Goal: Task Accomplishment & Management: Complete application form

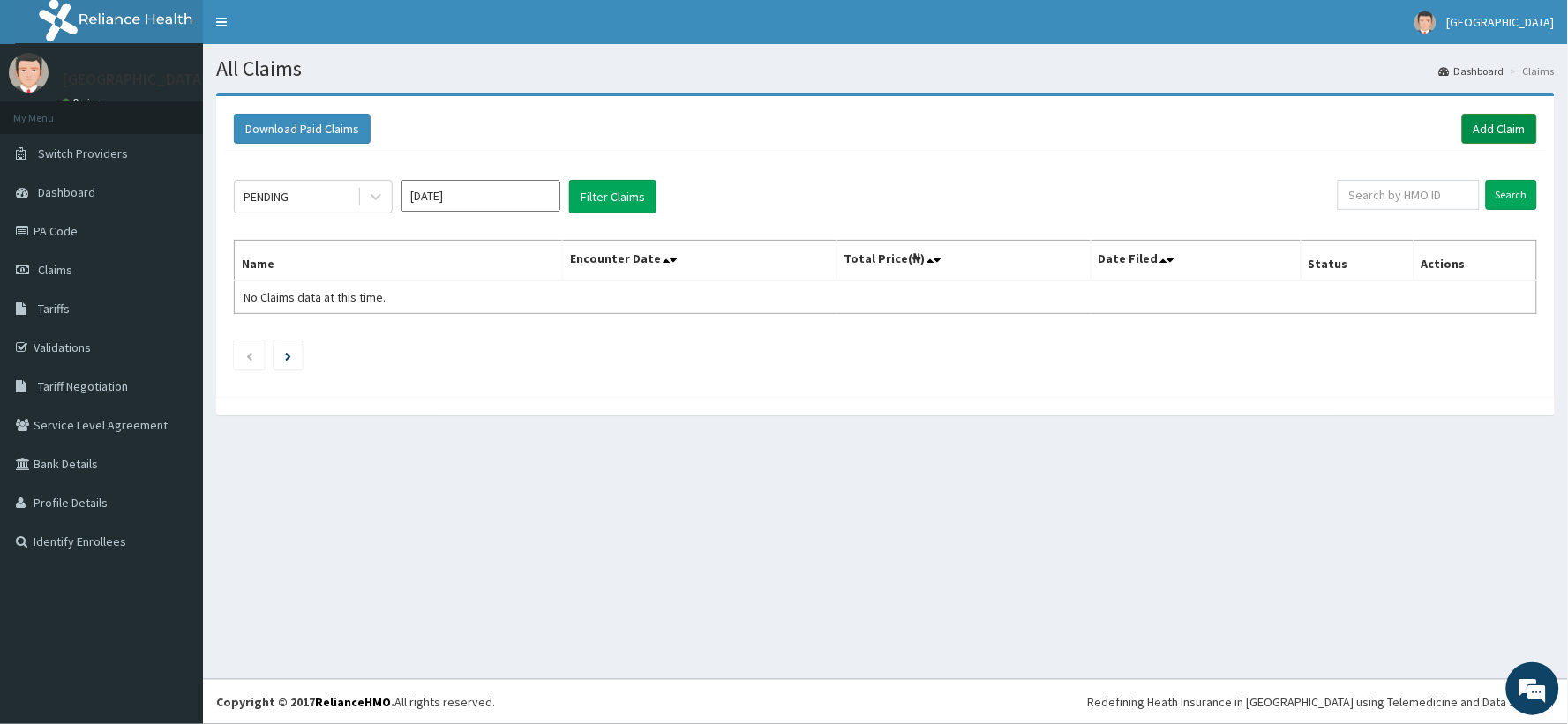
click at [1488, 126] on link "Add Claim" at bounding box center [1500, 128] width 75 height 30
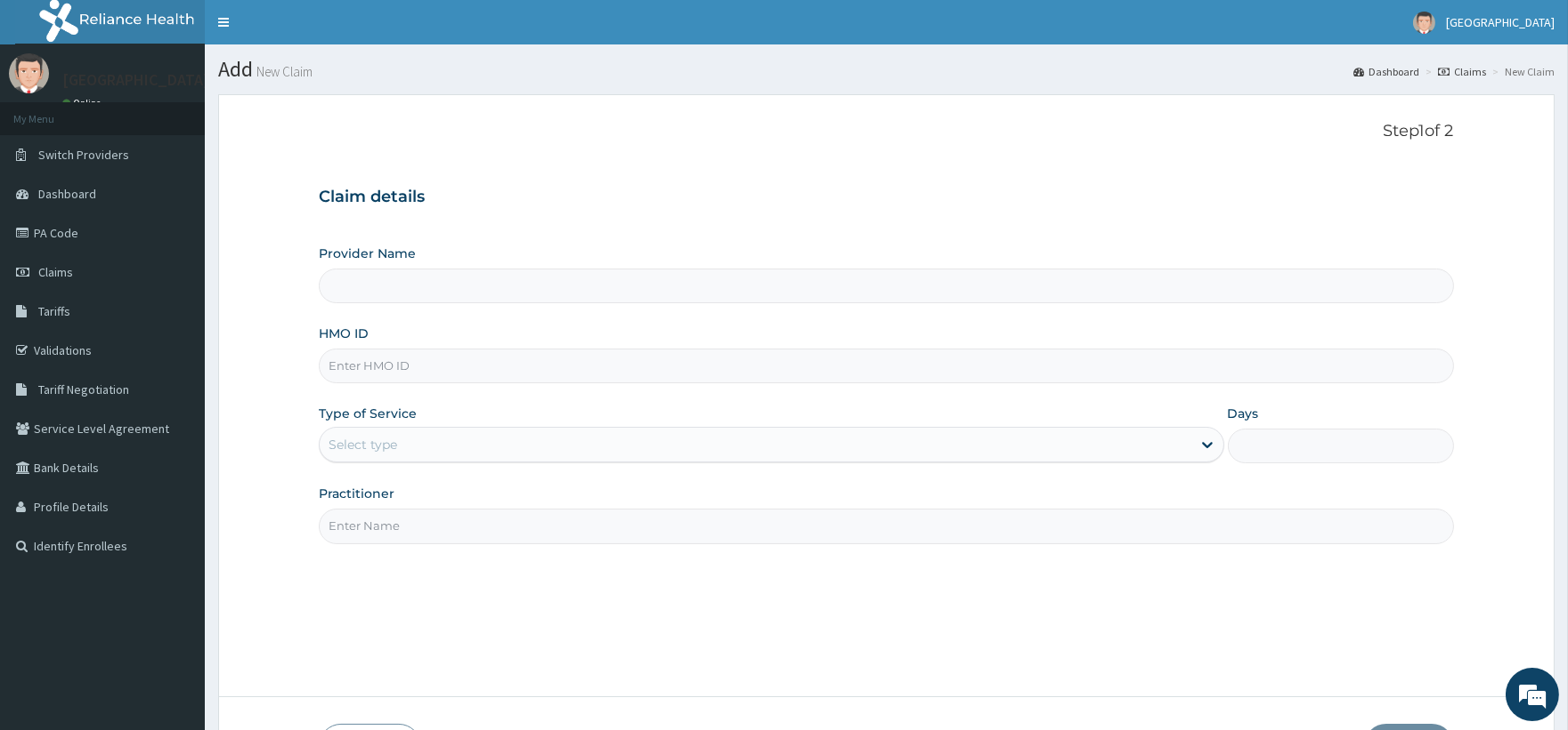
type input "Poly Hospital & Maternity Home"
click at [401, 370] on input "HMO ID" at bounding box center [886, 366] width 1134 height 35
paste input "ITX/10251/A"
type input "ITX/10251/A"
click at [397, 445] on div "Select type" at bounding box center [362, 444] width 69 height 17
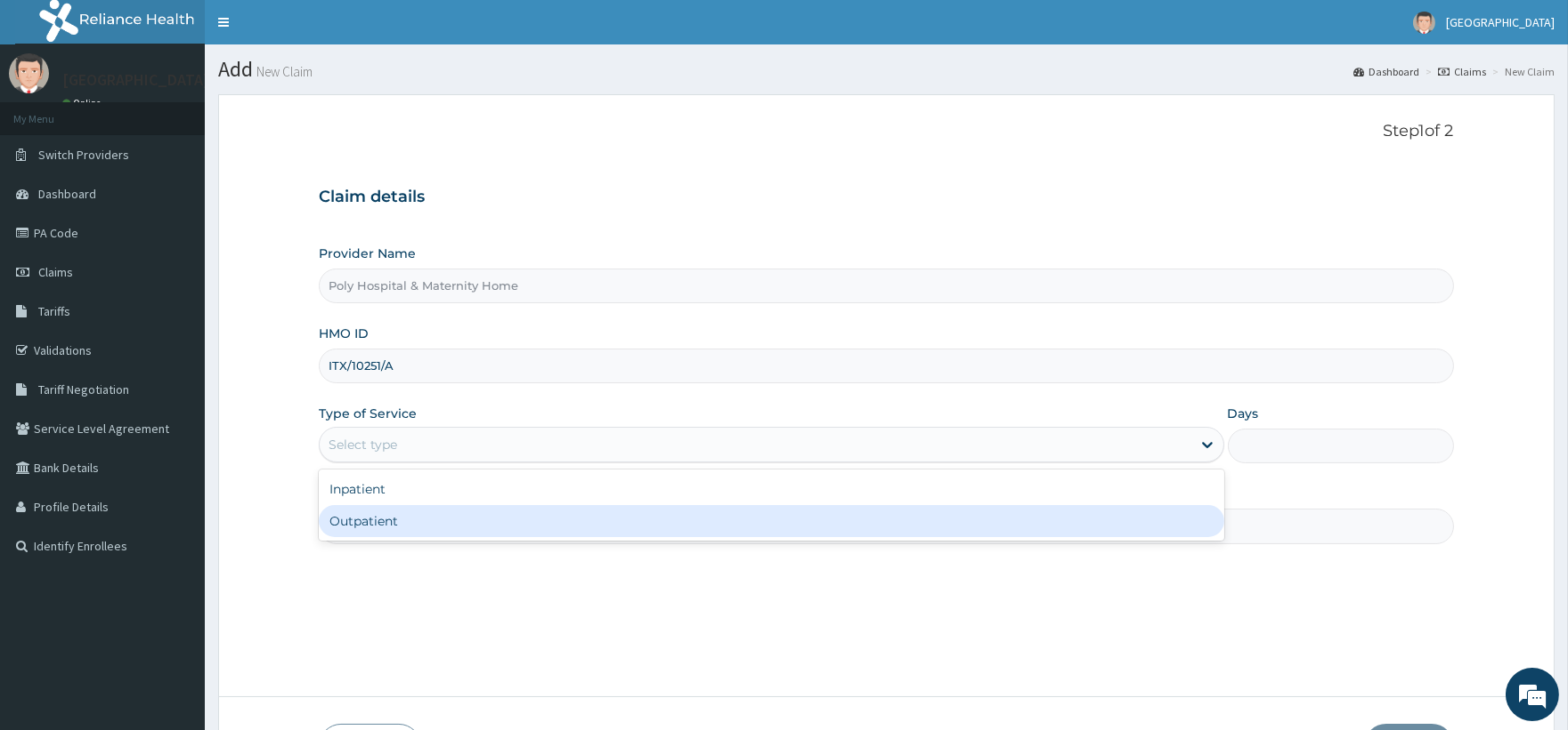
click at [394, 513] on div "Outpatient" at bounding box center [771, 520] width 904 height 32
type input "1"
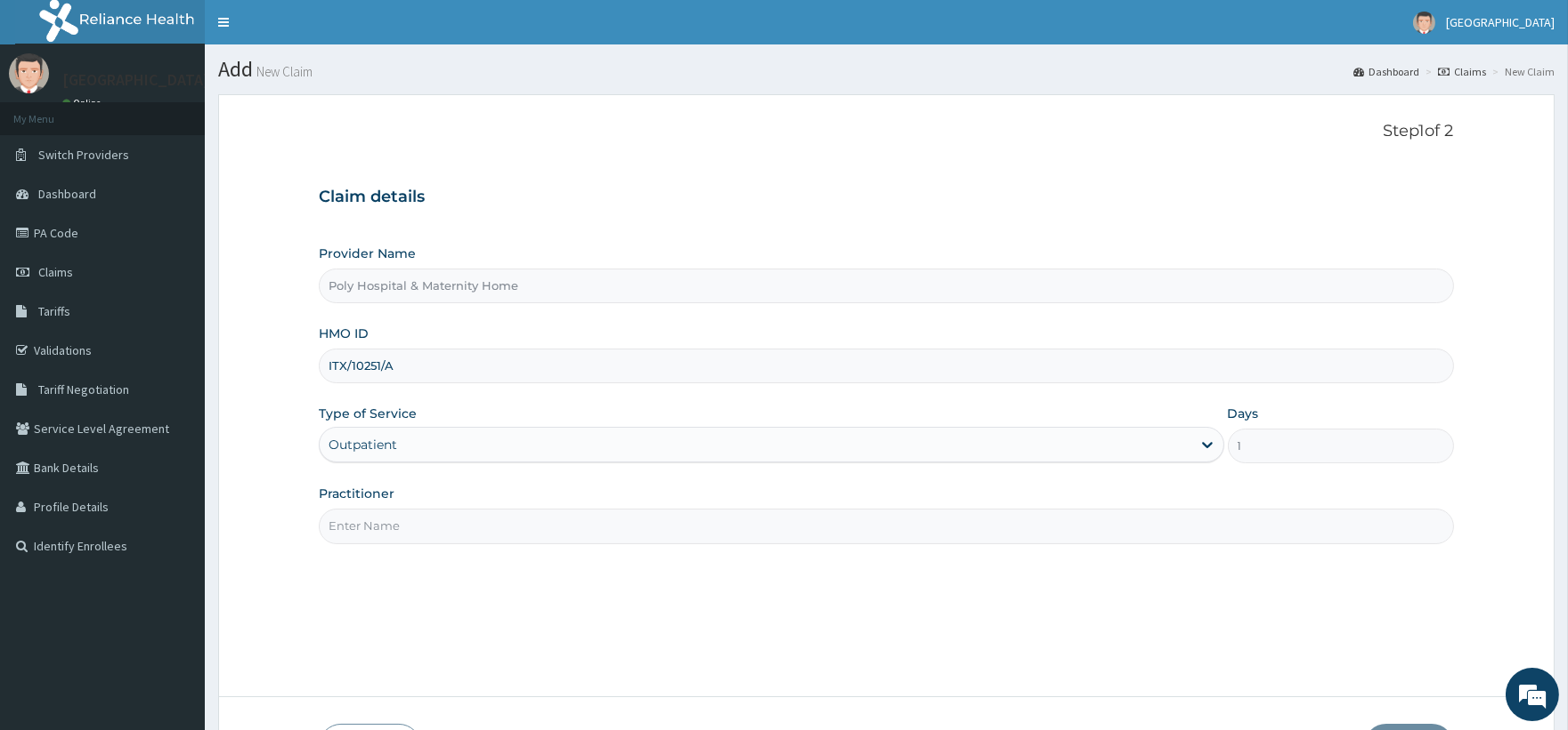
click at [440, 526] on input "Practitioner" at bounding box center [886, 526] width 1134 height 35
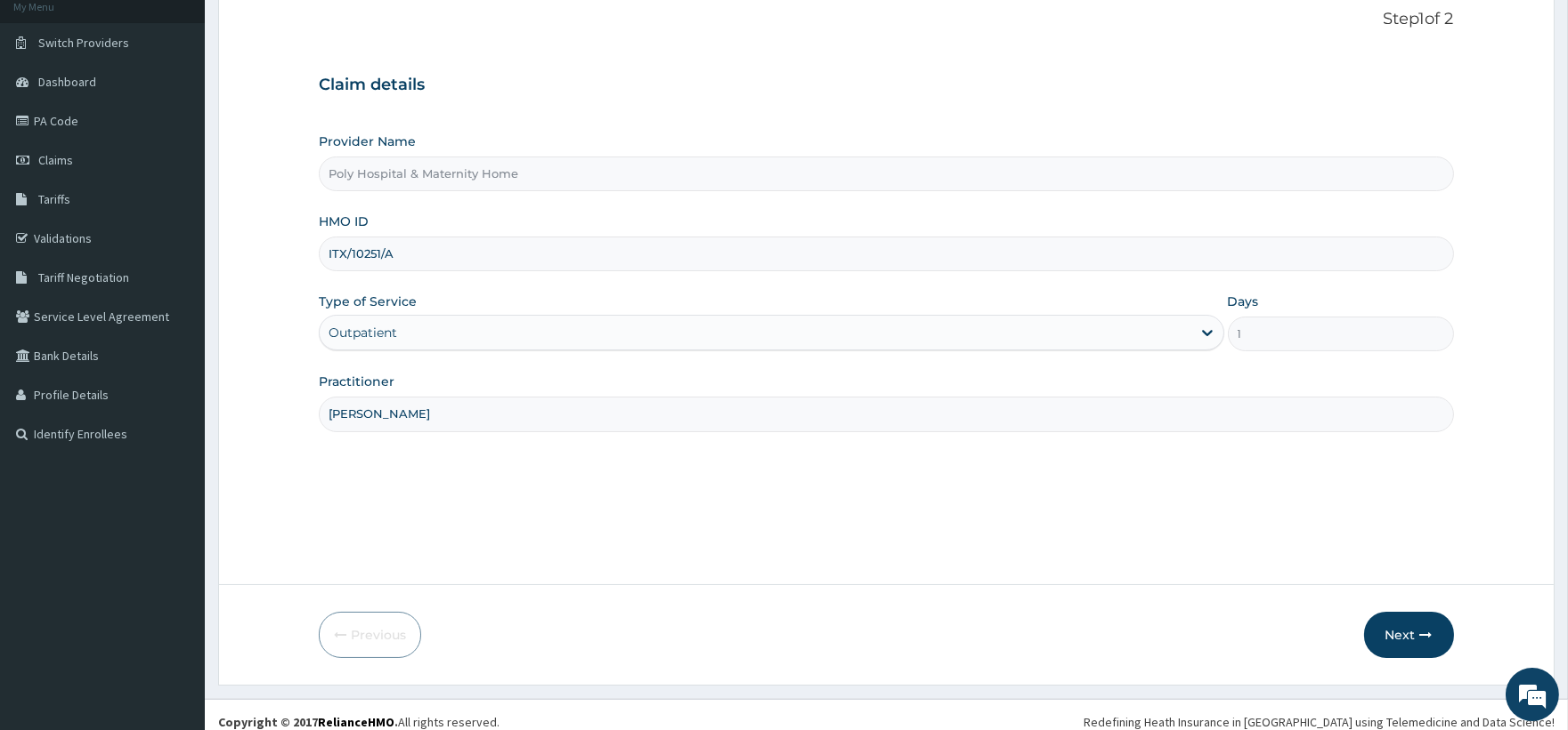
scroll to position [126, 0]
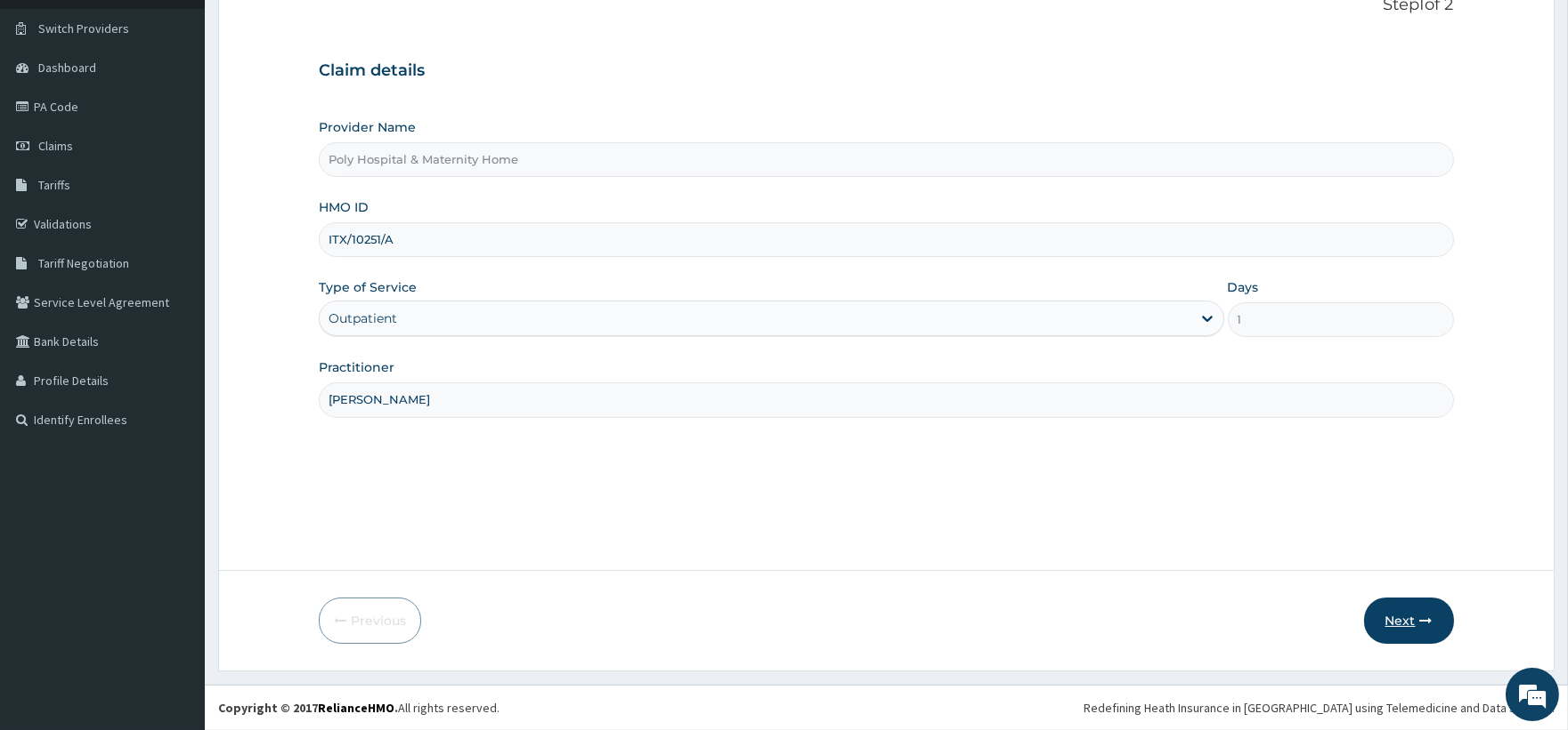
type input "[PERSON_NAME]"
click at [1440, 617] on button "Next" at bounding box center [1409, 621] width 90 height 46
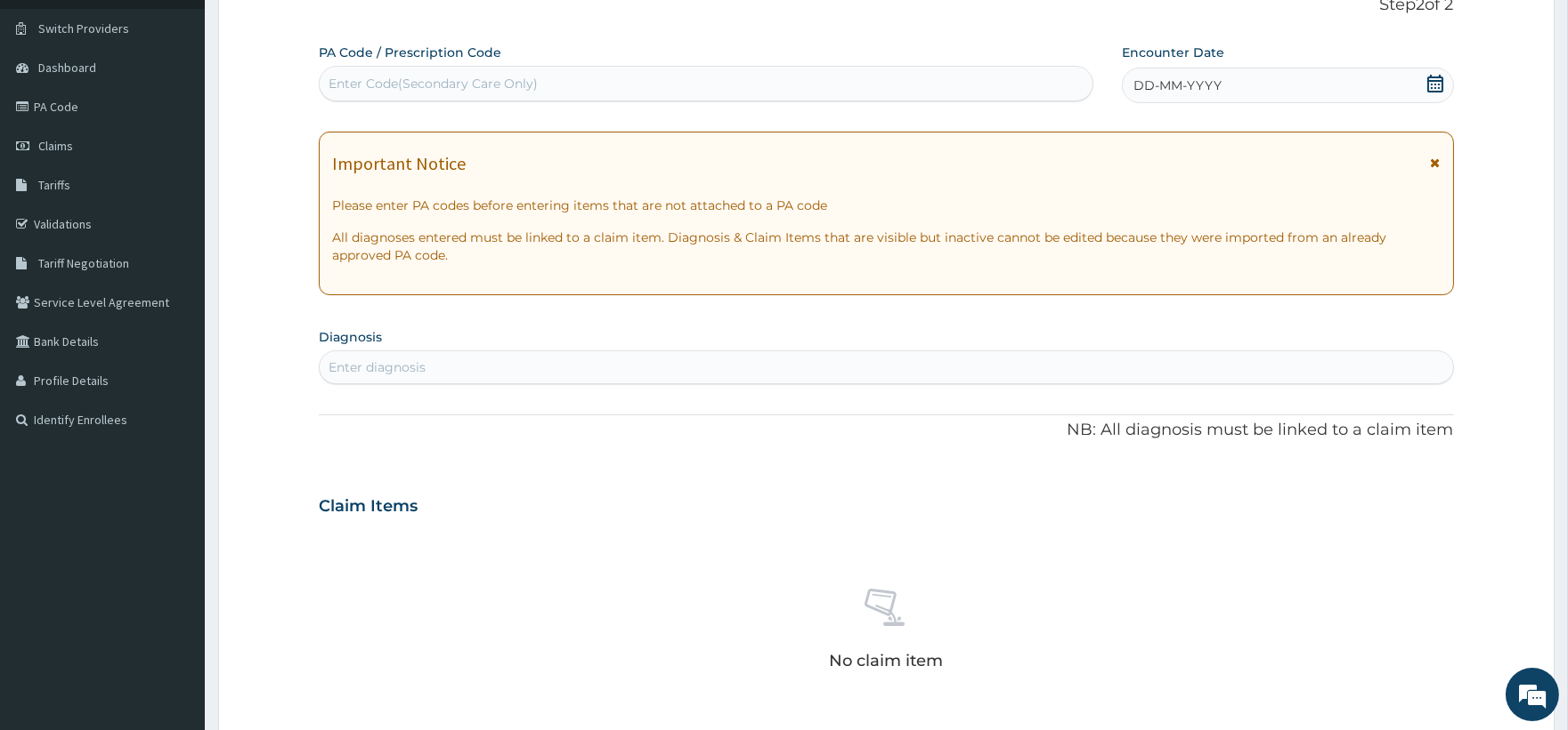
click at [1437, 164] on icon at bounding box center [1436, 162] width 10 height 13
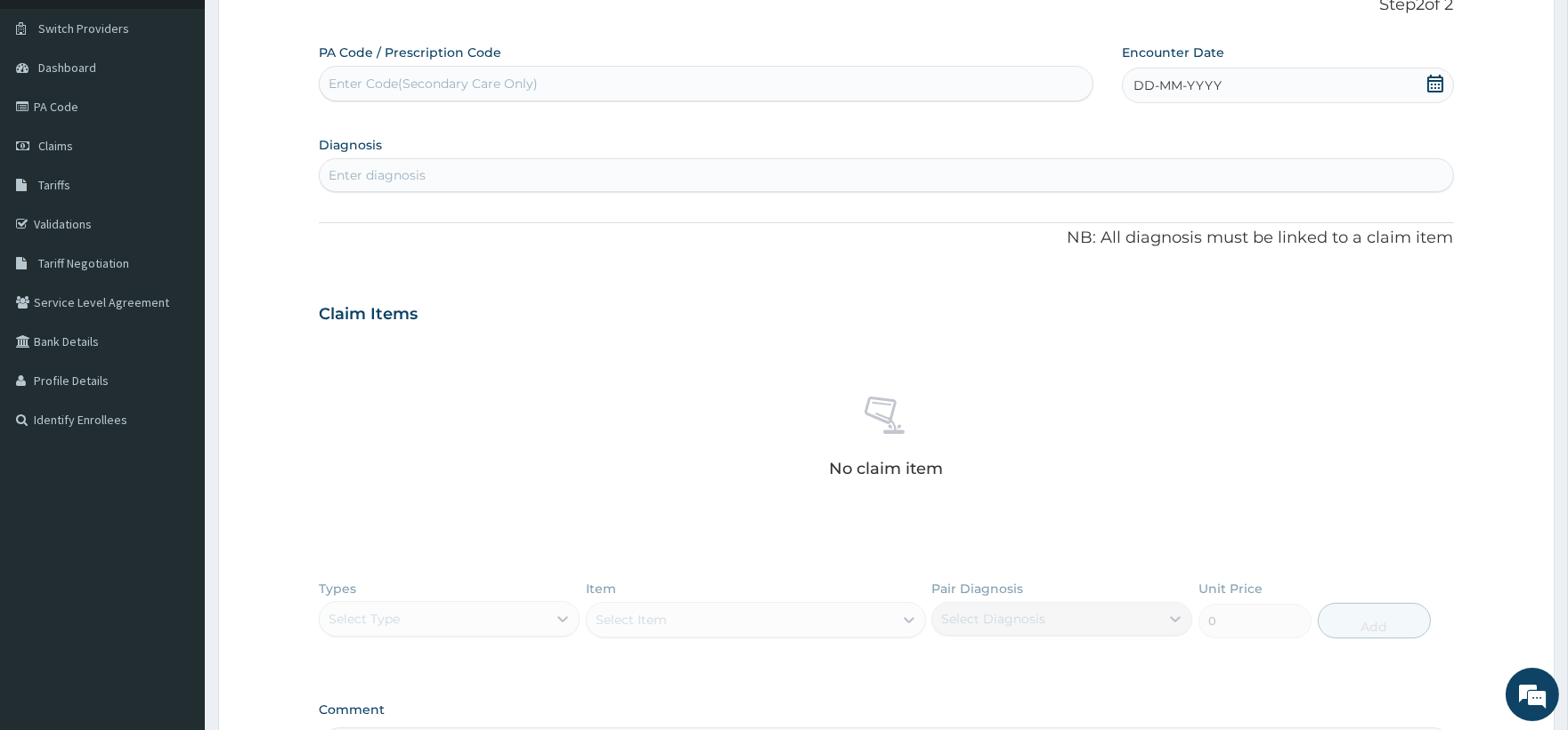
click at [1429, 84] on icon at bounding box center [1435, 83] width 17 height 17
click at [1134, 253] on div "13" at bounding box center [1133, 256] width 27 height 27
click at [555, 82] on div "Enter Code(Secondary Care Only)" at bounding box center [705, 83] width 772 height 28
click at [1012, 179] on div "Enter diagnosis" at bounding box center [886, 175] width 1132 height 28
type input "MALARIA"
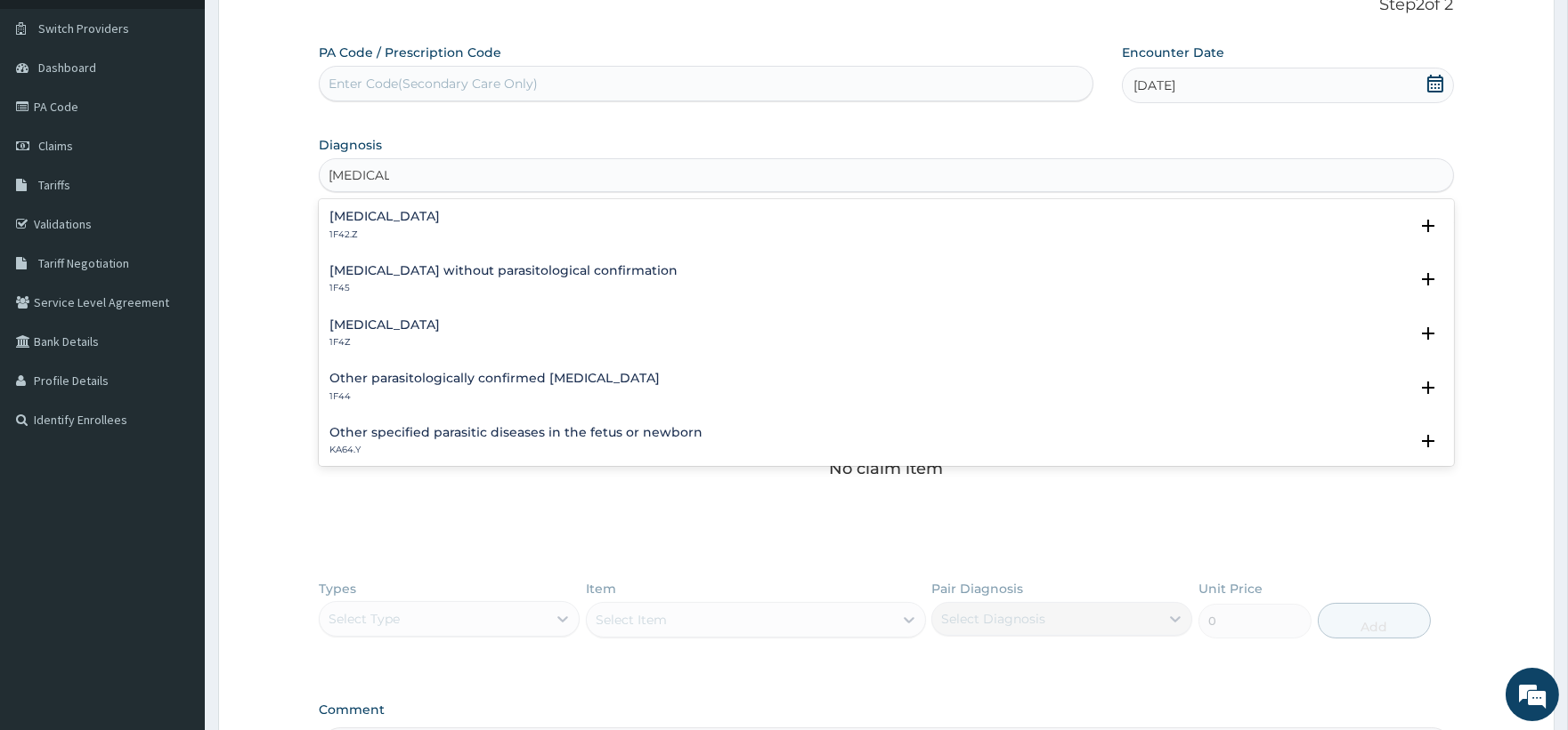
click at [463, 326] on div "Malaria, unspecified 1F4Z" at bounding box center [886, 334] width 1113 height 31
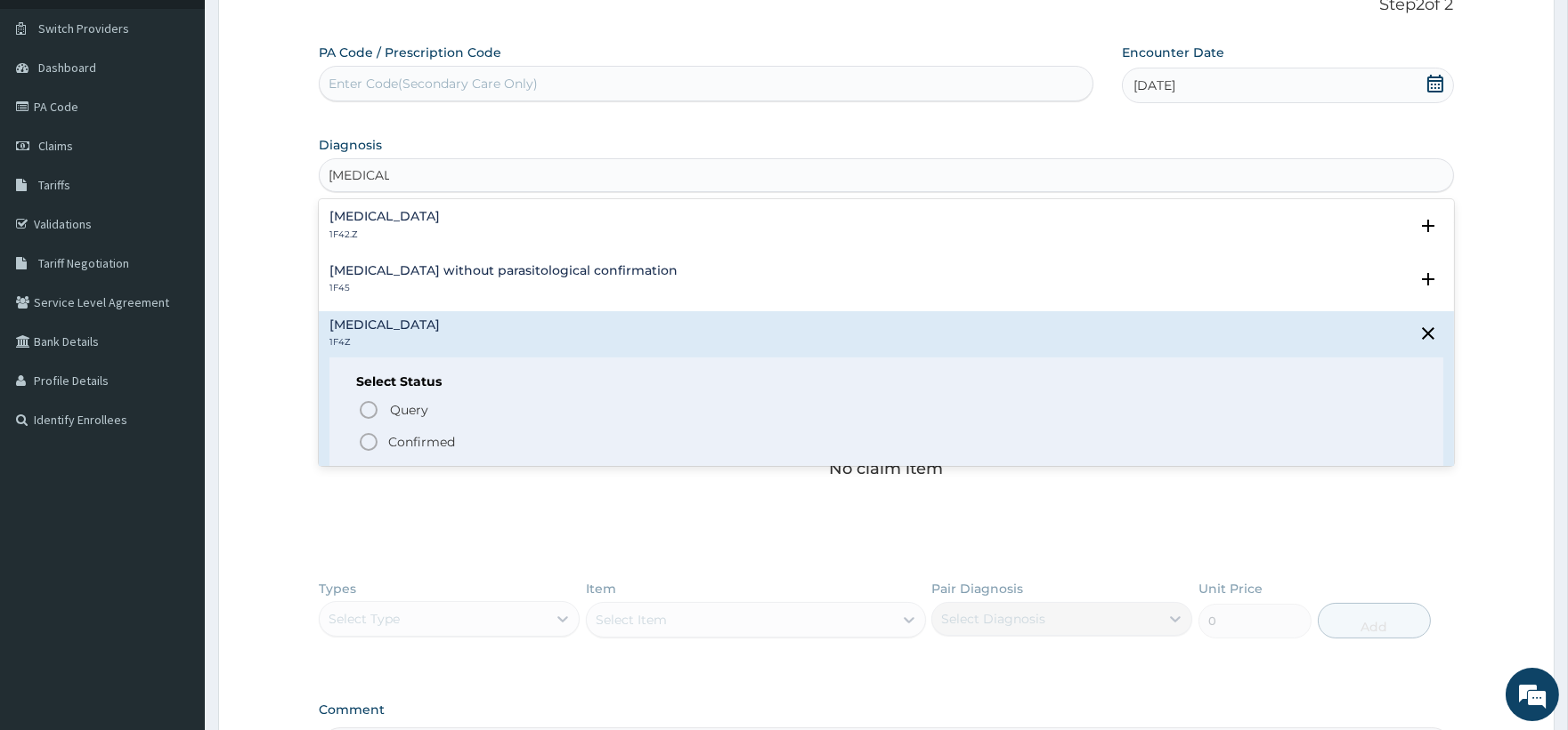
click at [434, 441] on p "Confirmed" at bounding box center [421, 442] width 67 height 17
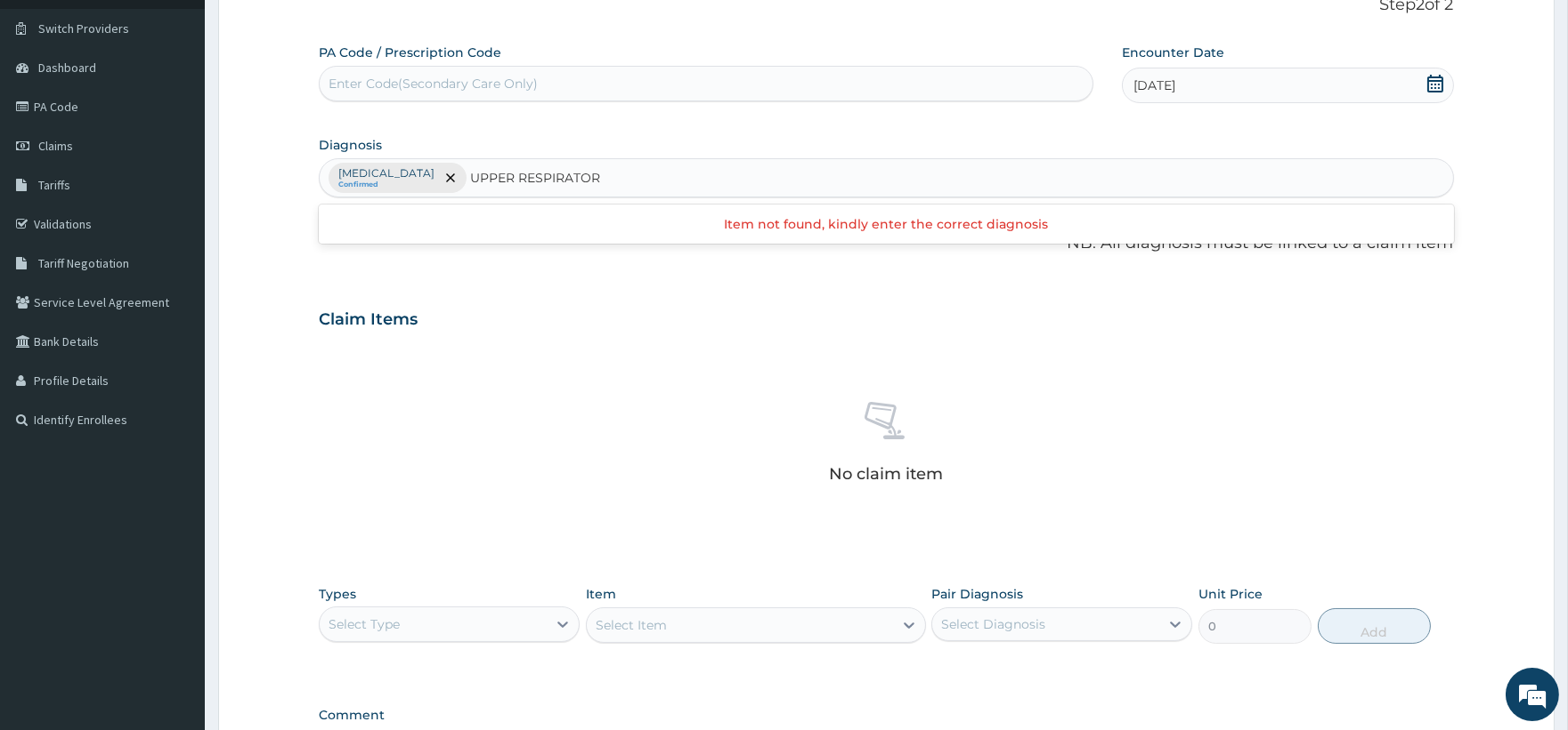
type input "UPPER RESPIRATORY"
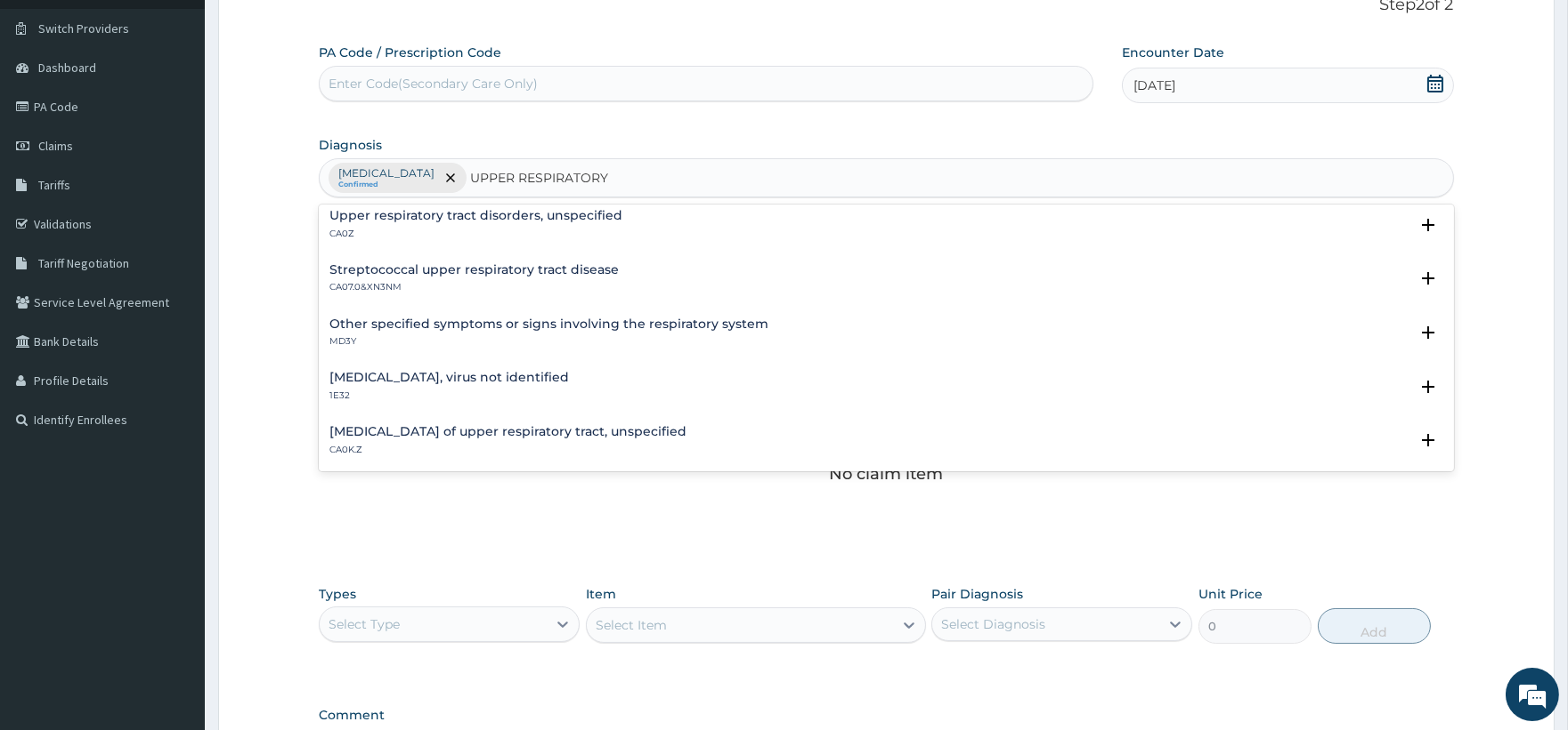
scroll to position [0, 0]
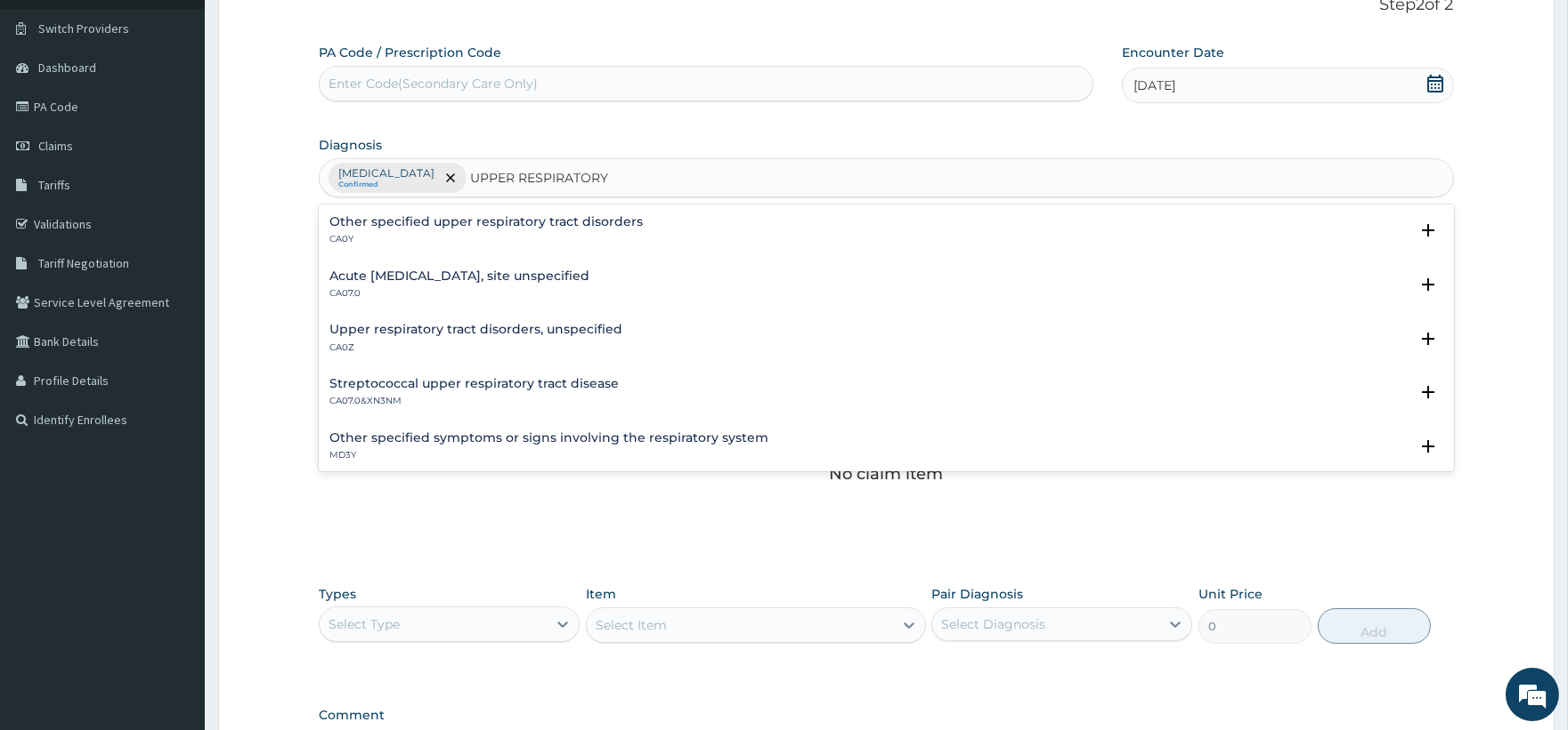
click at [471, 278] on h4 "Acute upper respiratory infection, site unspecified" at bounding box center [459, 276] width 260 height 14
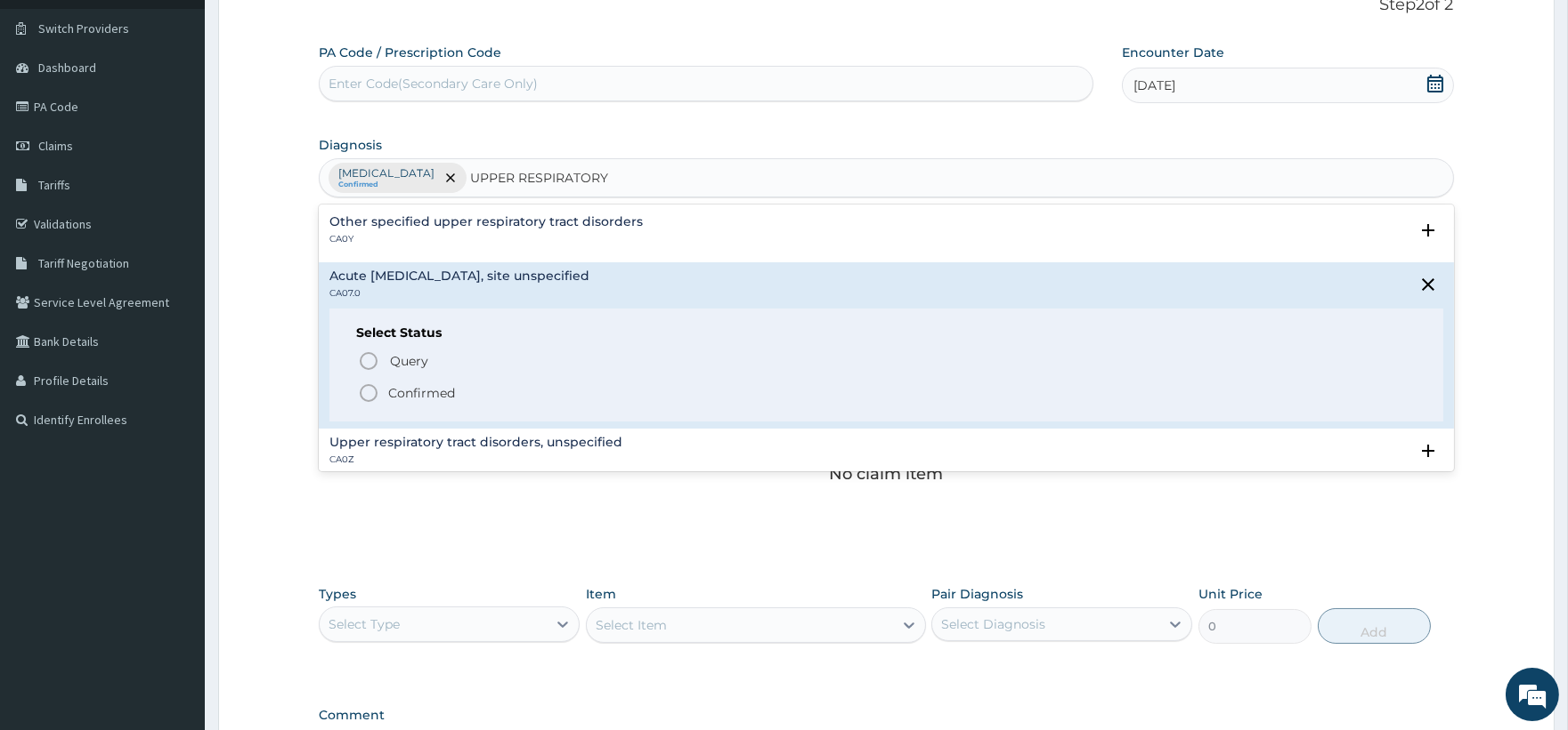
click at [429, 386] on p "Confirmed" at bounding box center [421, 393] width 67 height 17
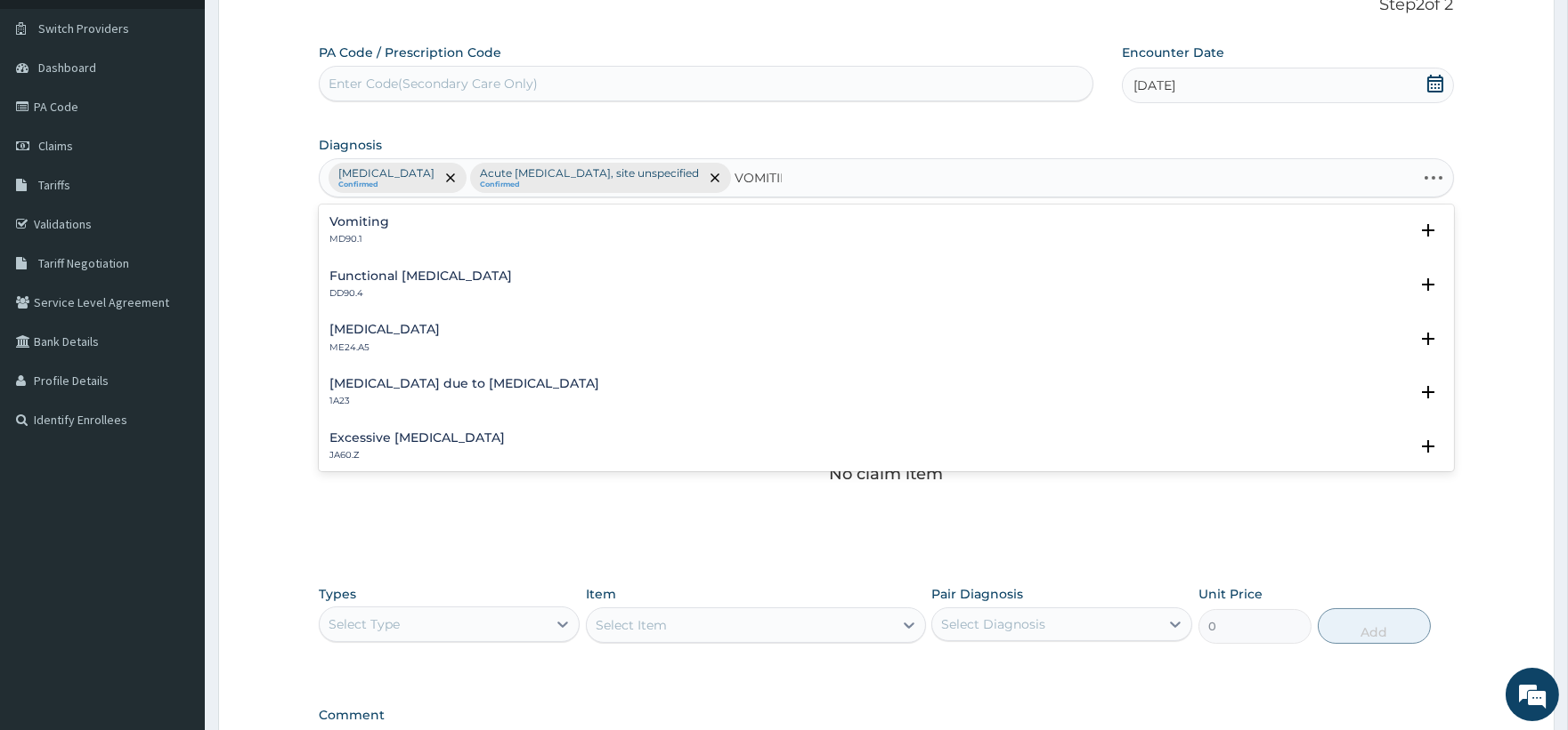
type input "VOMITING"
click at [384, 229] on div "Vomiting MD90.1" at bounding box center [359, 231] width 60 height 31
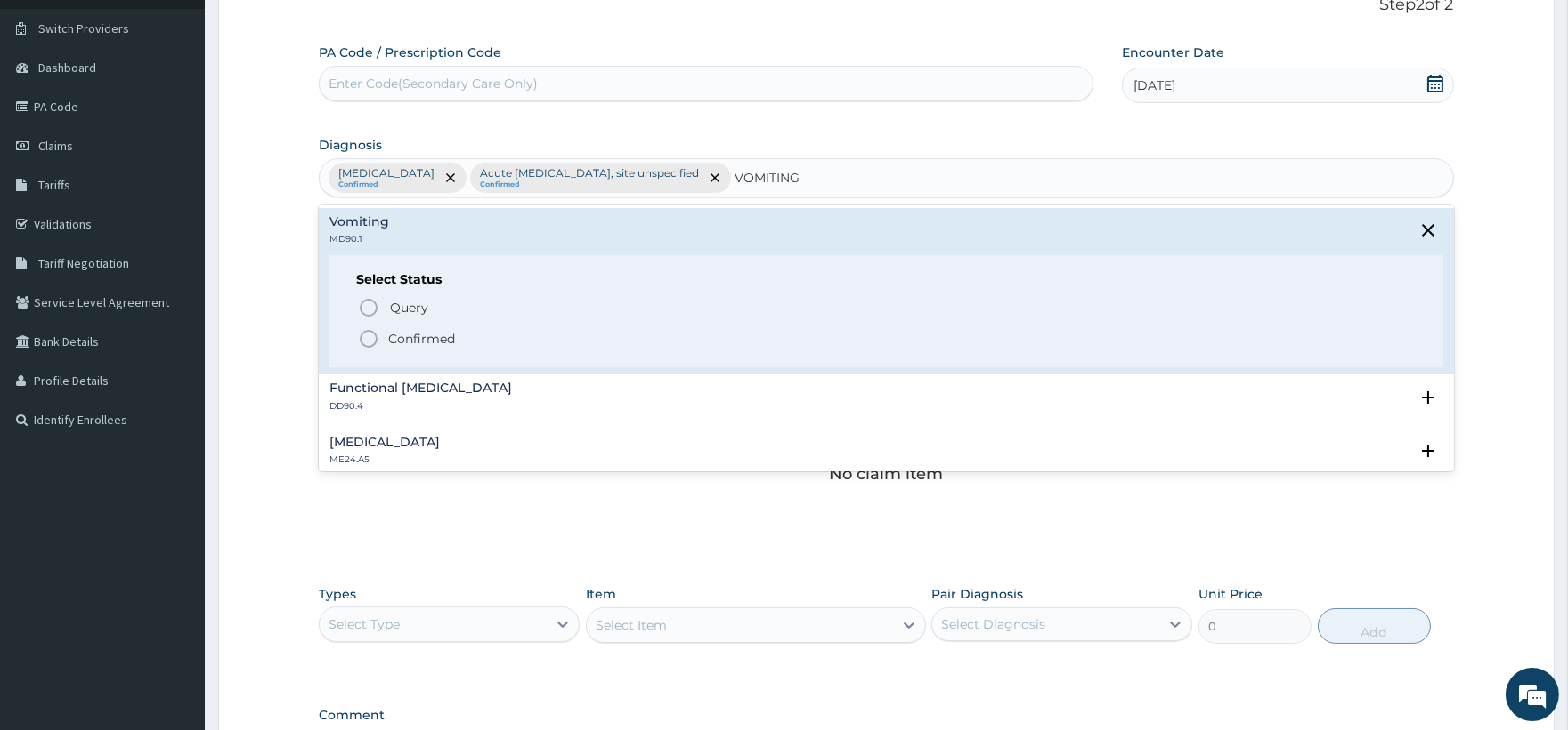
click at [408, 339] on p "Confirmed" at bounding box center [421, 339] width 67 height 17
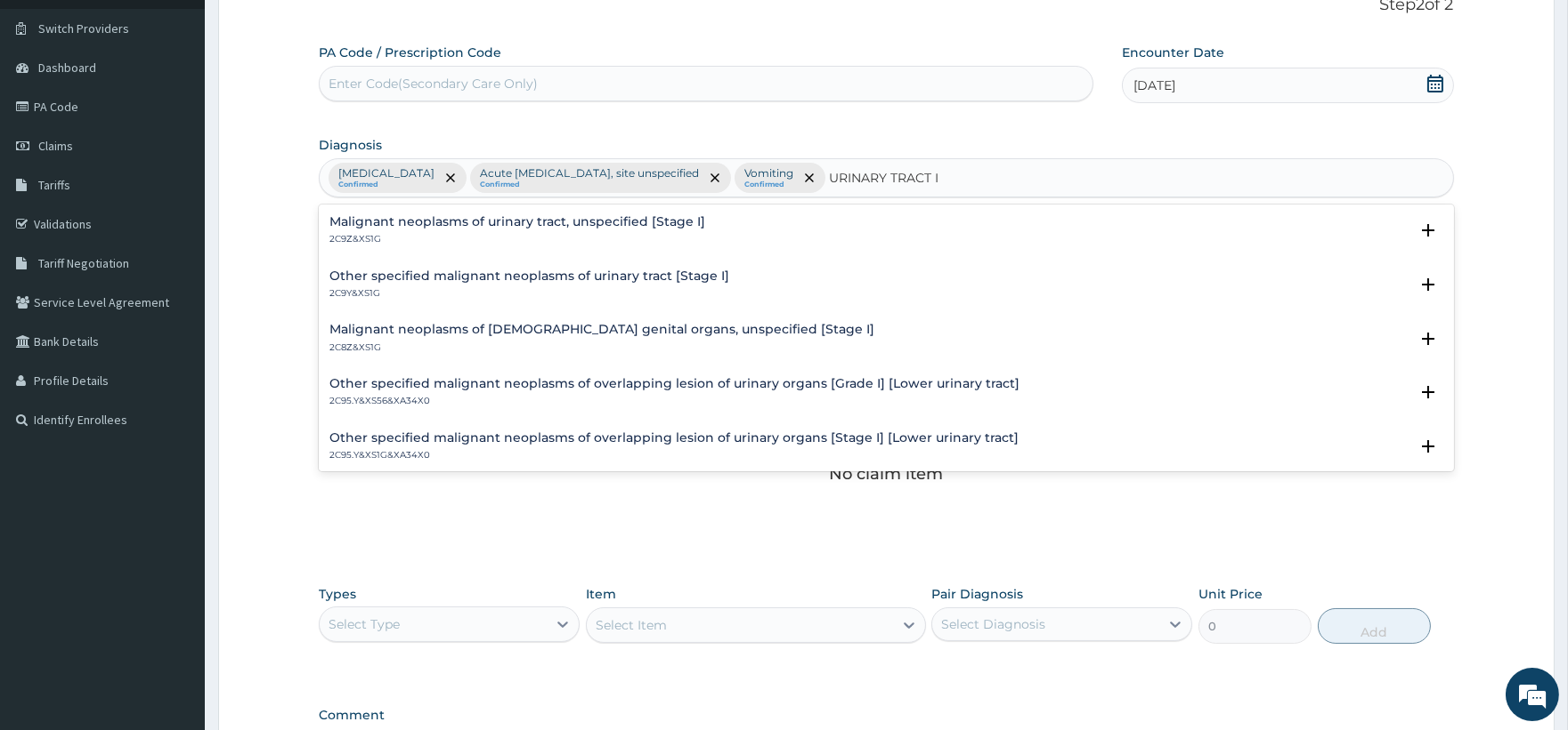
type input "URINARY TRACT"
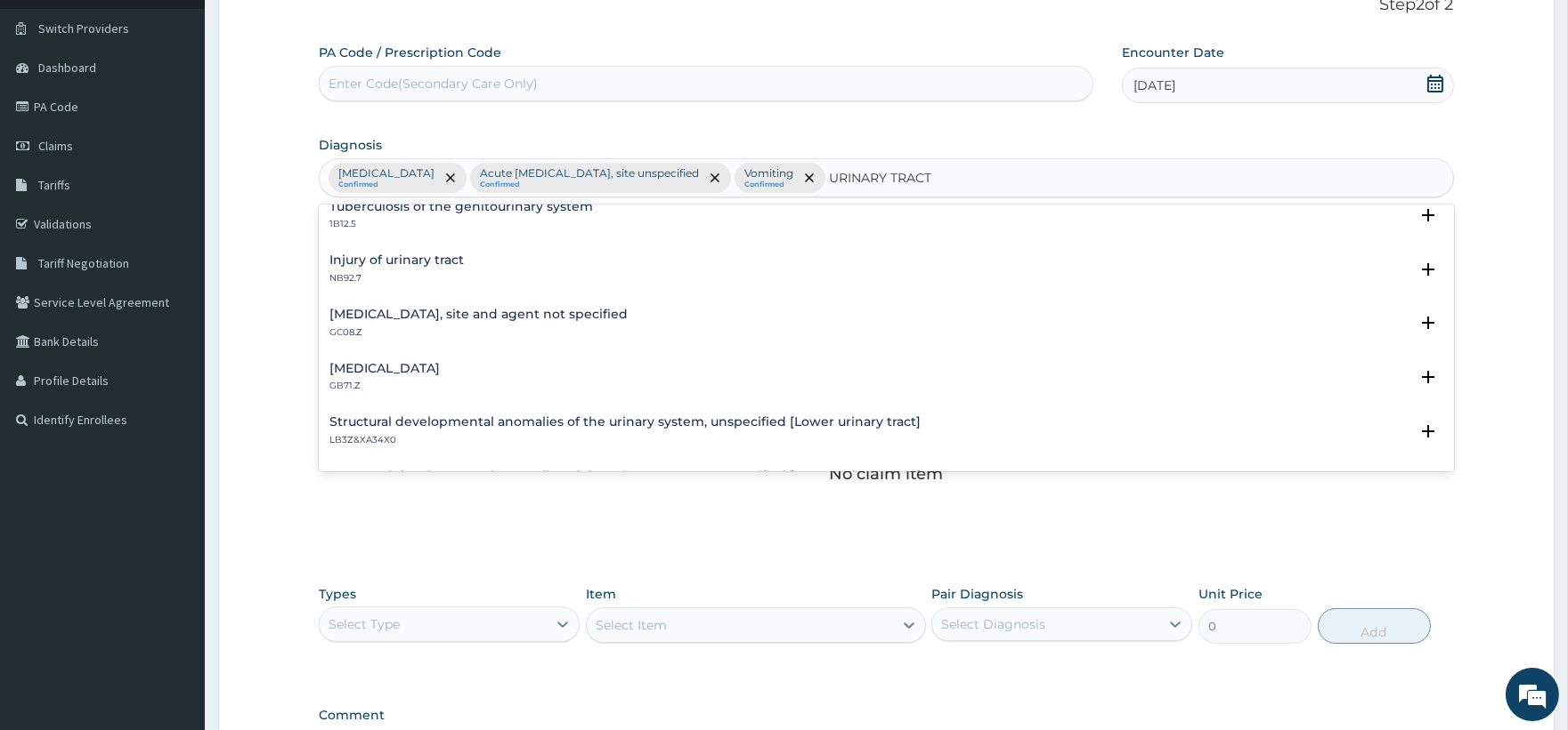
scroll to position [254, 0]
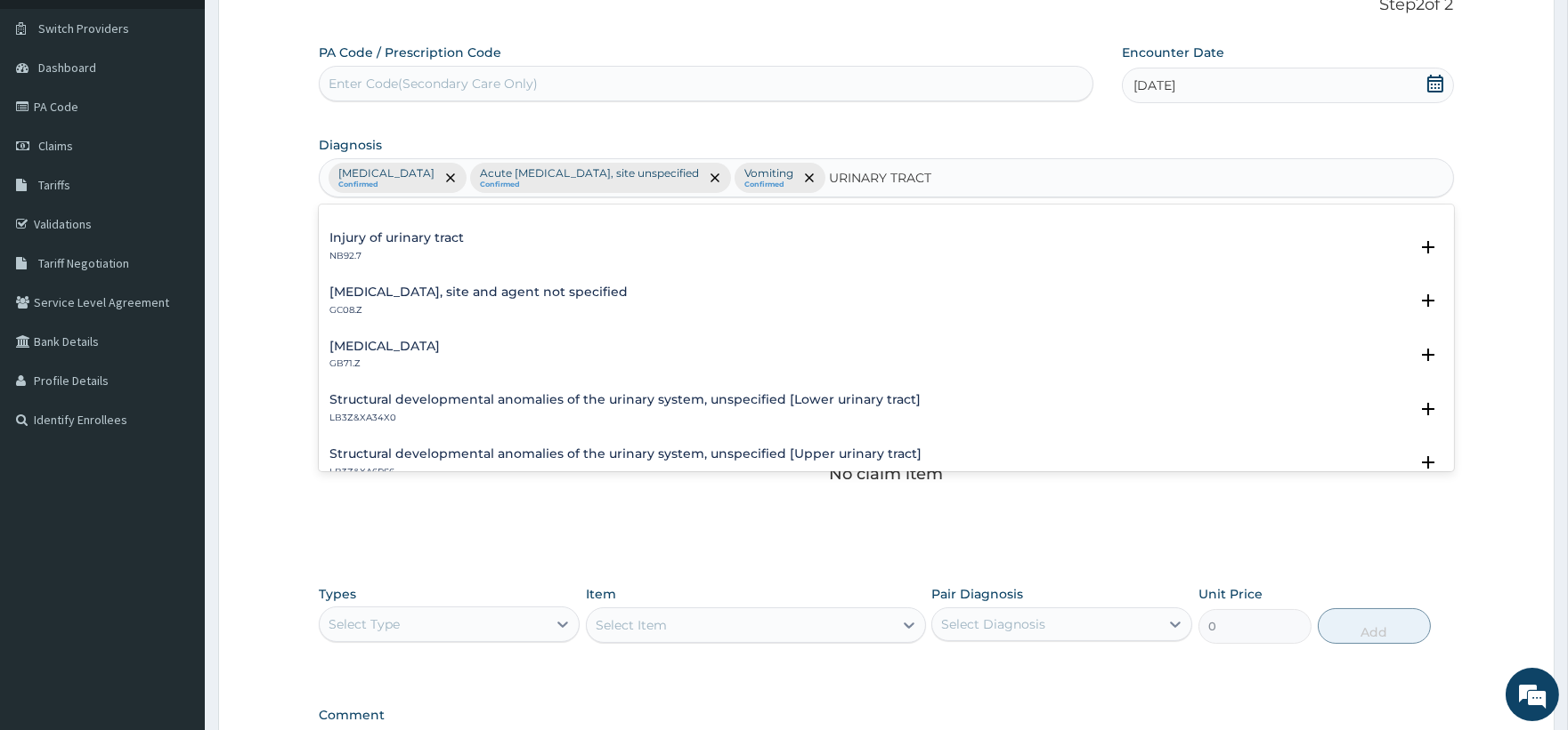
click at [470, 304] on p "GC08.Z" at bounding box center [478, 310] width 299 height 13
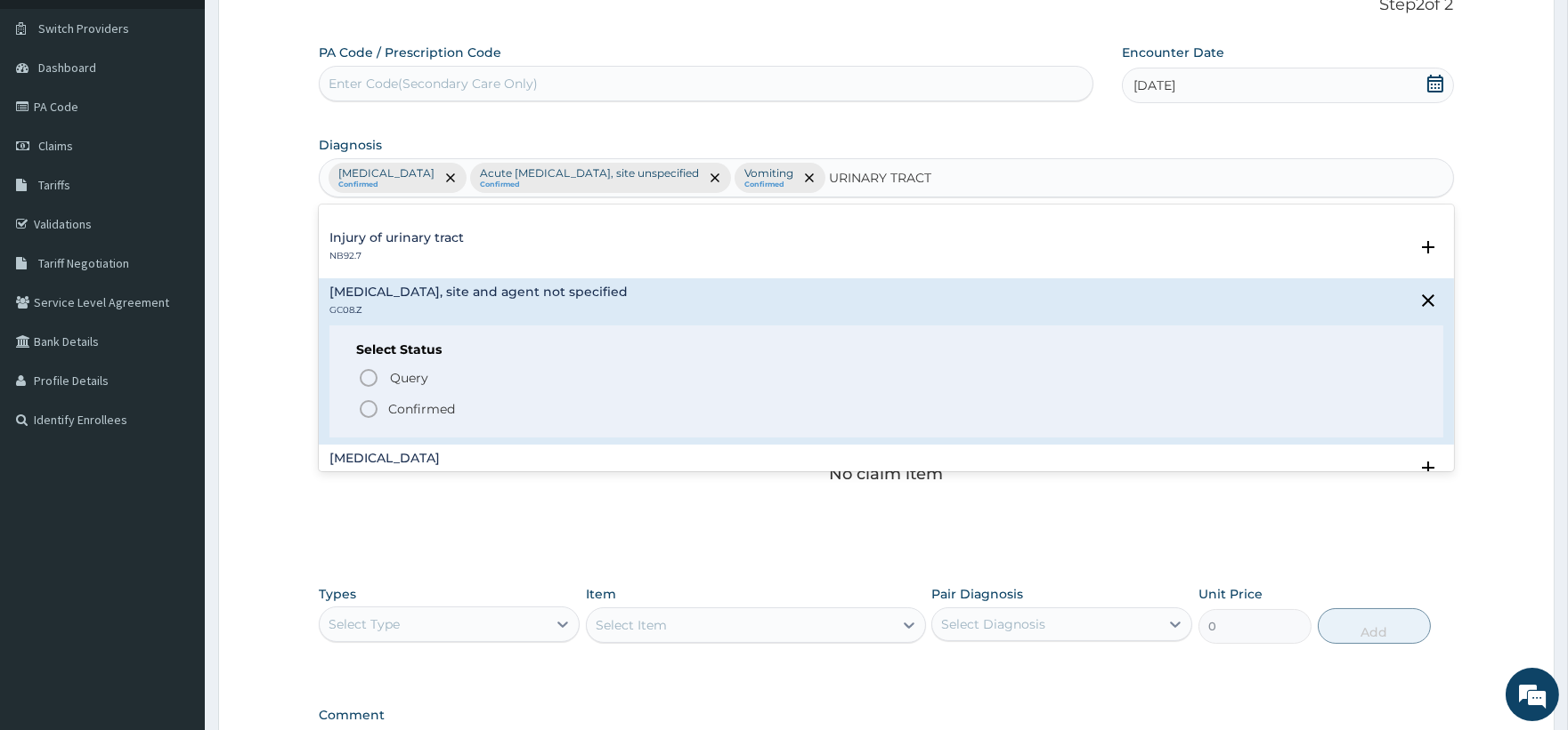
click at [416, 411] on p "Confirmed" at bounding box center [421, 409] width 67 height 17
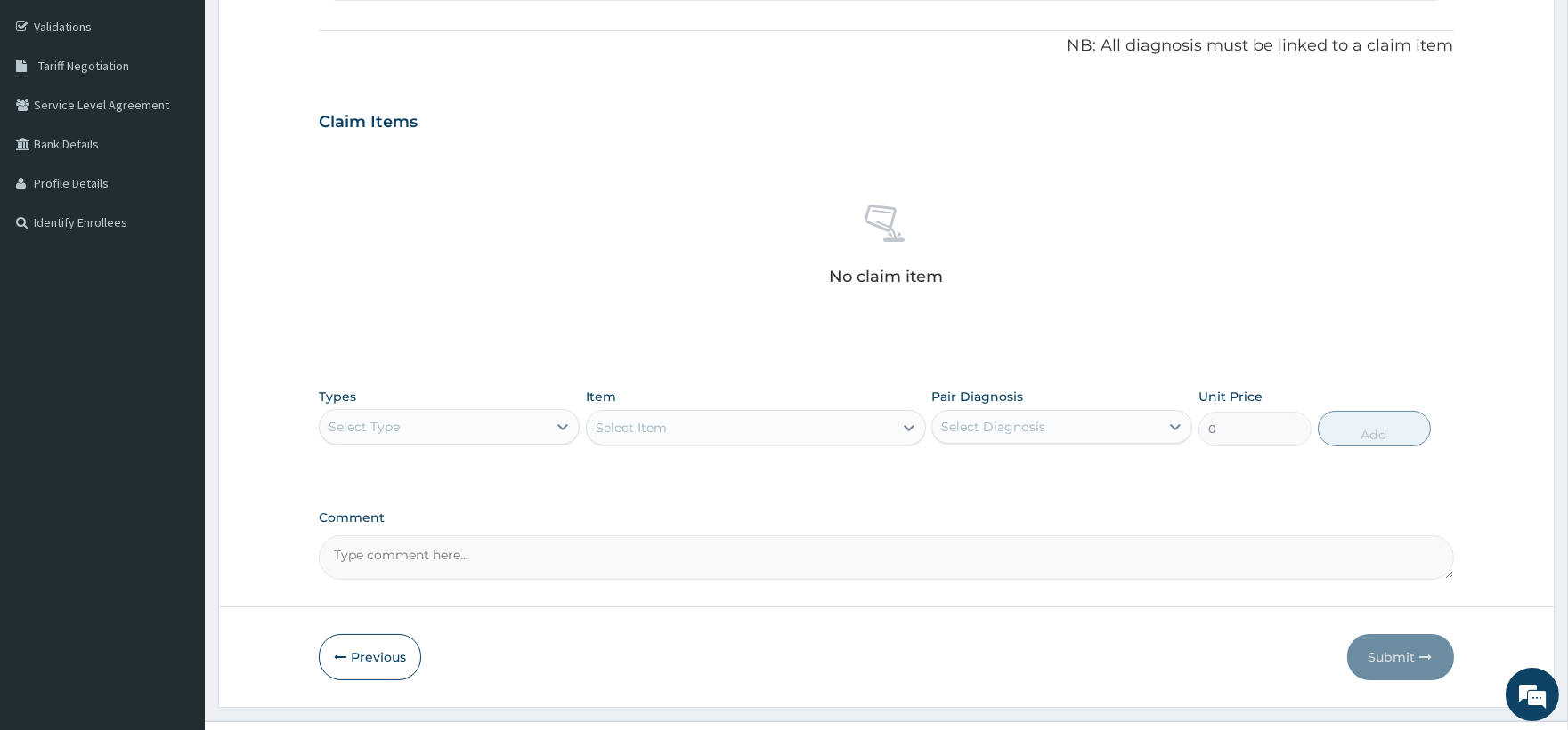
scroll to position [360, 0]
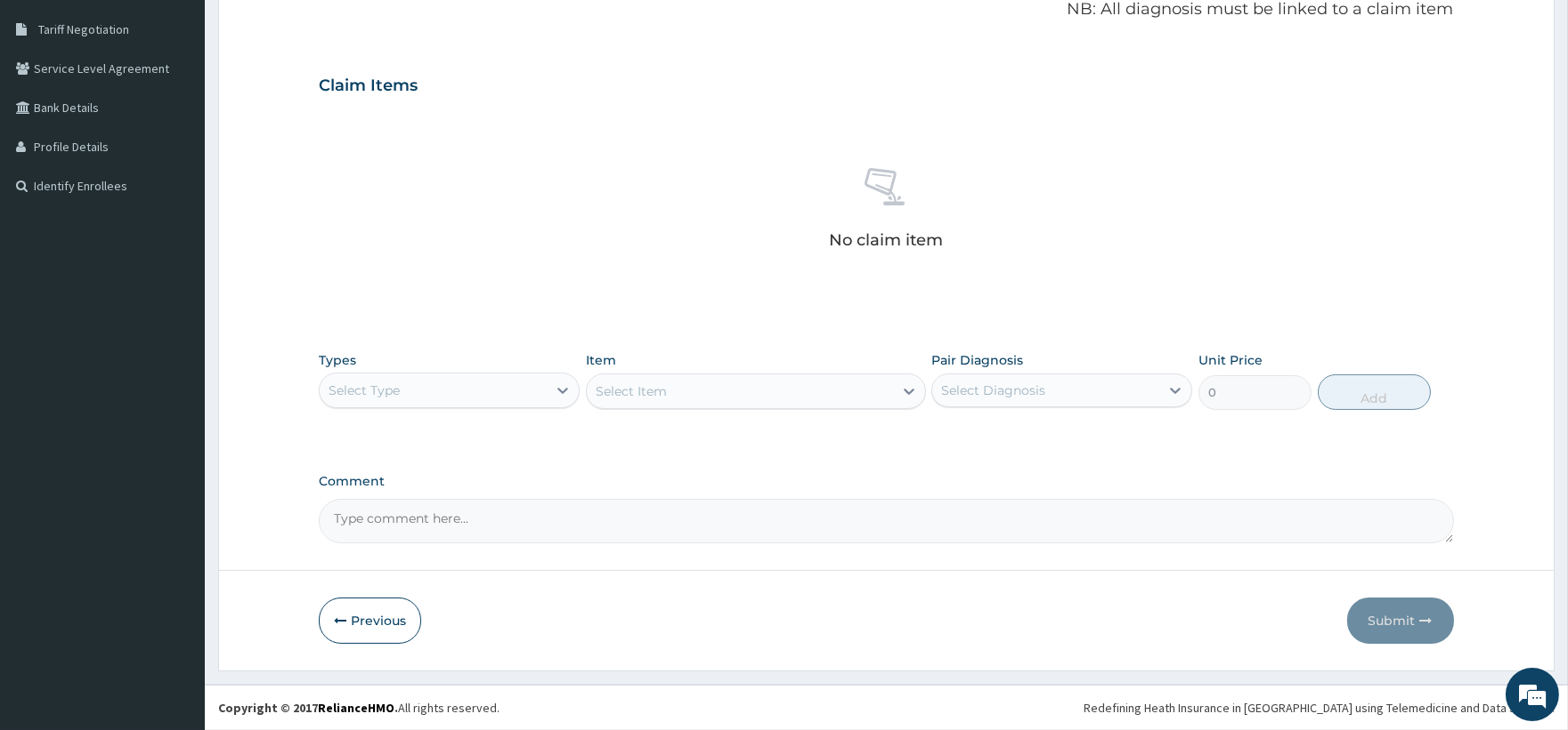
click at [418, 383] on div "Select Type" at bounding box center [433, 390] width 227 height 28
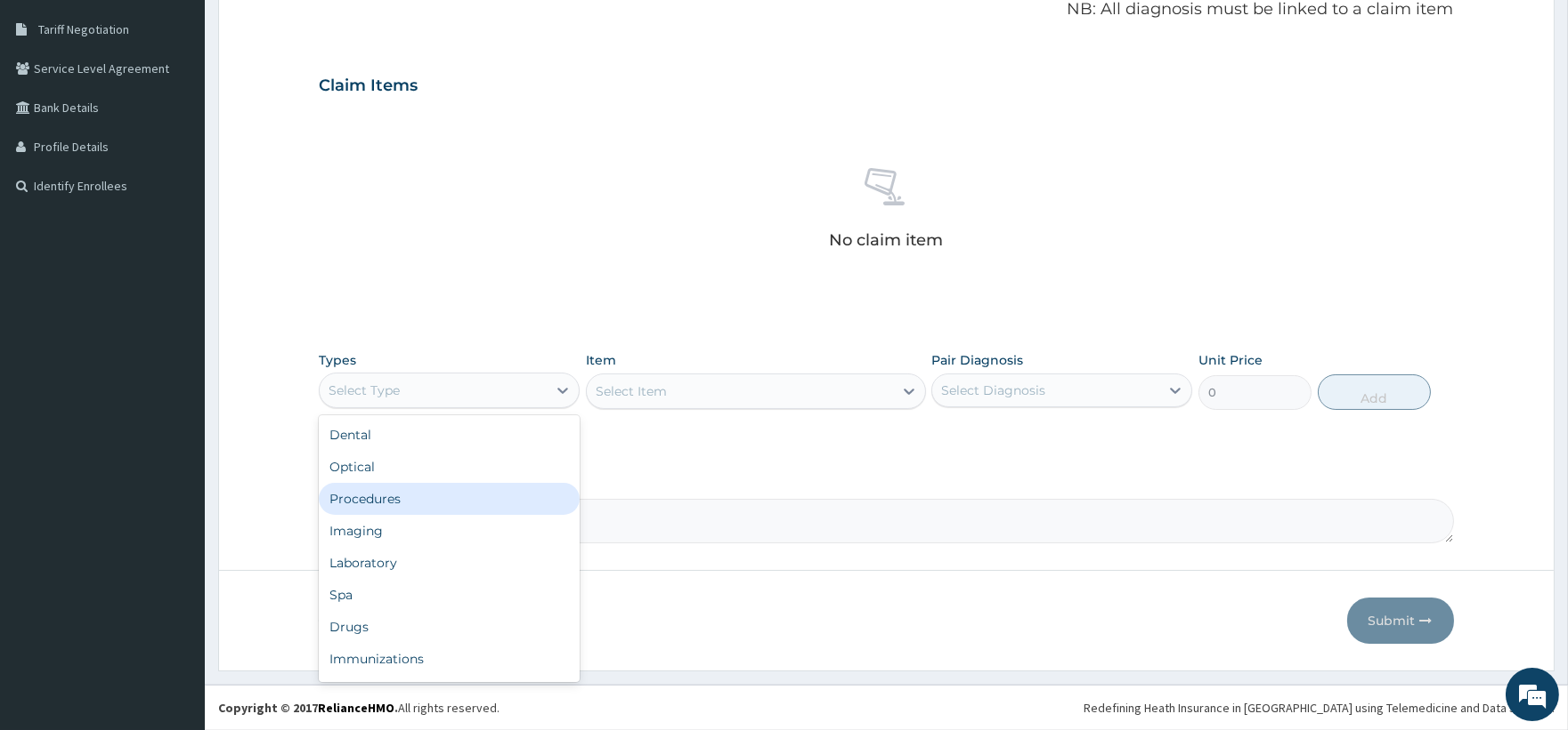
click at [411, 504] on div "Procedures" at bounding box center [449, 498] width 261 height 32
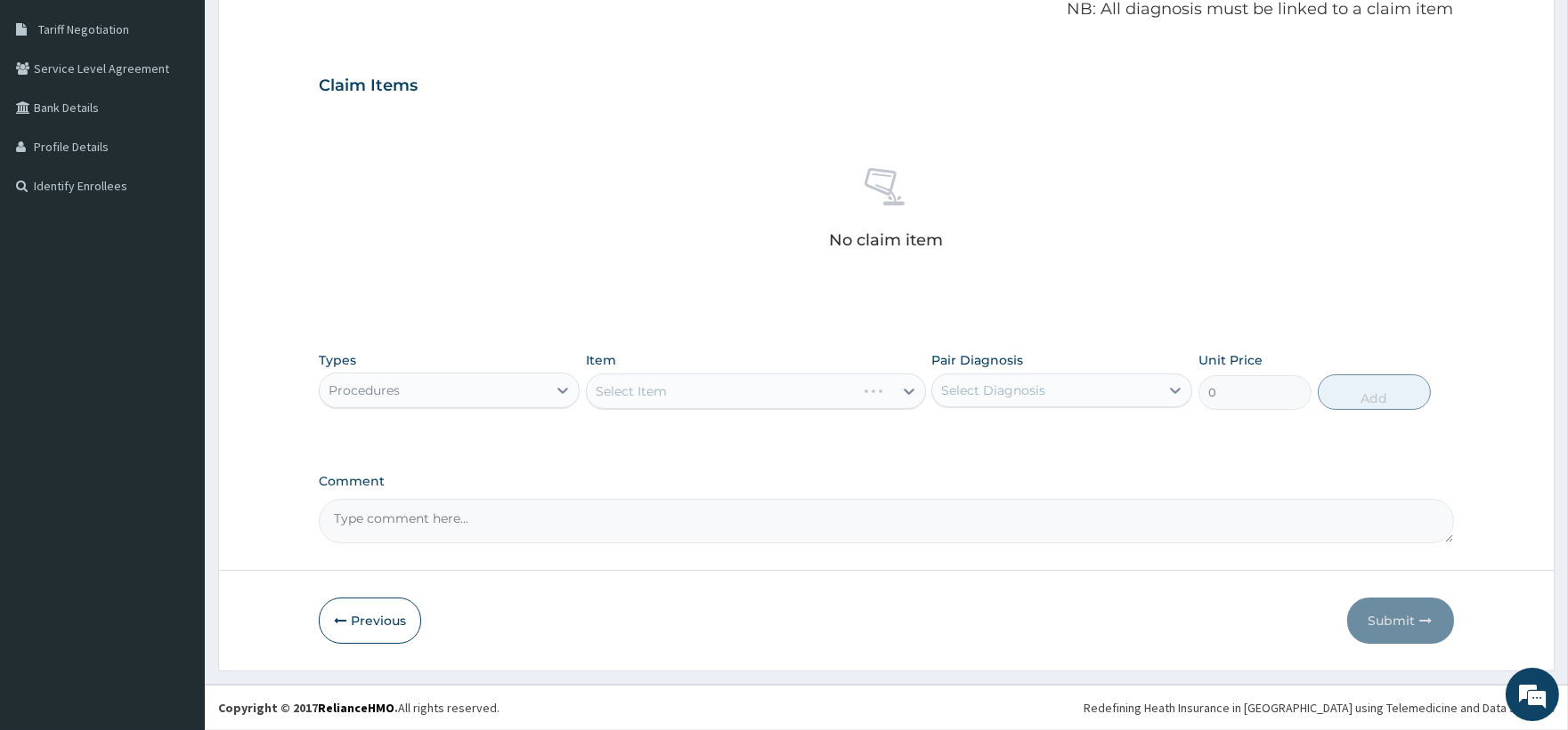
click at [1092, 392] on div "Select Diagnosis" at bounding box center [1045, 390] width 227 height 28
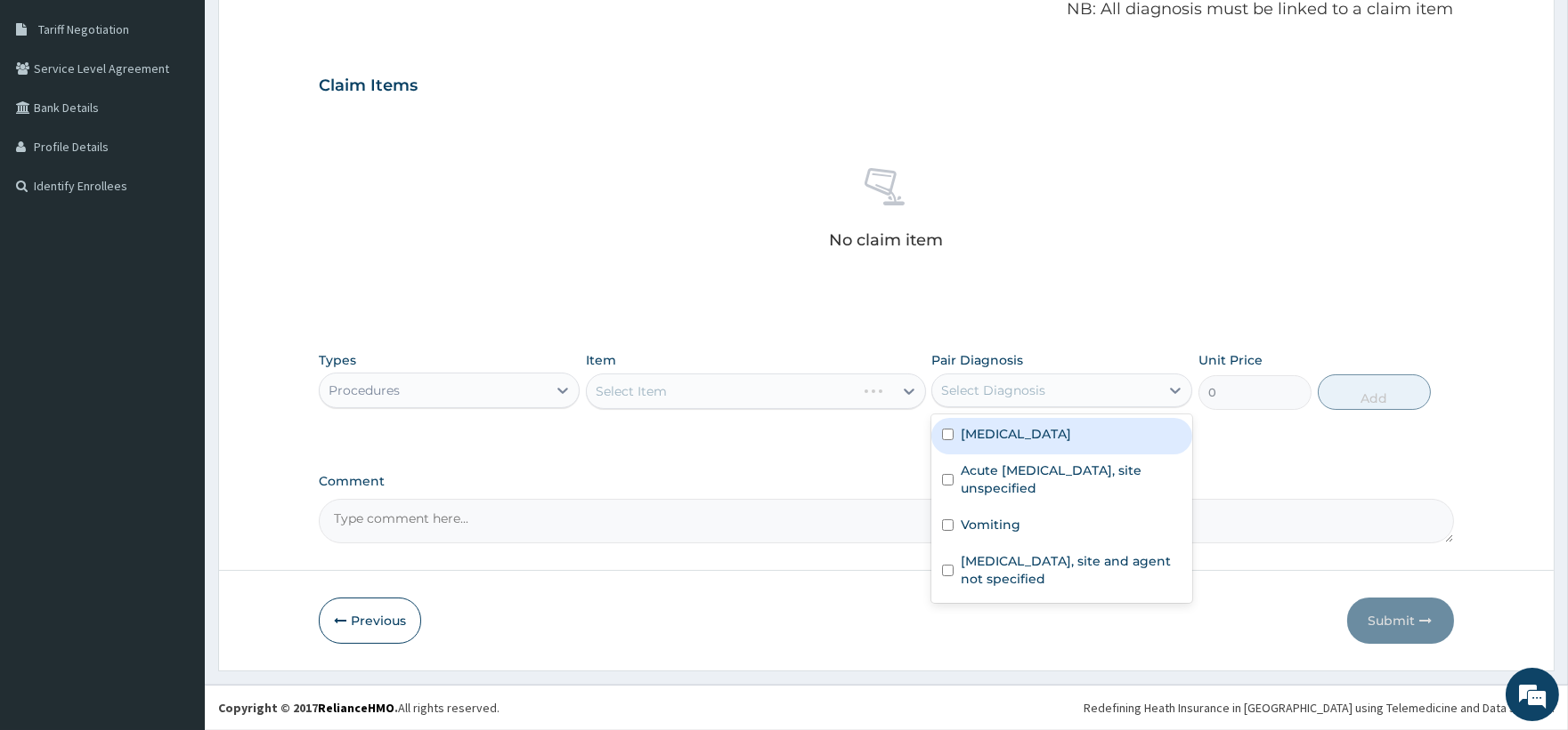
click at [1065, 437] on label "Malaria, unspecified" at bounding box center [1015, 434] width 110 height 17
checkbox input "true"
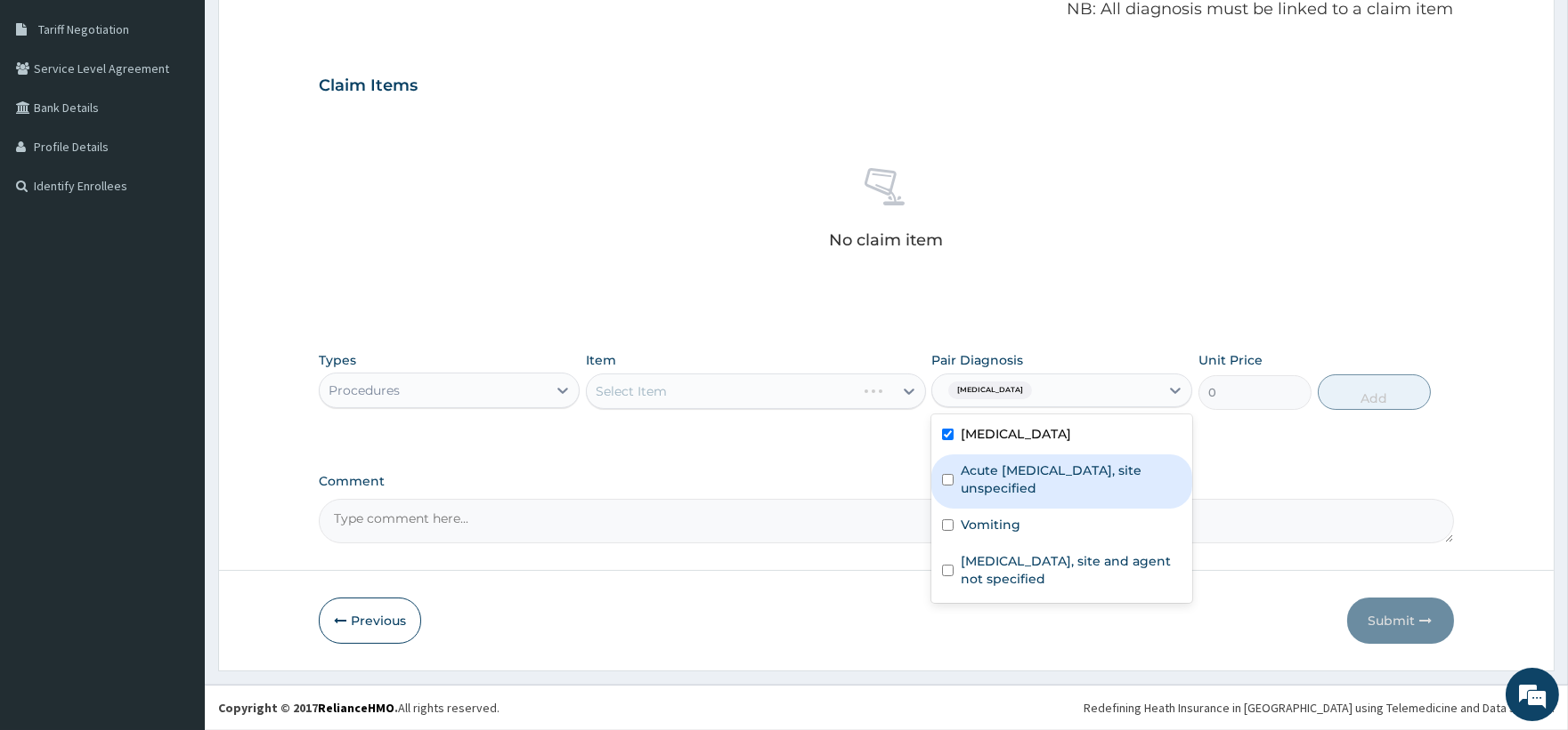
click at [1057, 467] on label "Acute upper respiratory infection, site unspecified" at bounding box center [1070, 479] width 221 height 36
checkbox input "true"
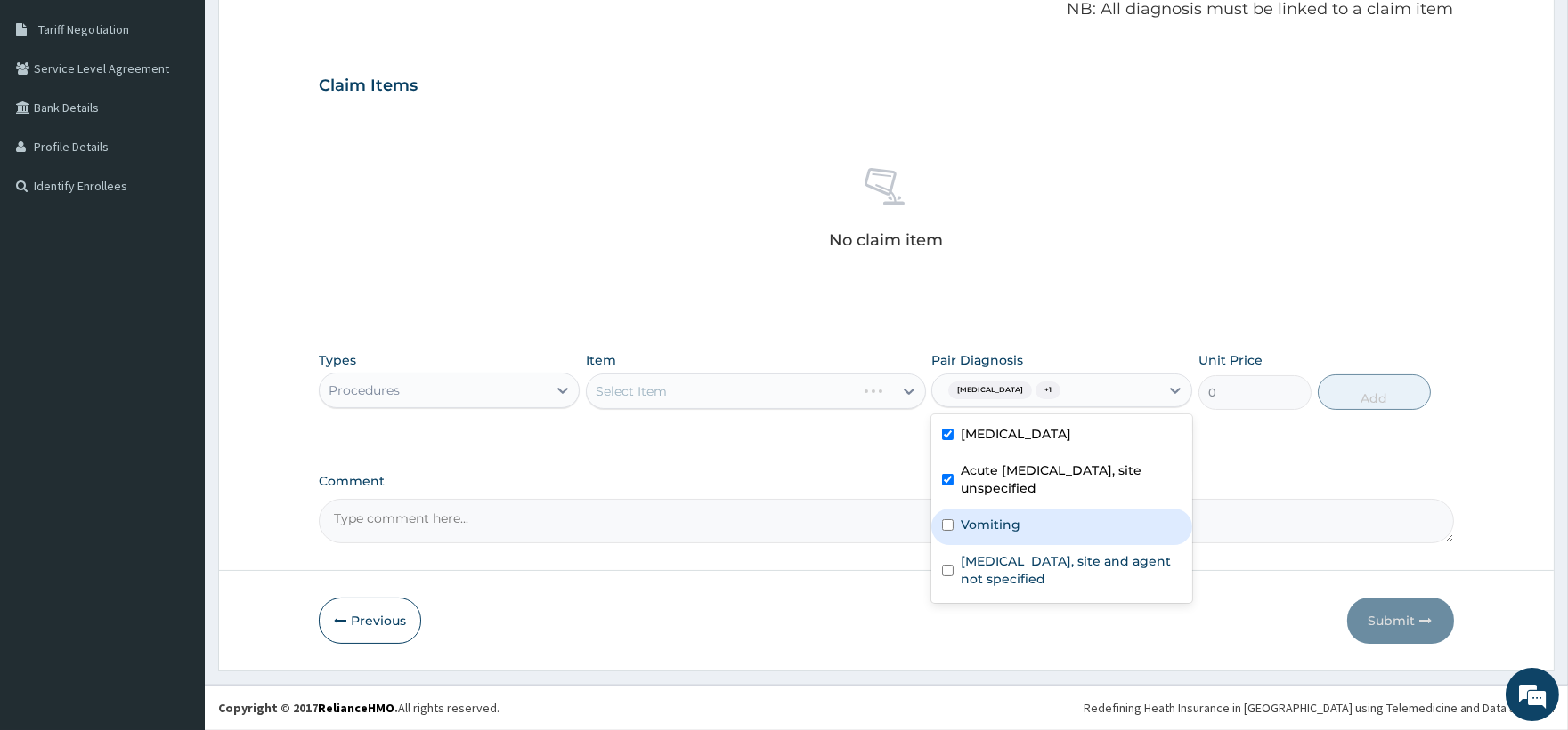
click at [1038, 532] on div "Vomiting" at bounding box center [1062, 527] width 261 height 37
checkbox input "true"
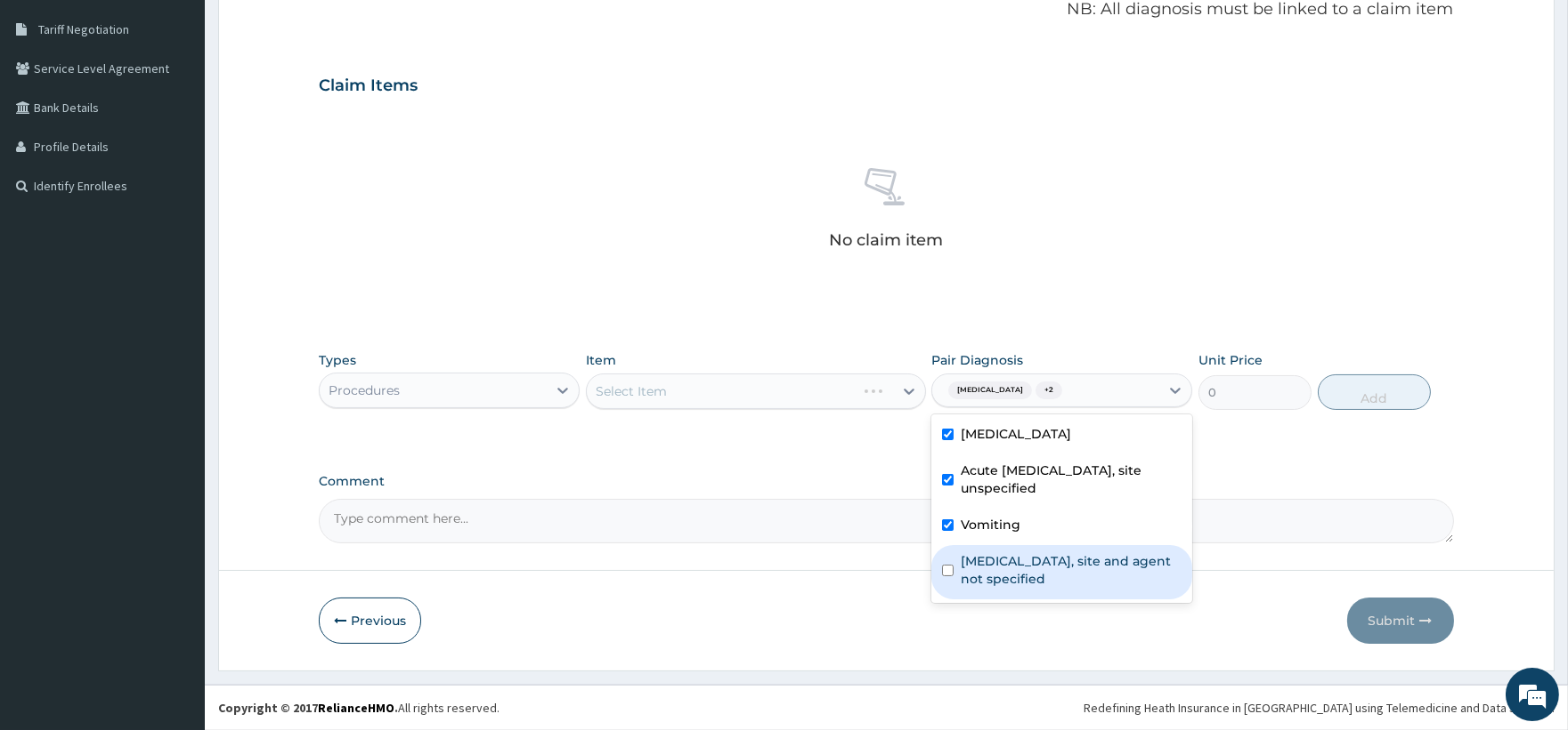
click at [1035, 575] on label "Urinary tract infection, site and agent not specified" at bounding box center [1070, 570] width 221 height 36
checkbox input "true"
click at [825, 393] on div "Select Item" at bounding box center [739, 391] width 306 height 28
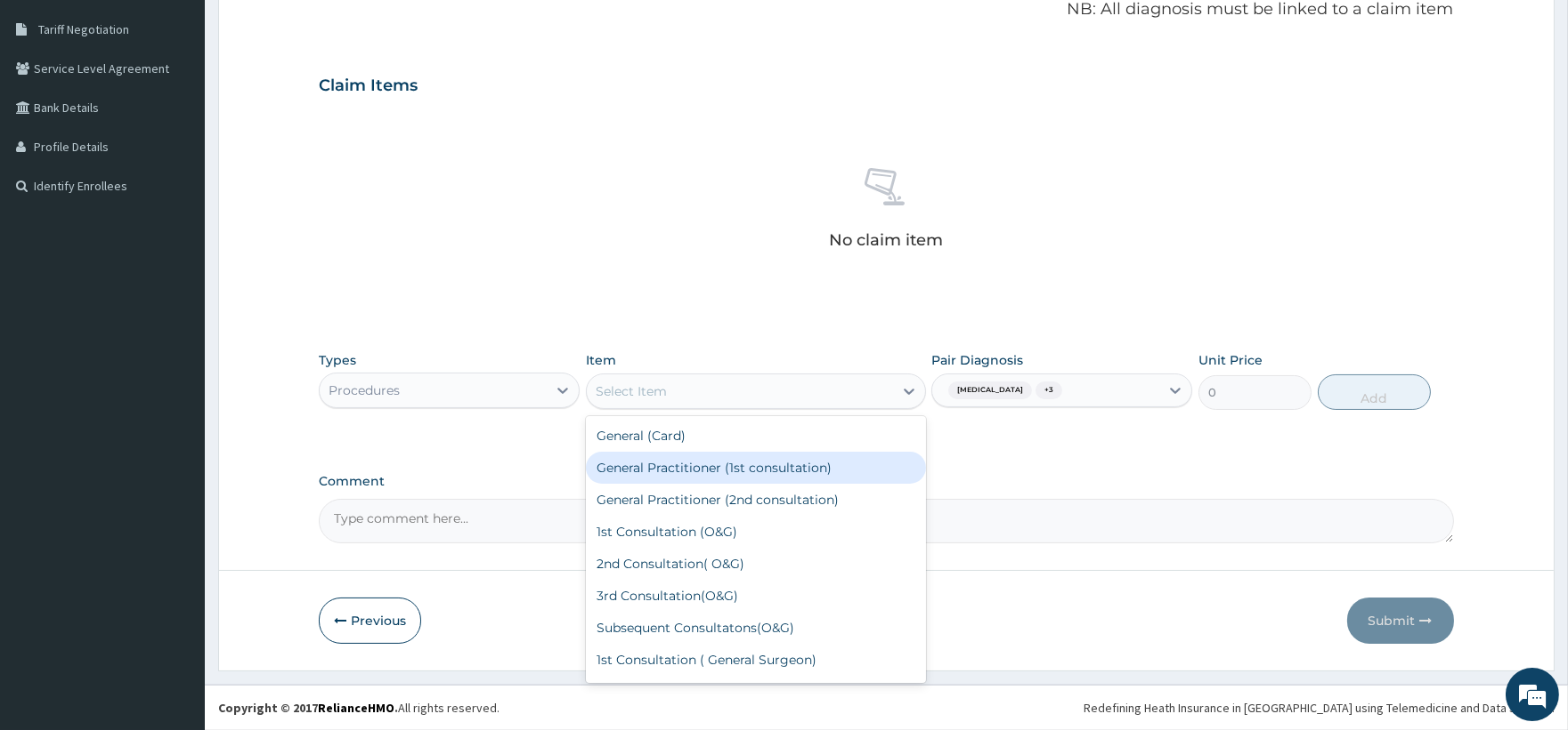
click at [750, 475] on div "General Practitioner (1st consultation)" at bounding box center [755, 467] width 340 height 32
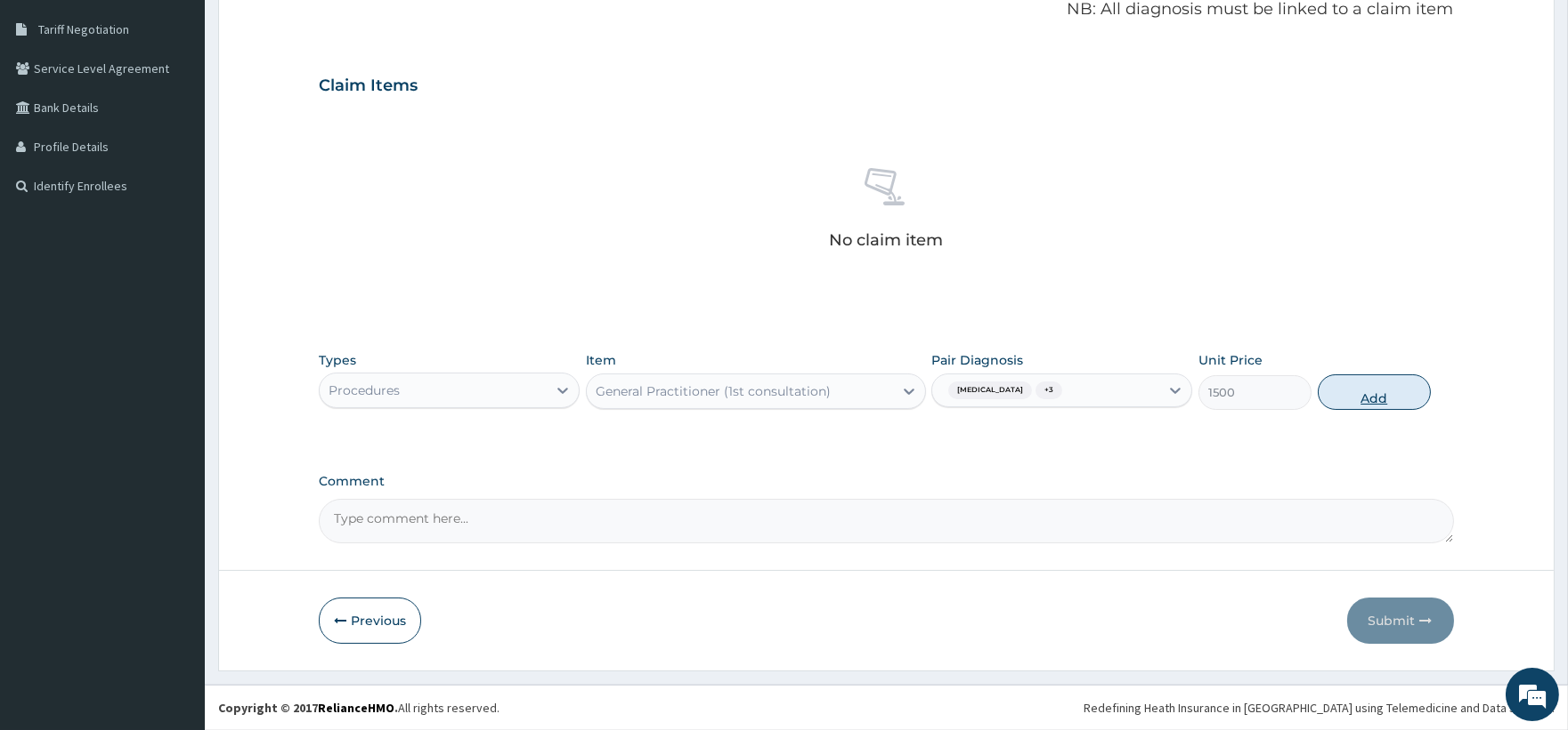
click at [1374, 402] on button "Add" at bounding box center [1374, 392] width 113 height 36
type input "0"
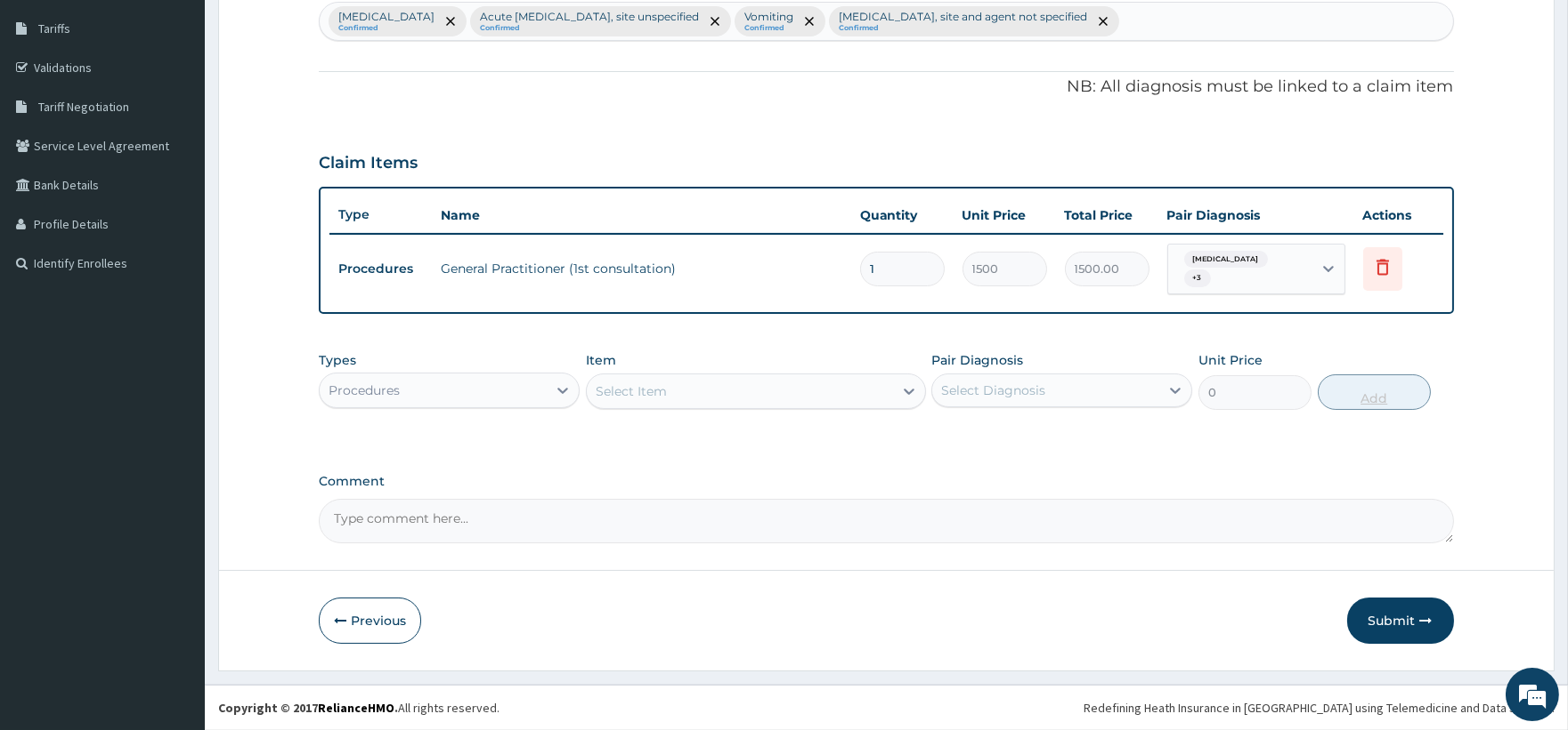
scroll to position [281, 0]
click at [436, 396] on div "Procedures" at bounding box center [433, 392] width 227 height 28
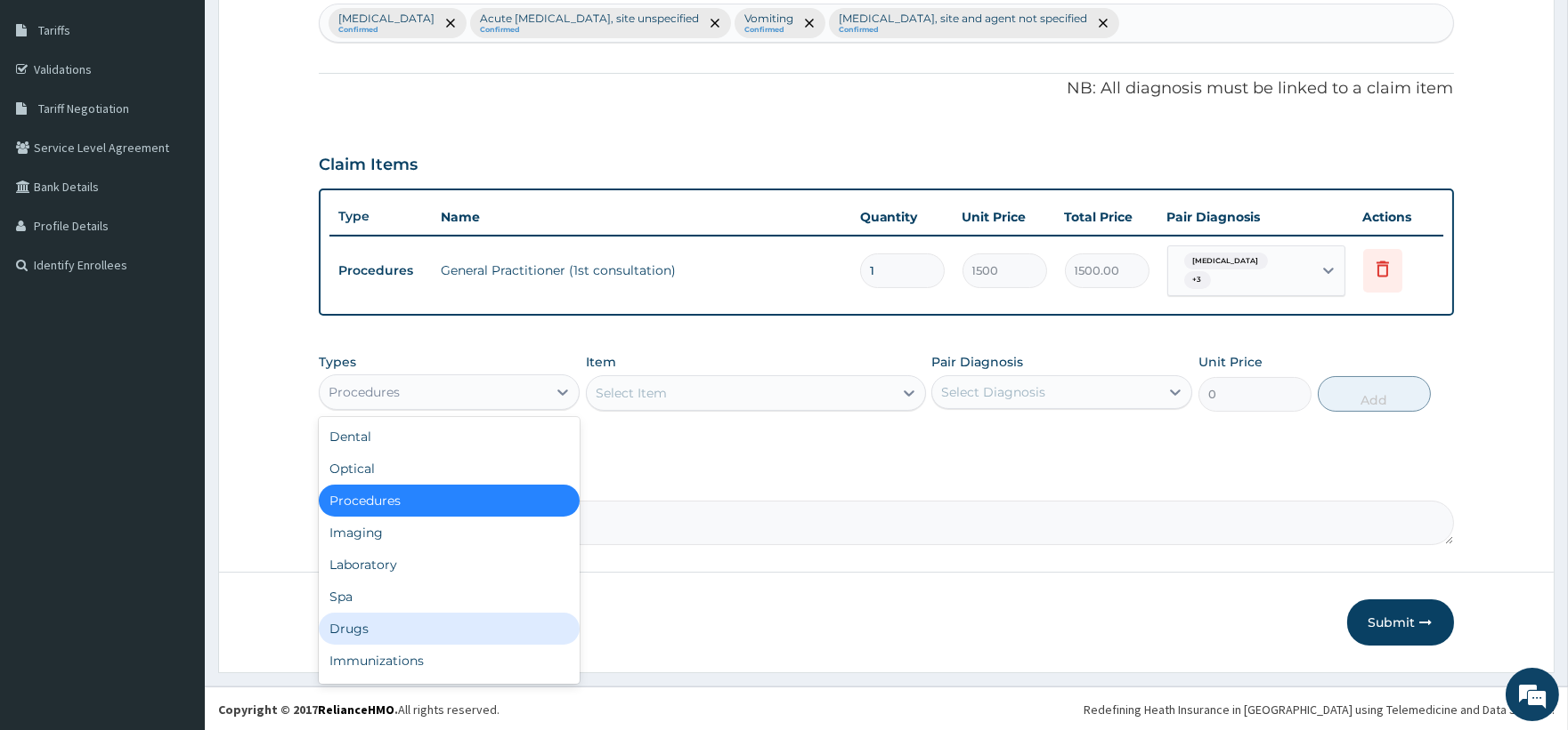
click at [394, 618] on div "Drugs" at bounding box center [449, 629] width 261 height 32
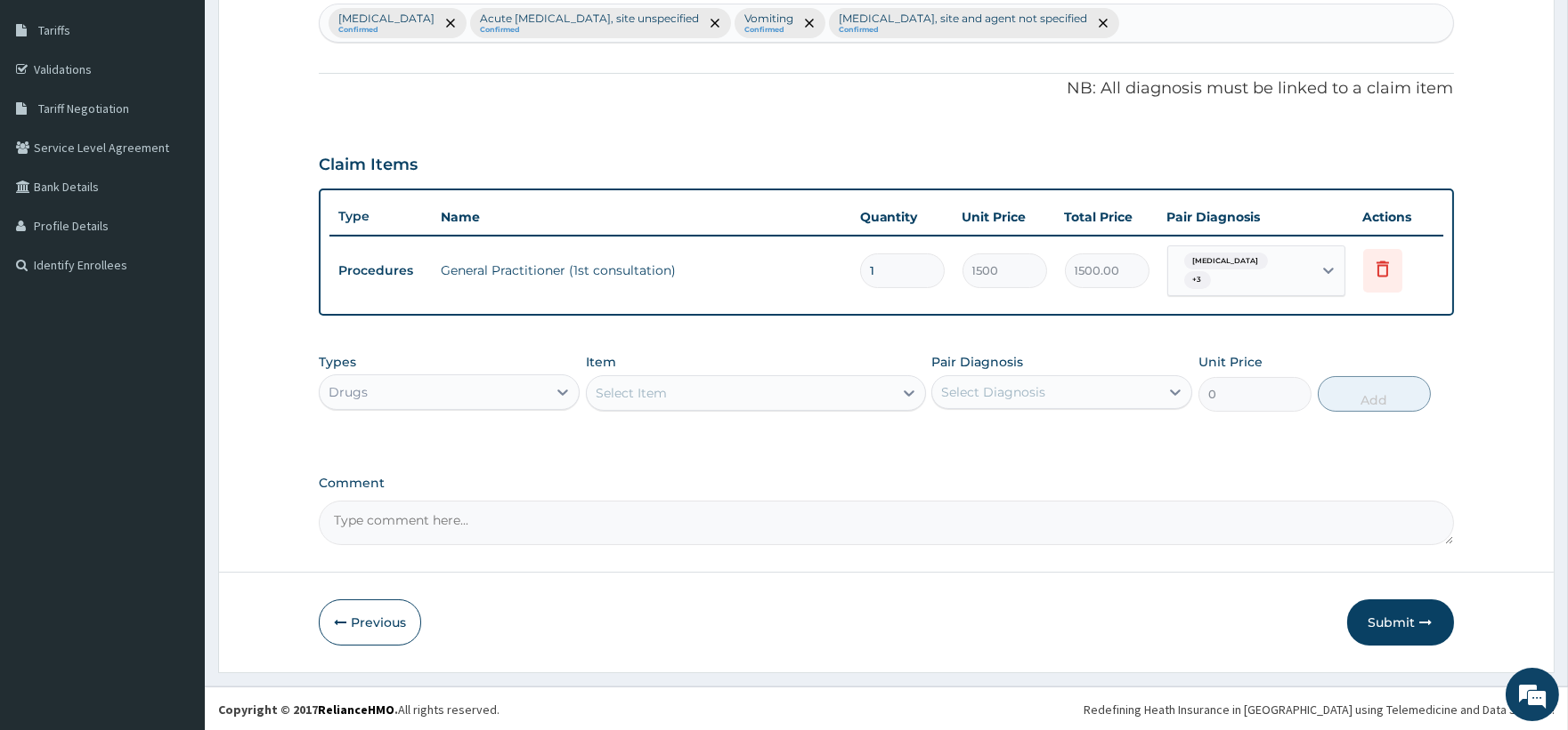
click at [895, 394] on div at bounding box center [908, 393] width 32 height 32
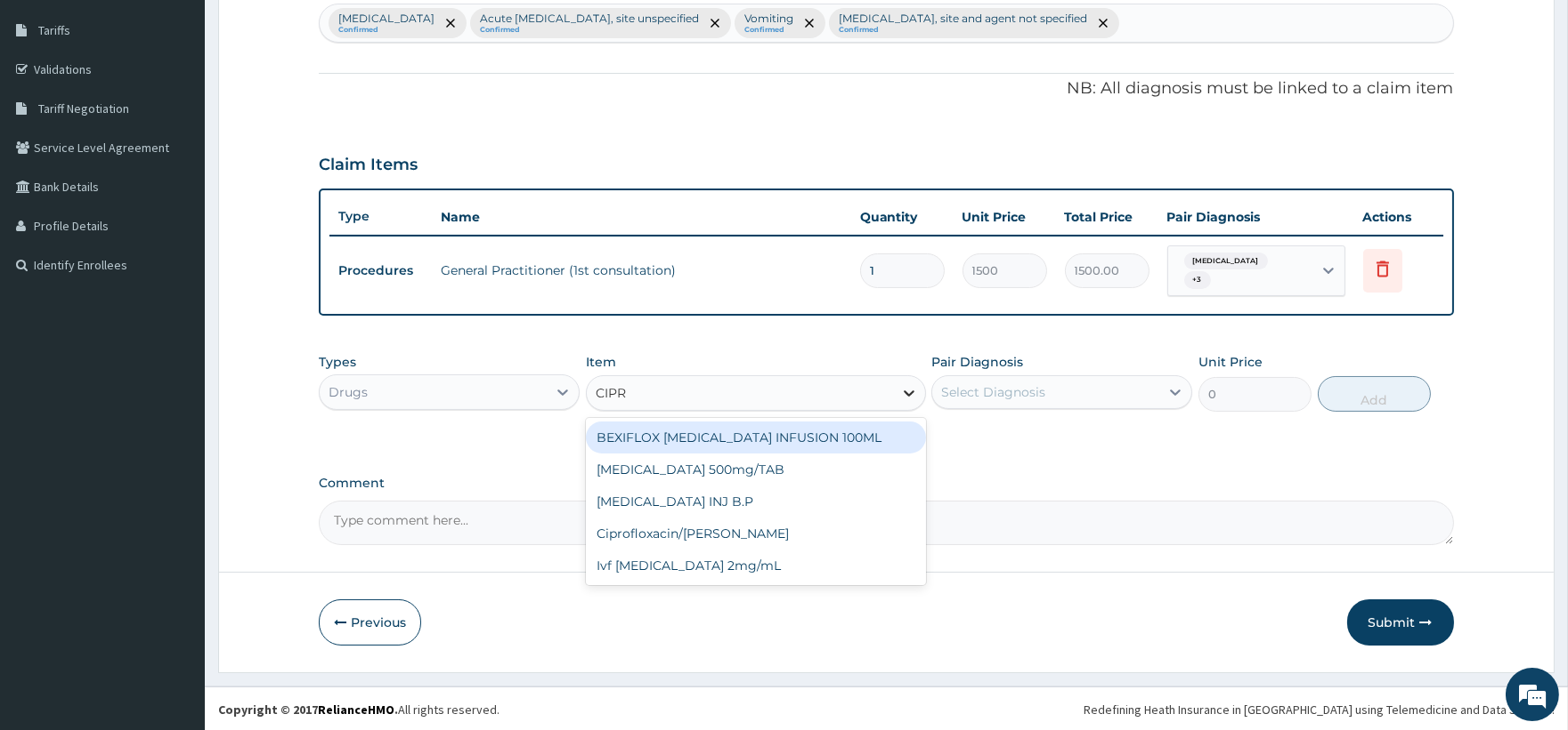
type input "CIPRO"
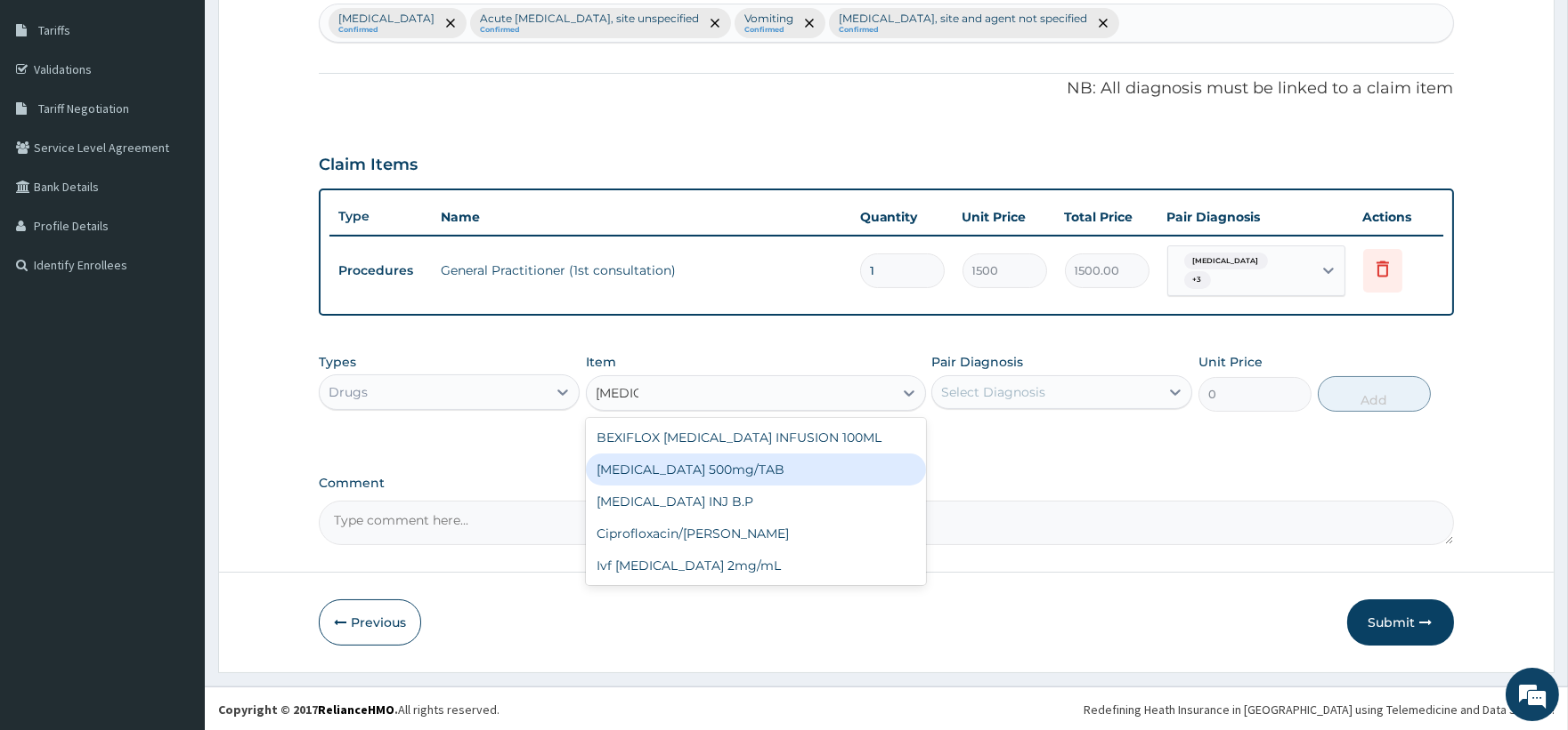
click at [748, 467] on div "Ciprofloxacin 500mg/TAB" at bounding box center [755, 469] width 340 height 32
type input "26.77"
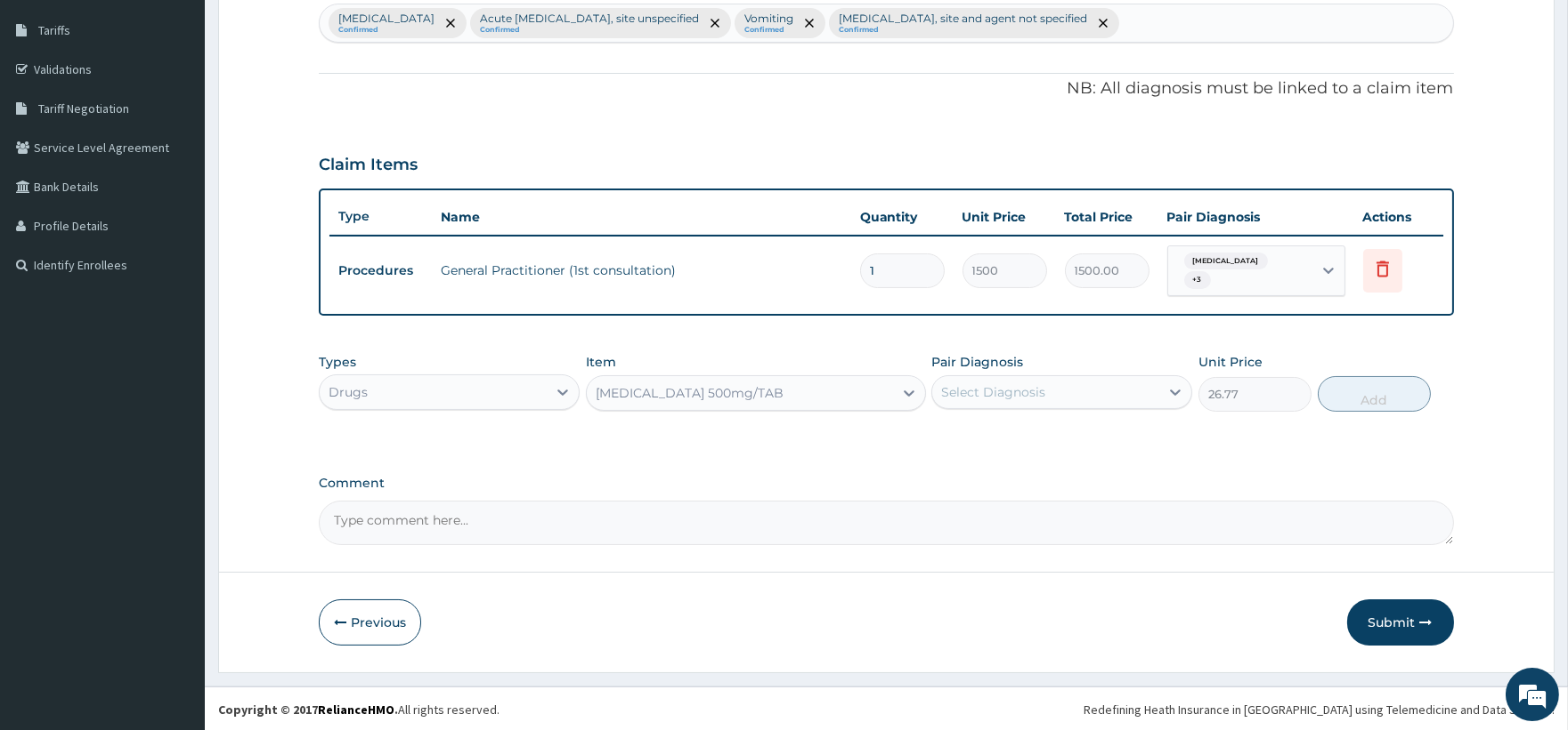
click at [1006, 402] on div "Select Diagnosis" at bounding box center [1045, 392] width 227 height 28
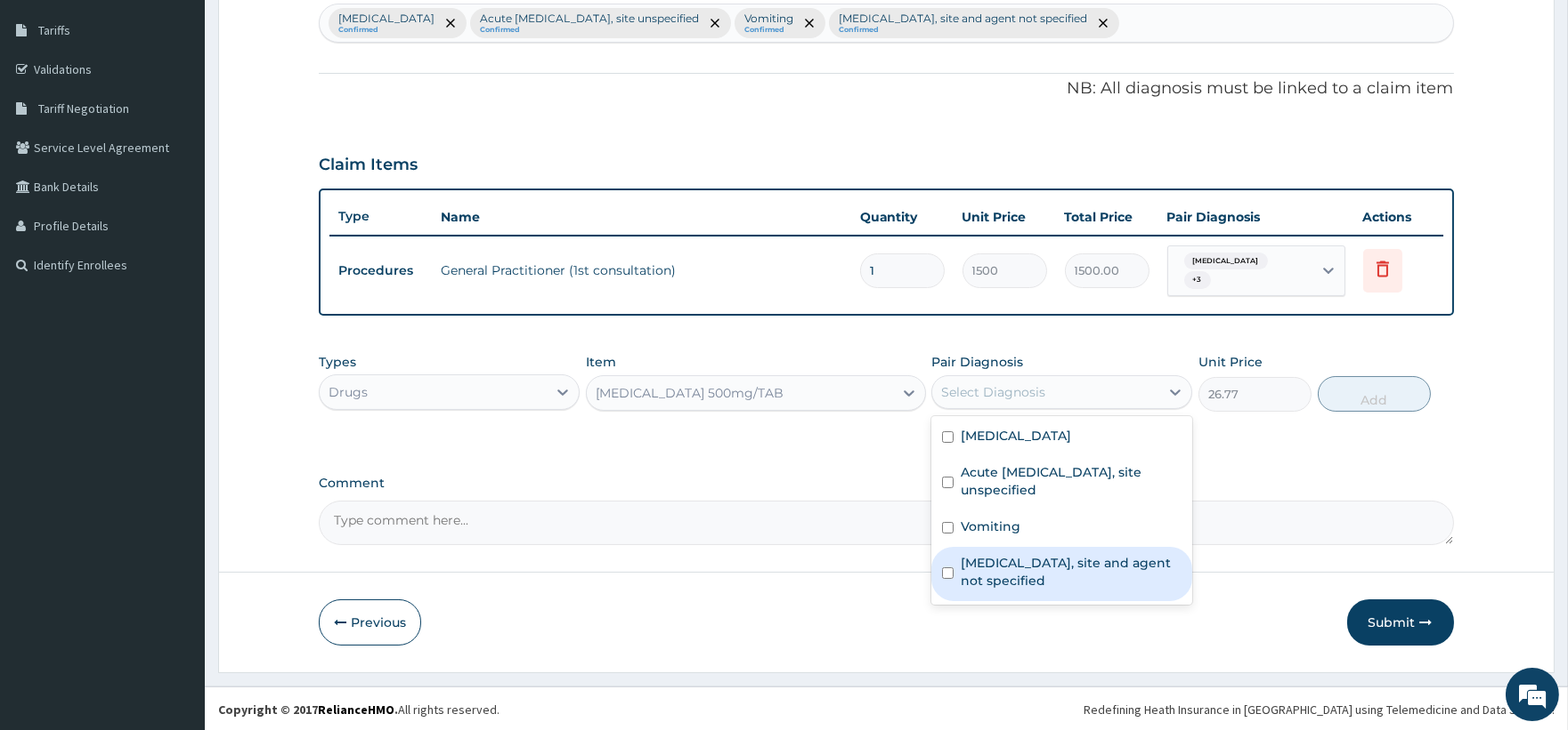
click at [1020, 580] on label "Urinary tract infection, site and agent not specified" at bounding box center [1070, 572] width 221 height 36
checkbox input "true"
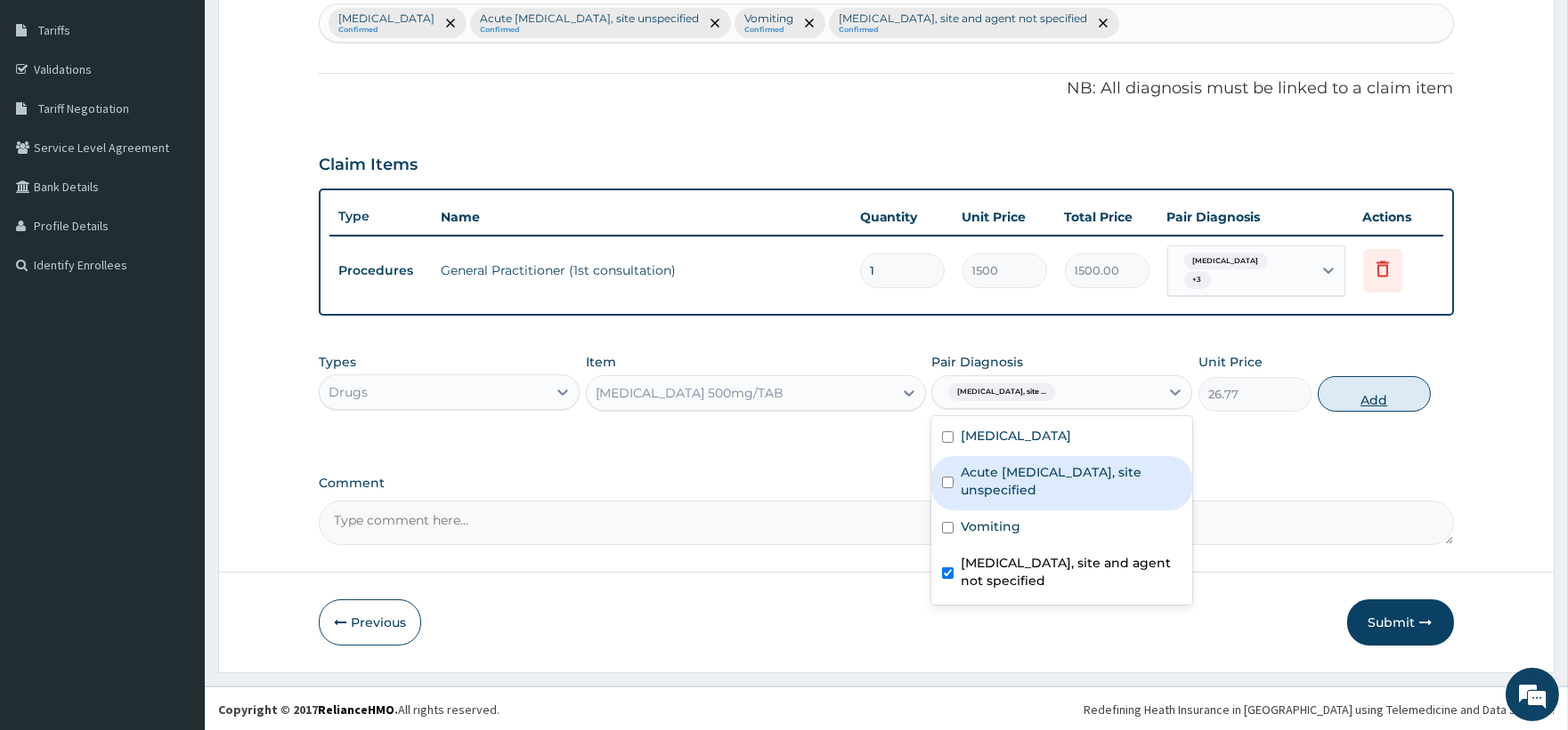
click at [1395, 393] on button "Add" at bounding box center [1374, 394] width 113 height 36
type input "0"
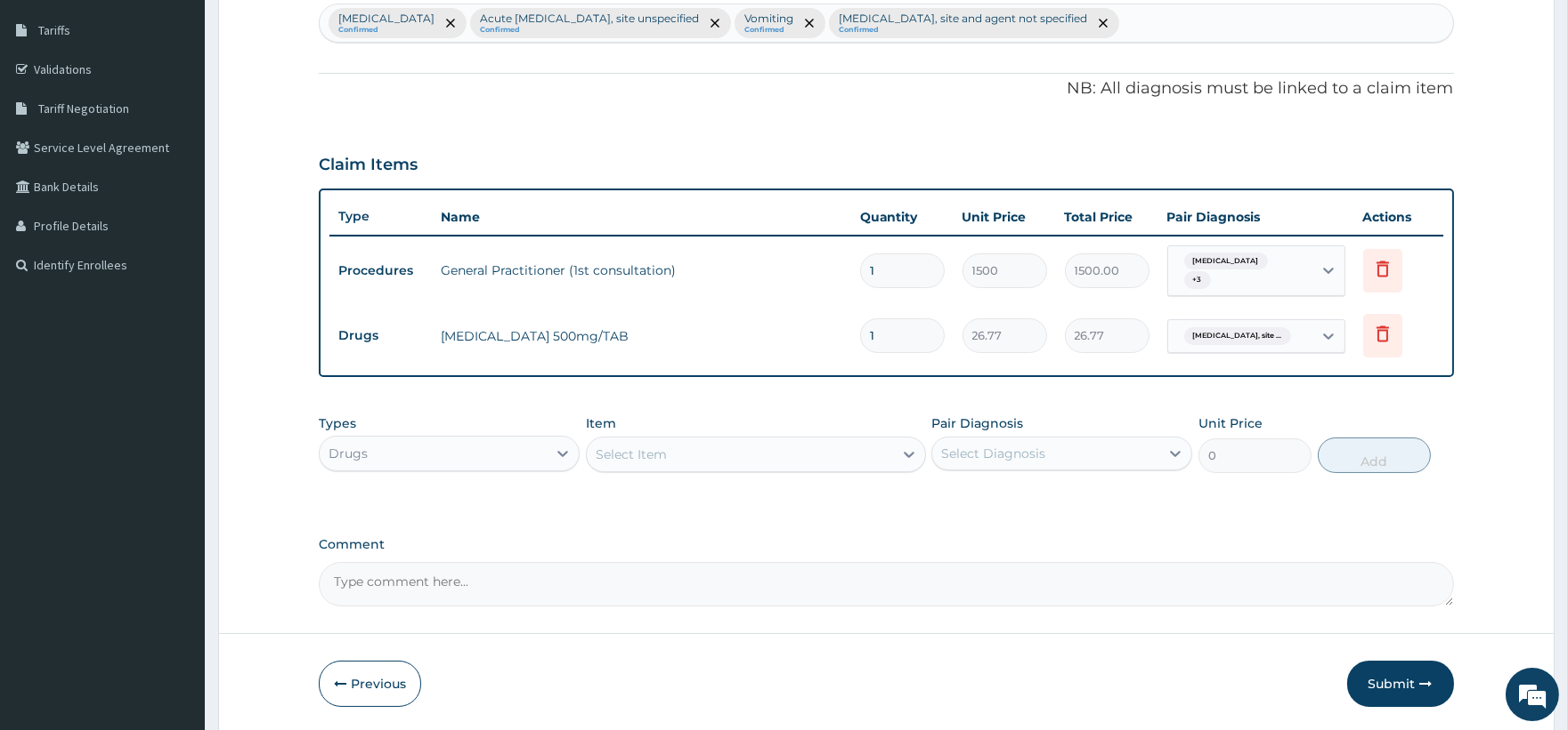
type input "14"
type input "374.78"
type input "14"
click at [653, 455] on div "Select Item" at bounding box center [631, 455] width 71 height 17
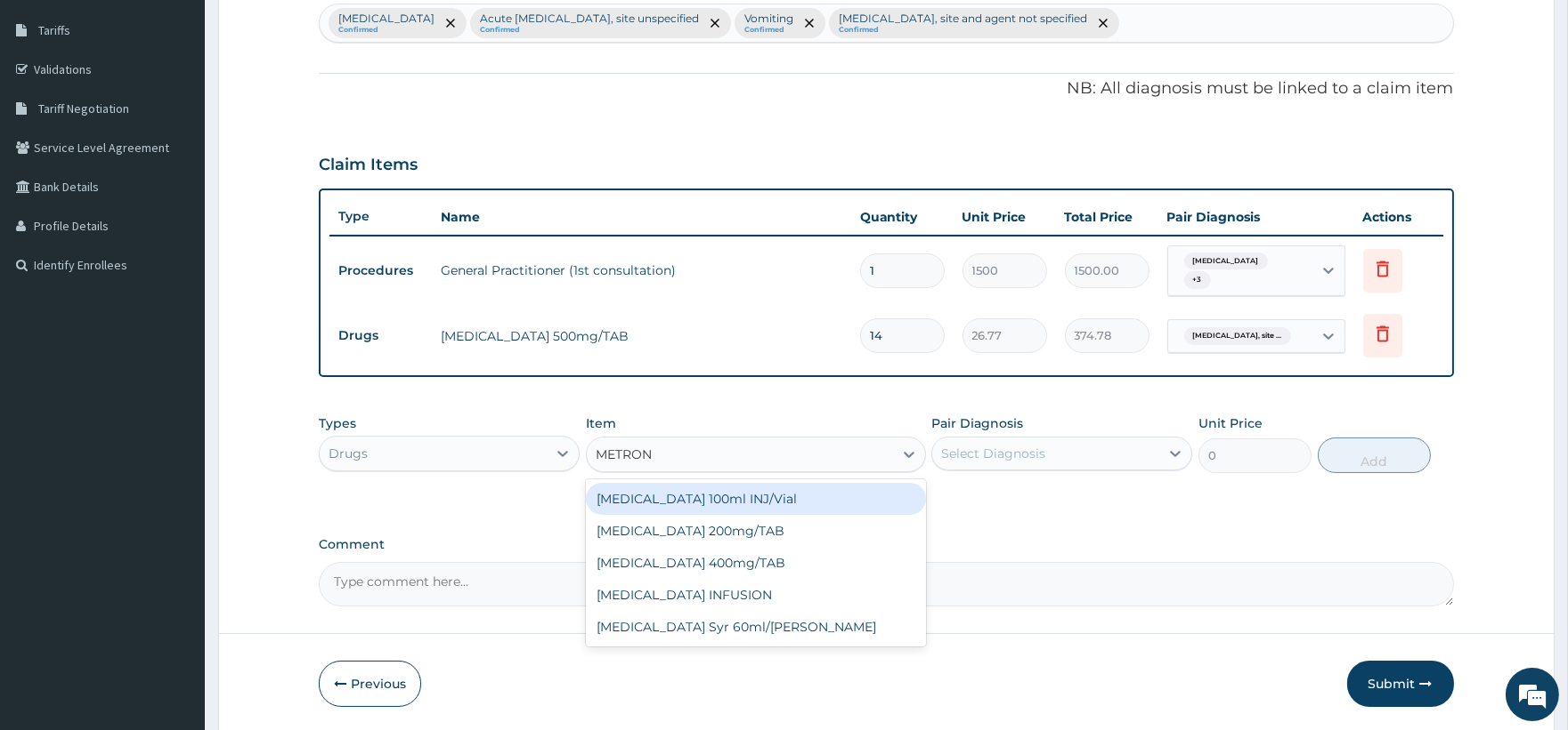
type input "METRONI"
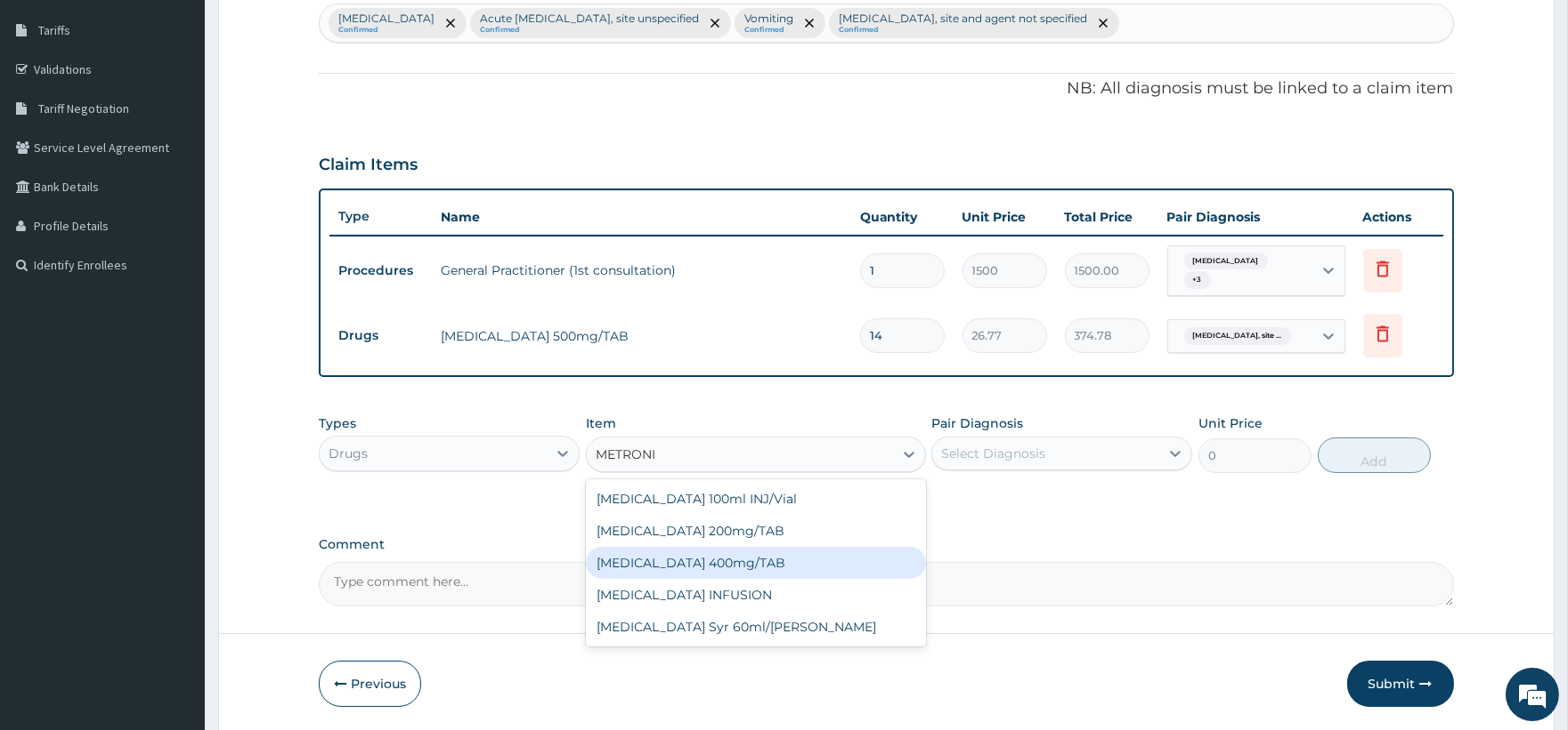
click at [739, 563] on div "METRONIDAZOLE 400mg/TAB" at bounding box center [755, 563] width 340 height 32
type input "10.5"
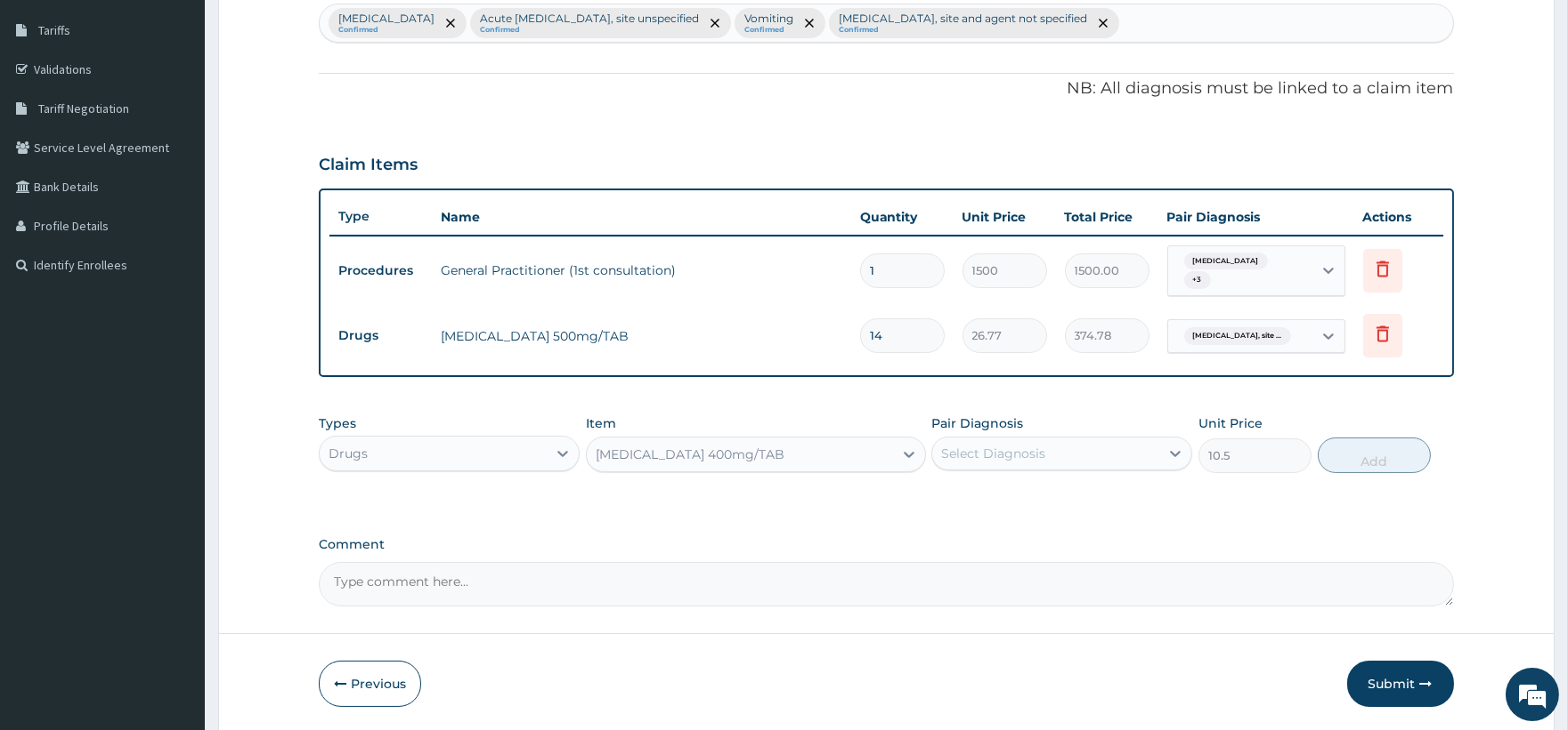
click at [695, 454] on div "METRONIDAZOLE 400mg/TAB" at bounding box center [689, 455] width 188 height 17
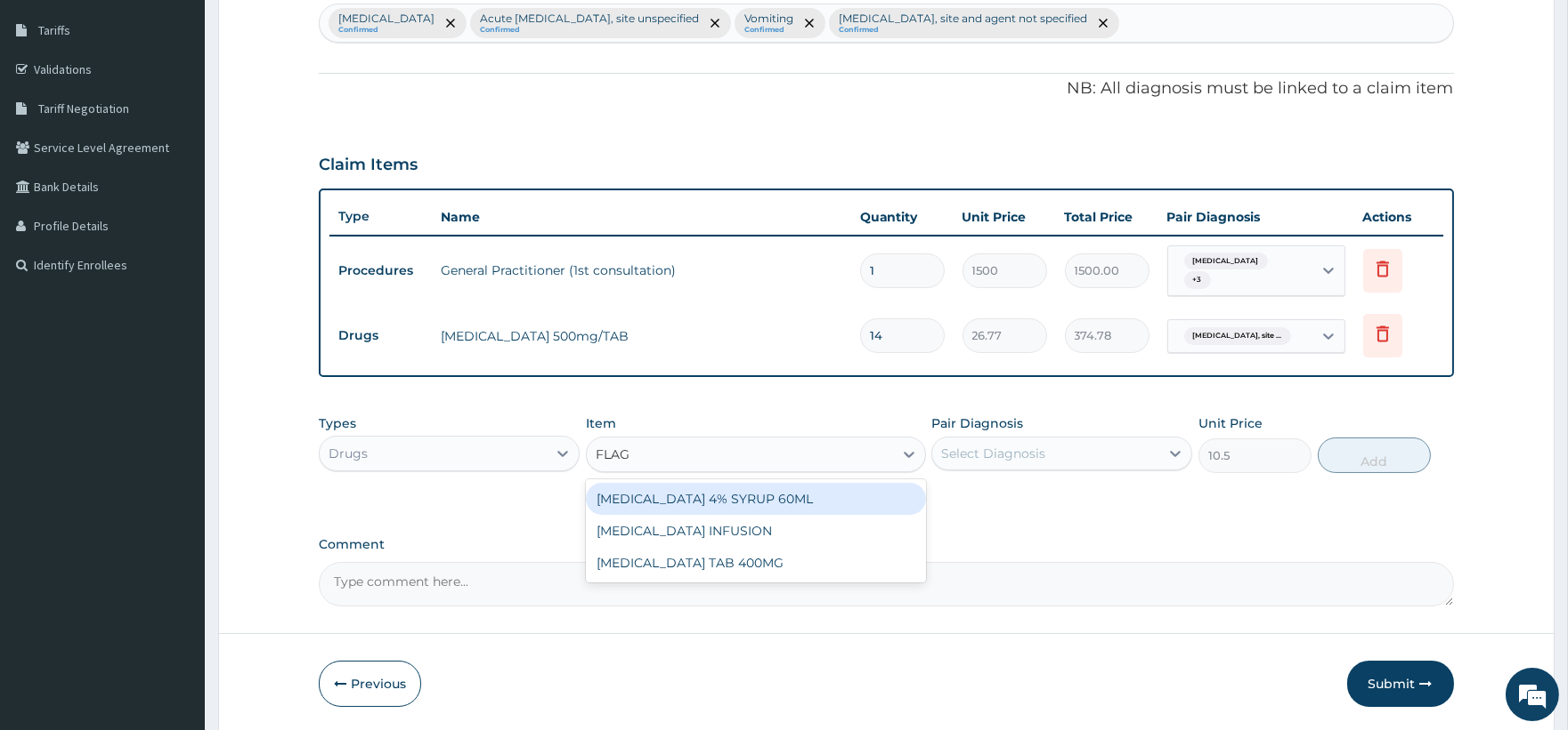
scroll to position [0, 0]
type input "FLAGY"
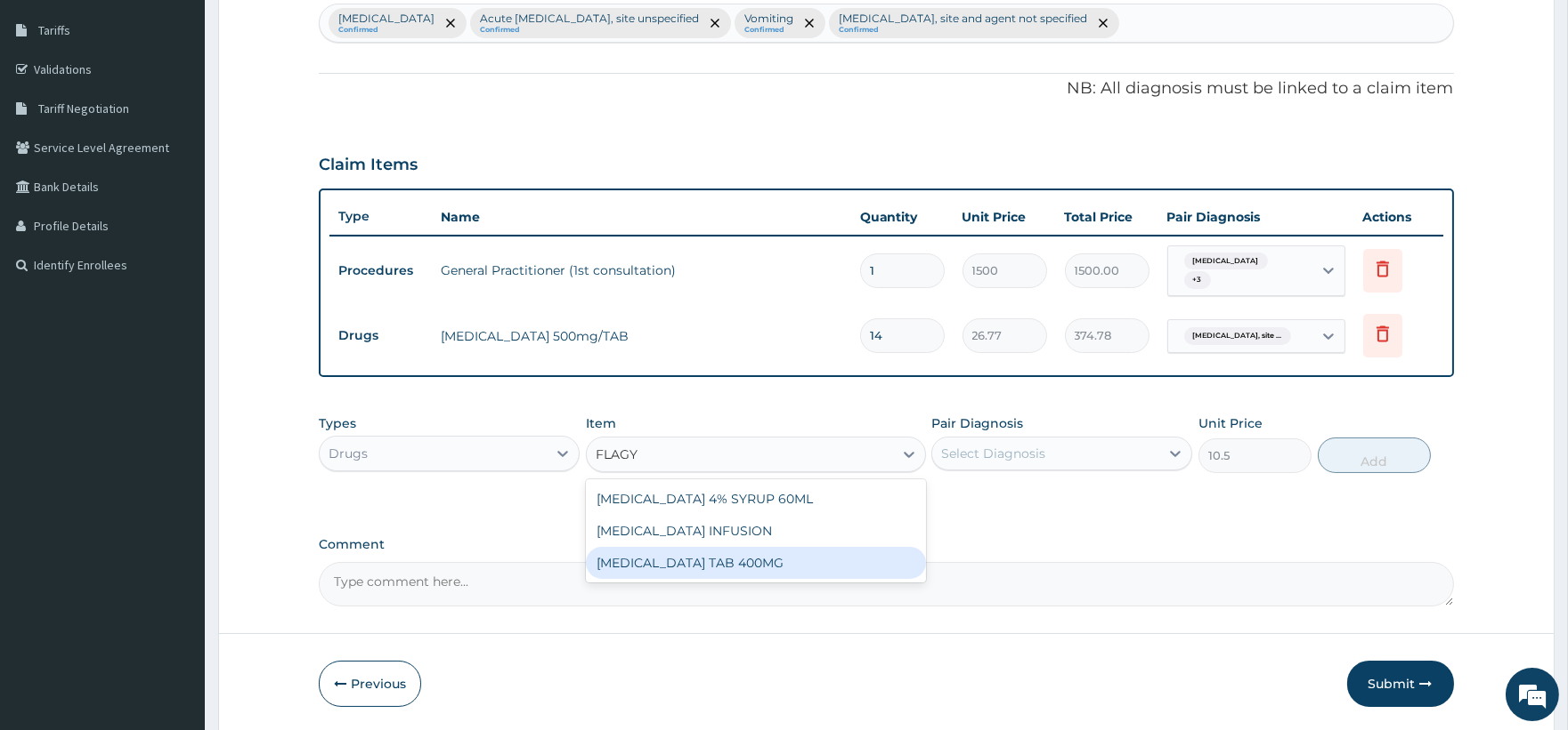
click at [674, 562] on div "FLAGYL TAB 400MG" at bounding box center [755, 563] width 340 height 32
type input "26.25"
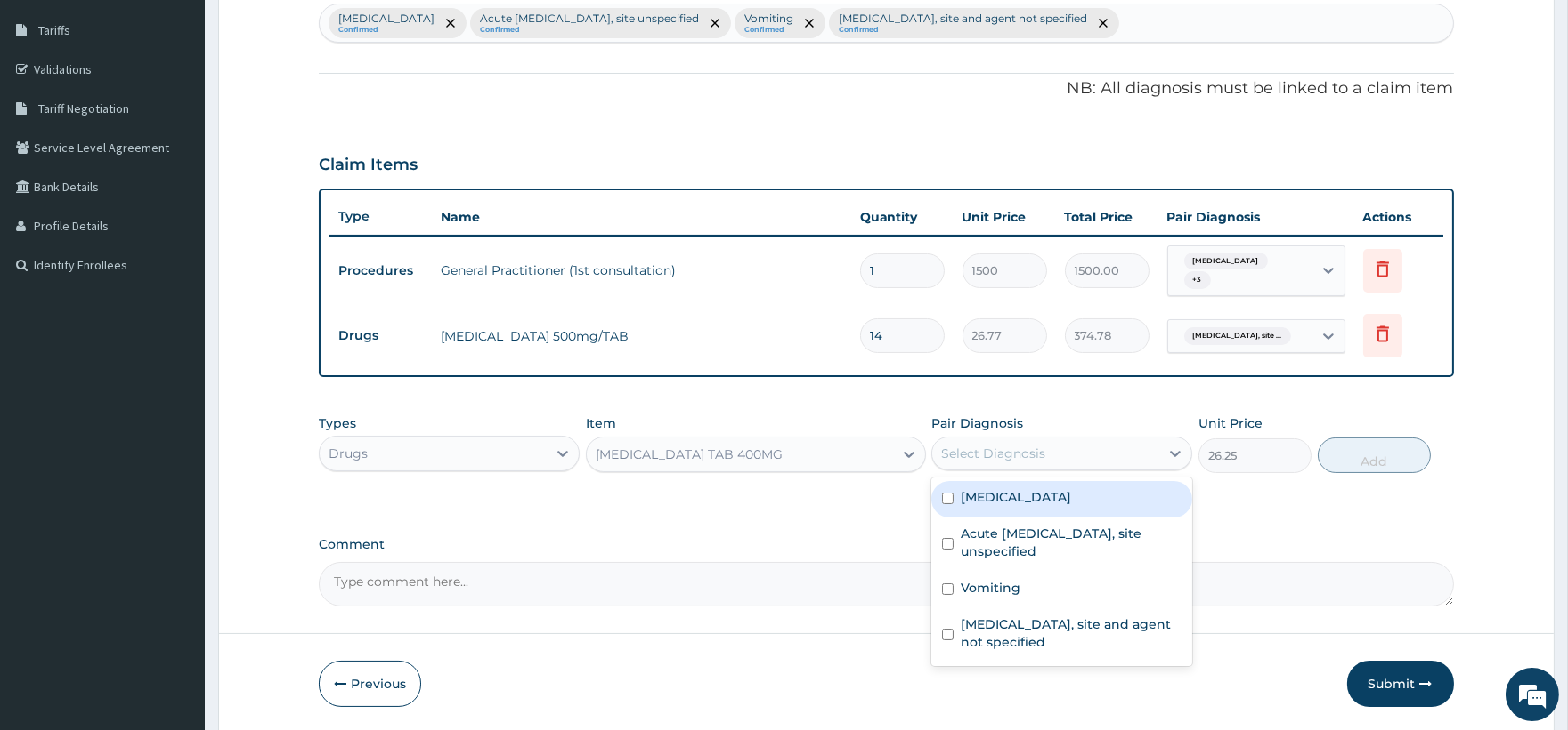
click at [997, 439] on div "Select Diagnosis" at bounding box center [1045, 453] width 227 height 28
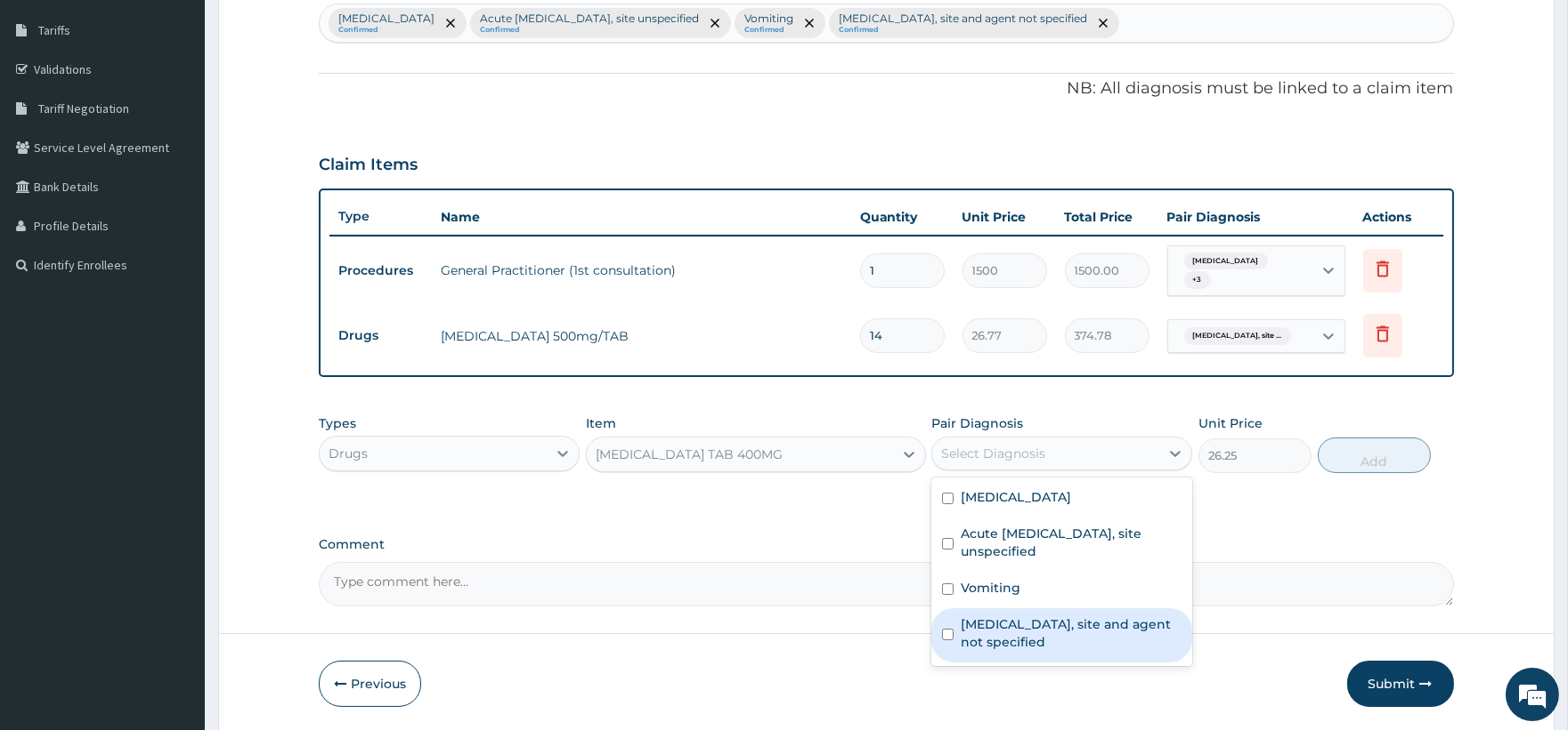
click at [1020, 635] on label "Urinary tract infection, site and agent not specified" at bounding box center [1070, 633] width 221 height 36
checkbox input "true"
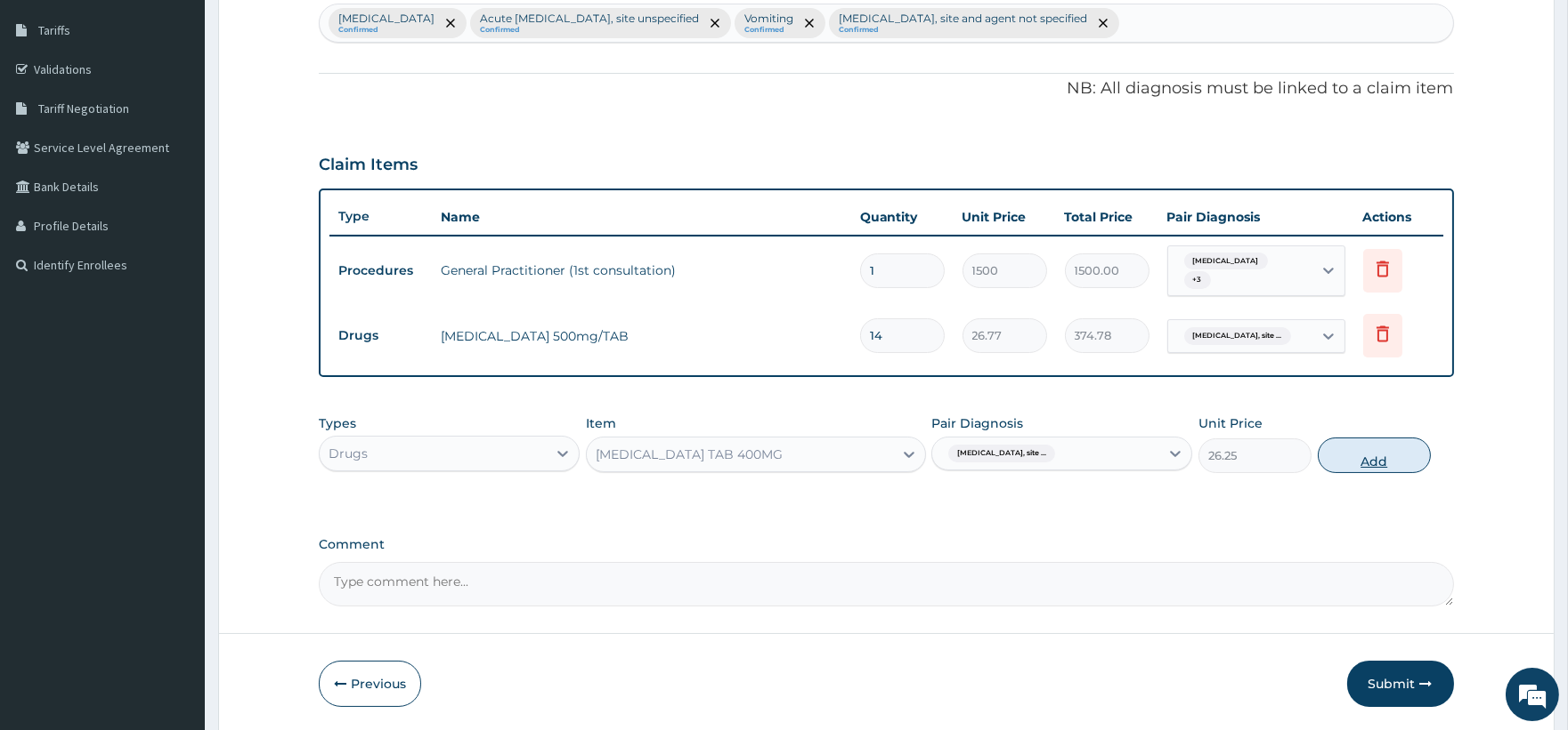
click at [1362, 451] on button "Add" at bounding box center [1374, 455] width 113 height 36
type input "0"
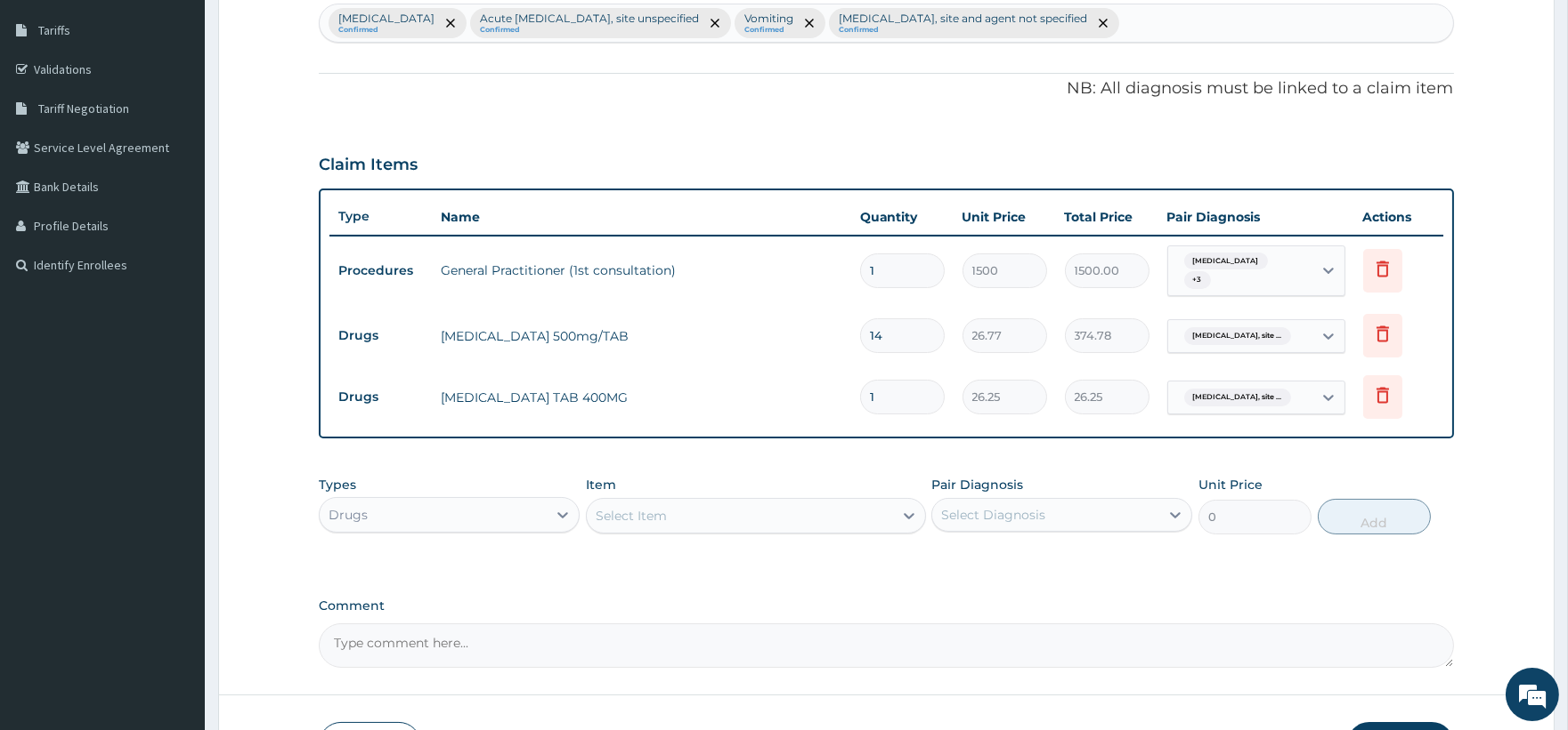
type input "21"
type input "551.25"
type input "21"
click at [789, 522] on div "Select Item" at bounding box center [739, 516] width 306 height 28
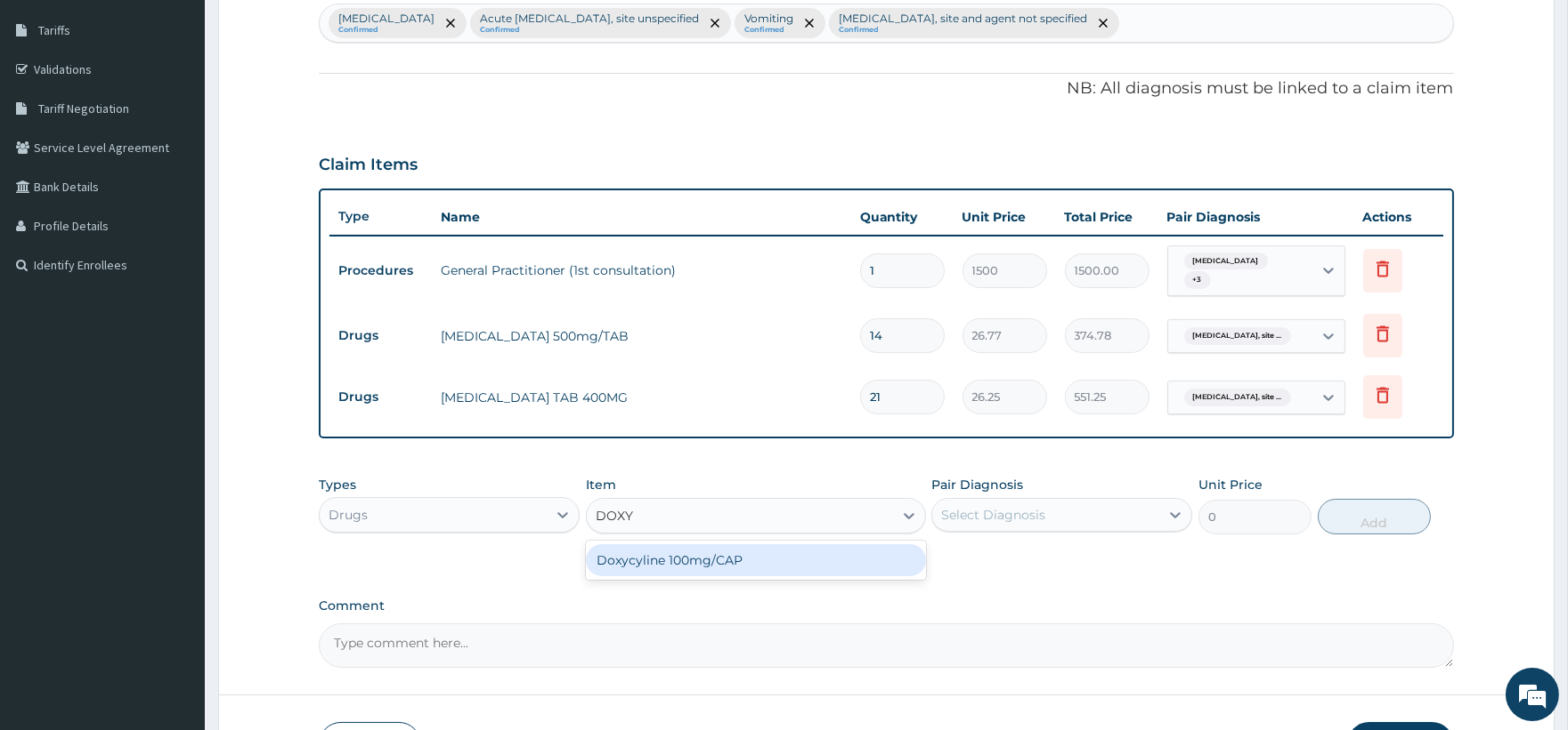
type input "DOXYC"
type input "5.77"
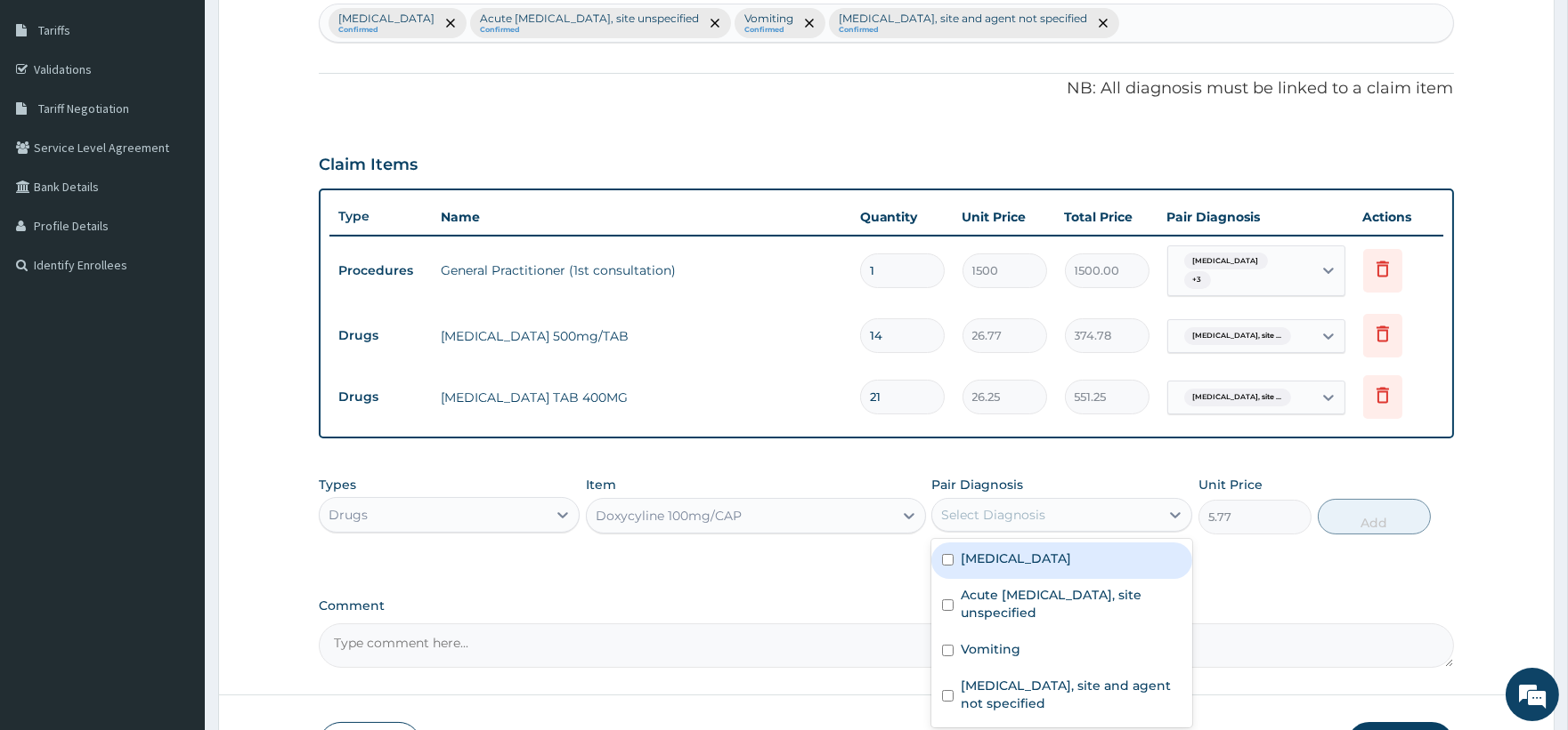
click at [1047, 514] on div "Select Diagnosis" at bounding box center [1045, 515] width 227 height 28
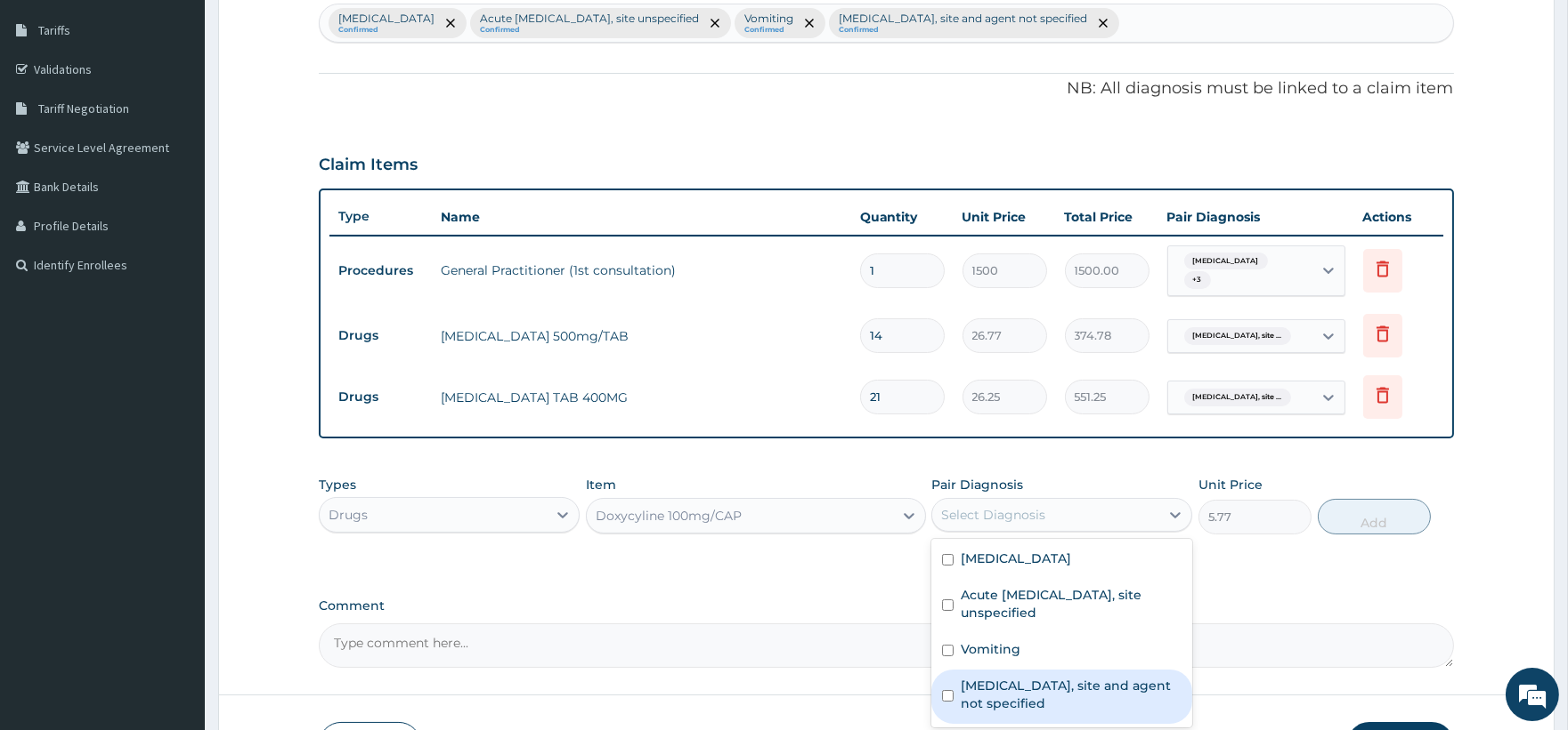
click at [1041, 682] on label "Urinary tract infection, site and agent not specified" at bounding box center [1070, 694] width 221 height 36
checkbox input "true"
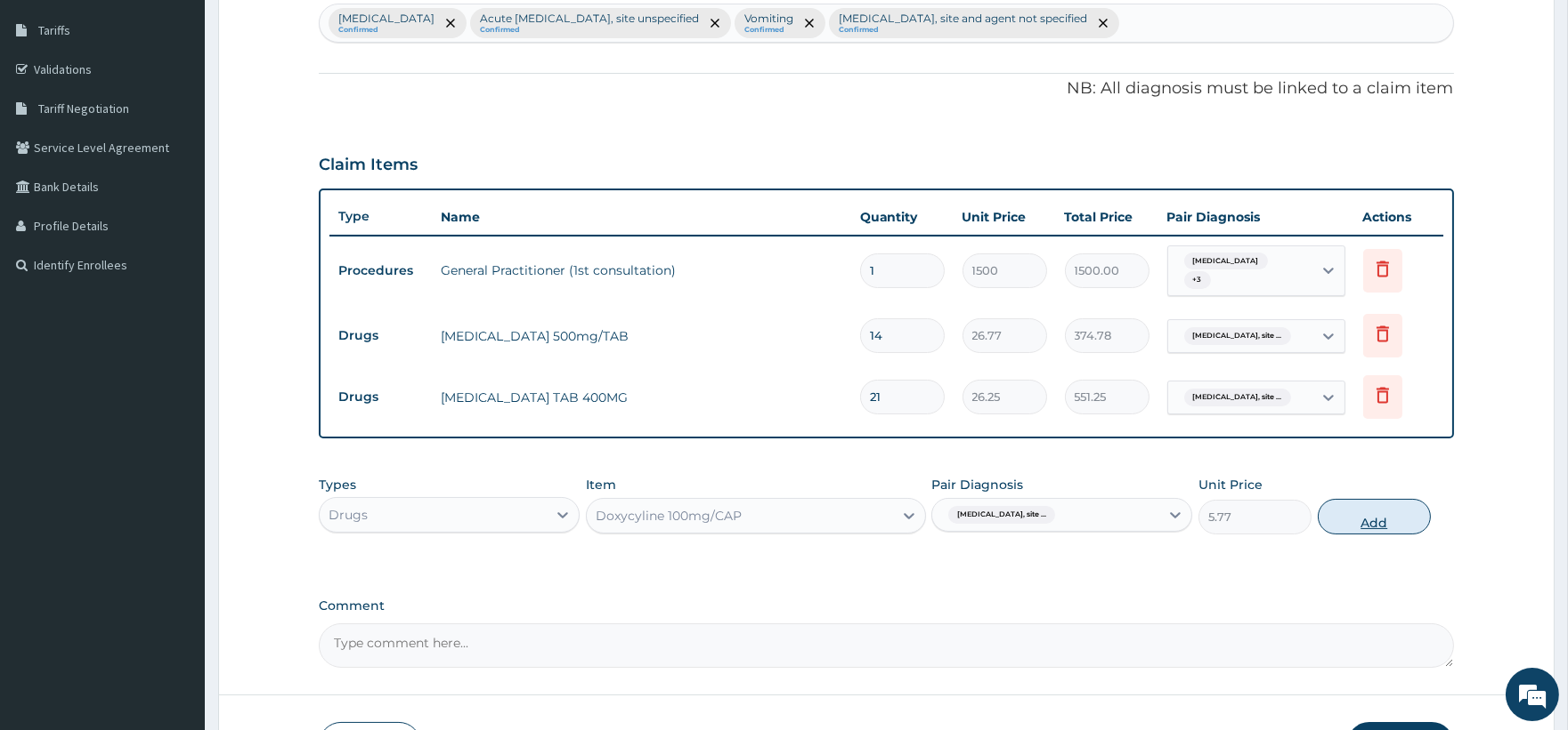
click at [1344, 521] on button "Add" at bounding box center [1374, 517] width 113 height 36
type input "0"
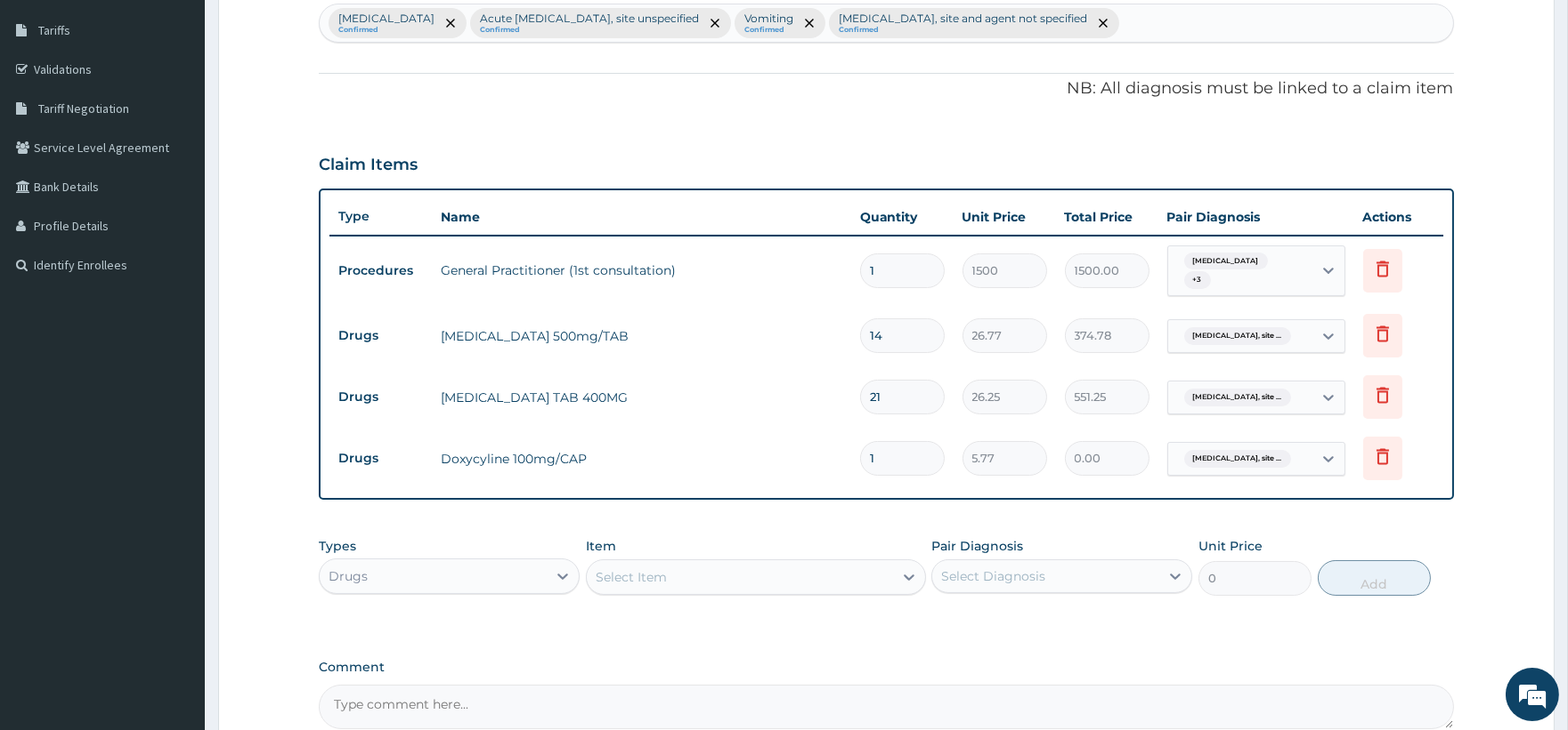
type input "0.00"
type input "2"
type input "11.54"
type input "20"
type input "115.40"
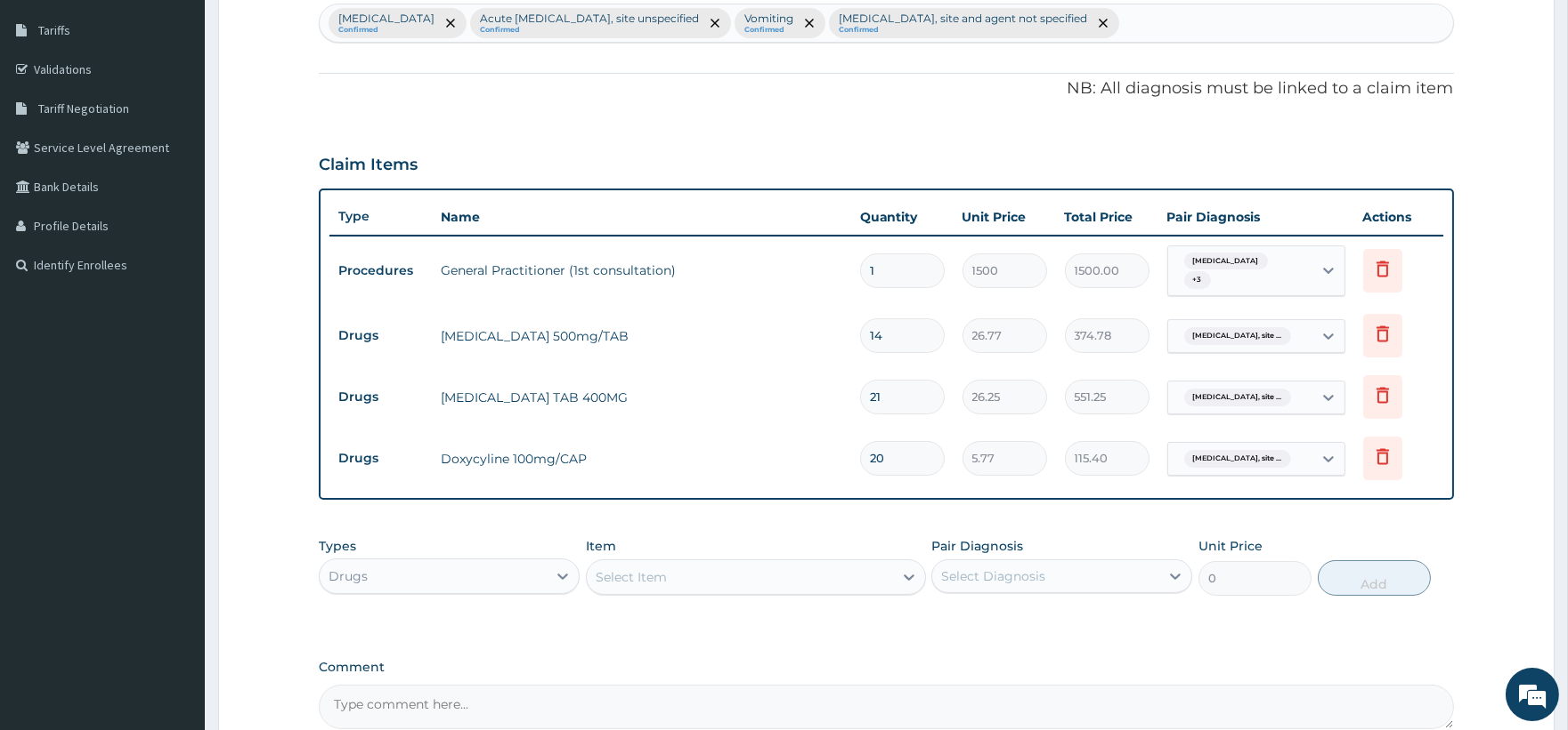
type input "20"
click at [786, 570] on div "Select Item" at bounding box center [739, 576] width 306 height 28
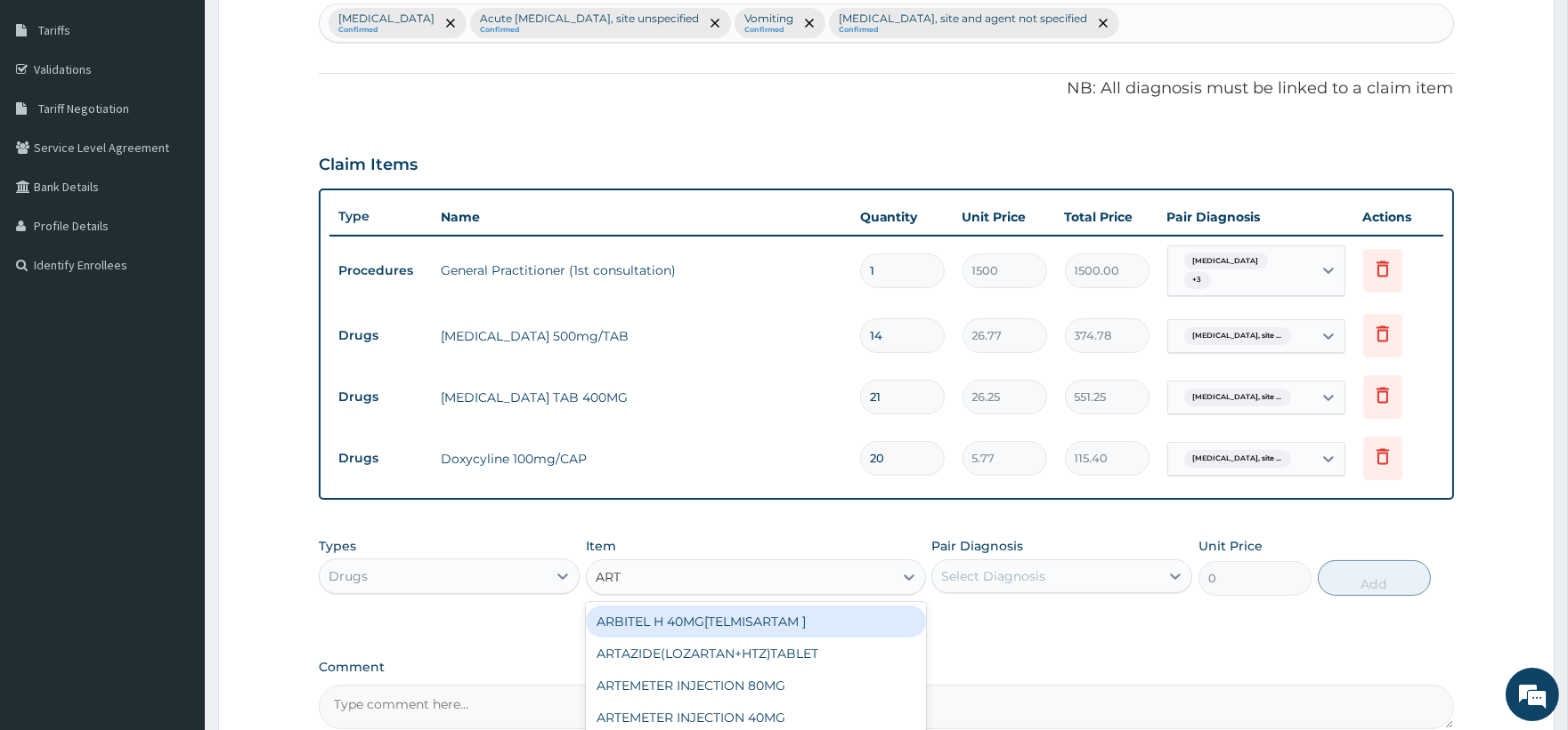
type input "ARTE"
click at [763, 612] on div "ARTEMETER INJECTION 80MG" at bounding box center [755, 621] width 340 height 32
type input "210"
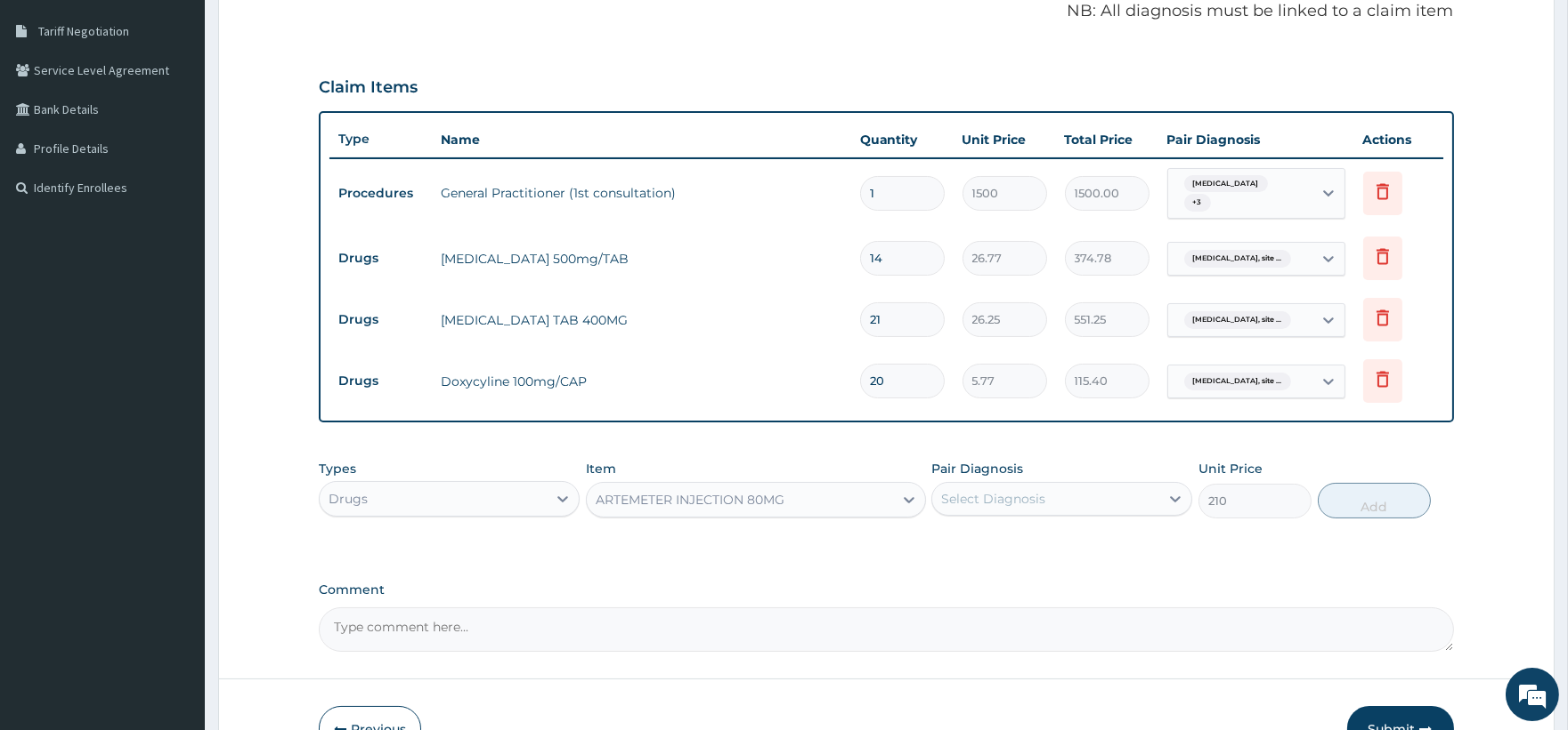
scroll to position [418, 0]
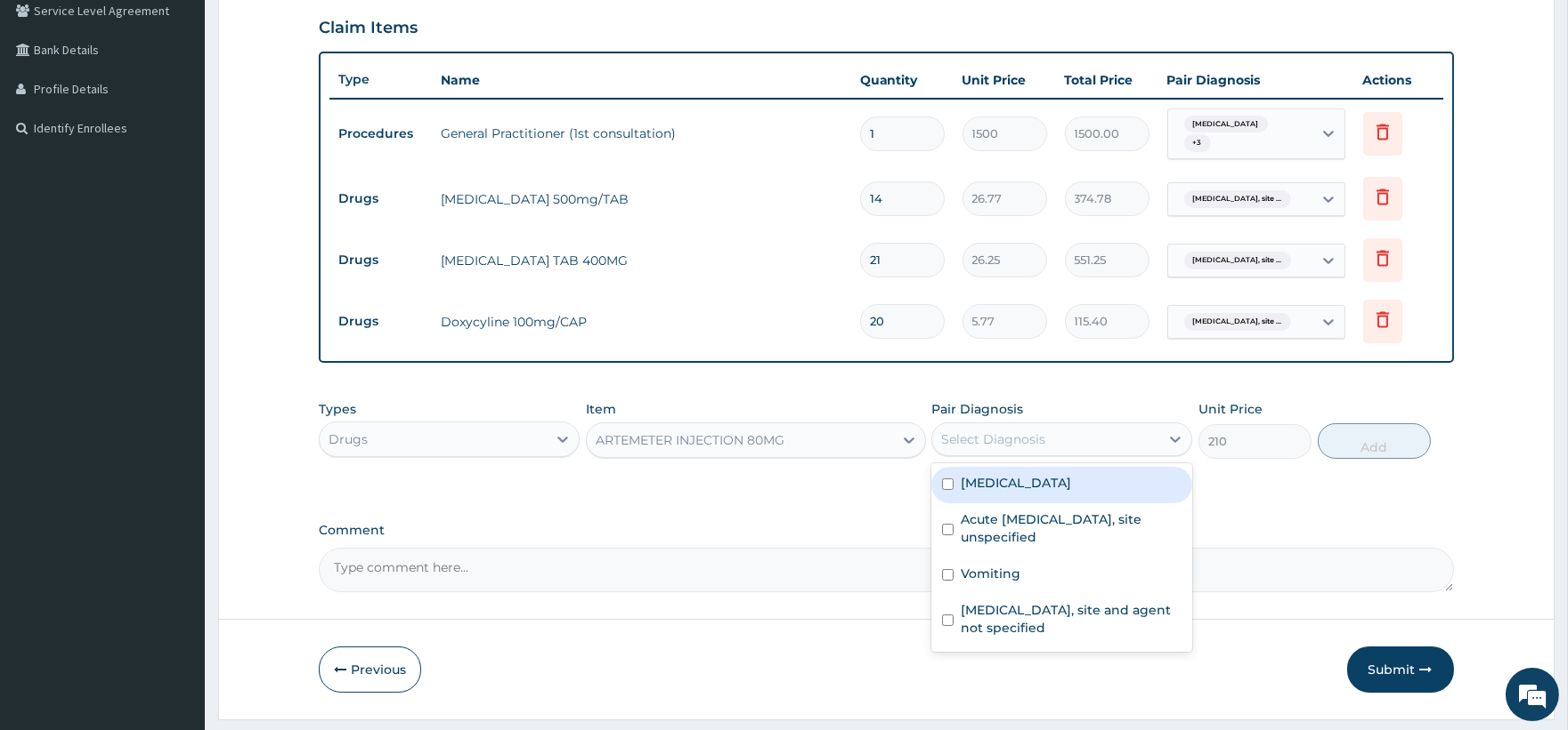
click at [1025, 435] on div "Select Diagnosis" at bounding box center [993, 439] width 104 height 17
click at [1022, 477] on label "Malaria, unspecified" at bounding box center [1015, 483] width 110 height 17
checkbox input "true"
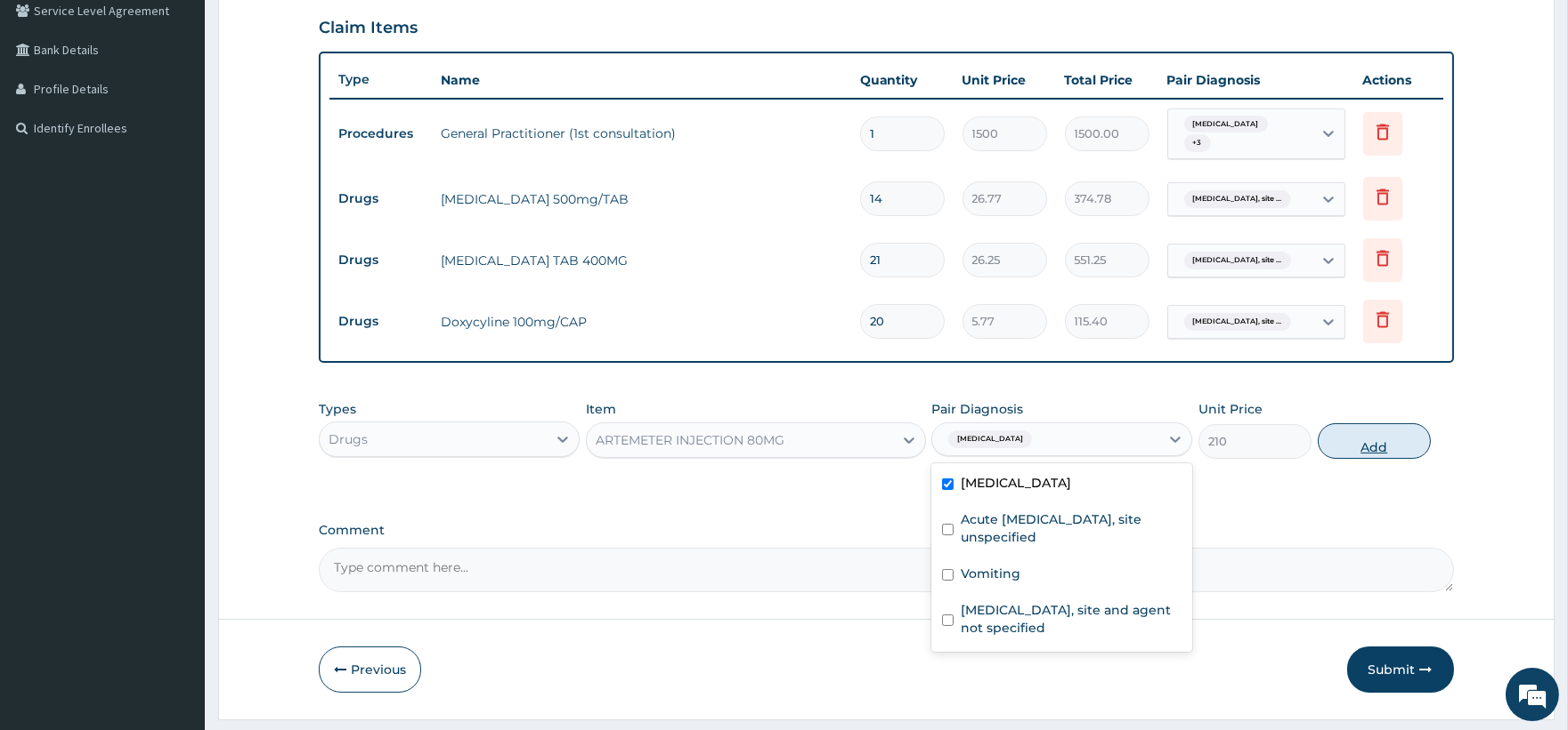
click at [1376, 457] on button "Add" at bounding box center [1374, 441] width 113 height 36
type input "0"
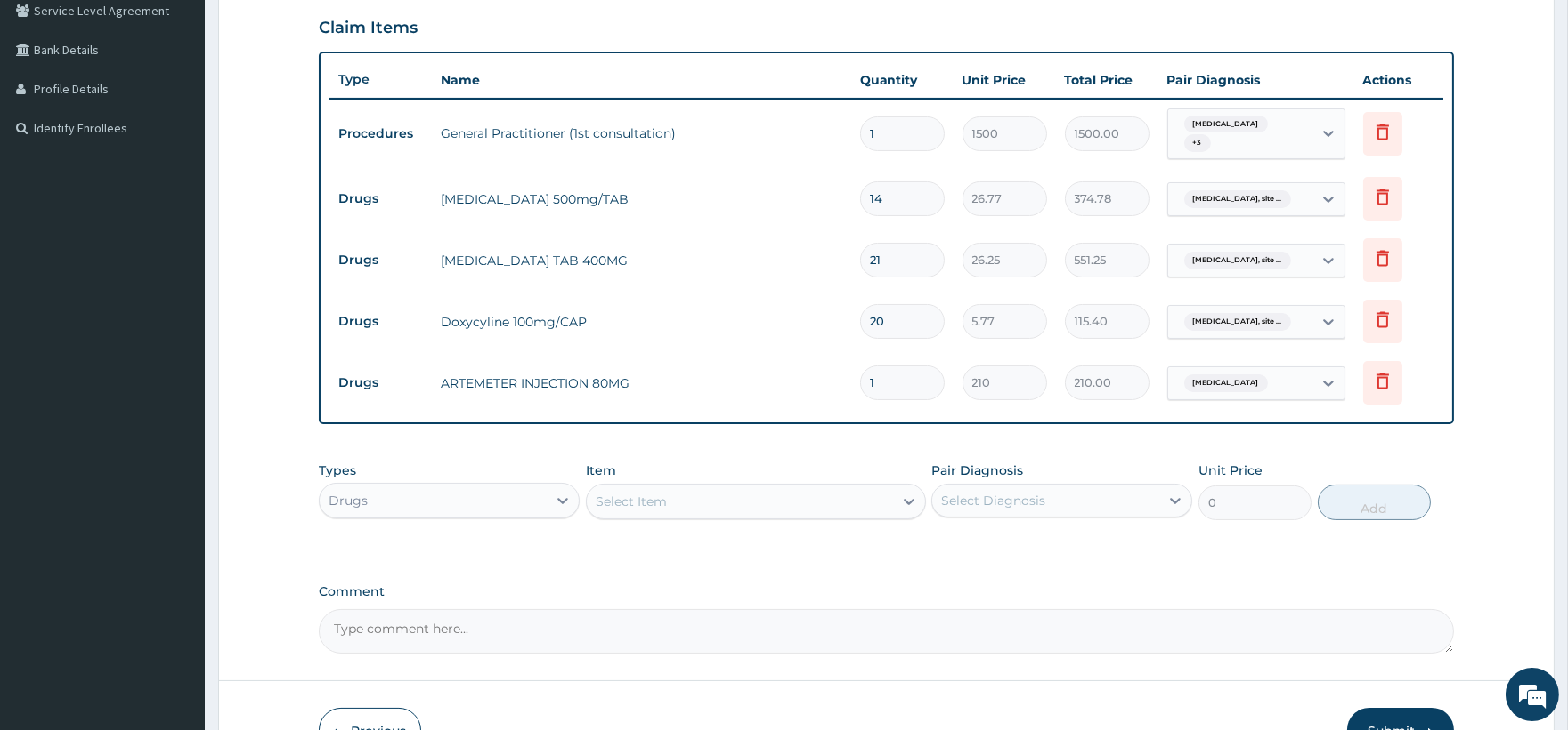
drag, startPoint x: 879, startPoint y: 377, endPoint x: 855, endPoint y: 377, distance: 24.0
click at [855, 377] on td "1" at bounding box center [902, 382] width 102 height 52
type input "6"
type input "1260.00"
type input "6"
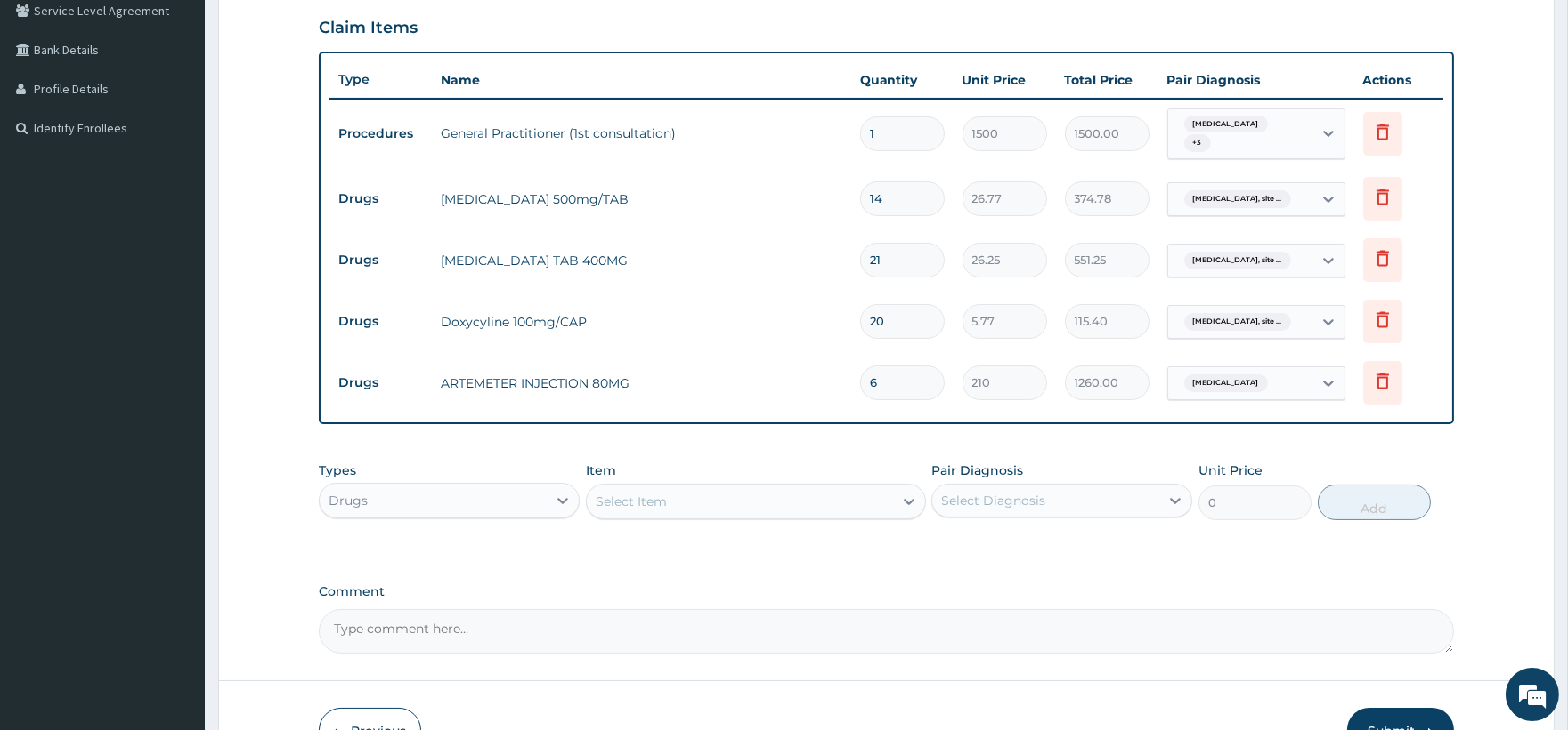
click at [733, 504] on div "Select Item" at bounding box center [739, 501] width 306 height 28
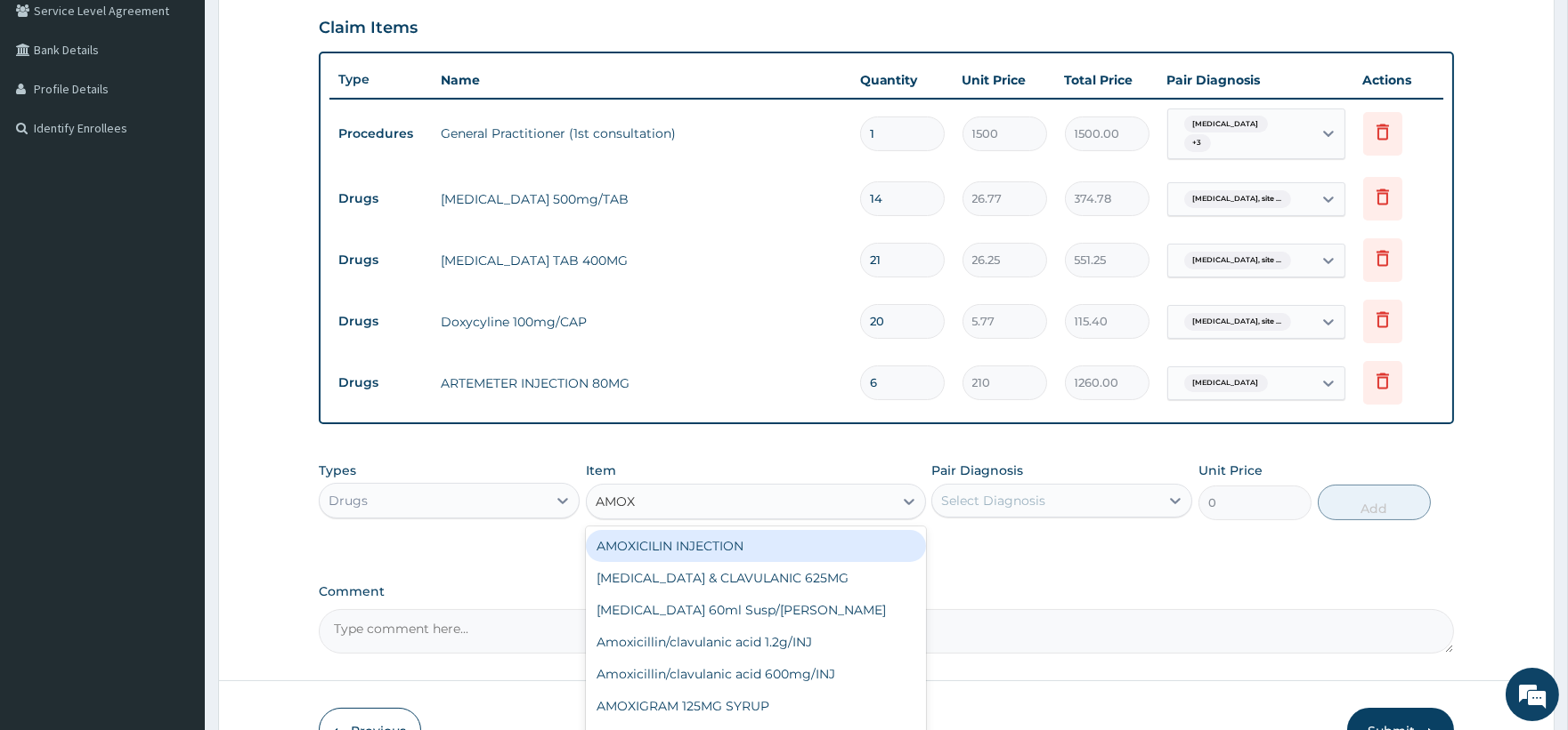
type input "AMOXY"
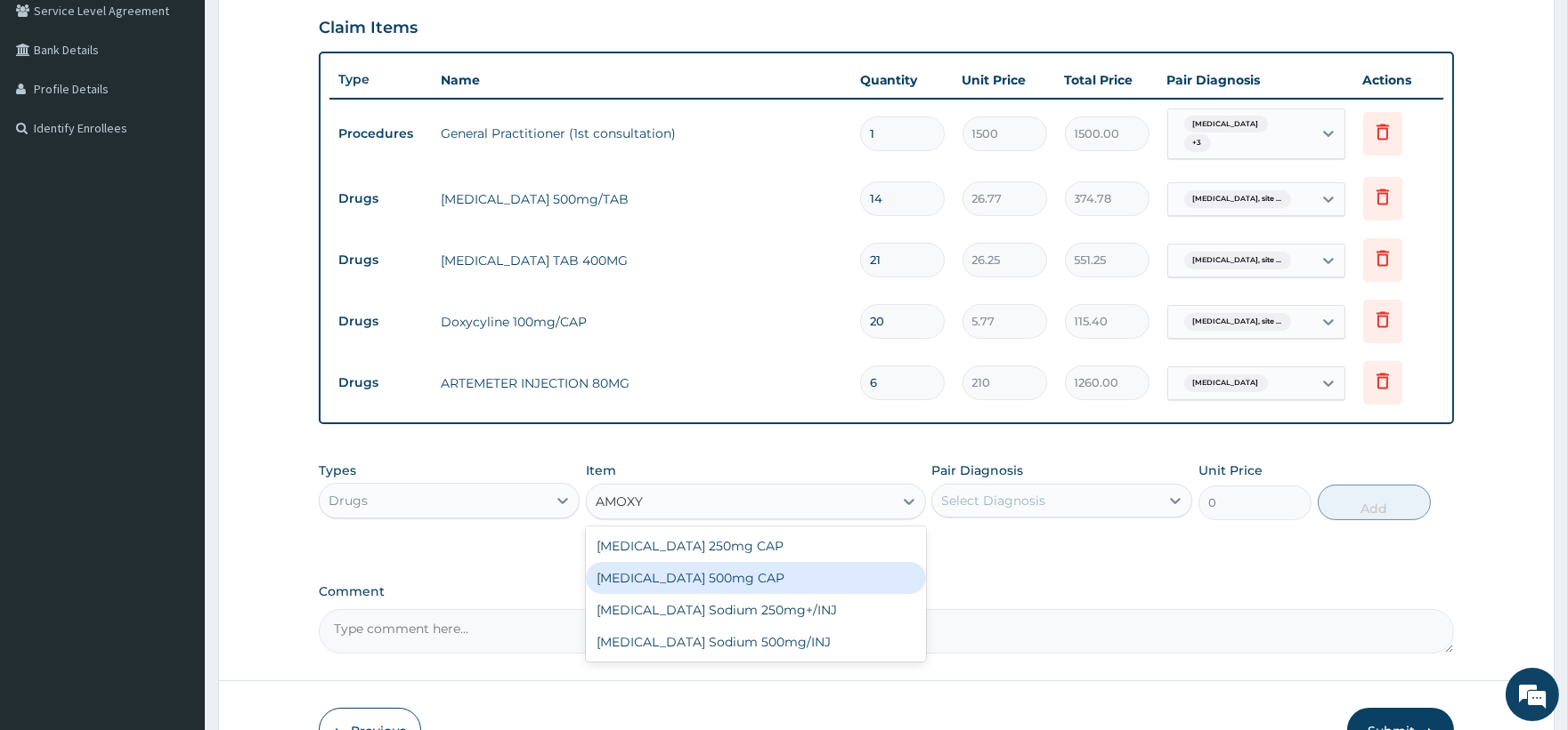
click at [719, 572] on div "Amoxycillin 500mg CAP" at bounding box center [755, 577] width 340 height 32
type input "21"
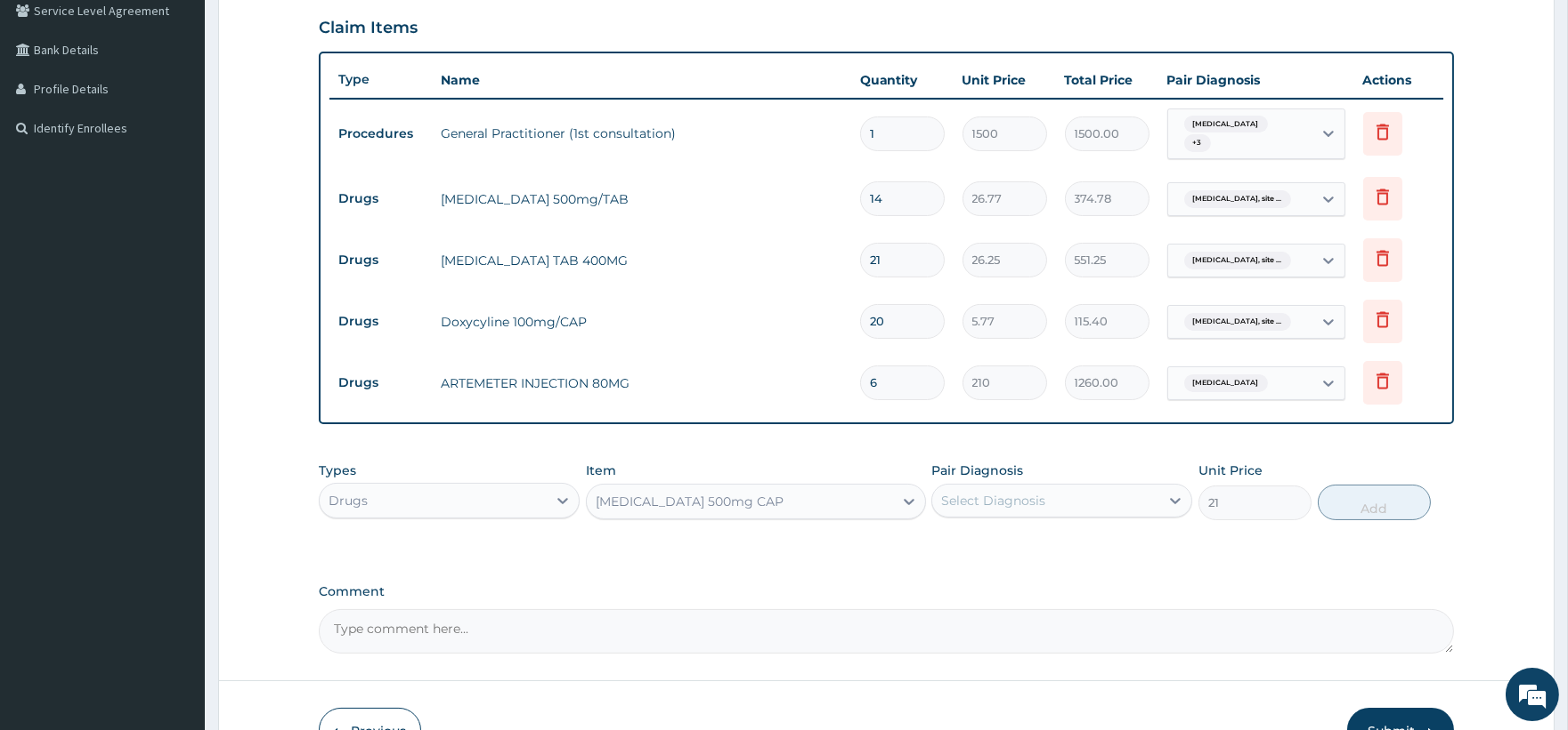
click at [1024, 500] on div "Select Diagnosis" at bounding box center [993, 501] width 104 height 17
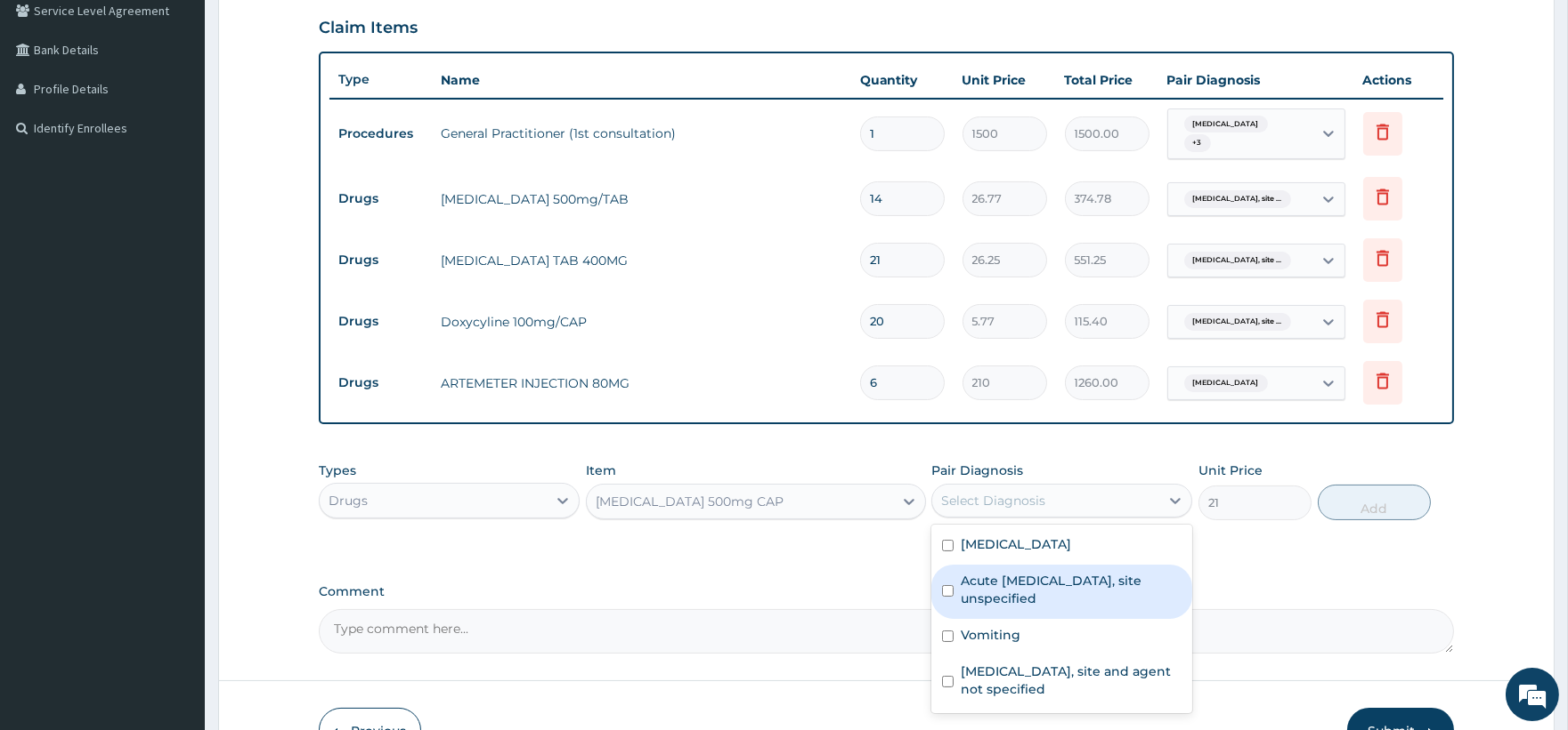
click at [1021, 587] on label "Acute upper respiratory infection, site unspecified" at bounding box center [1070, 589] width 221 height 36
checkbox input "true"
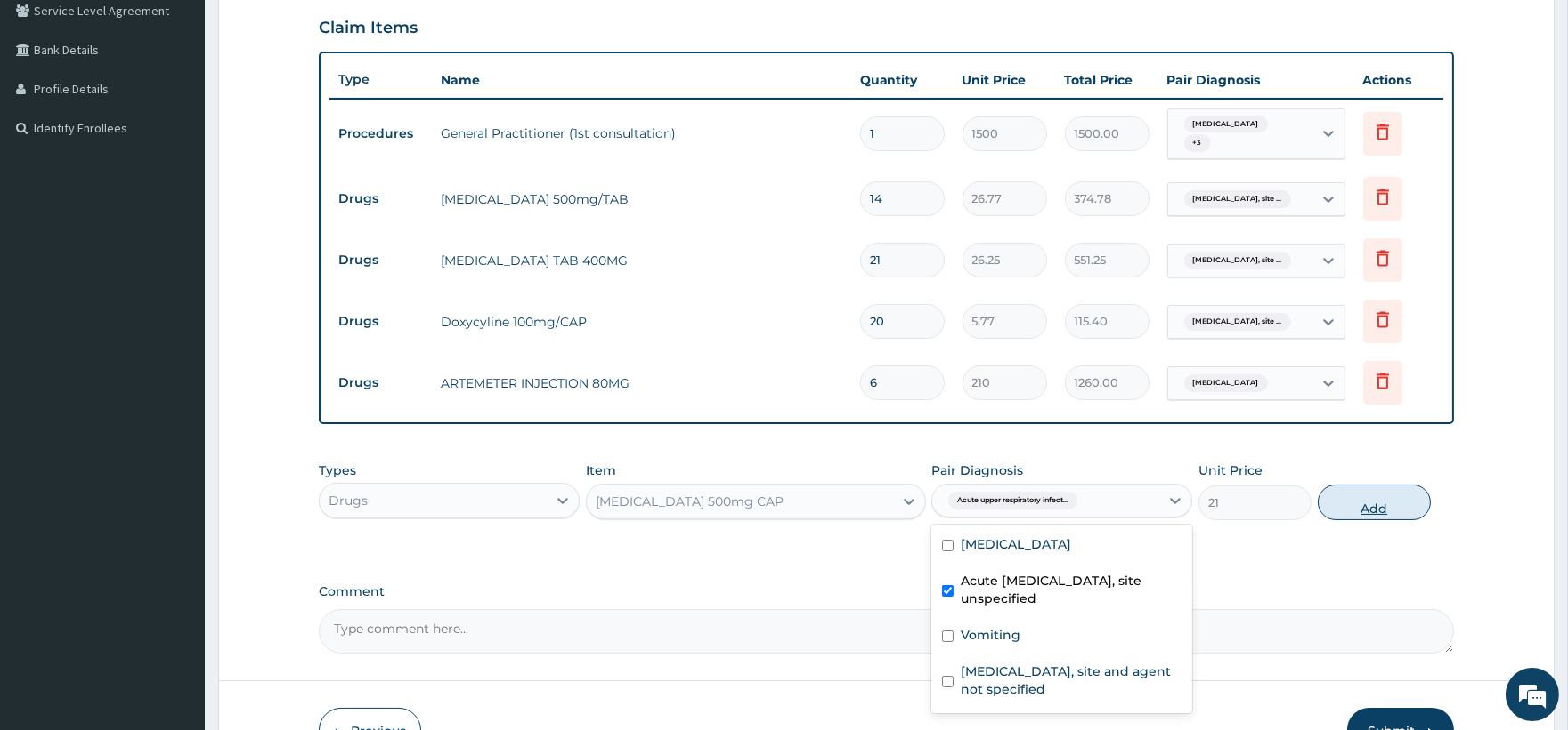
click at [1386, 504] on button "Add" at bounding box center [1374, 502] width 113 height 36
type input "0"
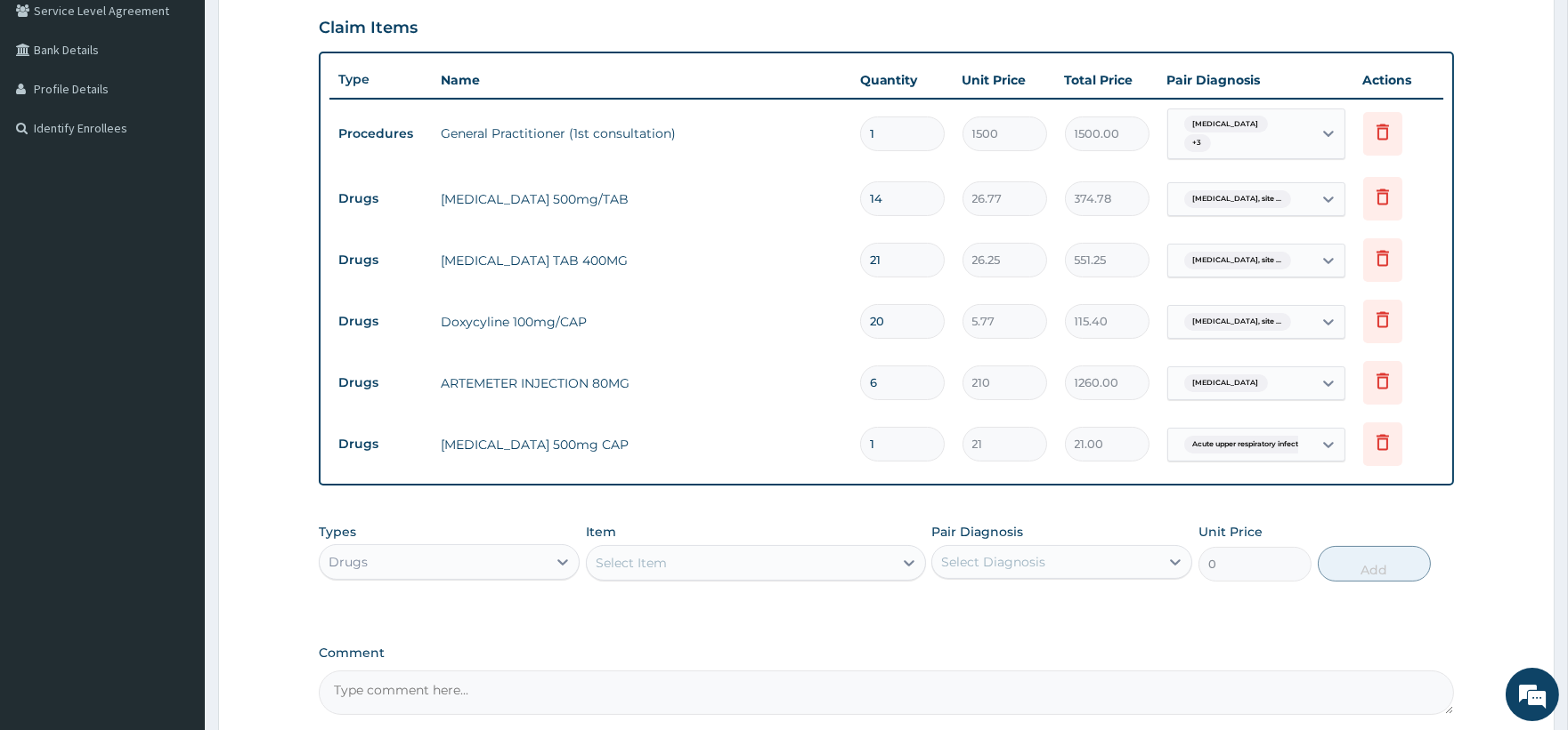
type input "15"
type input "315.00"
type input "15"
click at [678, 565] on div "Select Item" at bounding box center [739, 562] width 306 height 28
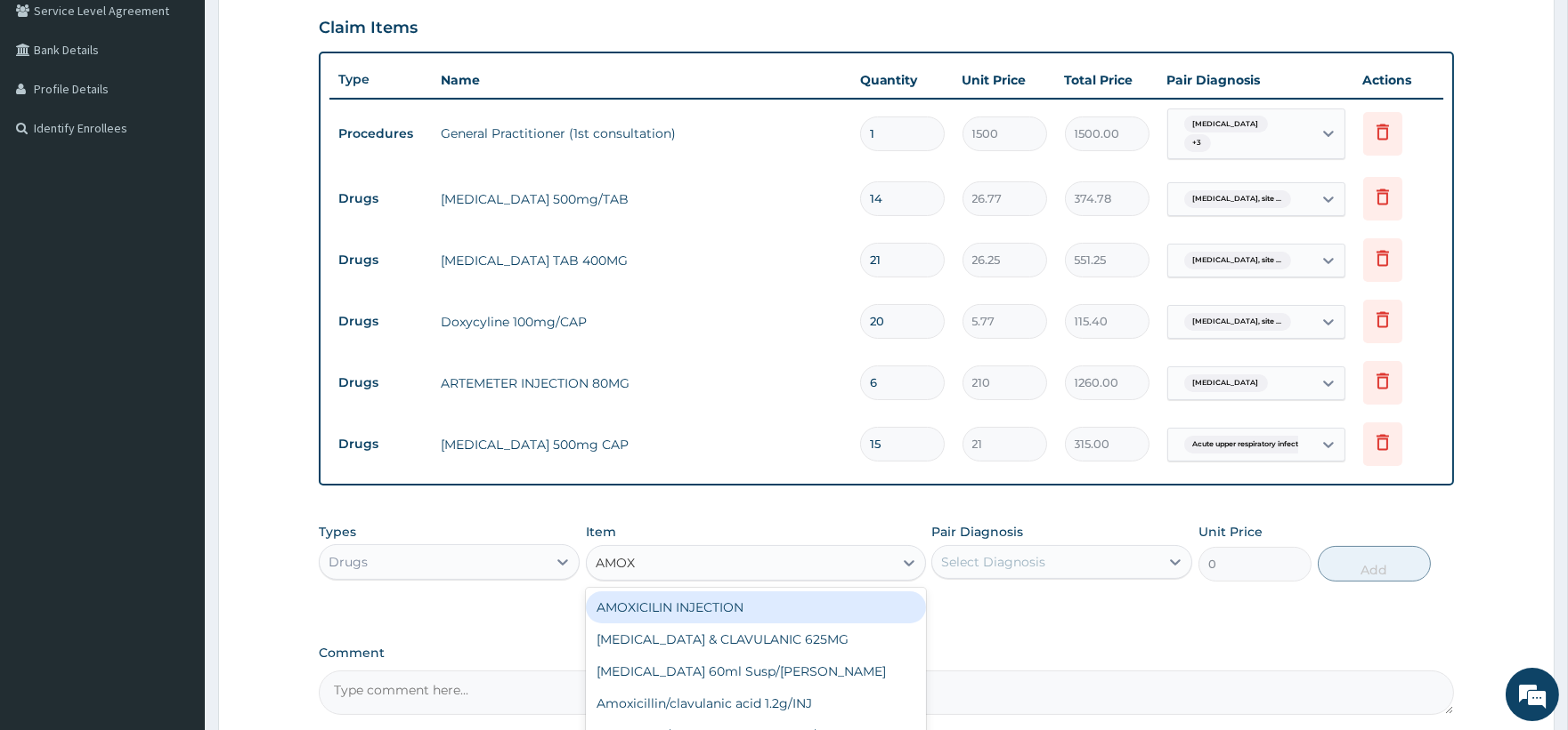
type input "AMOXY"
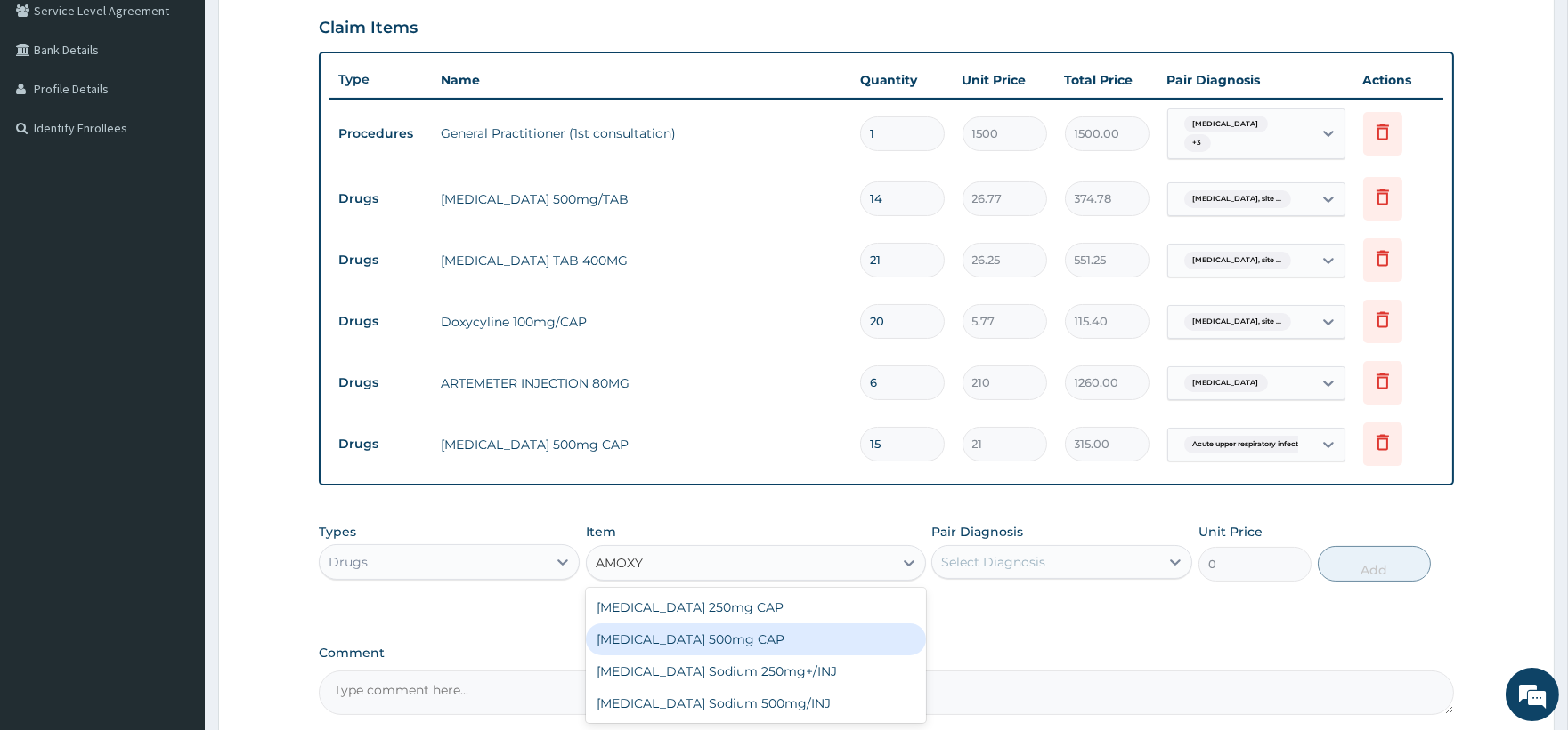
click at [680, 636] on div "Amoxycillin 500mg CAP" at bounding box center [755, 639] width 340 height 32
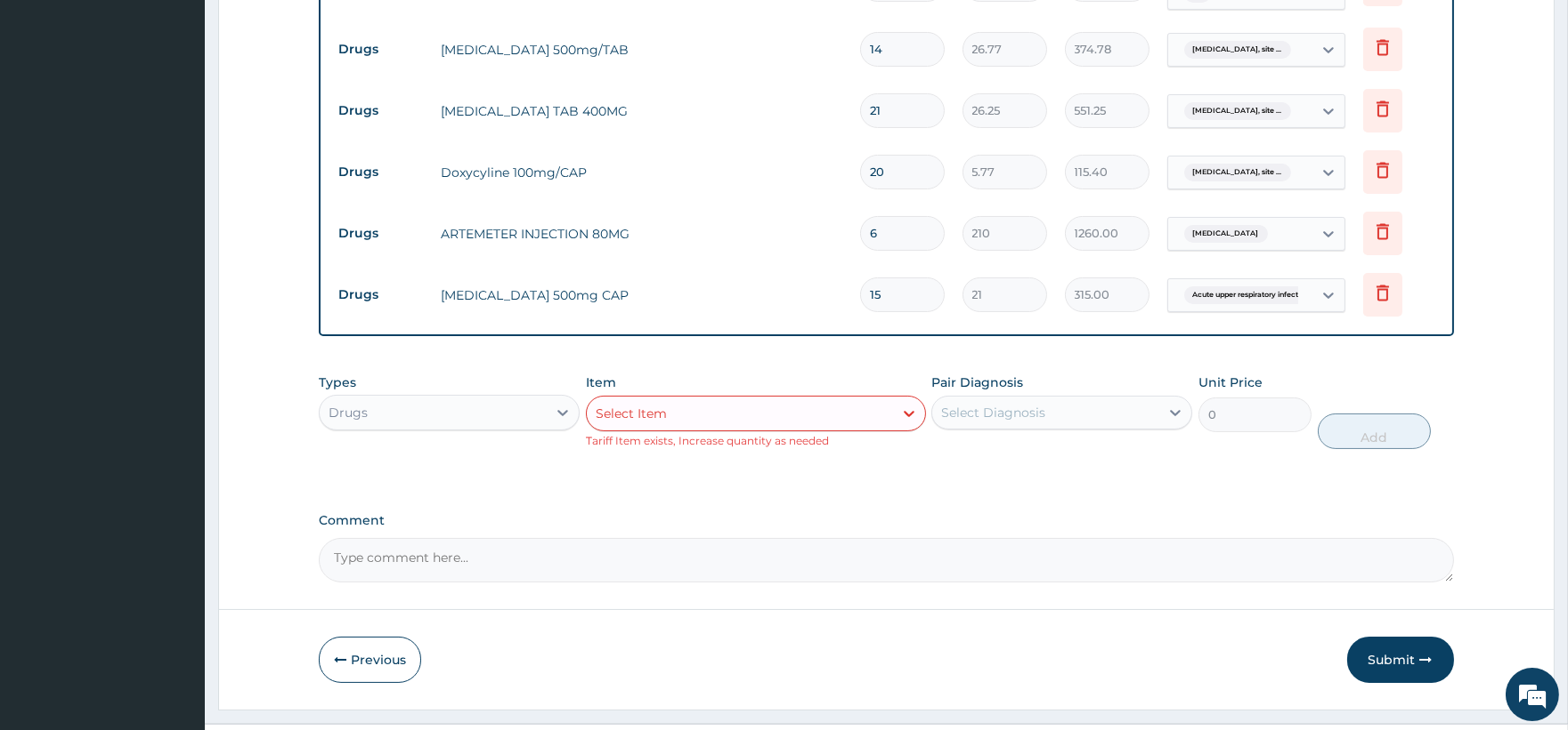
scroll to position [571, 0]
click at [1388, 291] on icon at bounding box center [1383, 290] width 21 height 21
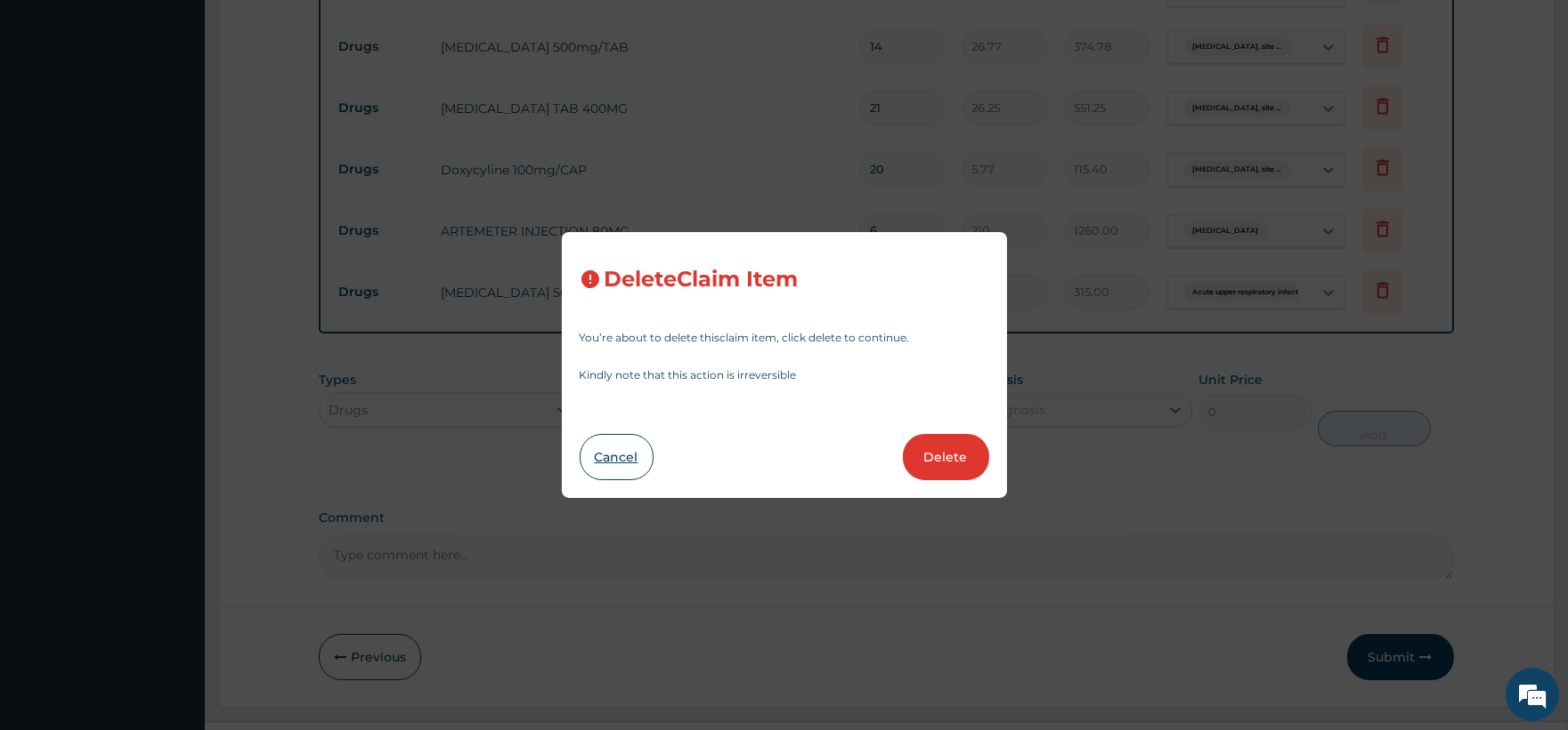
click at [636, 459] on button "Cancel" at bounding box center [616, 458] width 73 height 46
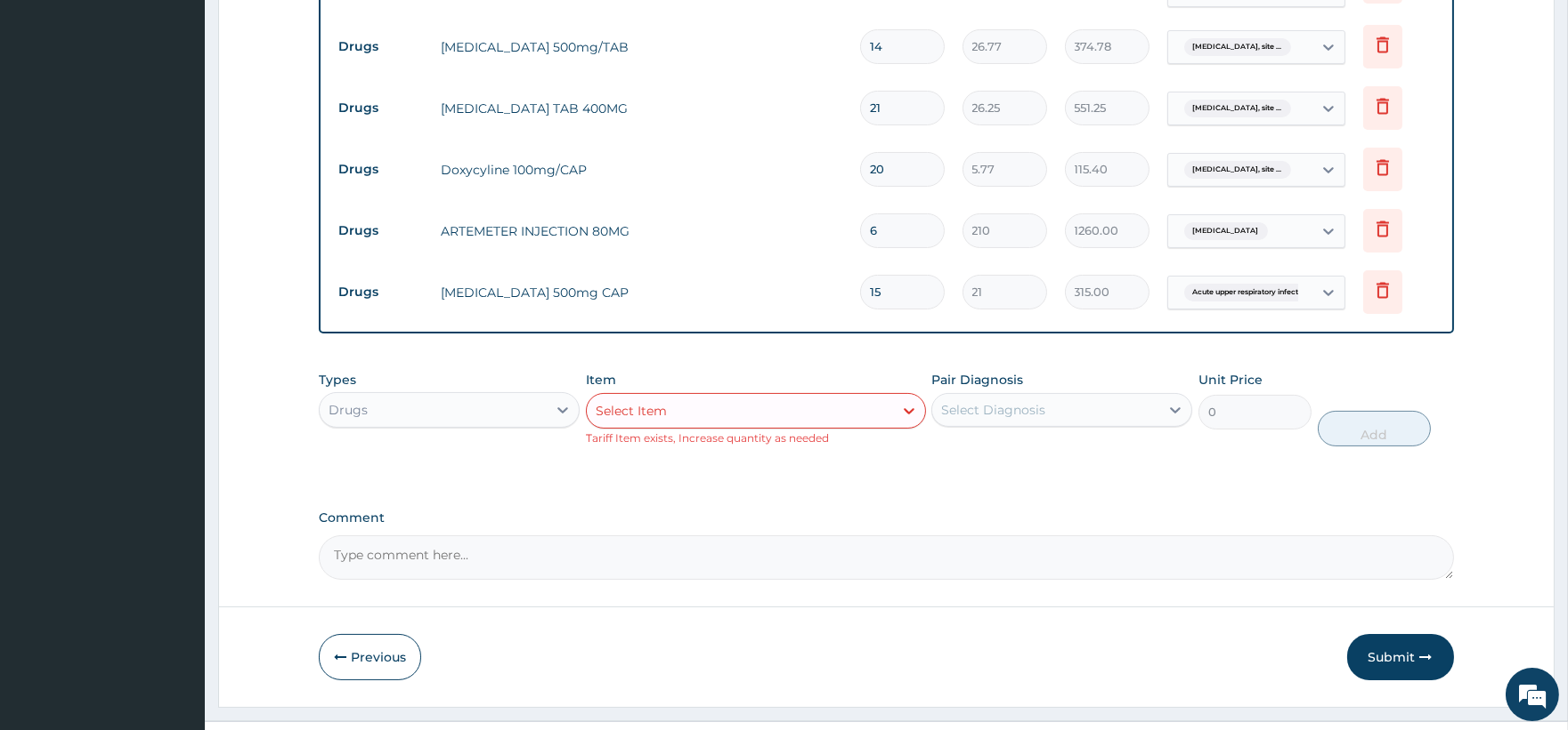
click at [668, 410] on div "Select Item" at bounding box center [739, 410] width 306 height 28
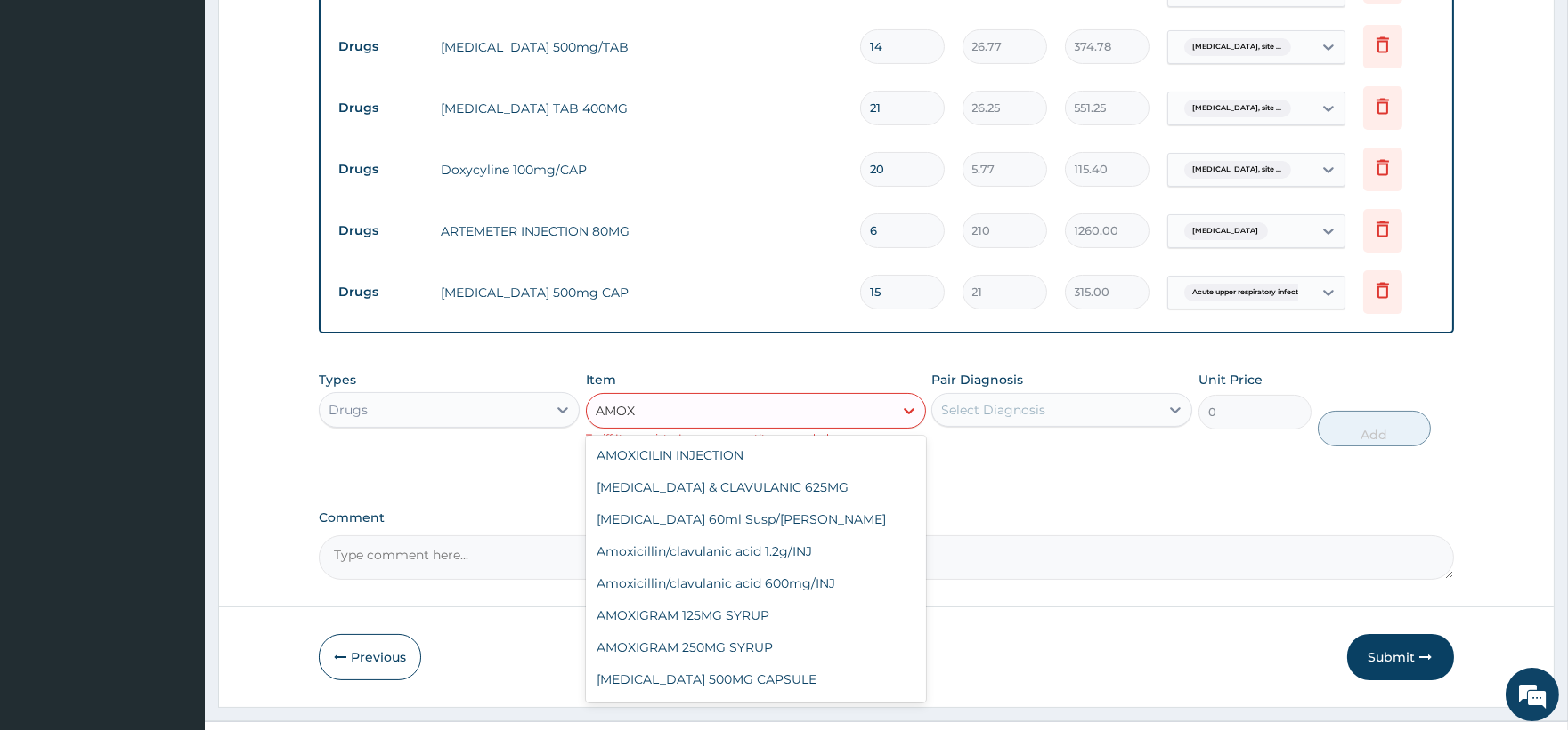
type input "AMOXI"
click at [728, 680] on div "AMOXIL 500MG CAPSULE" at bounding box center [755, 679] width 340 height 32
type input "63"
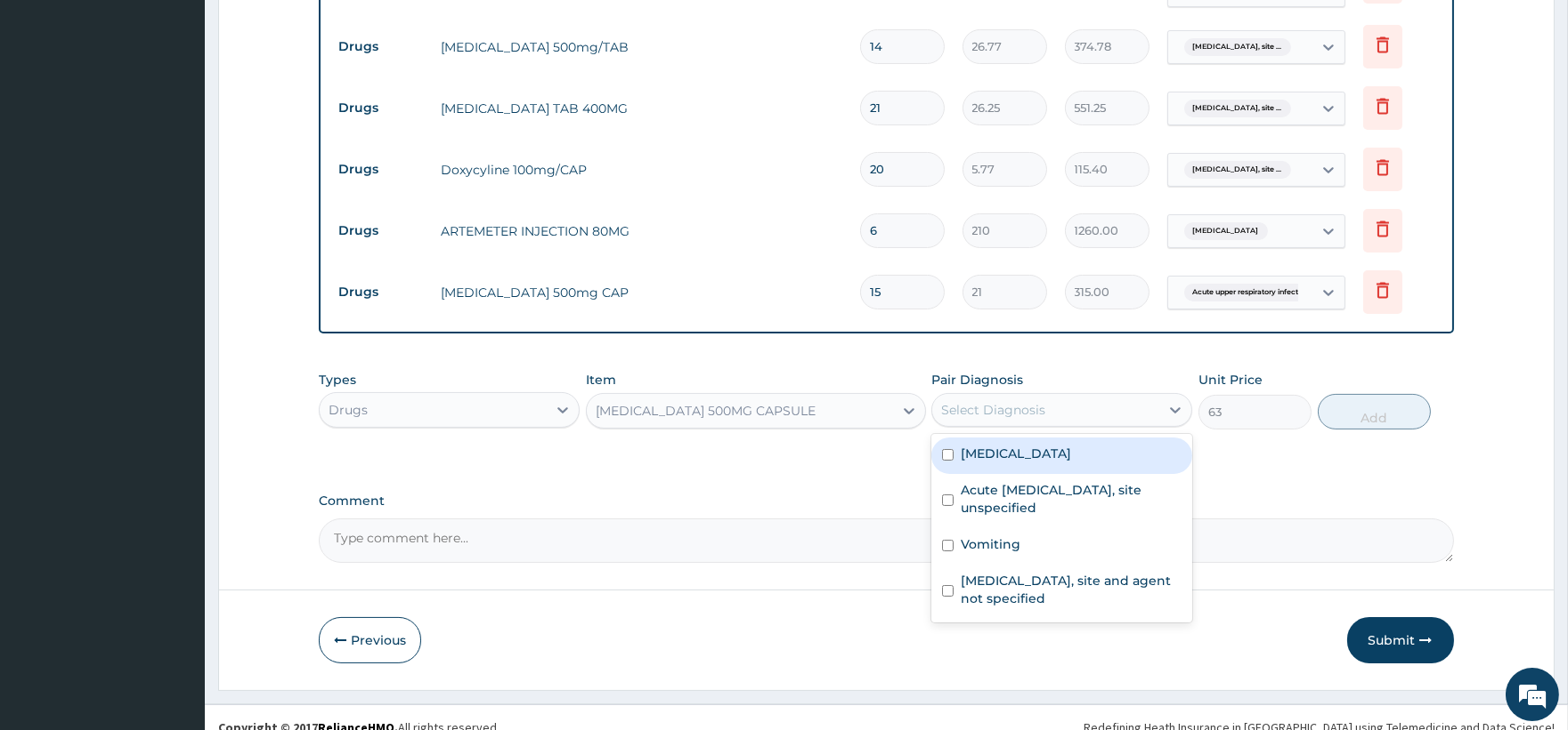
click at [1014, 410] on div "Select Diagnosis" at bounding box center [993, 410] width 104 height 17
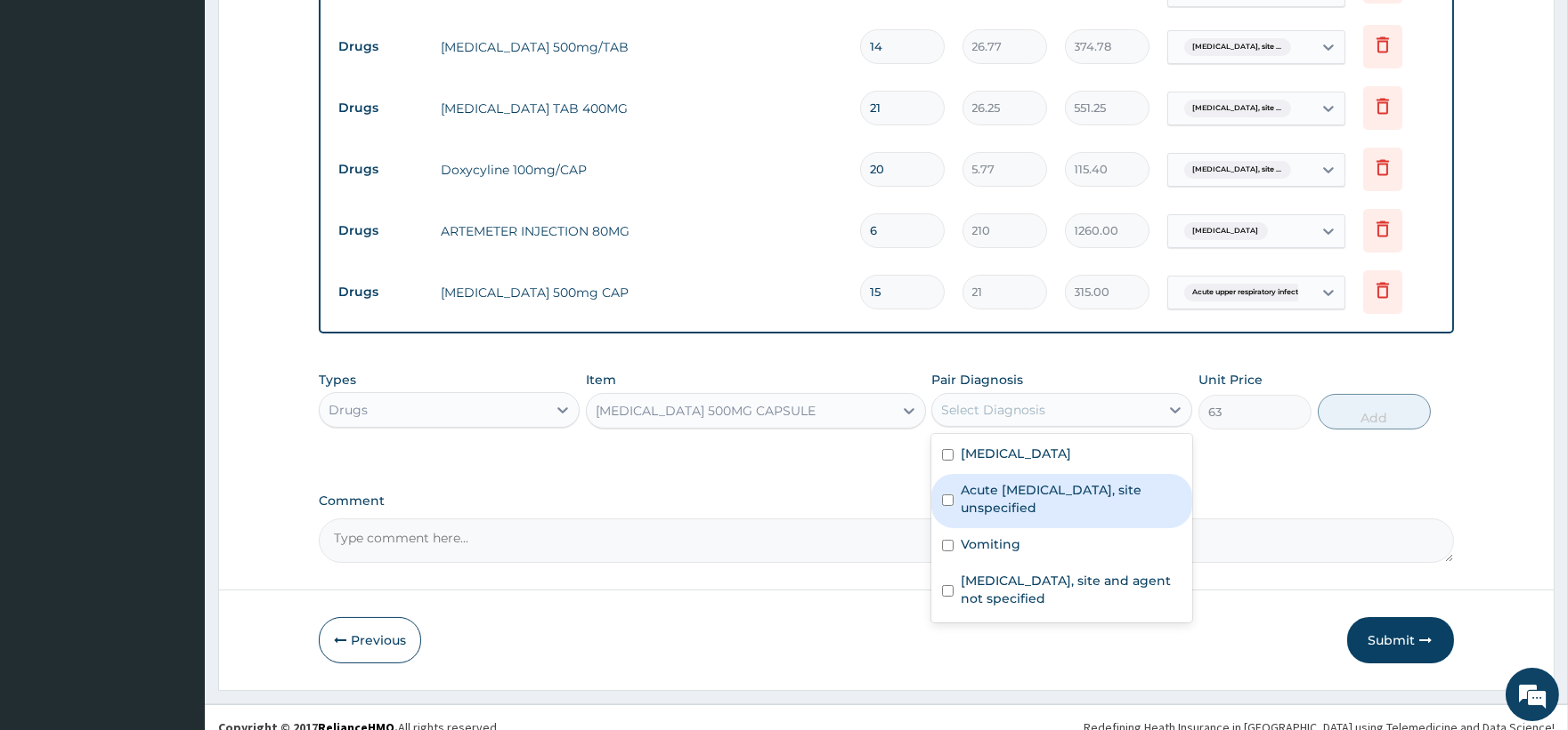
click at [1002, 510] on label "Acute upper respiratory infection, site unspecified" at bounding box center [1070, 498] width 221 height 36
checkbox input "true"
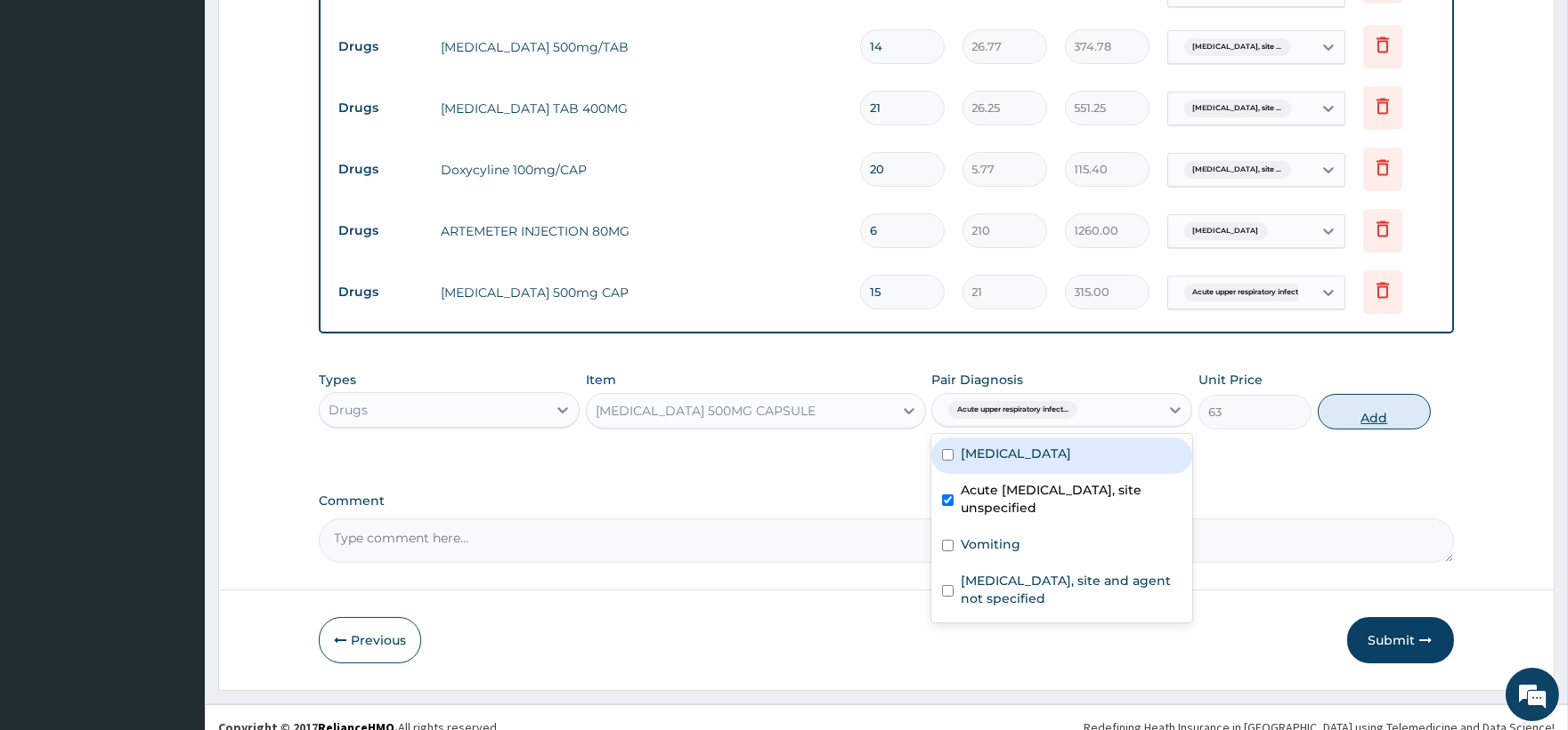
click at [1364, 421] on button "Add" at bounding box center [1374, 411] width 113 height 36
type input "0"
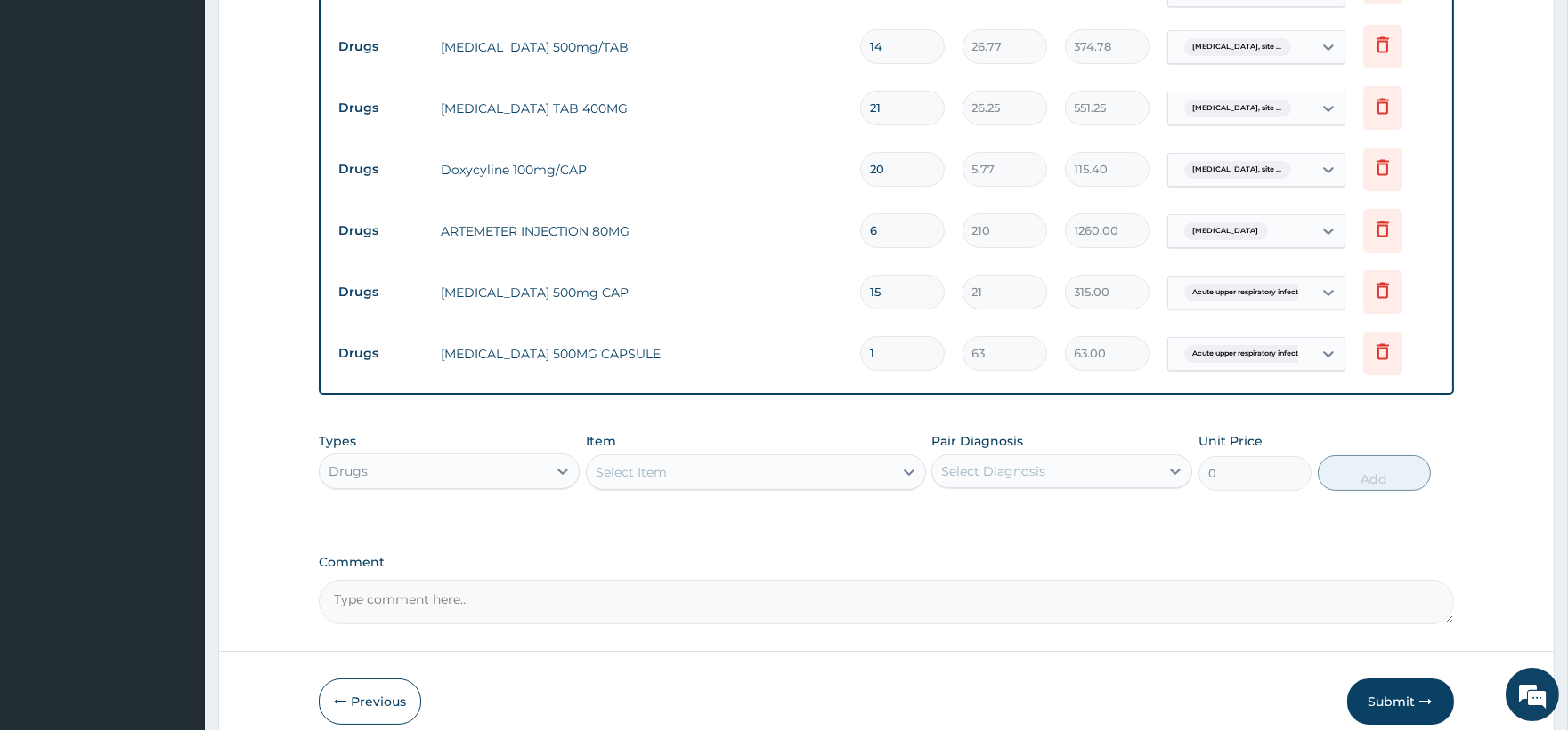
type input "15"
type input "945.00"
type input "15"
click at [1371, 280] on icon at bounding box center [1383, 292] width 40 height 43
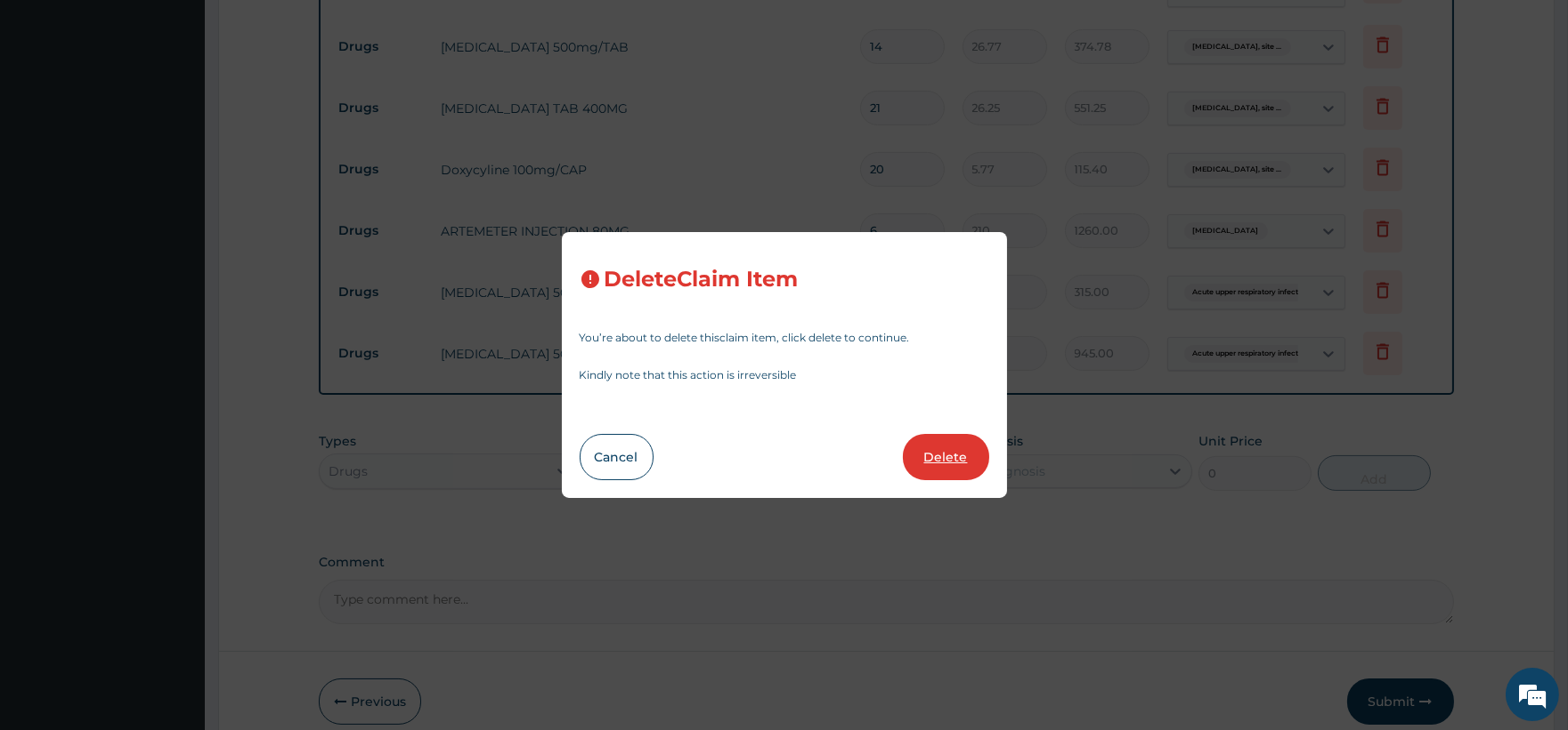
click at [933, 458] on button "Delete" at bounding box center [945, 458] width 86 height 46
type input "63"
type input "945.00"
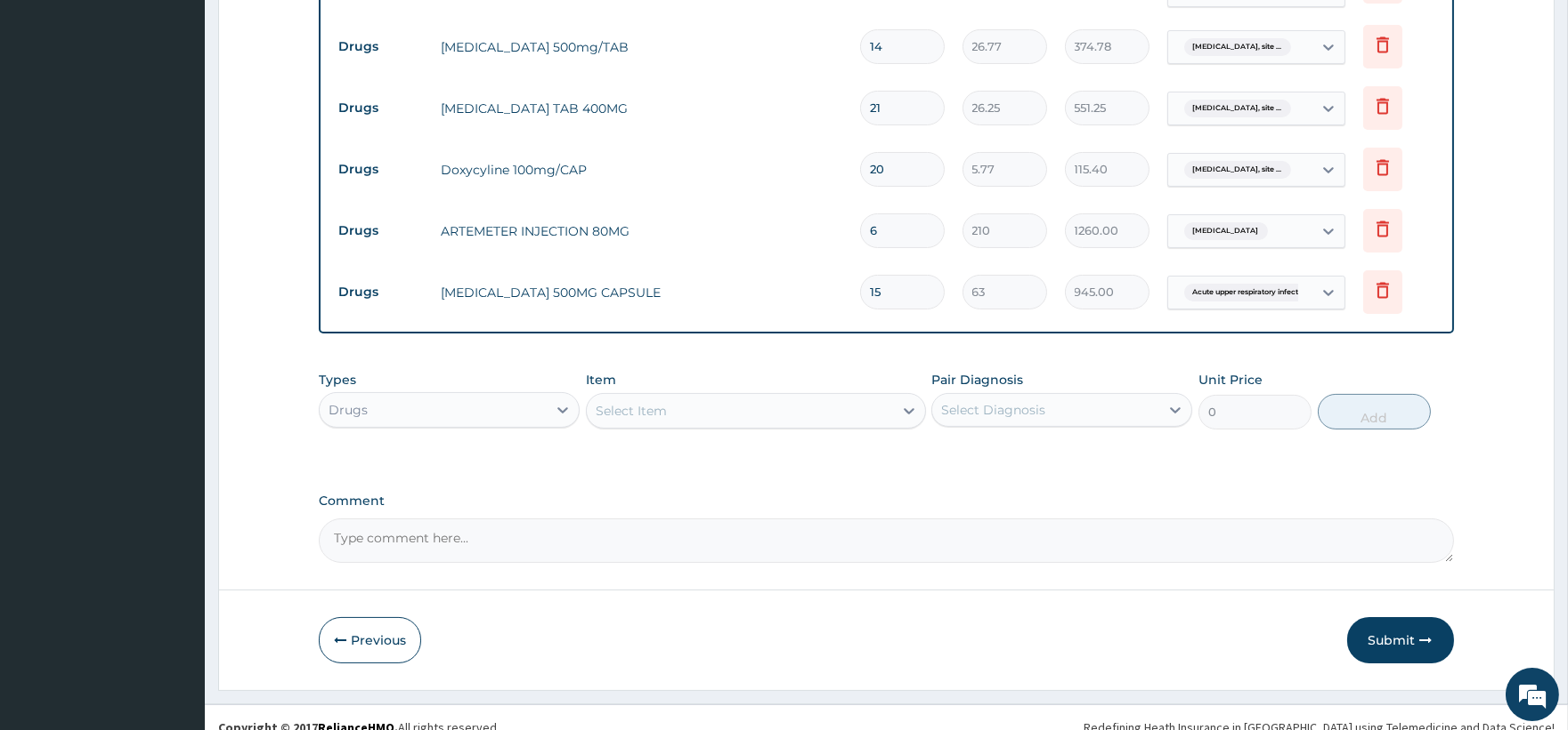
click at [677, 418] on div "Select Item" at bounding box center [739, 410] width 306 height 28
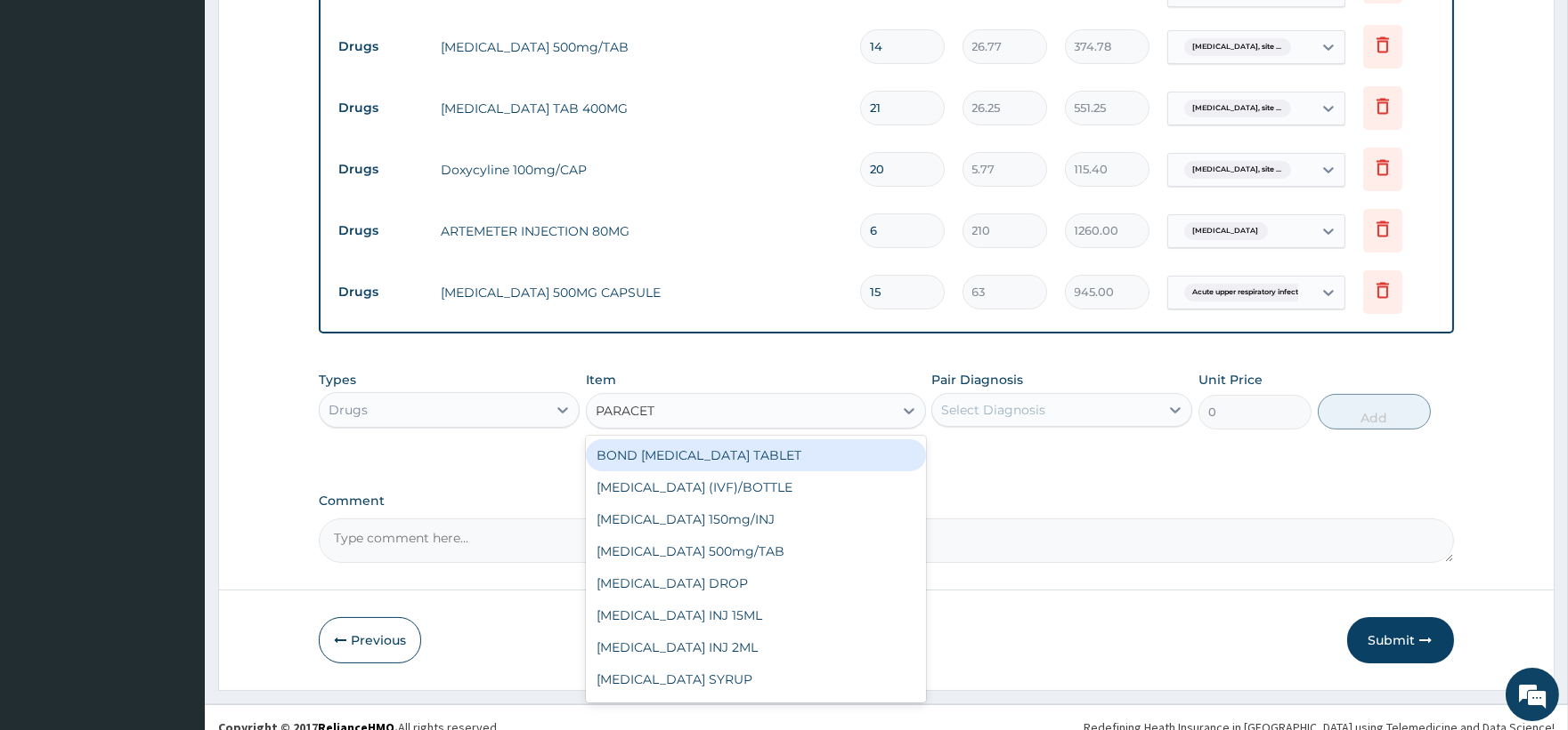
type input "PARACETA"
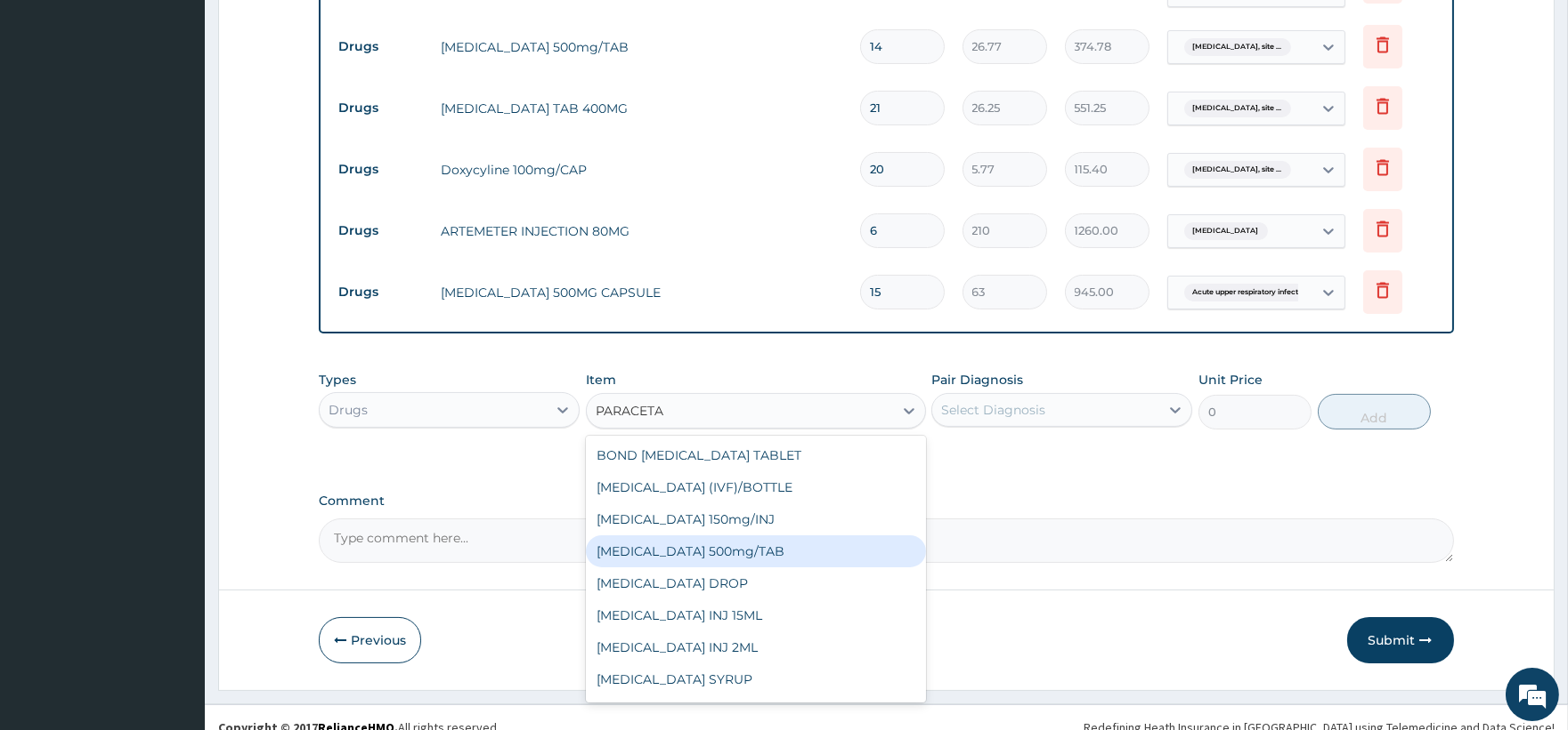
click at [732, 548] on div "PARACETAMOL 500mg/TAB" at bounding box center [755, 551] width 340 height 32
type input "5.25"
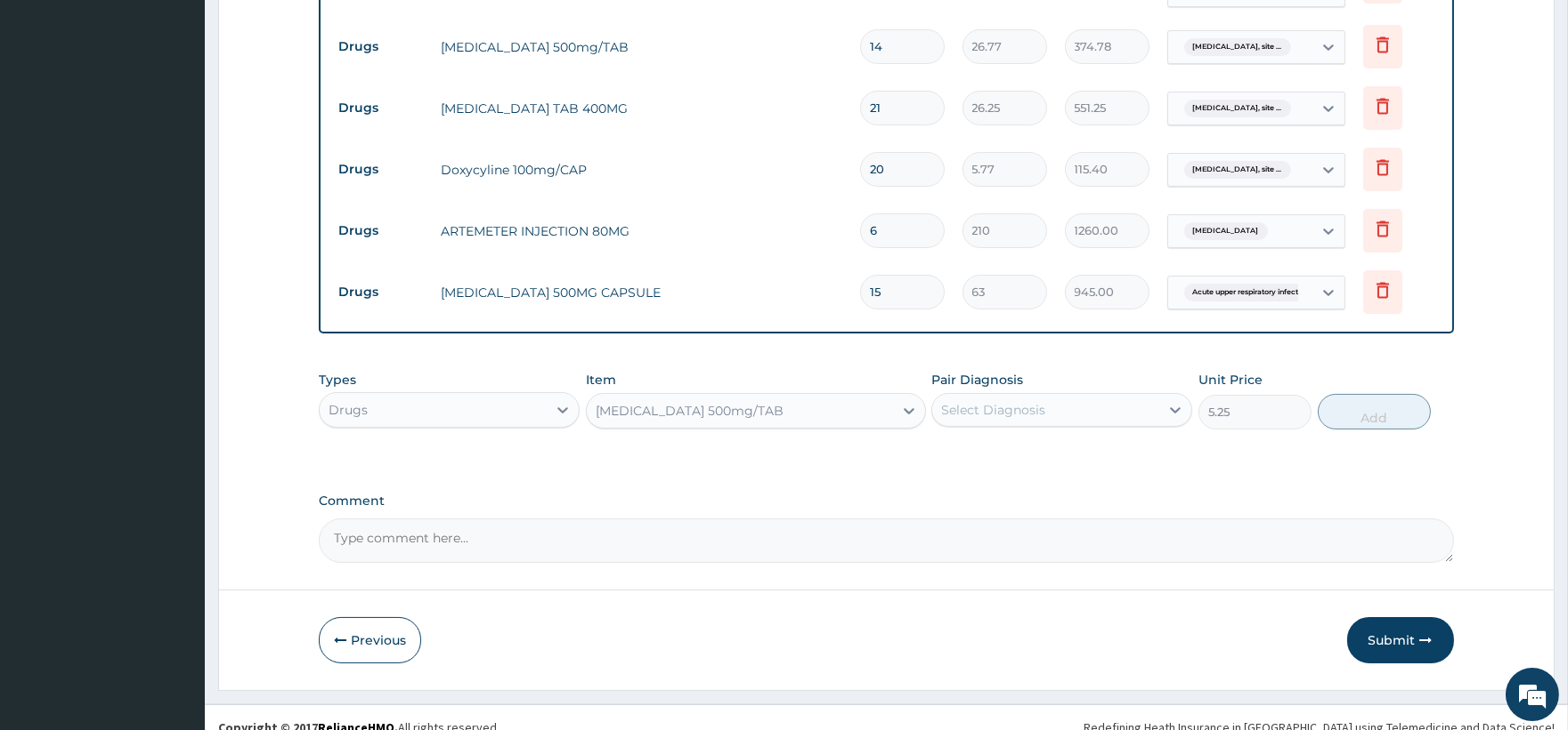
click at [985, 406] on div "Select Diagnosis" at bounding box center [993, 410] width 104 height 17
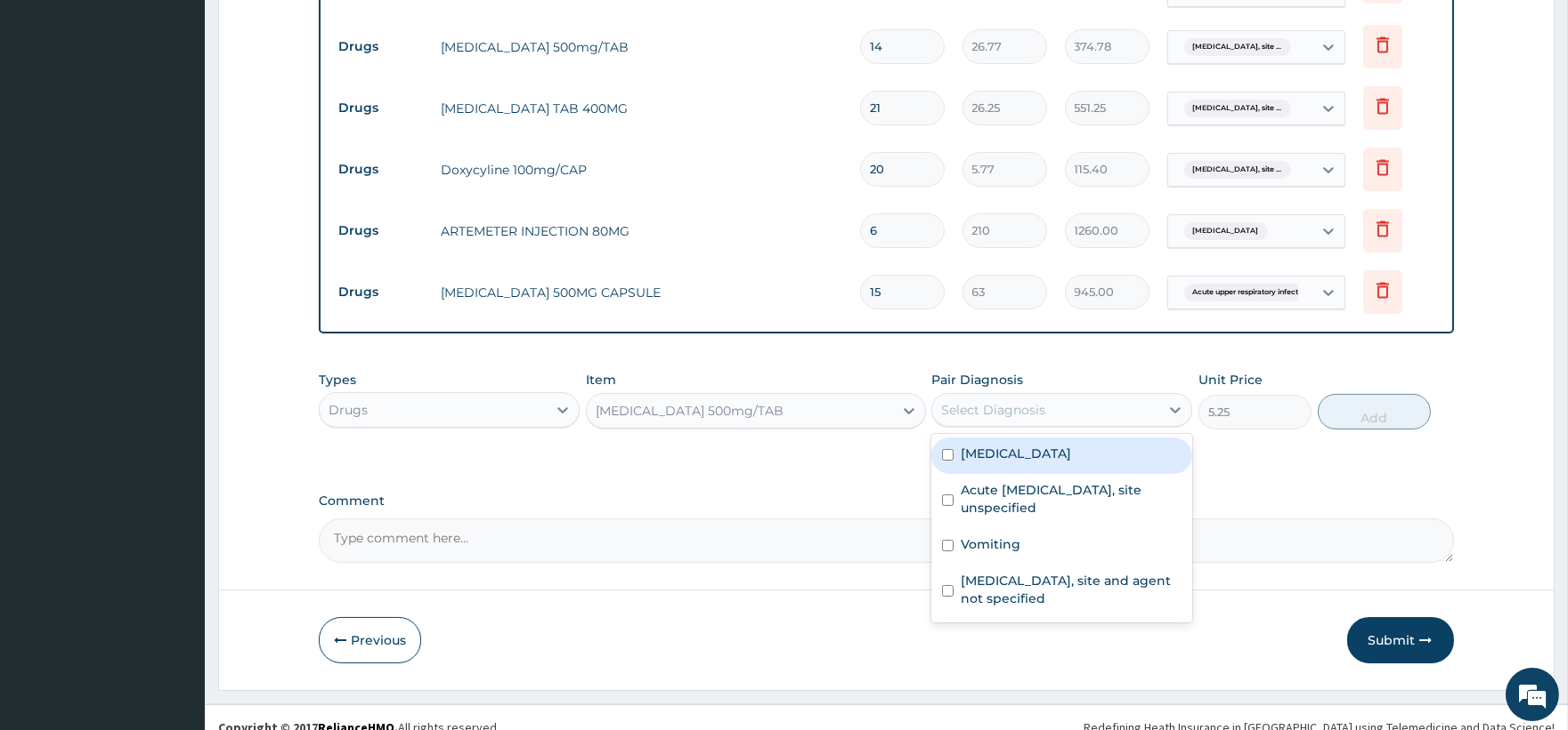
click at [993, 464] on div "Malaria, unspecified" at bounding box center [1062, 456] width 261 height 37
checkbox input "true"
click at [1431, 390] on div "Types Drugs Item PARACETAMOL 500mg/TAB Pair Diagnosis option Malaria, unspecifi…" at bounding box center [886, 400] width 1134 height 76
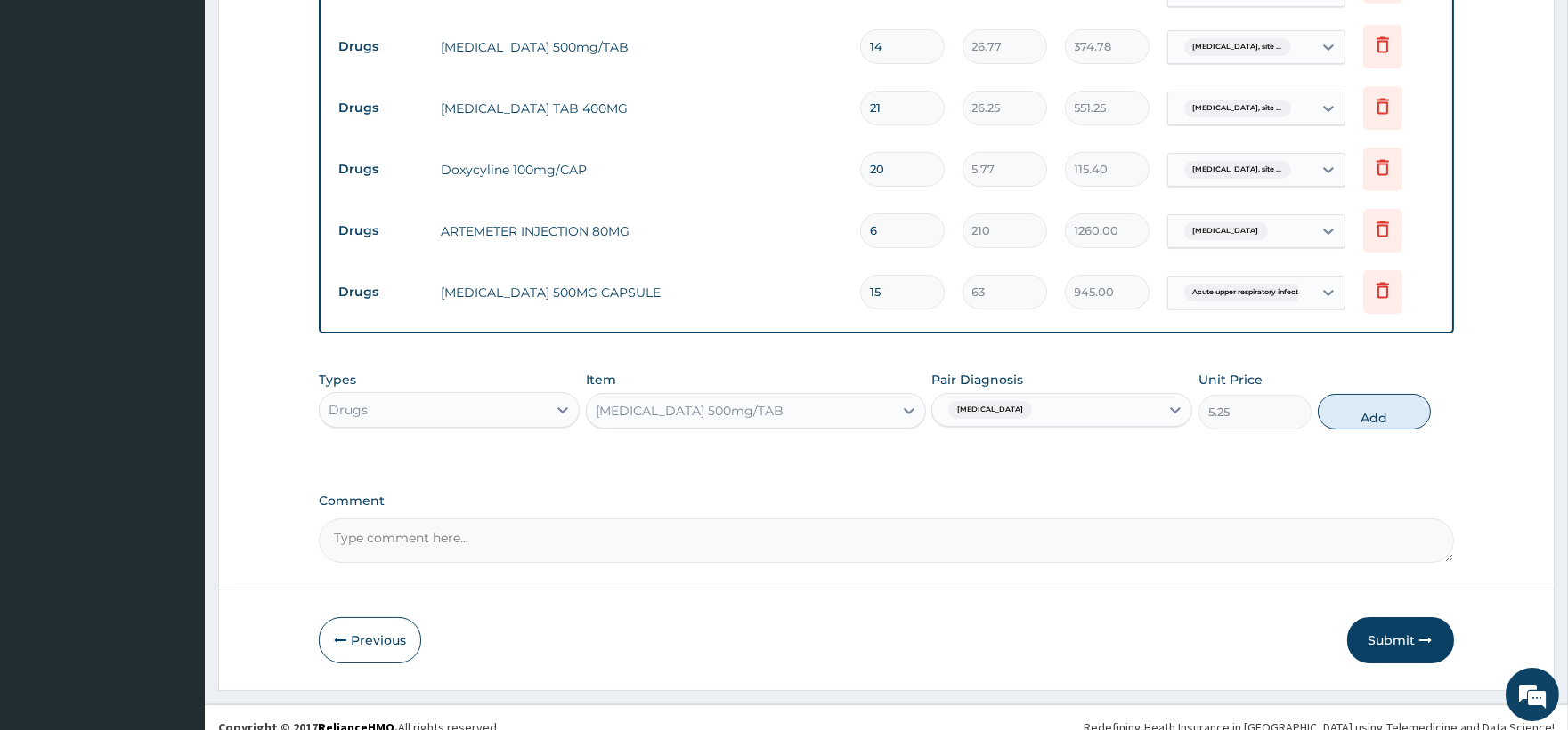
click at [1411, 407] on button "Add" at bounding box center [1374, 411] width 113 height 36
type input "0"
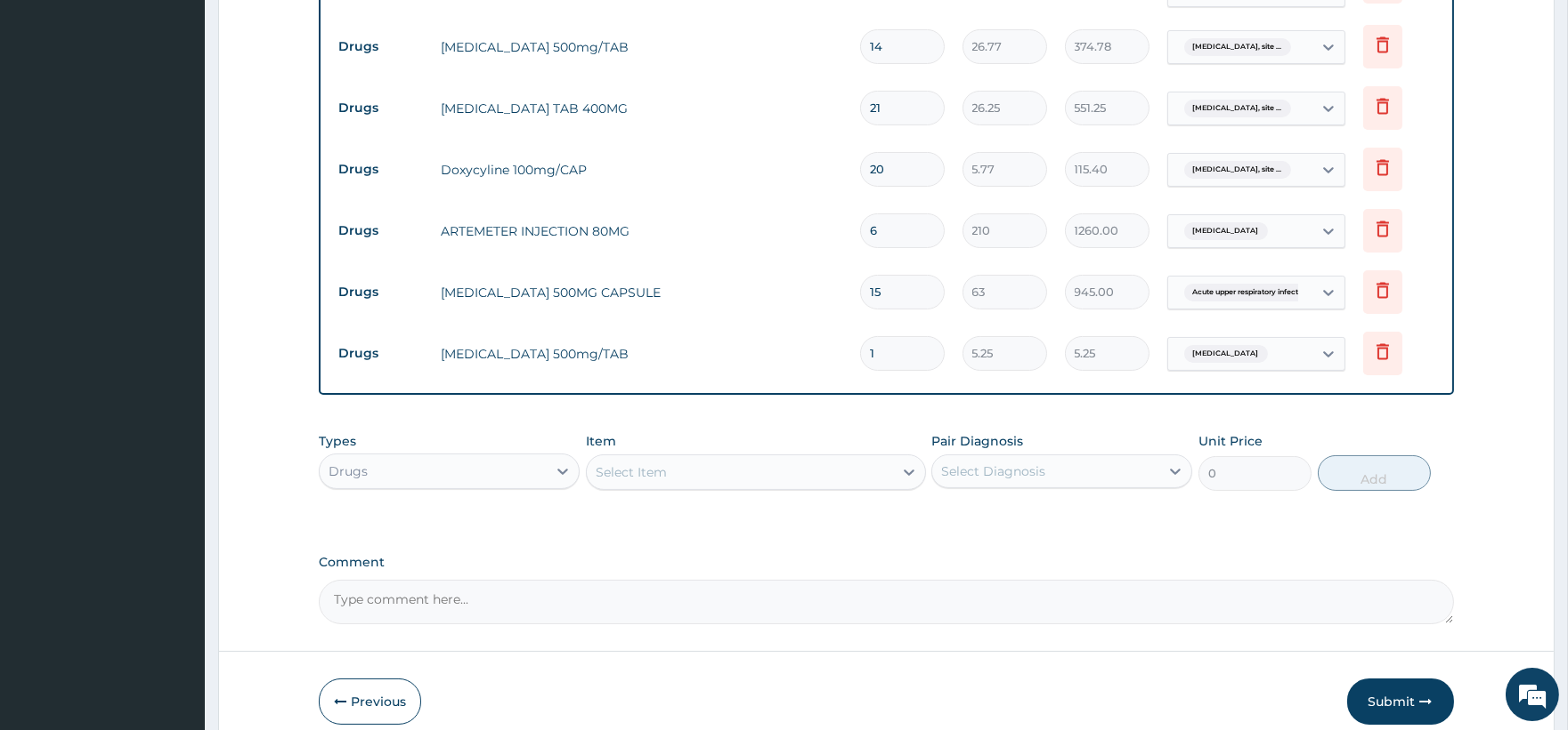
type input "18"
type input "94.50"
type input "18"
click at [763, 481] on div "Select Item" at bounding box center [739, 472] width 306 height 28
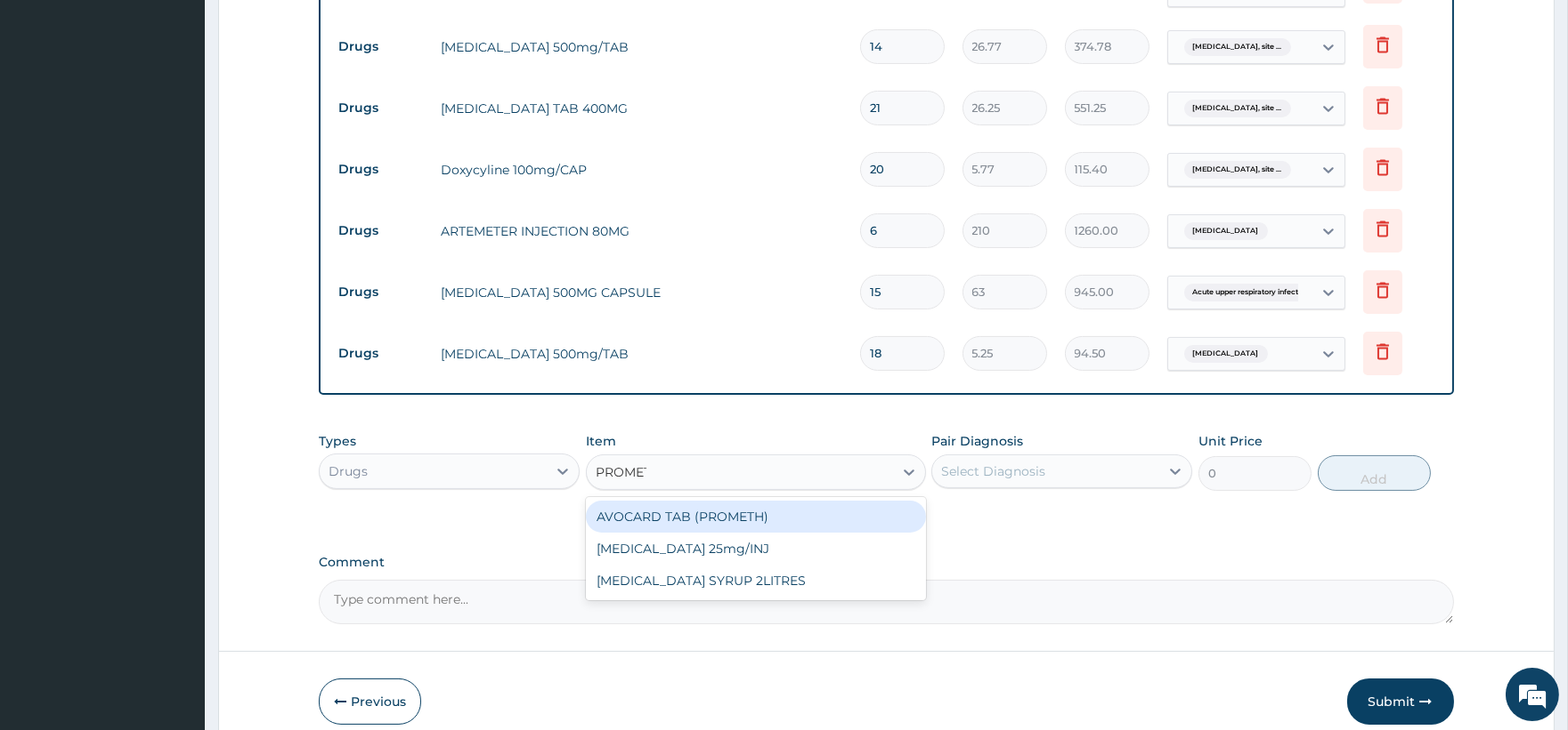
type input "PROMETH"
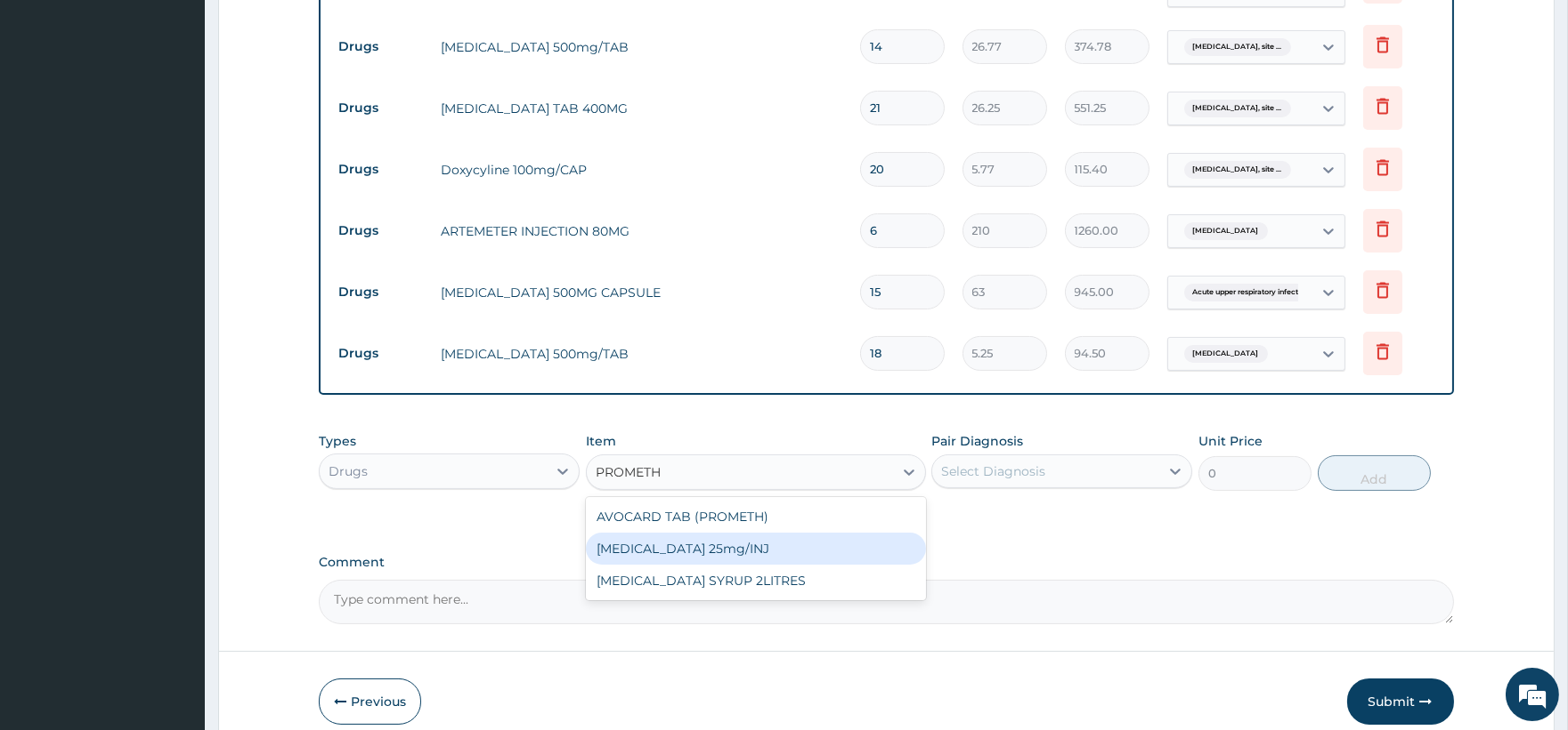
click at [751, 548] on div "Promethazine 25mg/INJ" at bounding box center [755, 548] width 340 height 32
type input "52.5"
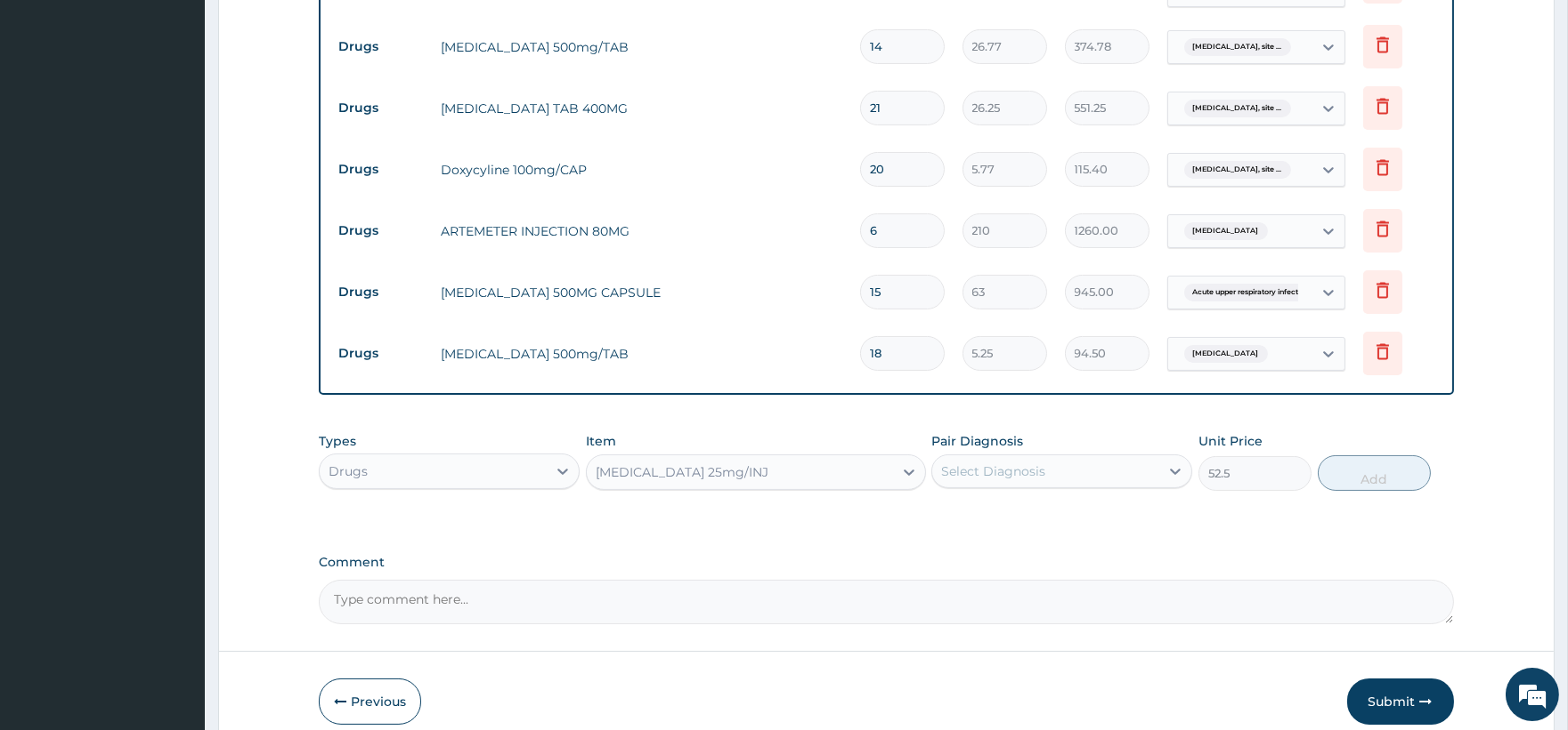
click at [1007, 469] on div "Select Diagnosis" at bounding box center [993, 471] width 104 height 17
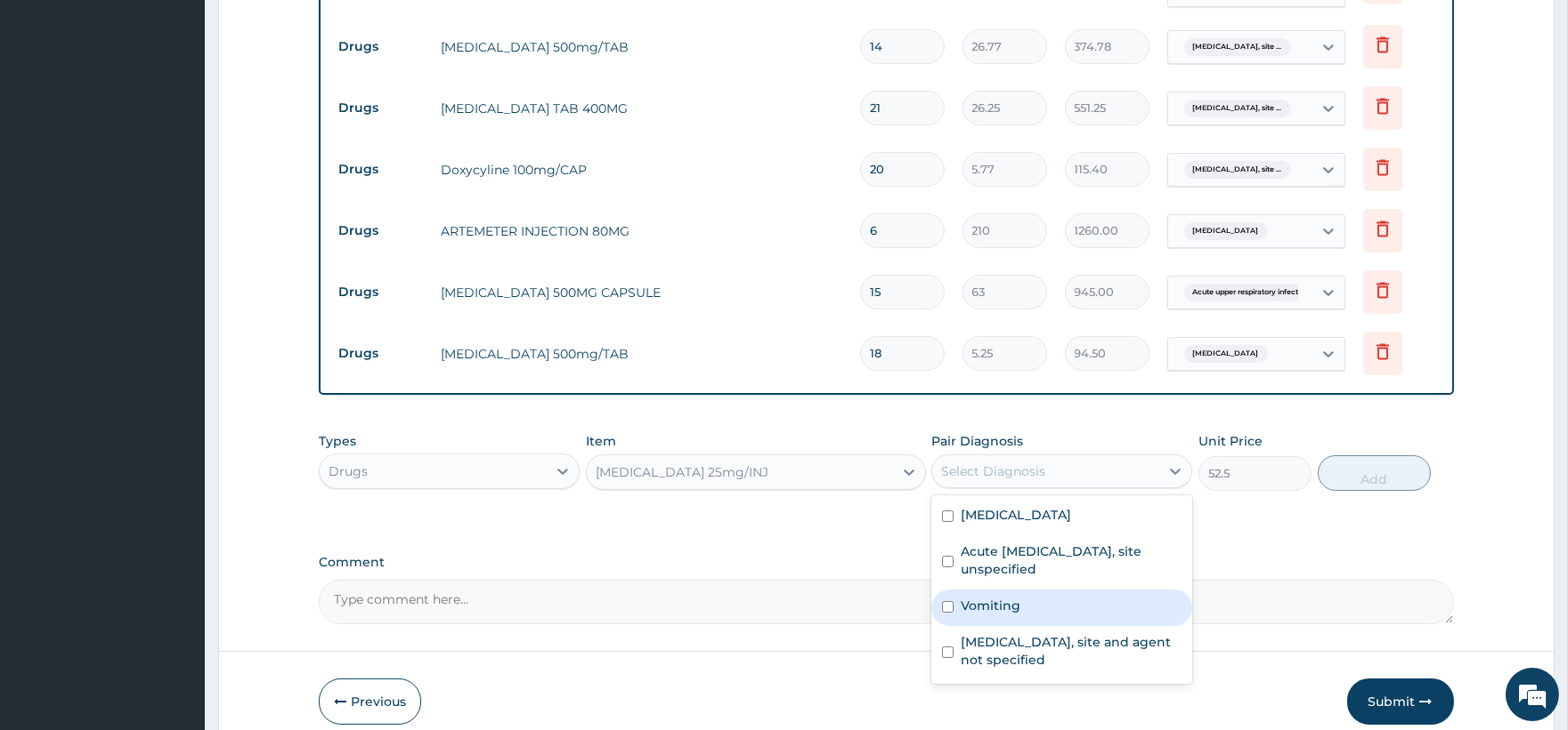
click at [1025, 606] on div "Vomiting" at bounding box center [1062, 608] width 261 height 37
checkbox input "true"
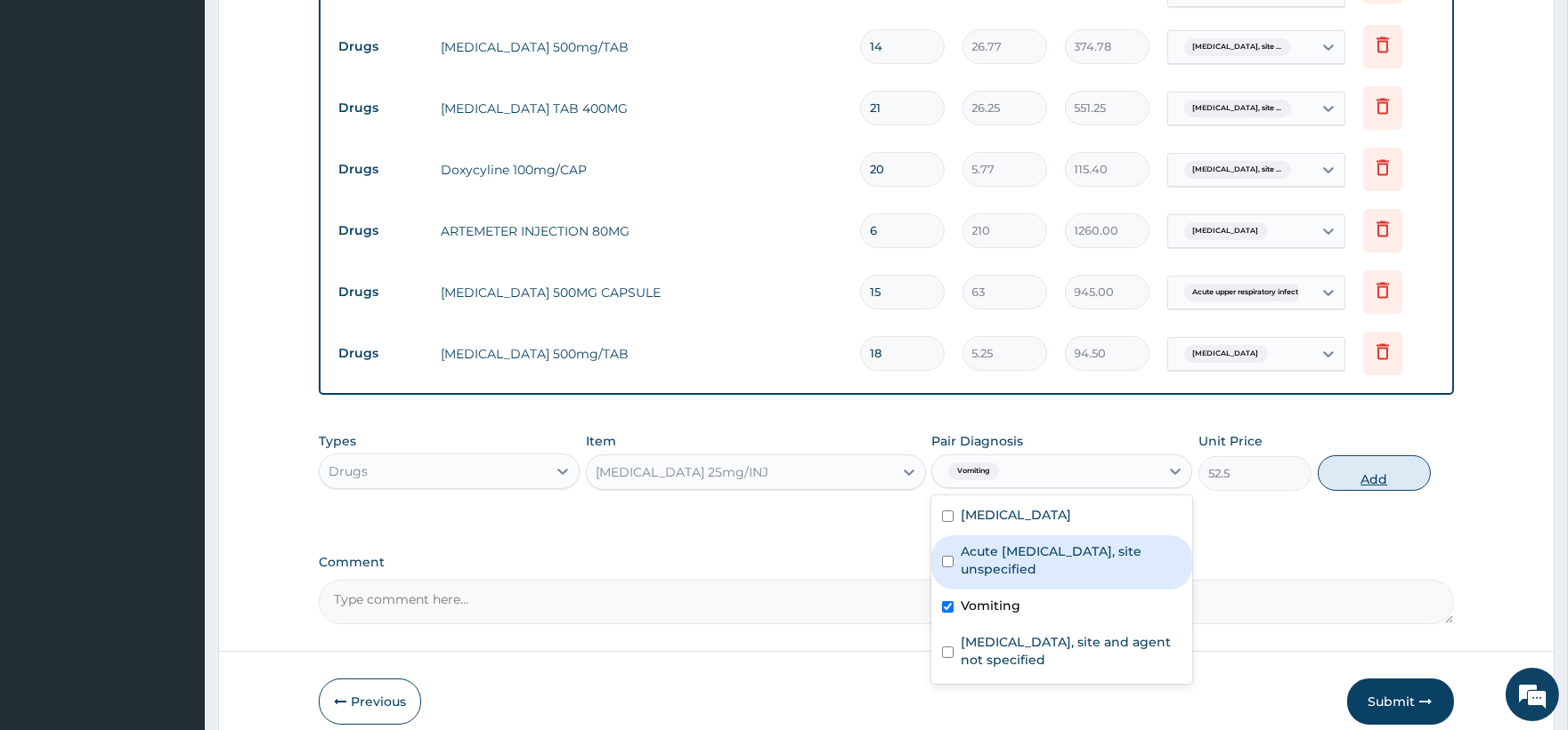
click at [1359, 486] on button "Add" at bounding box center [1374, 473] width 113 height 36
type input "0"
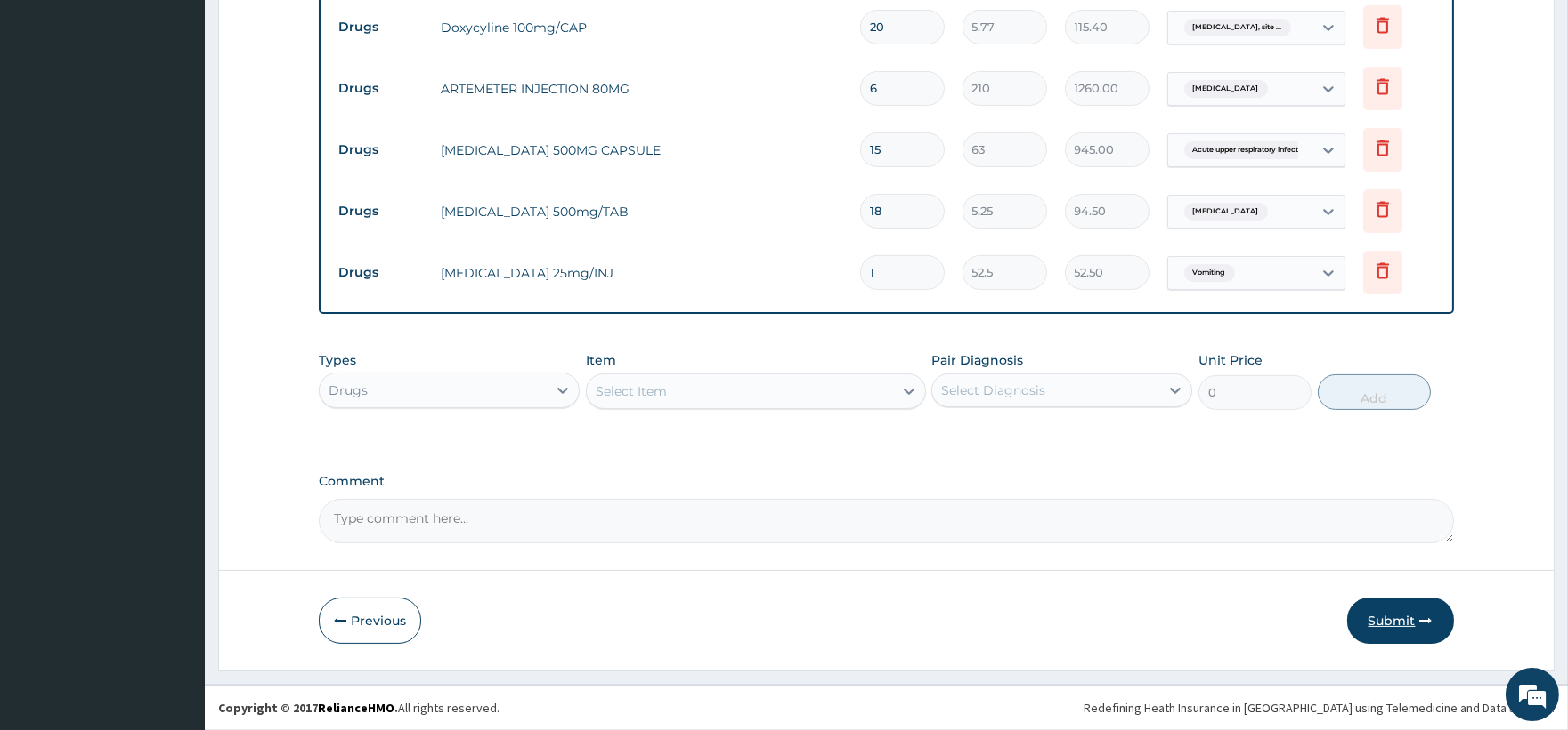
click at [1427, 621] on icon "button" at bounding box center [1426, 621] width 13 height 13
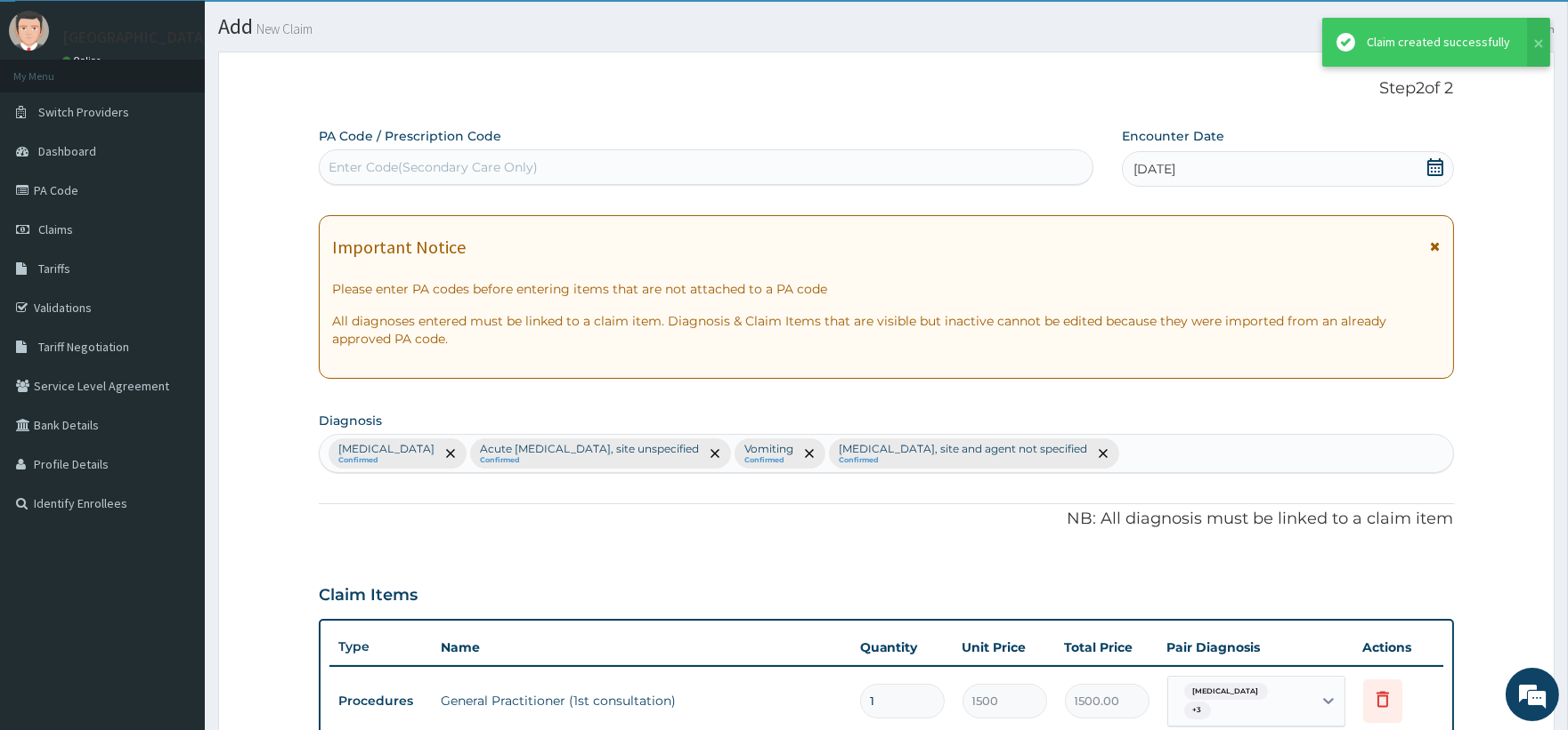
scroll to position [715, 0]
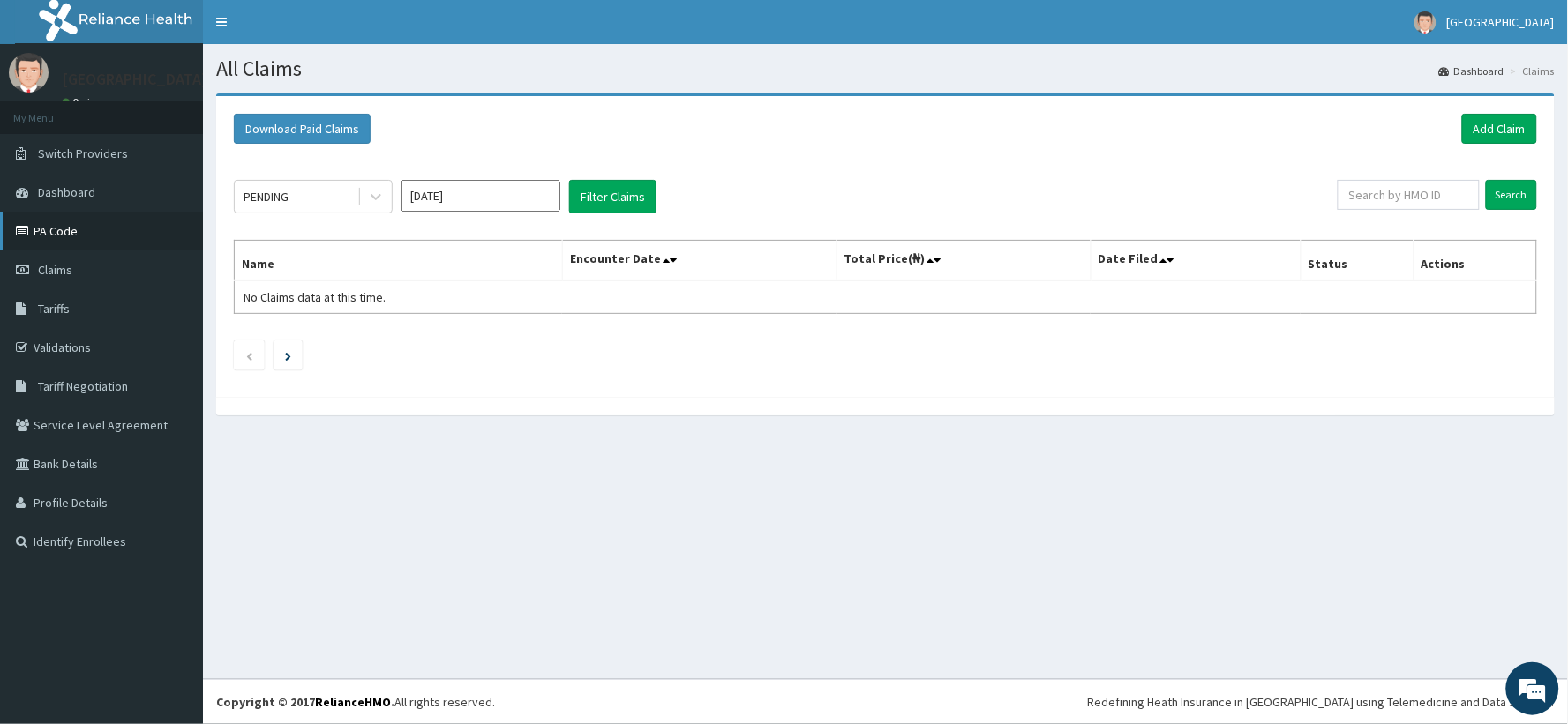
click at [63, 233] on link "PA Code" at bounding box center [102, 231] width 203 height 39
click at [1538, 129] on div "Download Paid Claims Add Claim" at bounding box center [885, 129] width 1321 height 49
click at [1516, 132] on link "Add Claim" at bounding box center [1500, 128] width 75 height 30
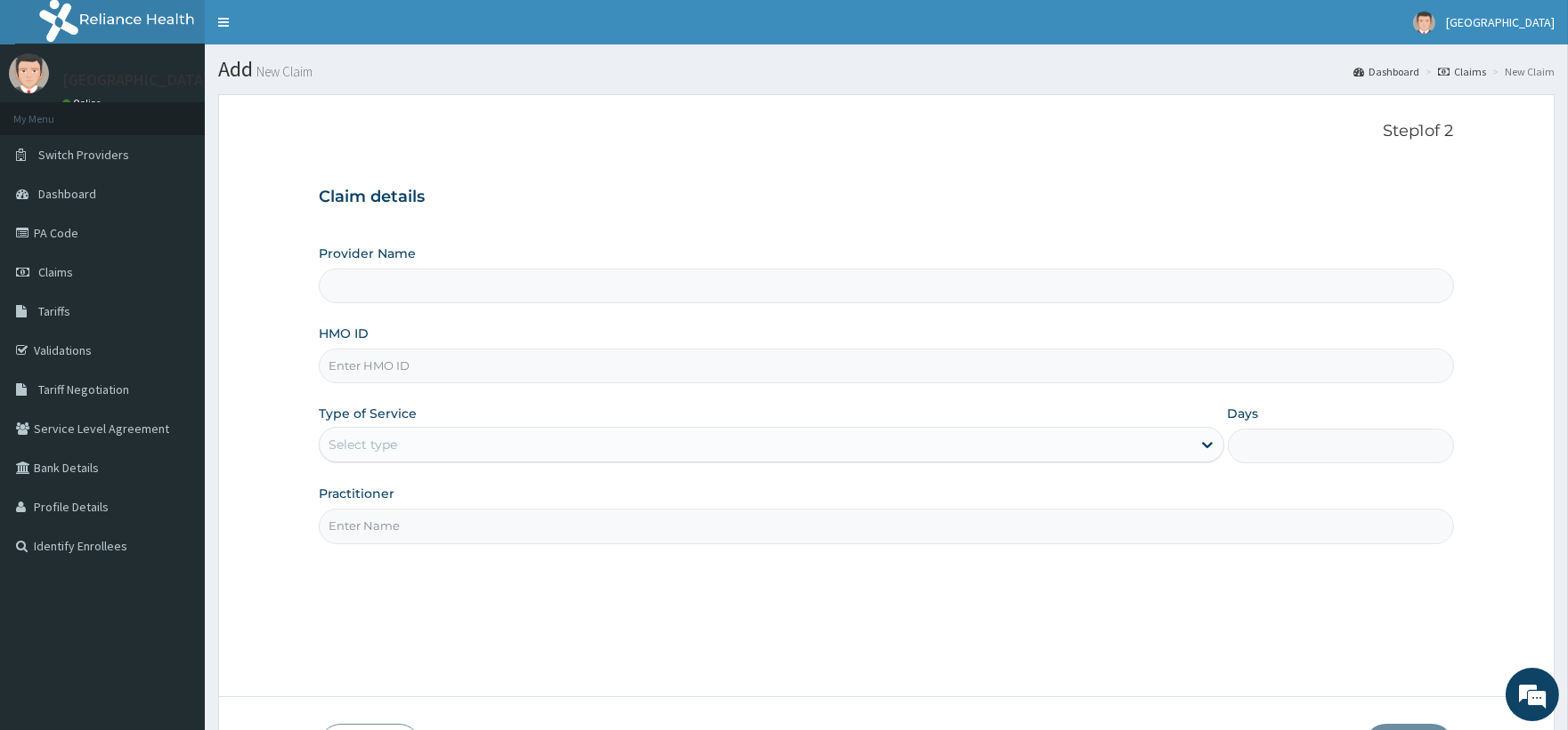
click at [401, 375] on input "HMO ID" at bounding box center [886, 366] width 1134 height 35
paste input "NPM/10257/A"
type input "NPM/10257/A"
click at [371, 442] on div "Select type" at bounding box center [362, 444] width 69 height 17
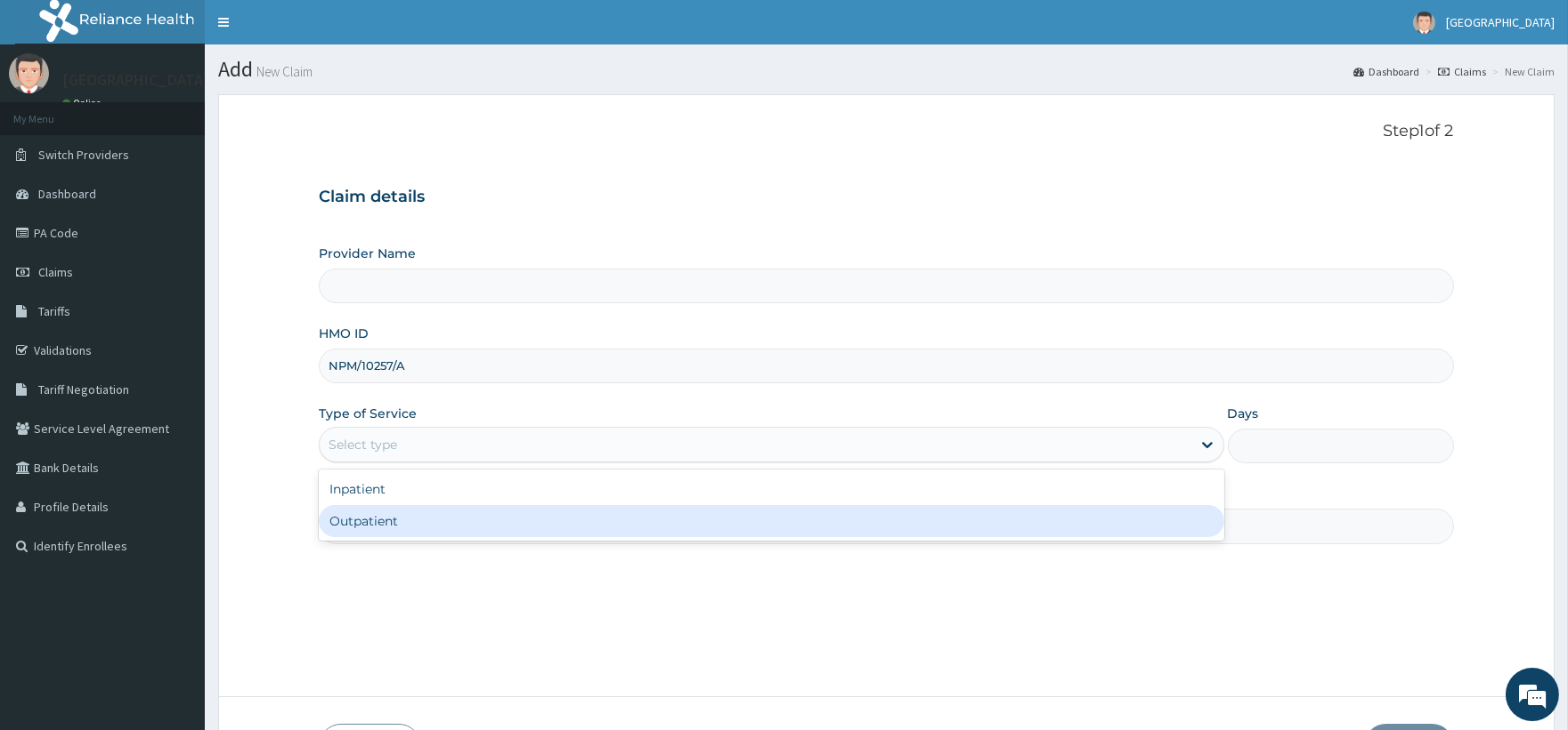
click at [386, 520] on div "Outpatient" at bounding box center [771, 520] width 904 height 32
type input "1"
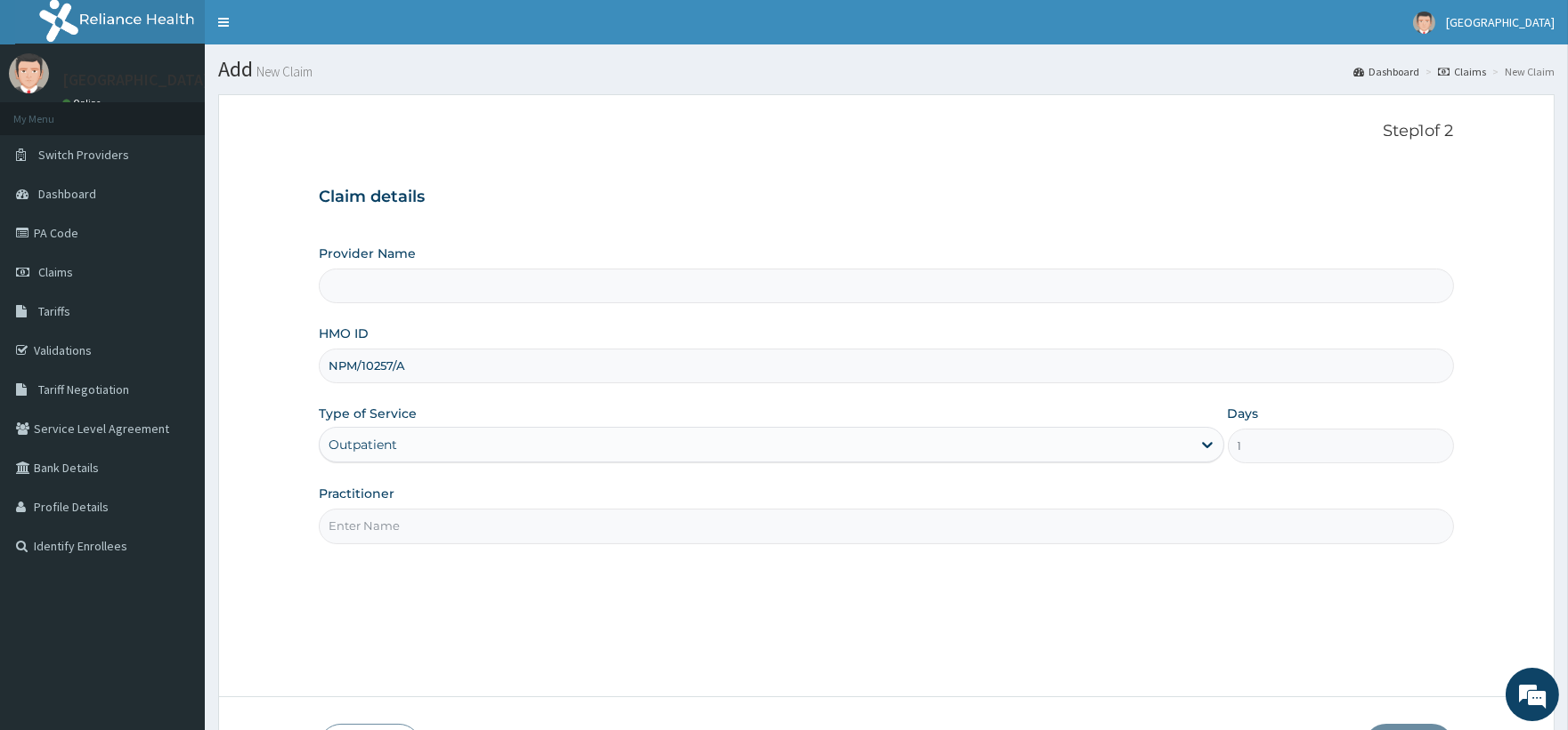
click at [386, 520] on input "Practitioner" at bounding box center [886, 526] width 1134 height 35
type input "DR AYODELE"
click at [459, 283] on input "Provider Name" at bounding box center [886, 286] width 1134 height 35
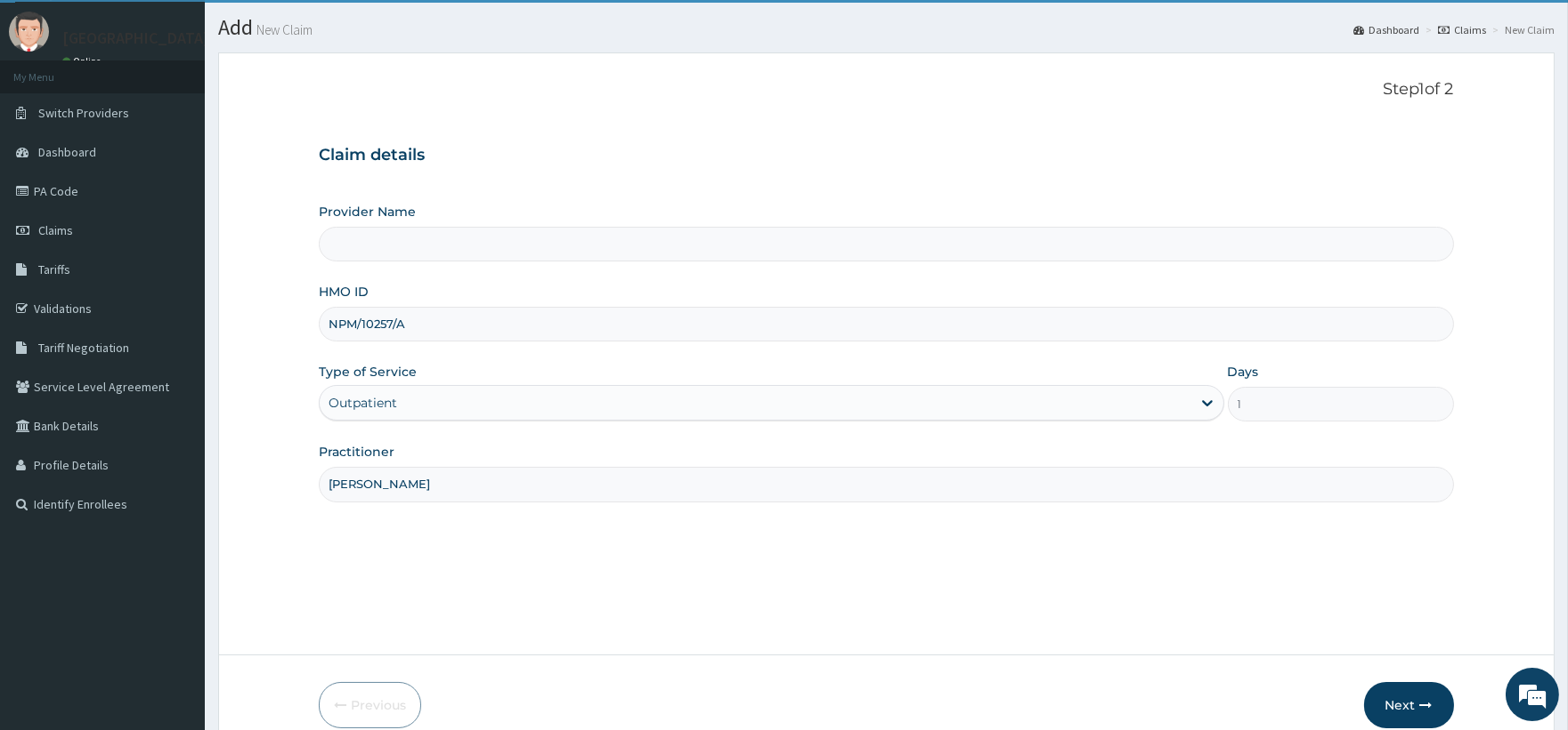
scroll to position [56, 0]
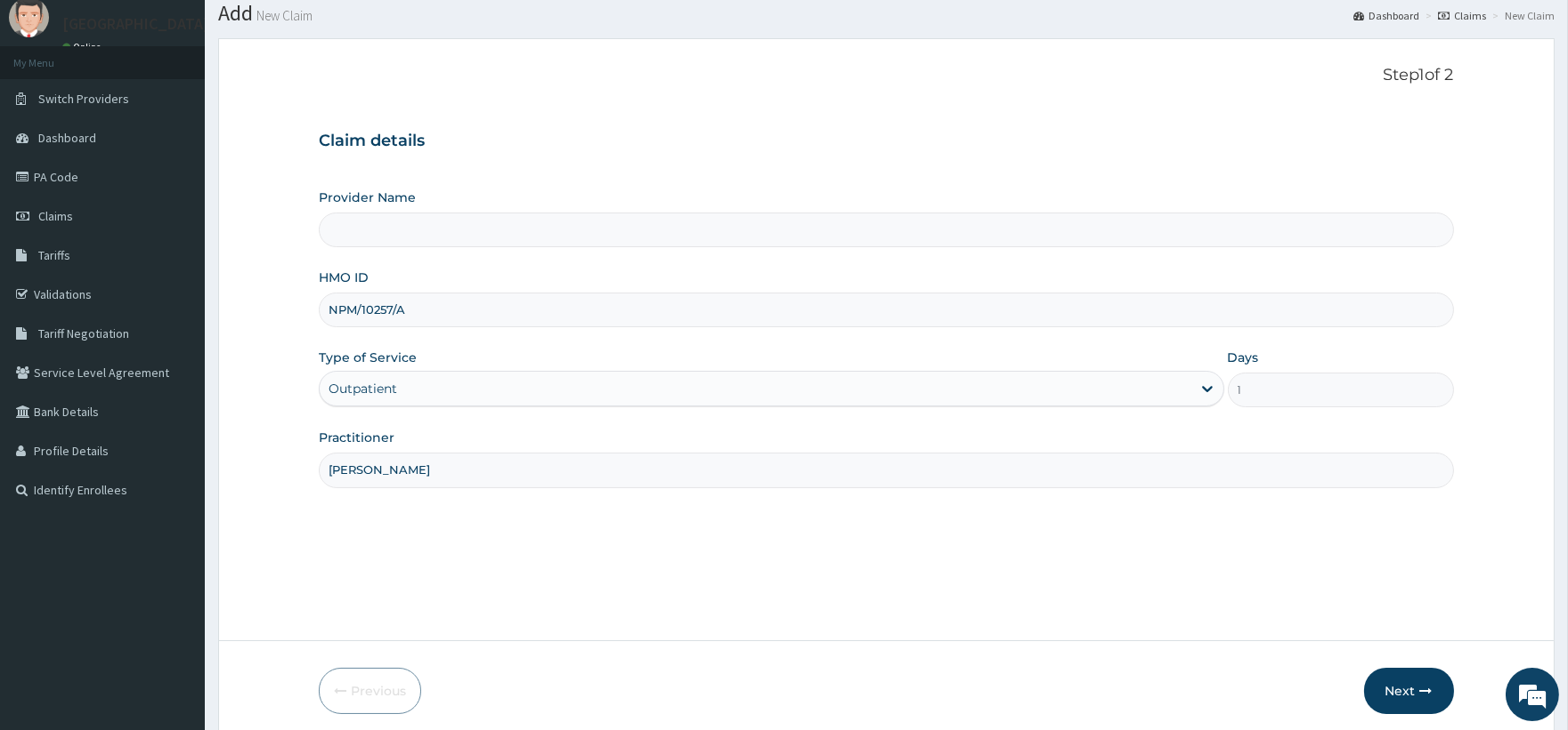
type input "Poly Hospital & Maternity Home"
click at [1399, 690] on button "Next" at bounding box center [1409, 691] width 90 height 46
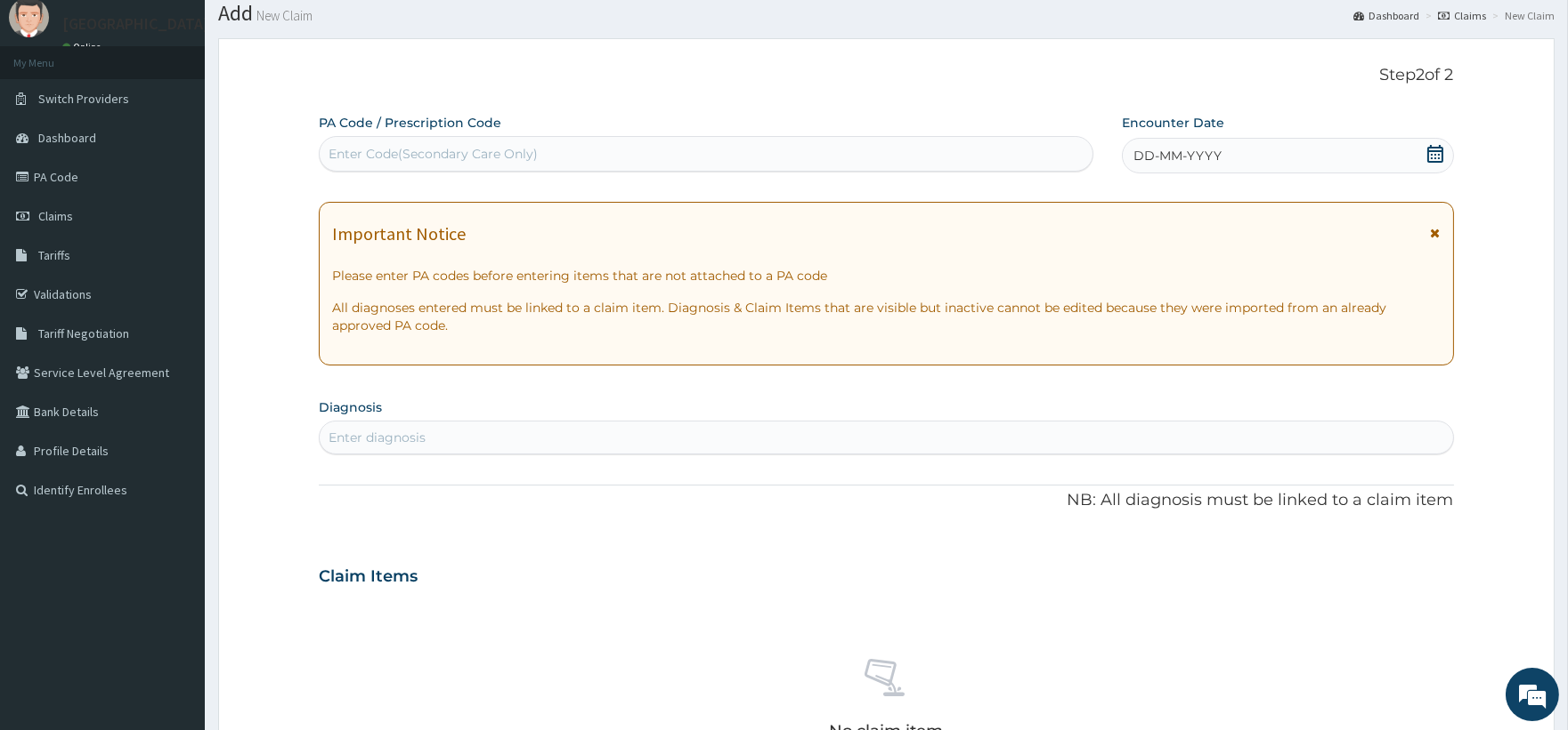
click at [1430, 154] on icon at bounding box center [1435, 154] width 17 height 17
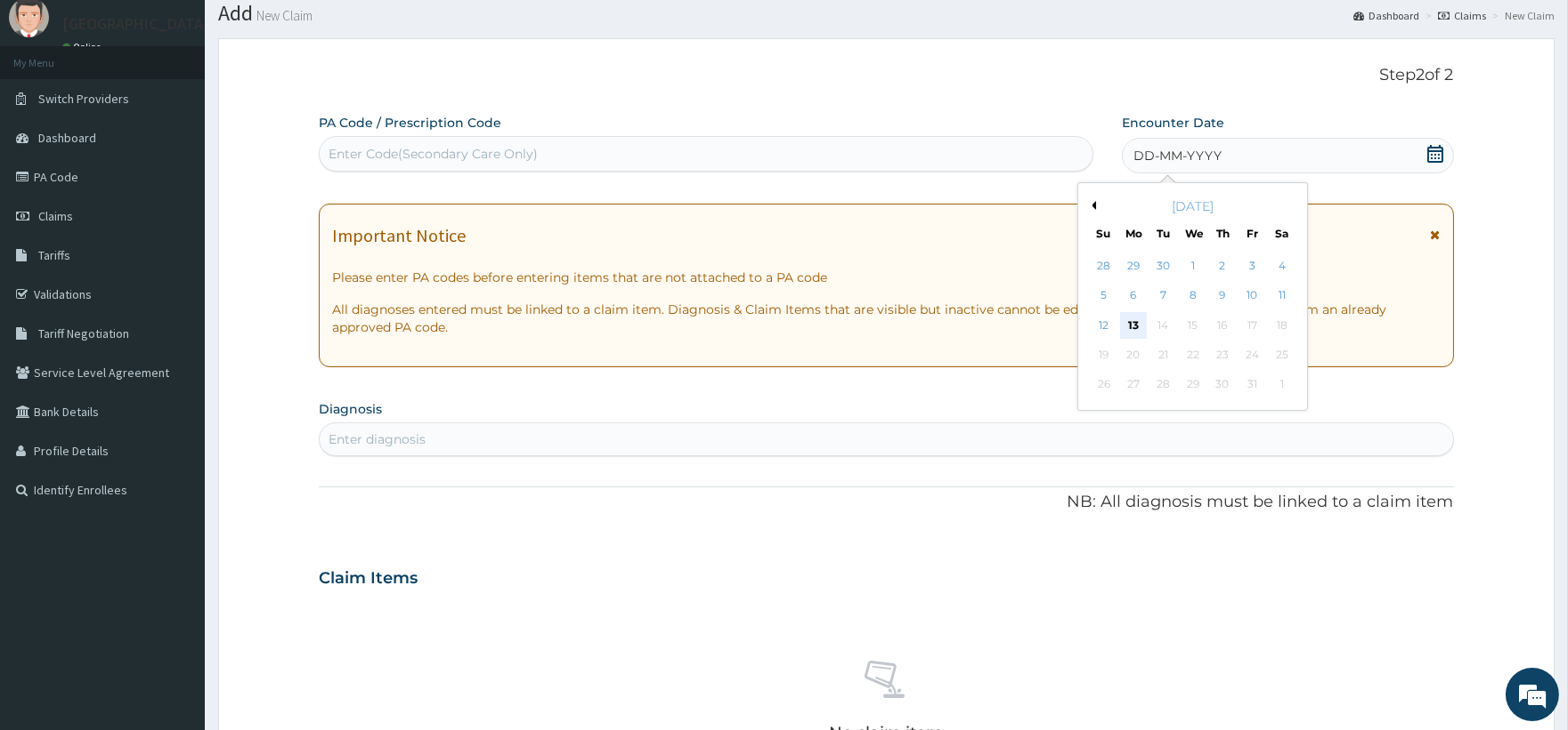
click at [1139, 323] on div "13" at bounding box center [1133, 325] width 27 height 27
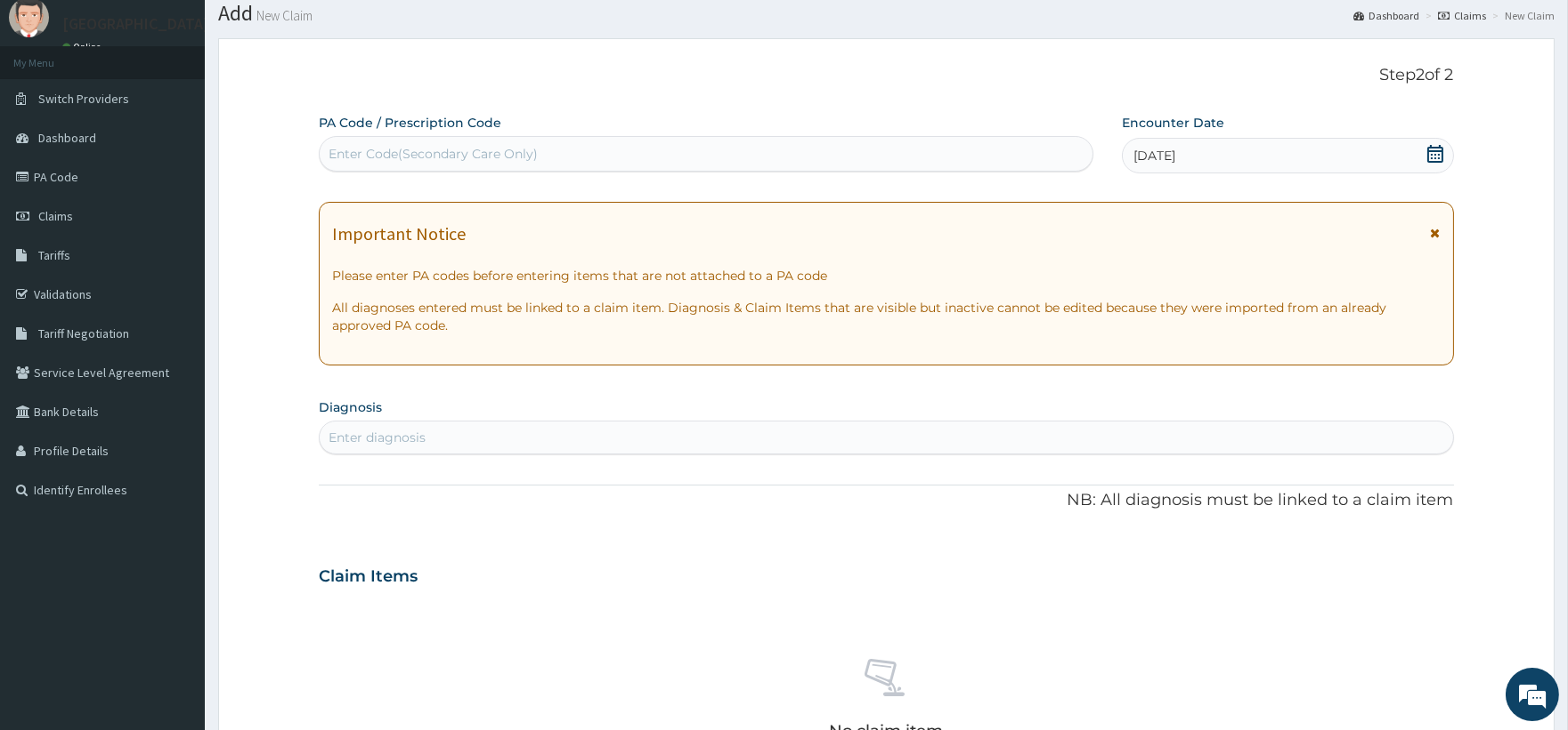
click at [808, 153] on div "Enter Code(Secondary Care Only)" at bounding box center [705, 154] width 772 height 28
paste input "PA/86C6EF"
type input "PA/86C6EF"
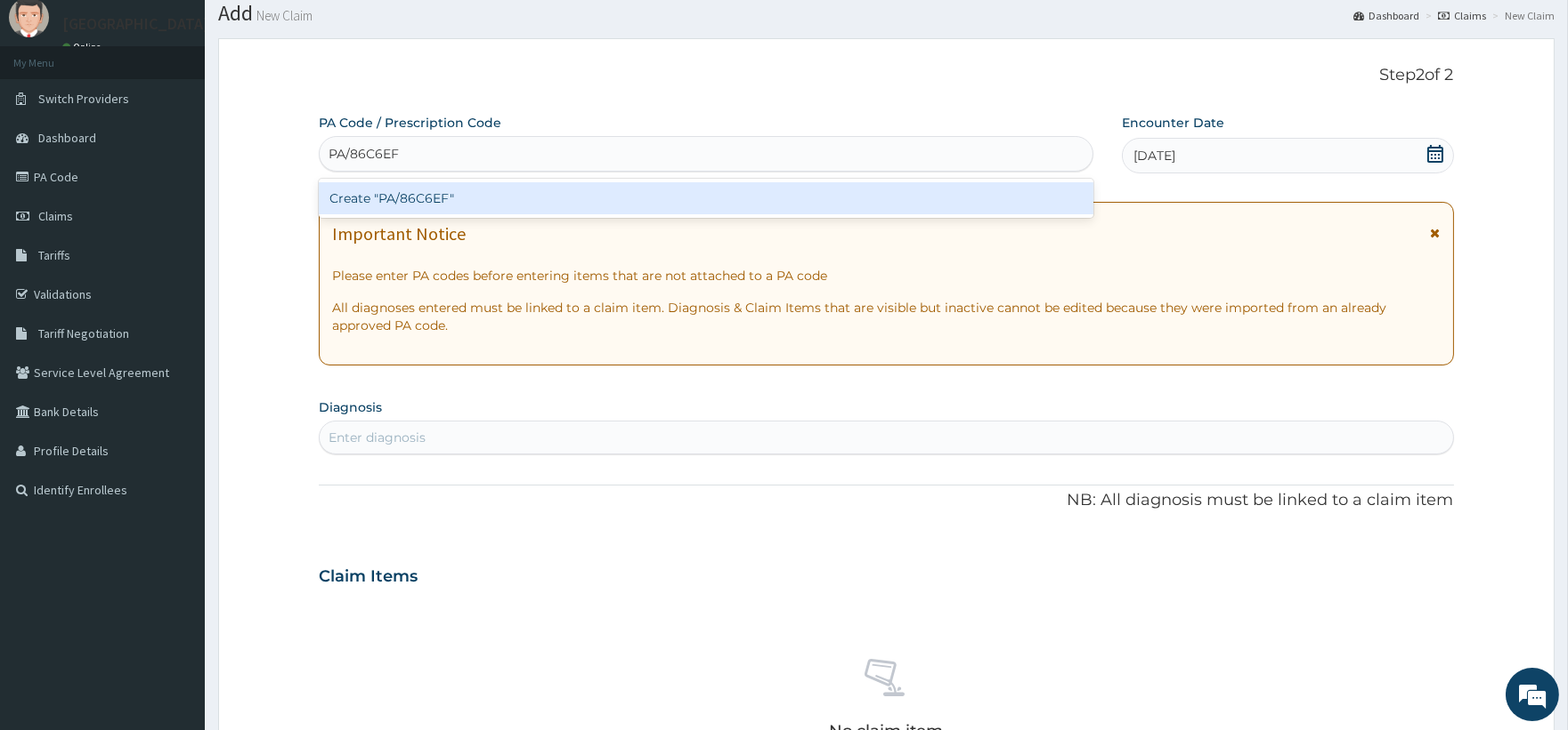
click at [402, 200] on div "Create "PA/86C6EF"" at bounding box center [705, 198] width 774 height 32
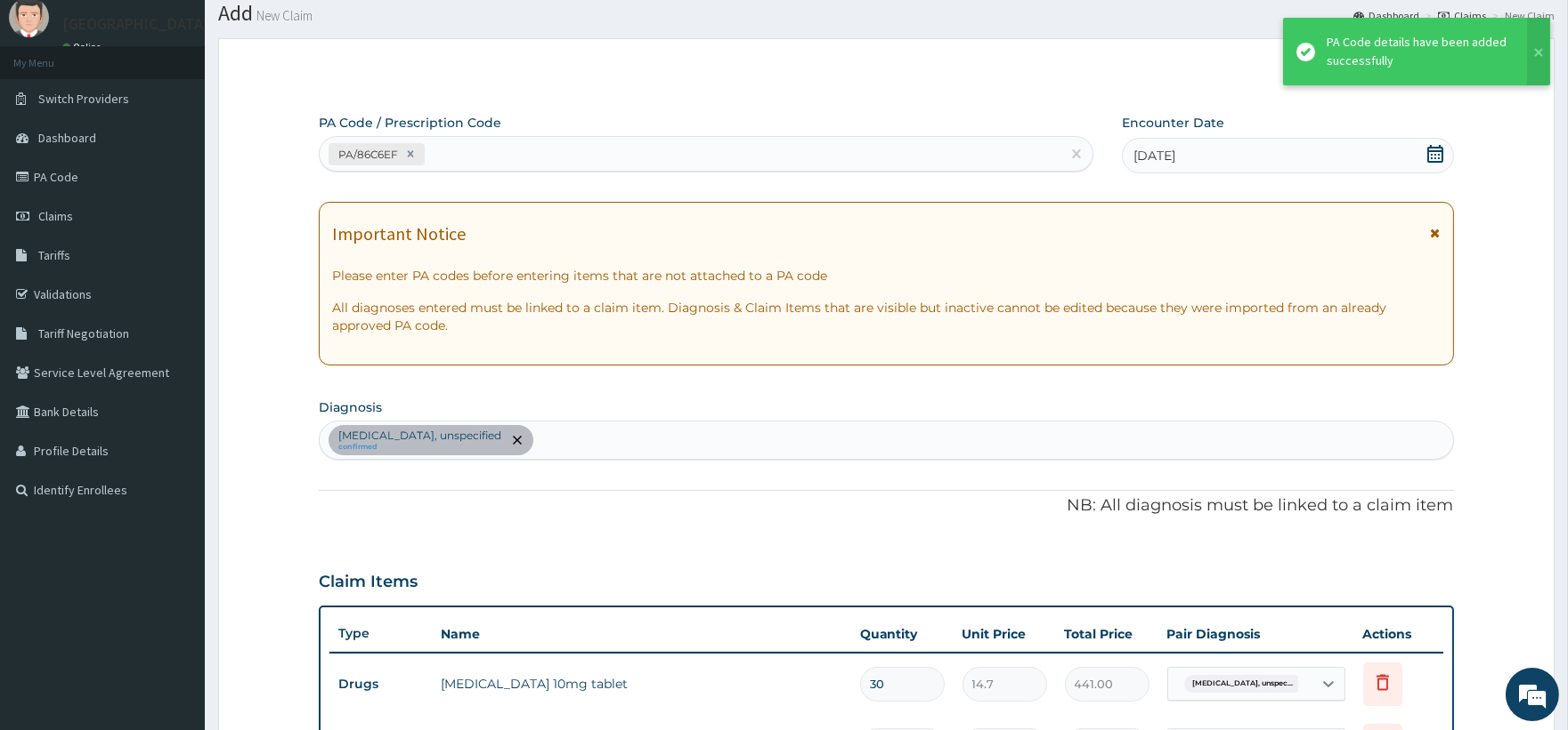
scroll to position [87, 0]
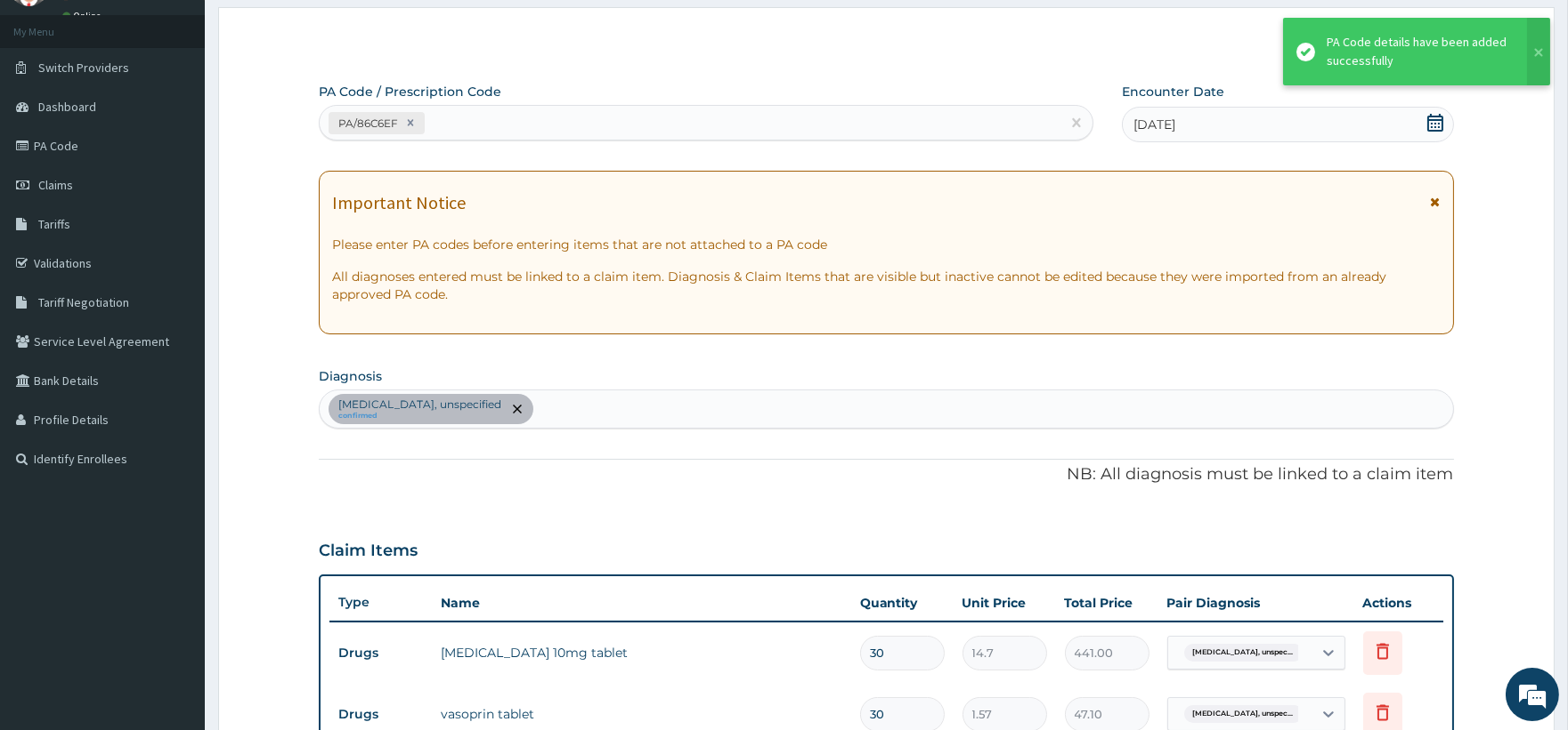
click at [1431, 200] on icon at bounding box center [1436, 202] width 10 height 13
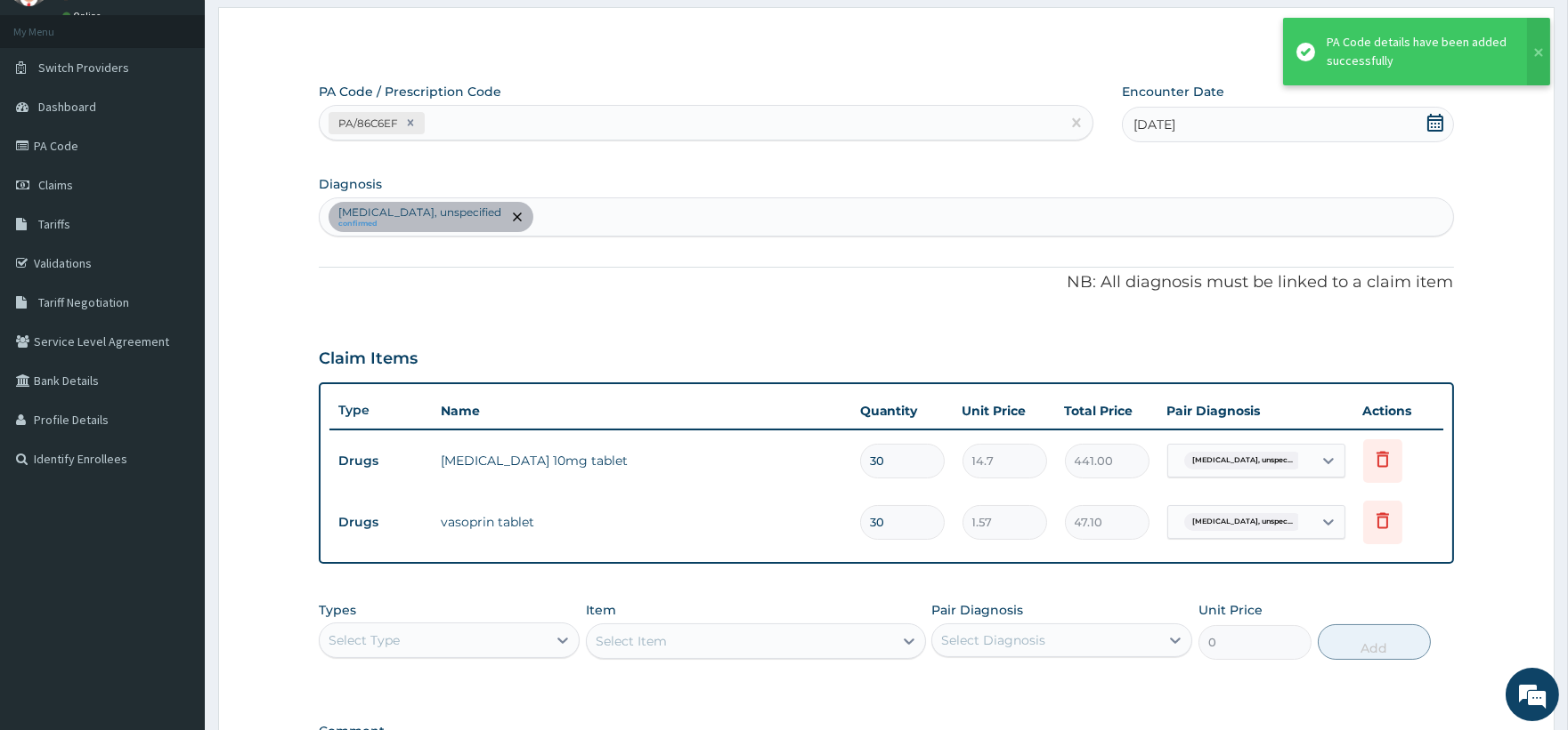
scroll to position [130, 0]
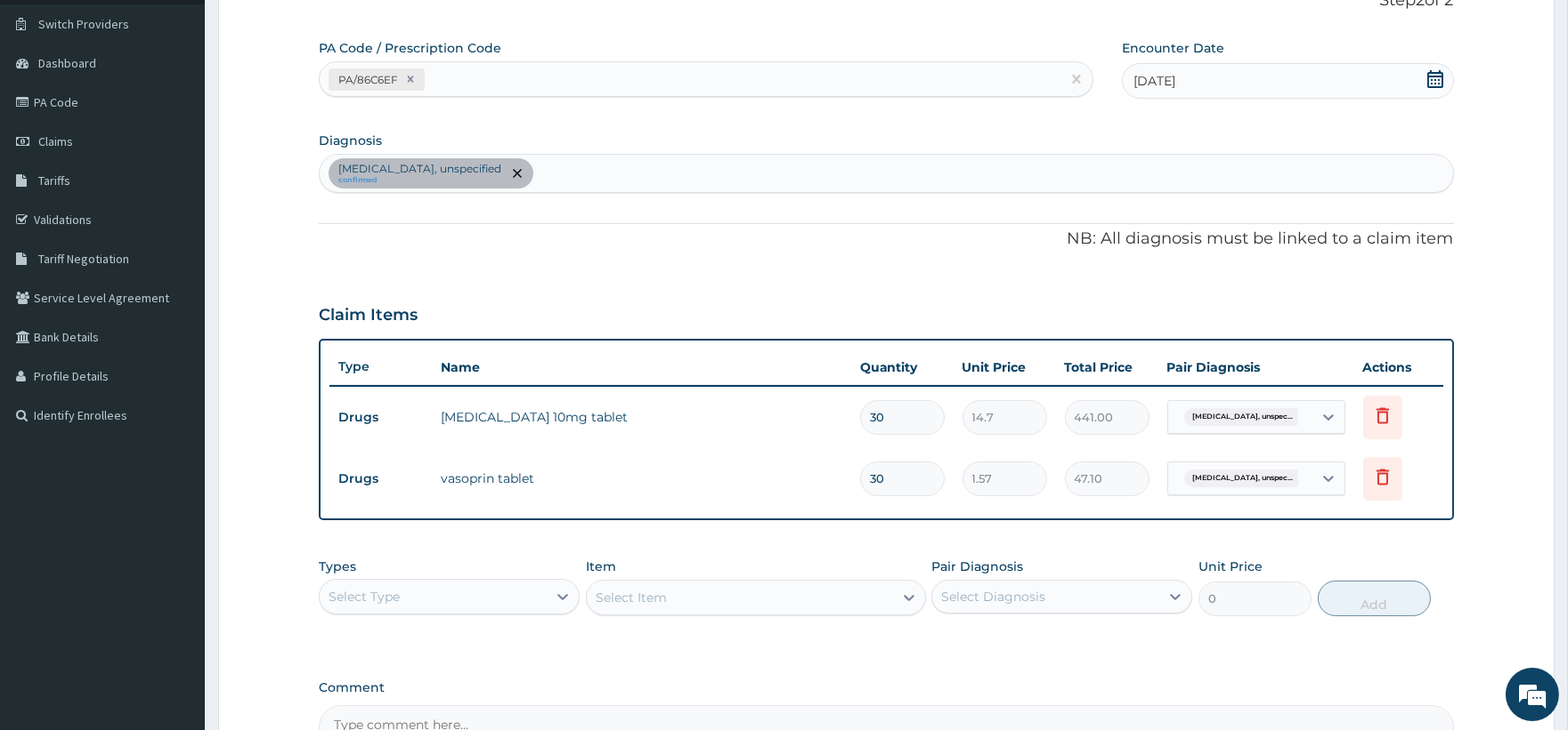
click at [656, 170] on div "Essential hypertension, unspecified confirmed" at bounding box center [886, 173] width 1132 height 38
type input "MALARIA"
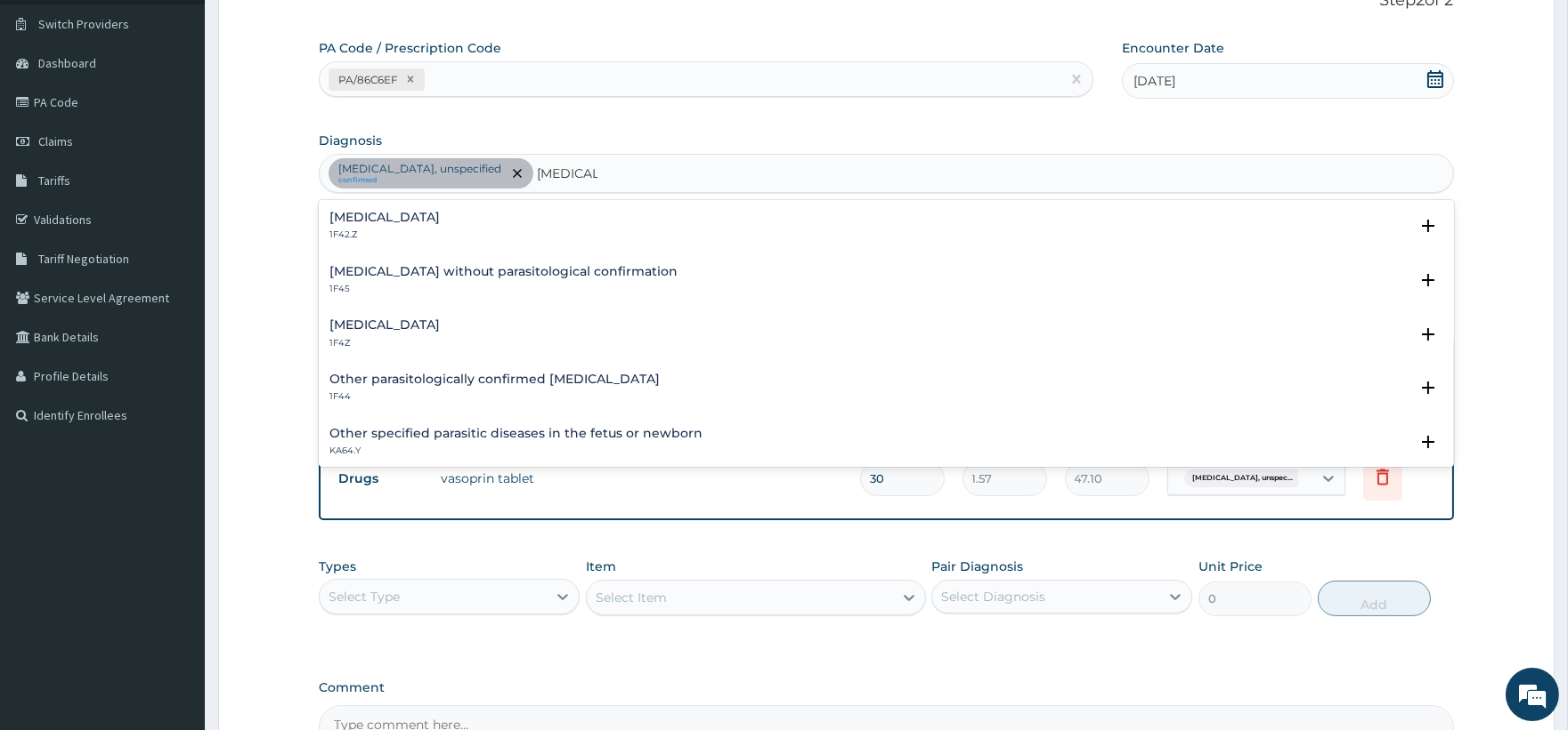
click at [422, 331] on h4 "Malaria, unspecified" at bounding box center [385, 325] width 110 height 14
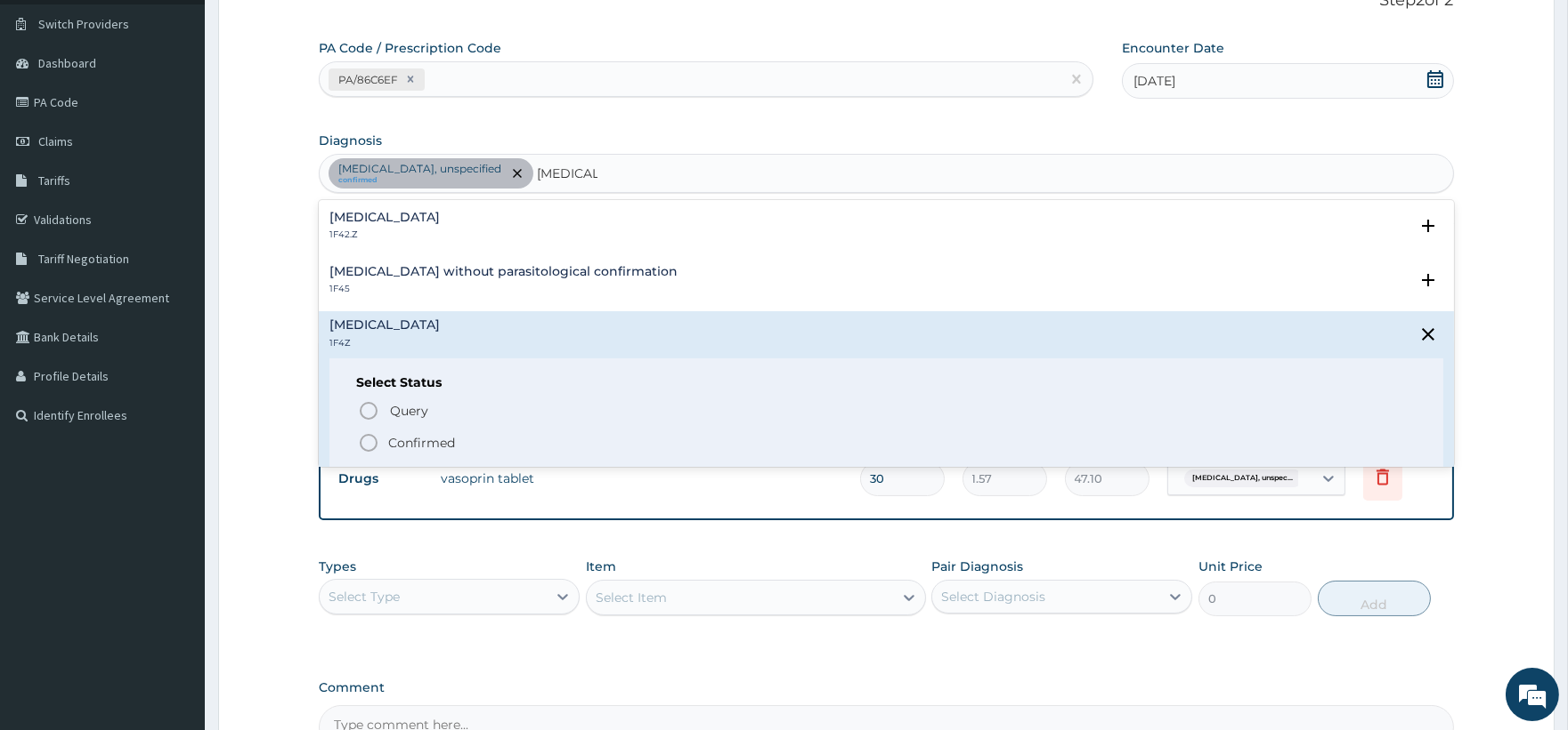
click at [422, 435] on p "Confirmed" at bounding box center [421, 443] width 67 height 17
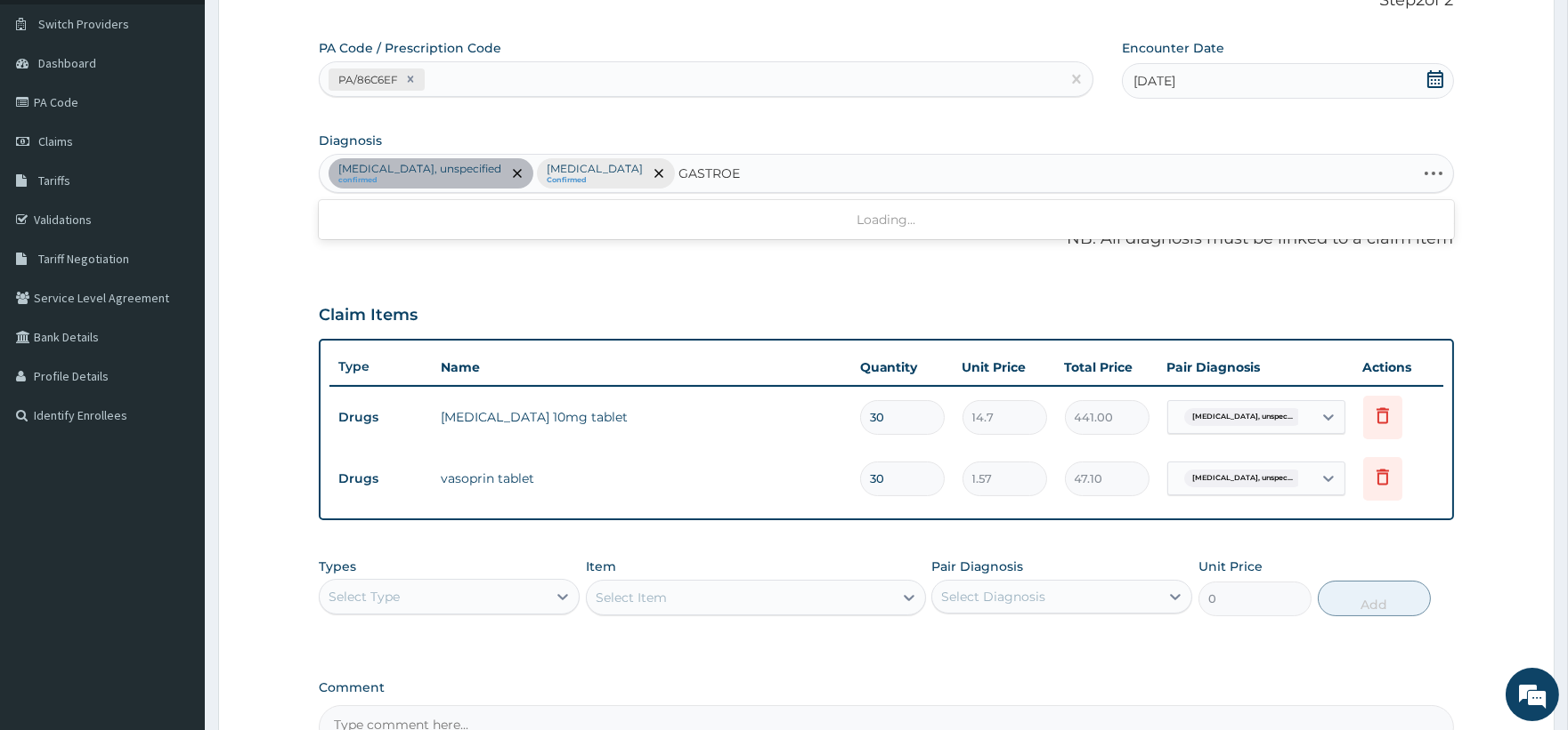
type input "GASTRO"
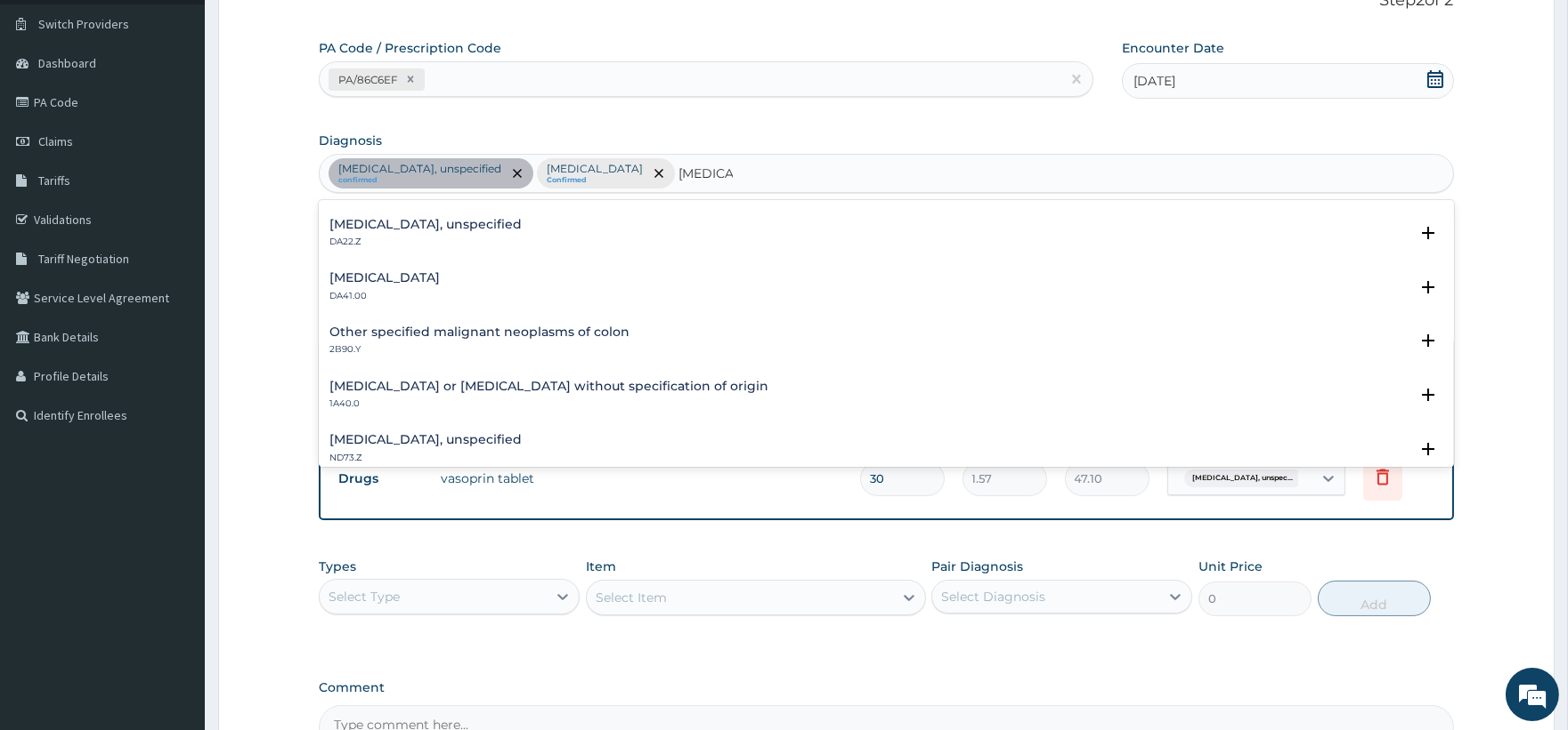
scroll to position [1085, 0]
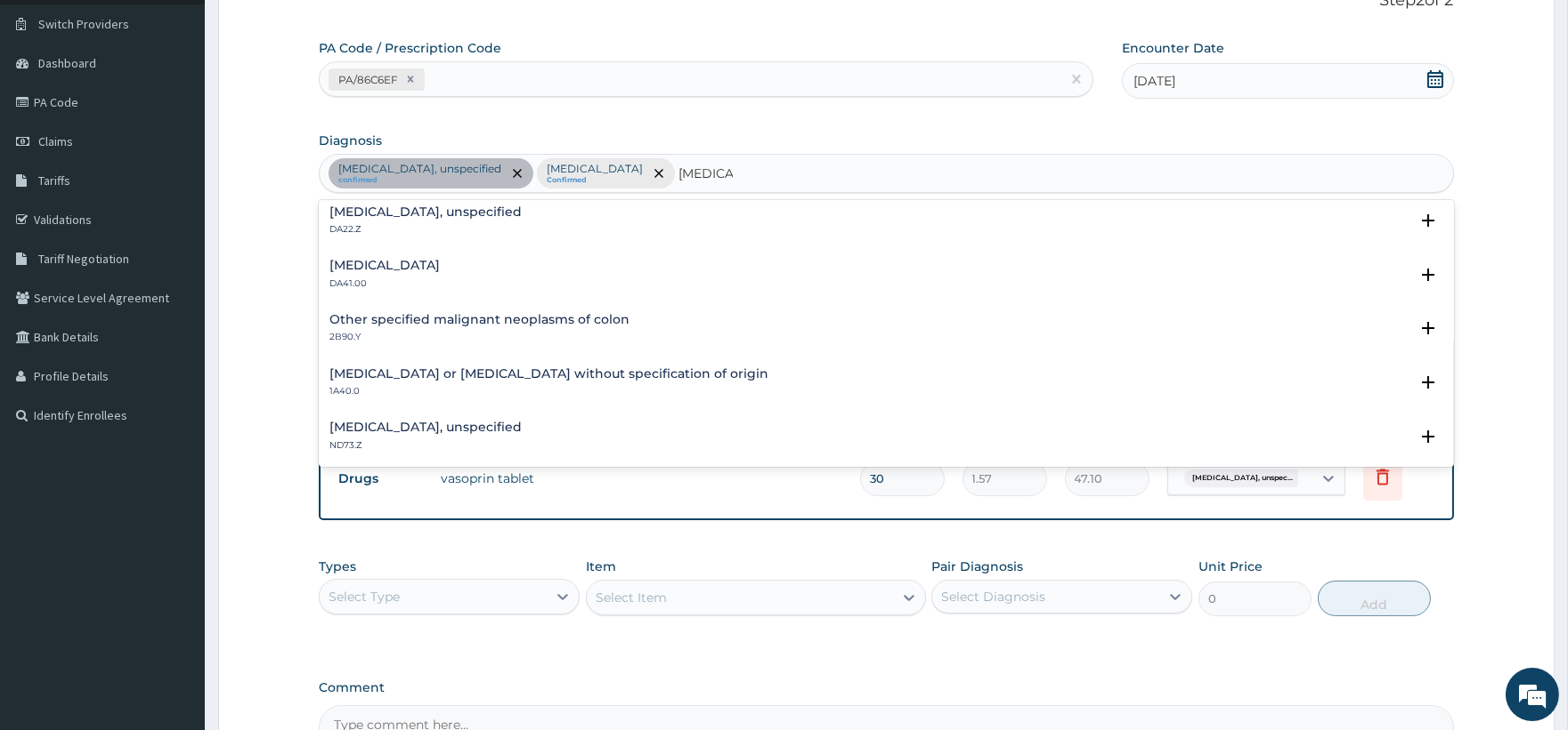
click at [717, 386] on div "Gastroenteritis or colitis without specification of origin 1A40.0" at bounding box center [886, 383] width 1113 height 31
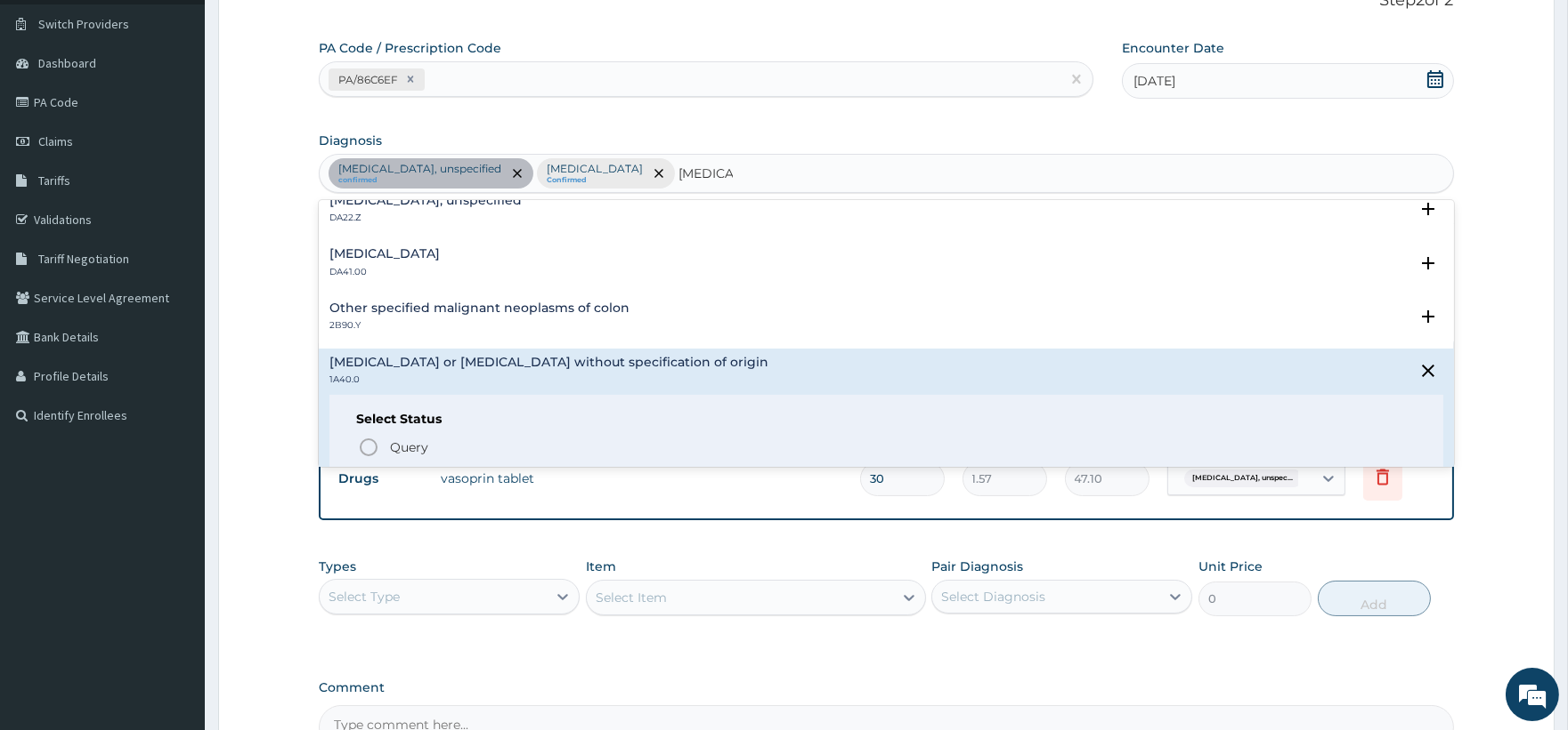
scroll to position [1134, 0]
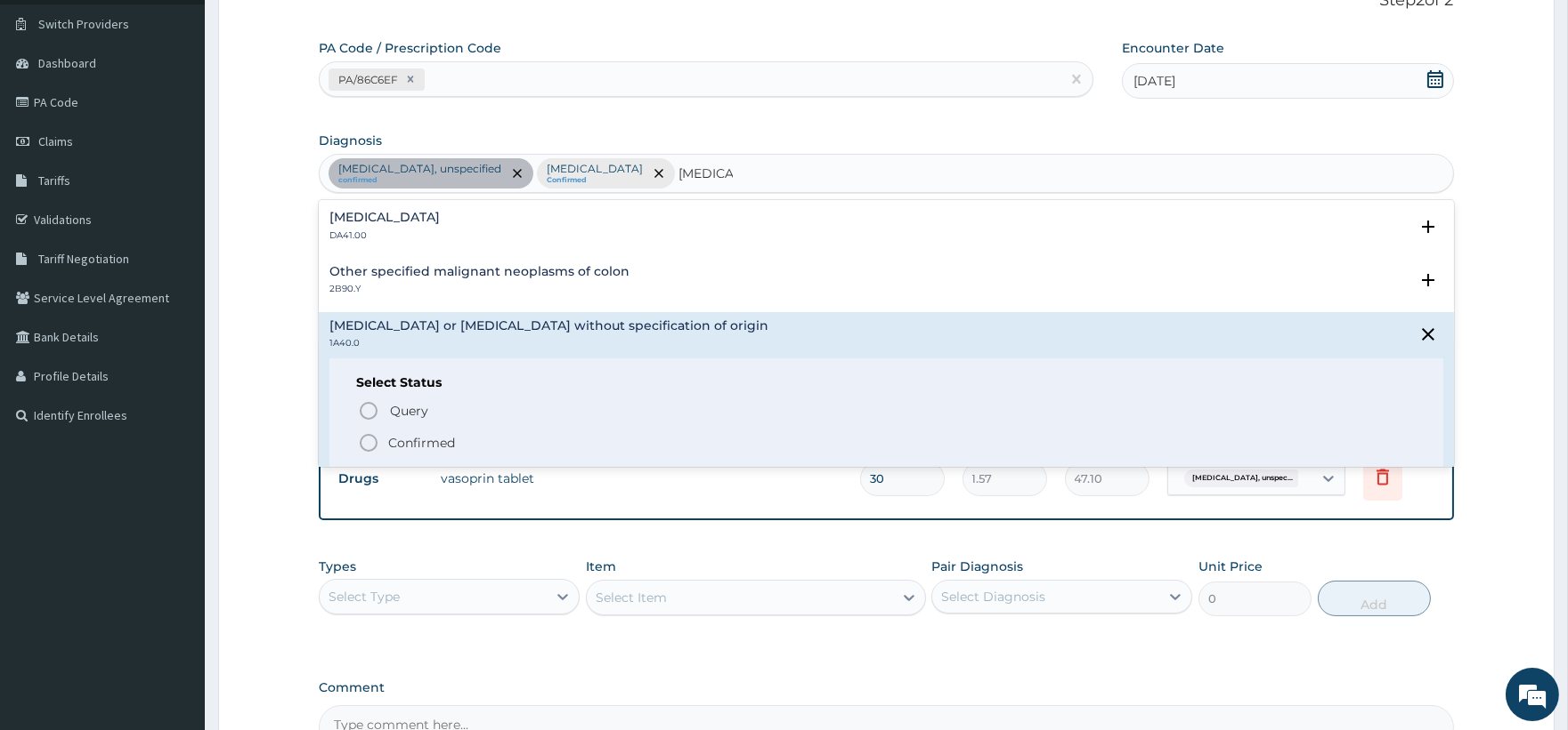
click at [435, 439] on p "Confirmed" at bounding box center [421, 443] width 67 height 17
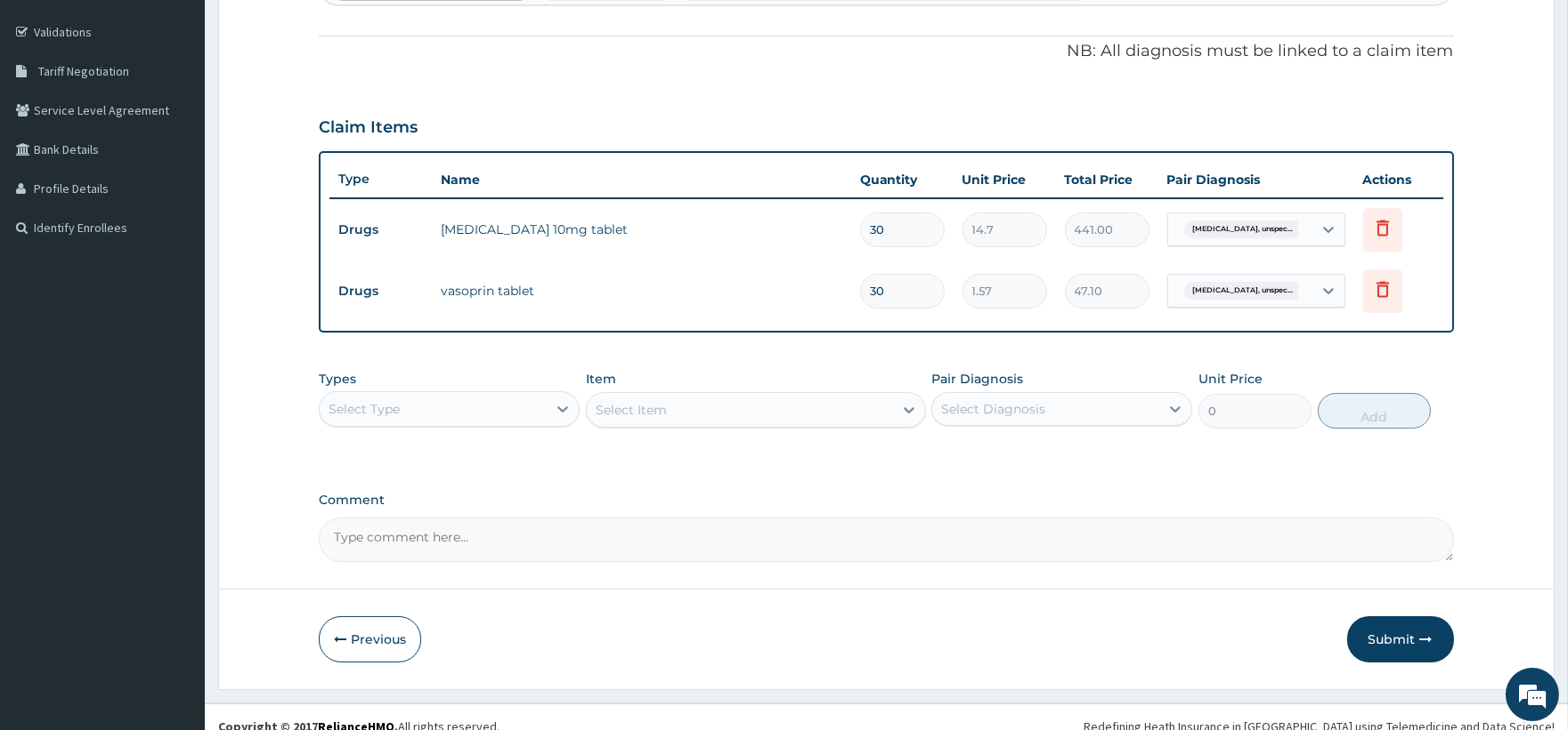
scroll to position [321, 0]
click at [470, 411] on div "Select Type" at bounding box center [433, 407] width 227 height 28
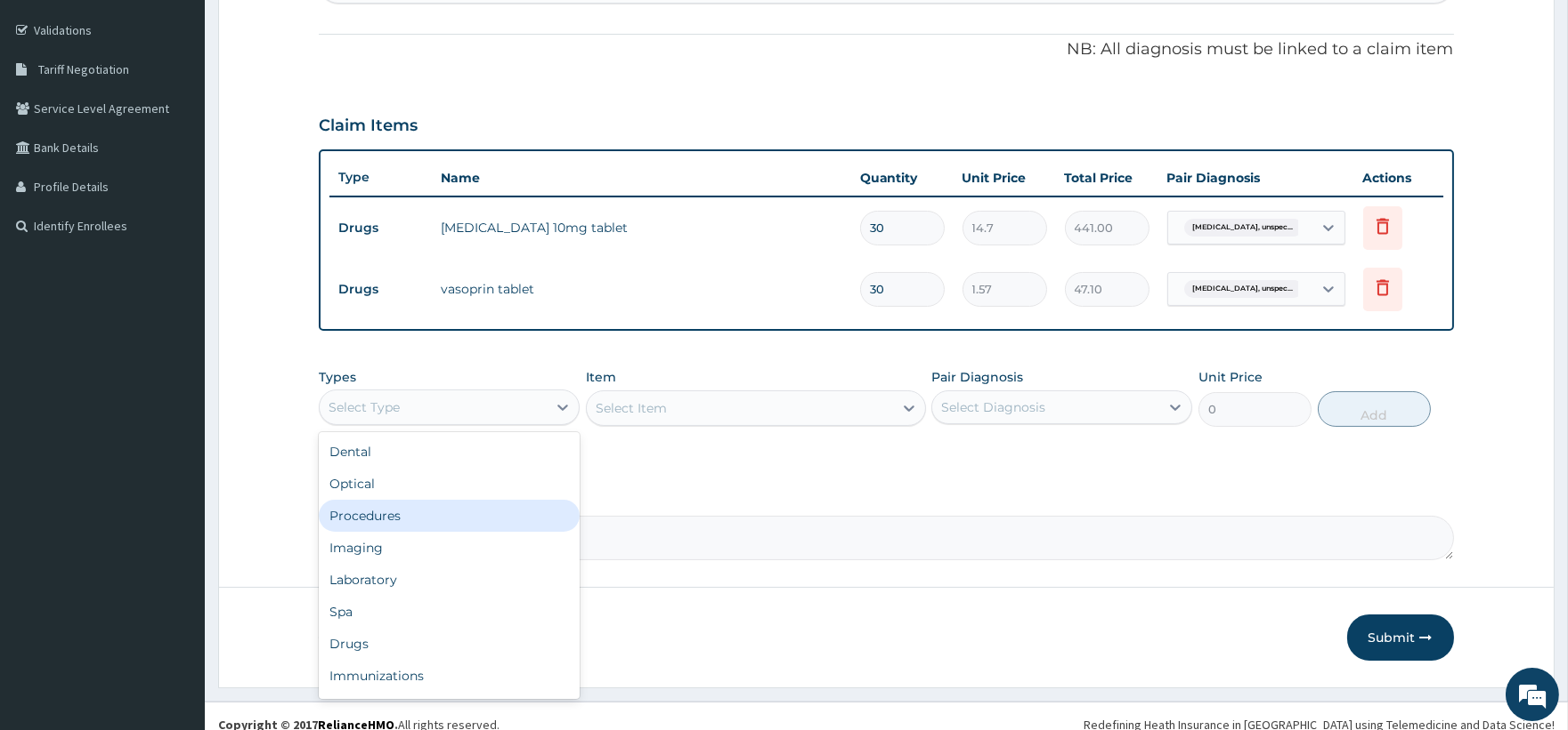
click at [398, 519] on div "Procedures" at bounding box center [449, 516] width 261 height 32
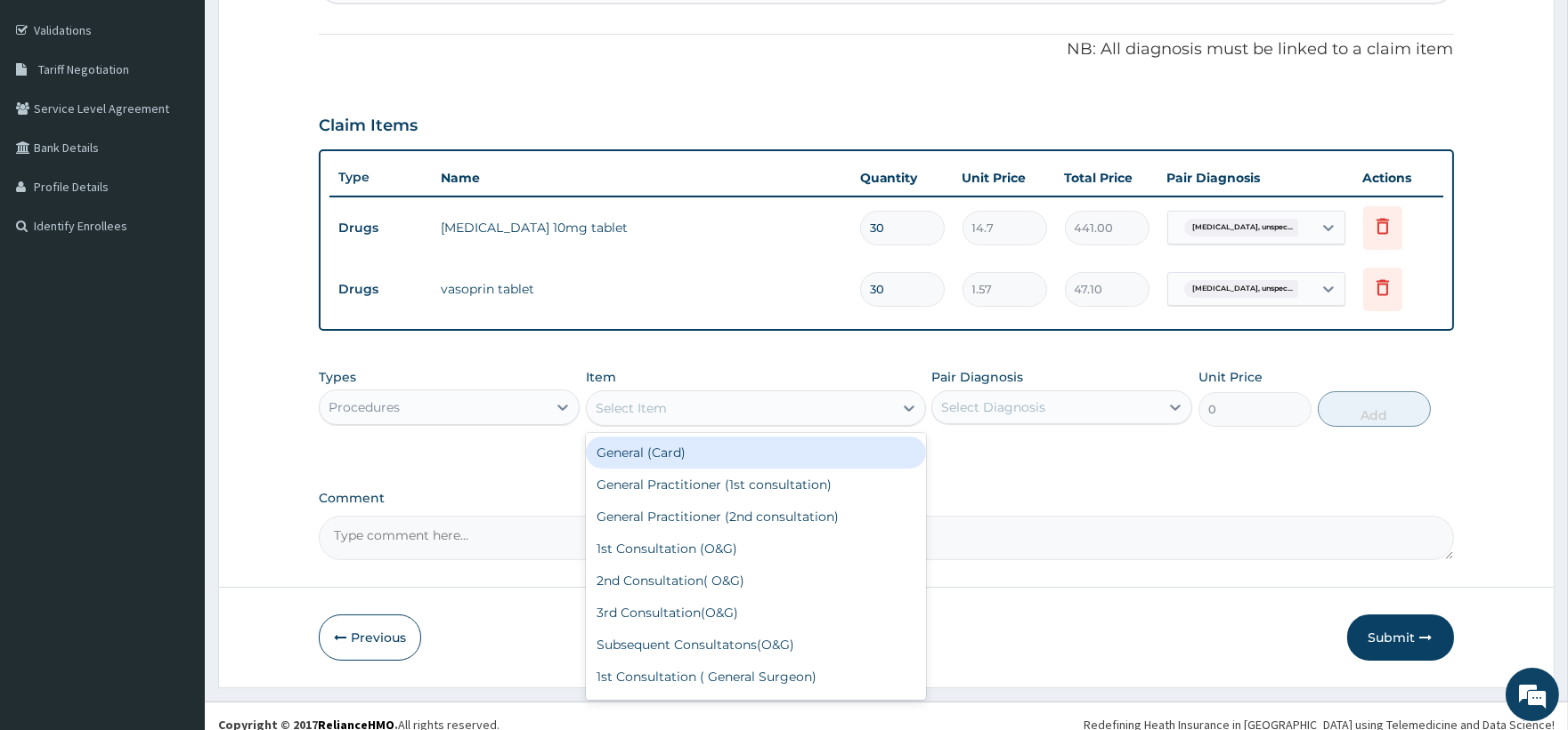
click at [714, 406] on div "Select Item" at bounding box center [739, 407] width 306 height 28
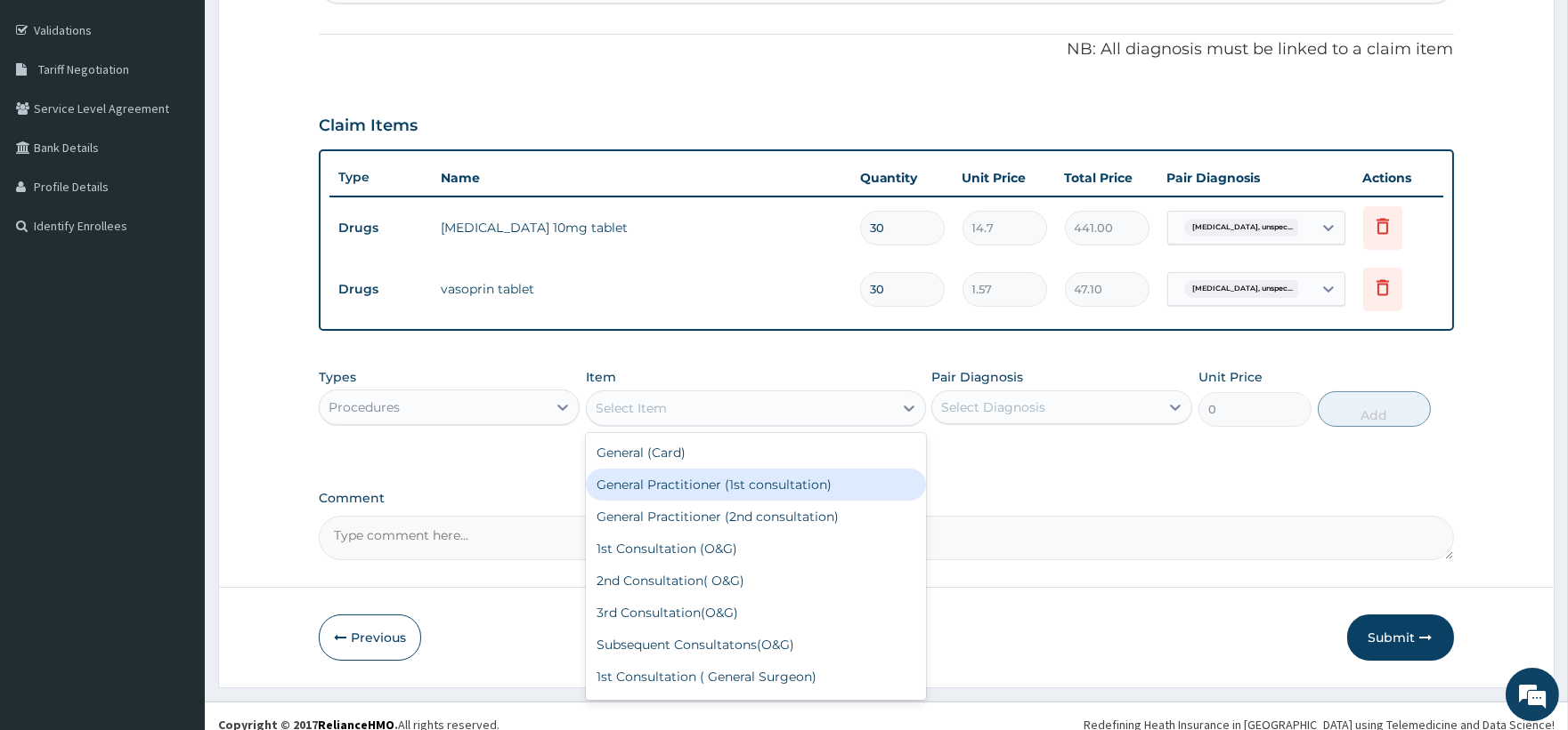
click at [693, 479] on div "General Practitioner (1st consultation)" at bounding box center [755, 485] width 340 height 32
type input "1500"
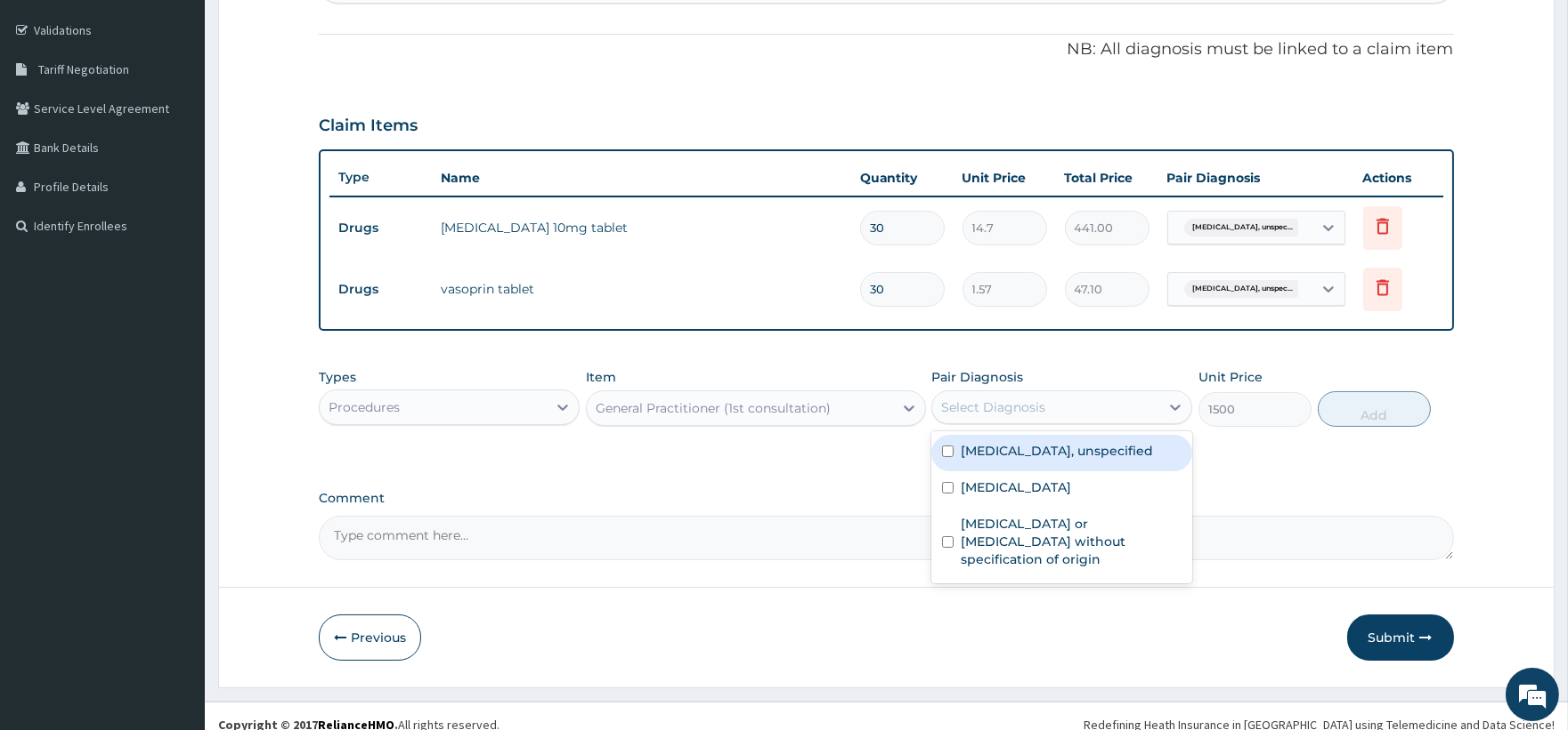
click at [1019, 413] on div "Select Diagnosis" at bounding box center [993, 407] width 104 height 17
click at [1017, 454] on label "Essential hypertension, unspecified" at bounding box center [1056, 451] width 192 height 17
checkbox input "true"
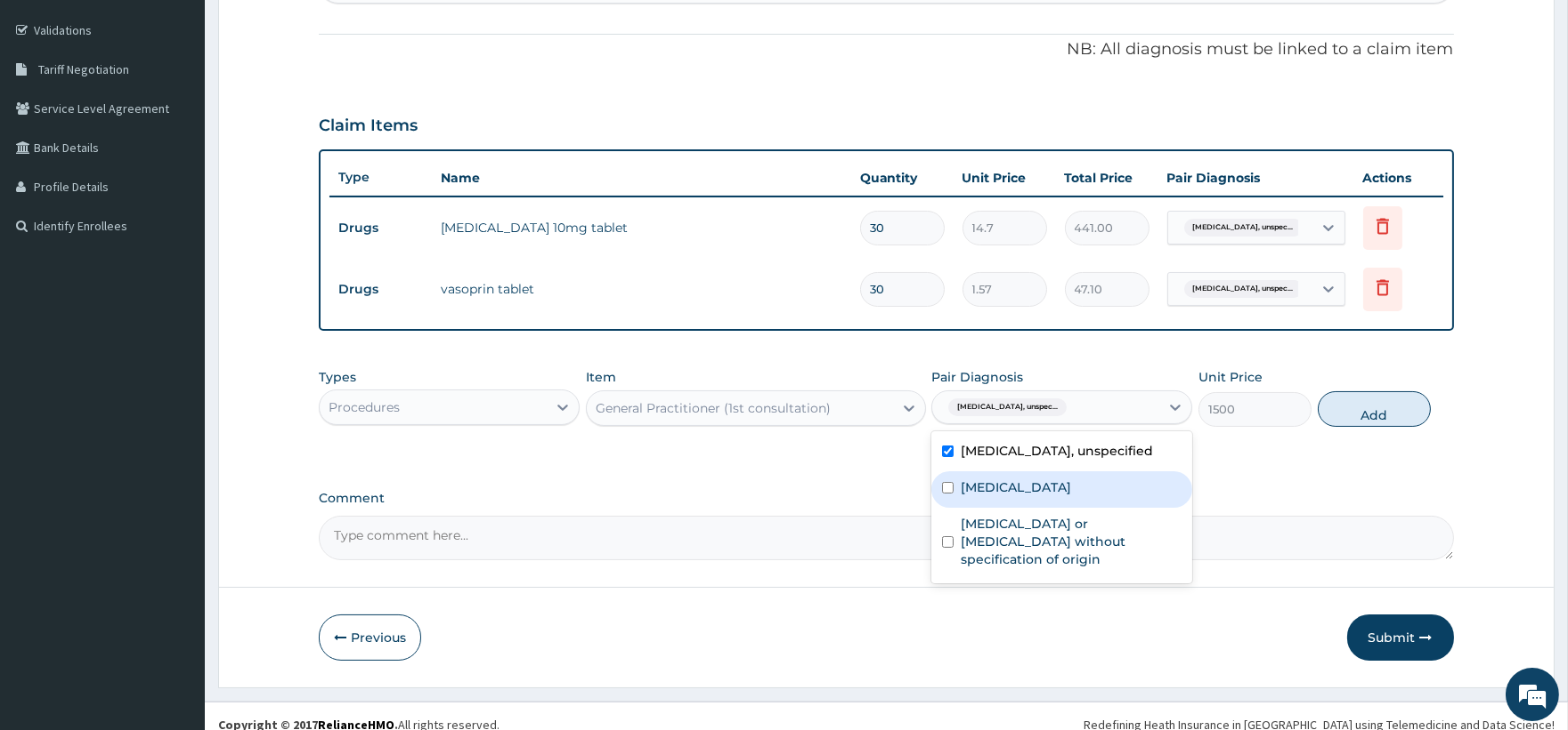
click at [1021, 496] on label "Malaria, unspecified" at bounding box center [1015, 488] width 110 height 17
checkbox input "true"
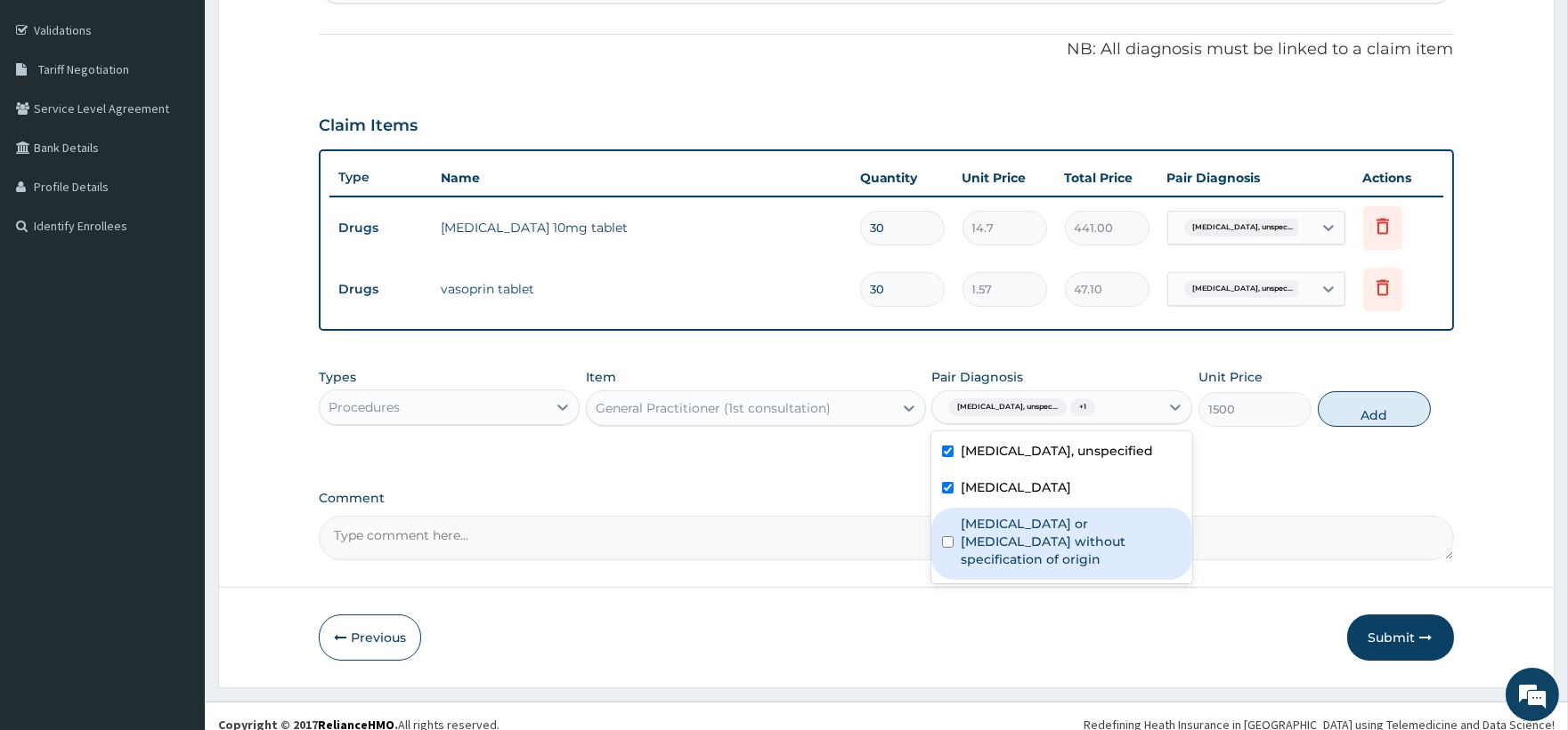
click at [1025, 548] on label "Gastroenteritis or colitis without specification of origin" at bounding box center [1070, 541] width 221 height 53
checkbox input "true"
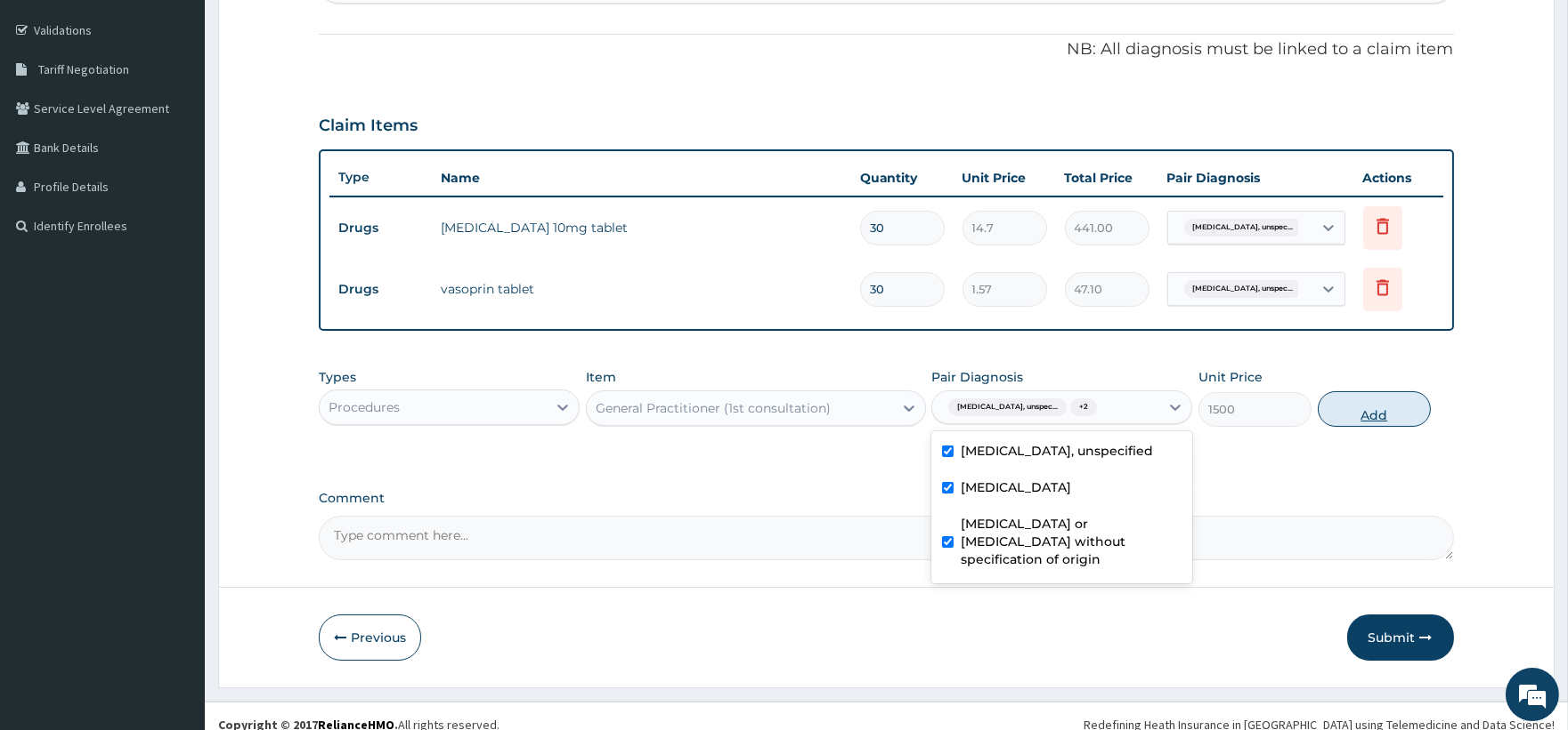
click at [1389, 421] on button "Add" at bounding box center [1374, 408] width 113 height 36
type input "0"
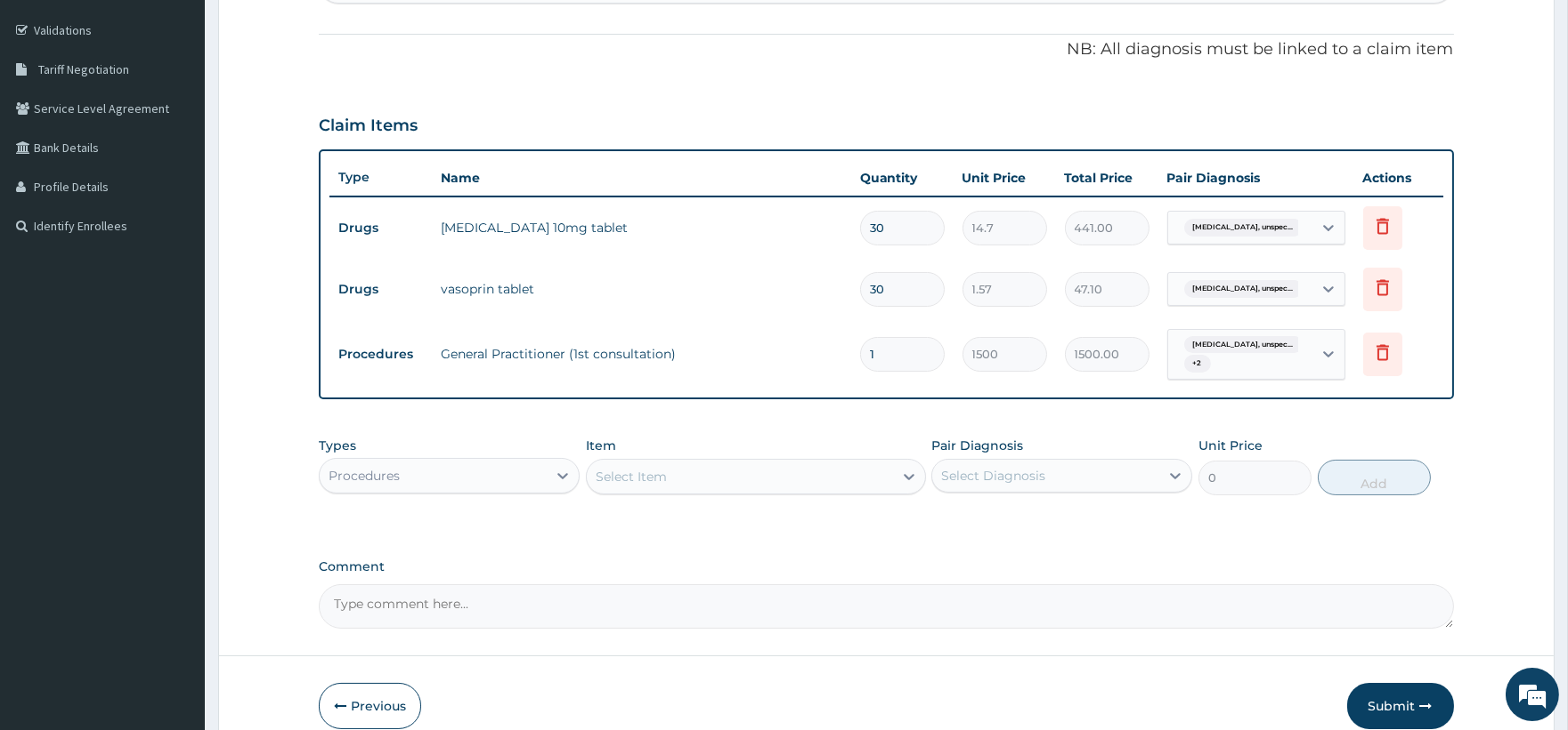
click at [430, 476] on div "Procedures" at bounding box center [433, 475] width 227 height 28
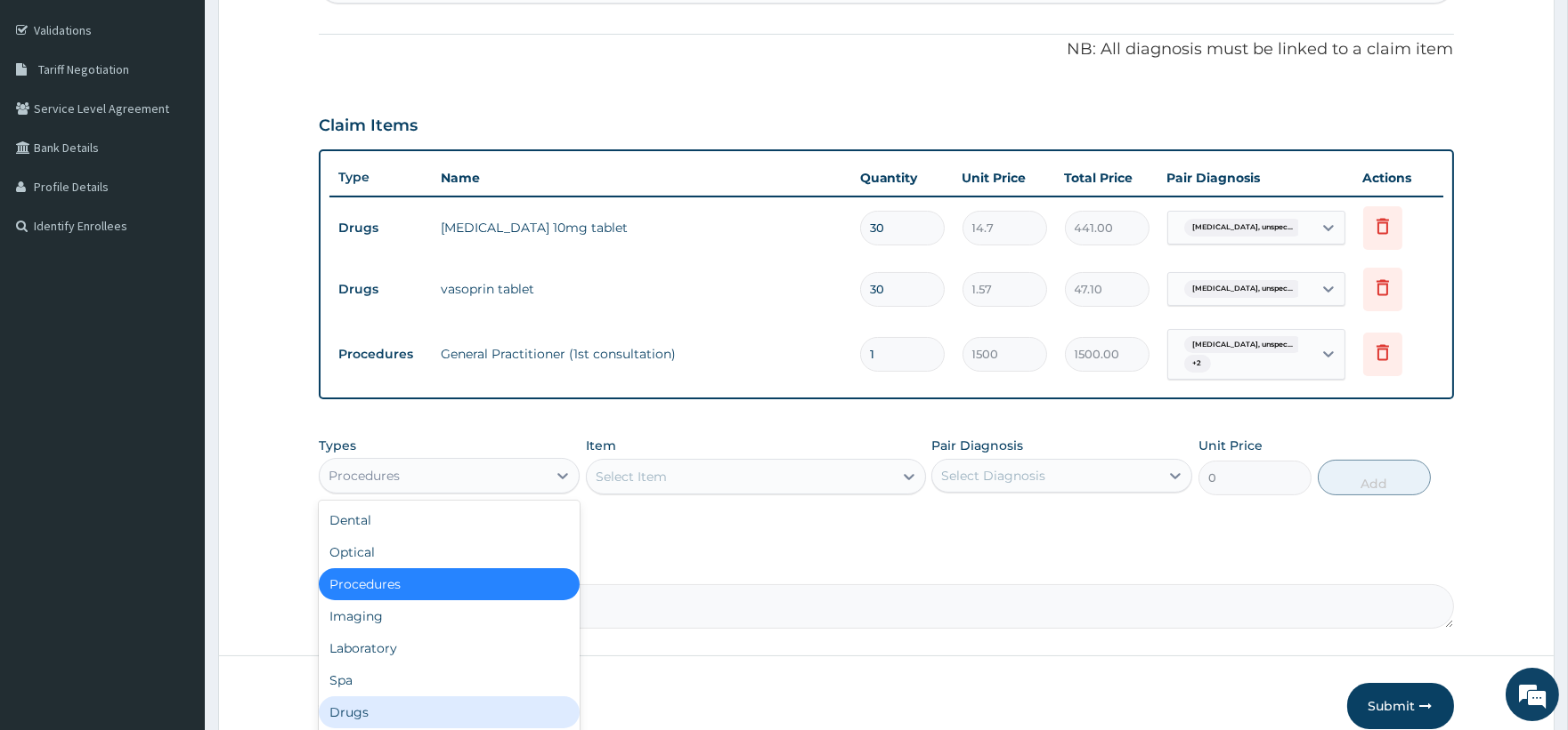
click at [380, 701] on div "Drugs" at bounding box center [449, 712] width 261 height 32
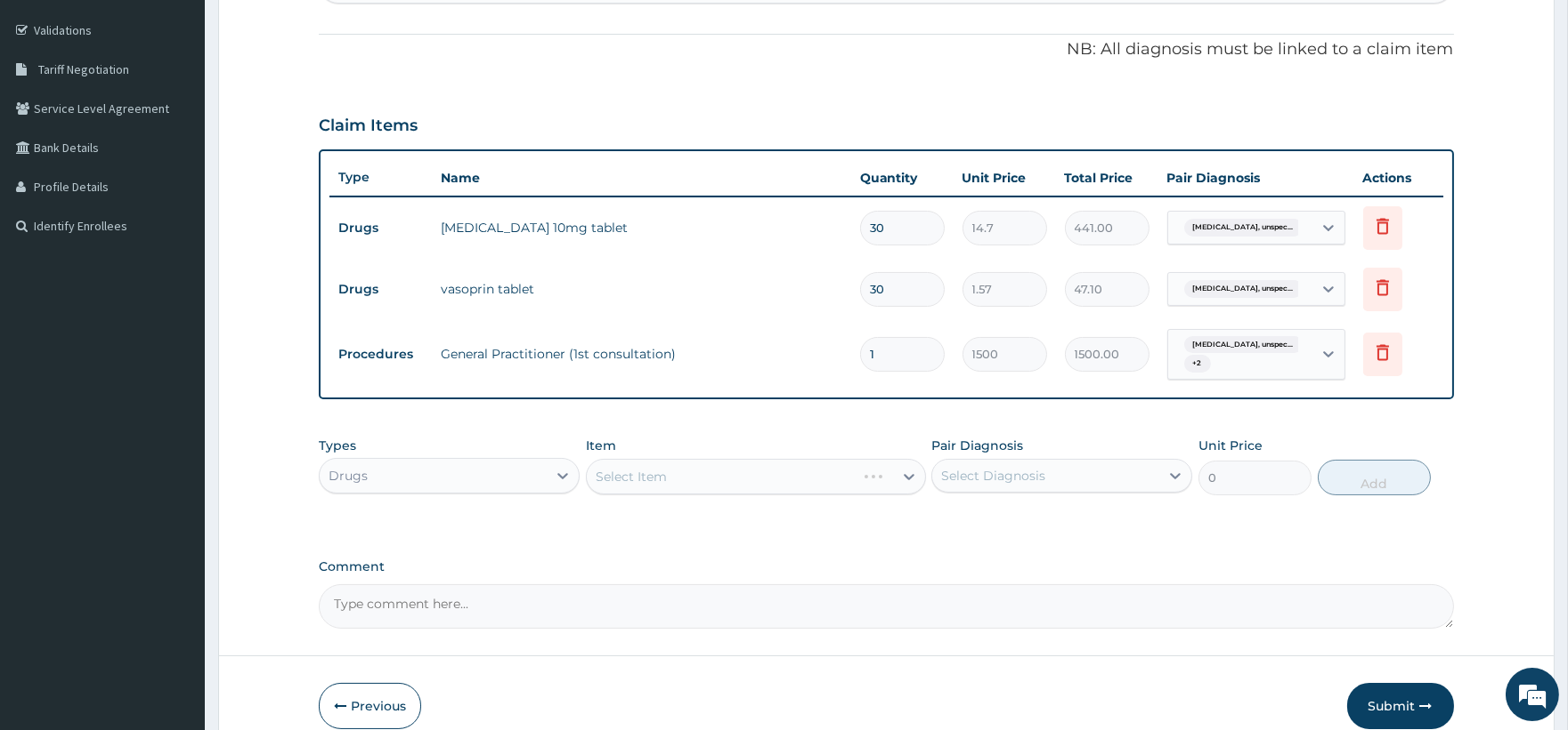
click at [753, 469] on div "Select Item" at bounding box center [755, 476] width 340 height 36
click at [810, 479] on div "Select Item" at bounding box center [739, 476] width 306 height 28
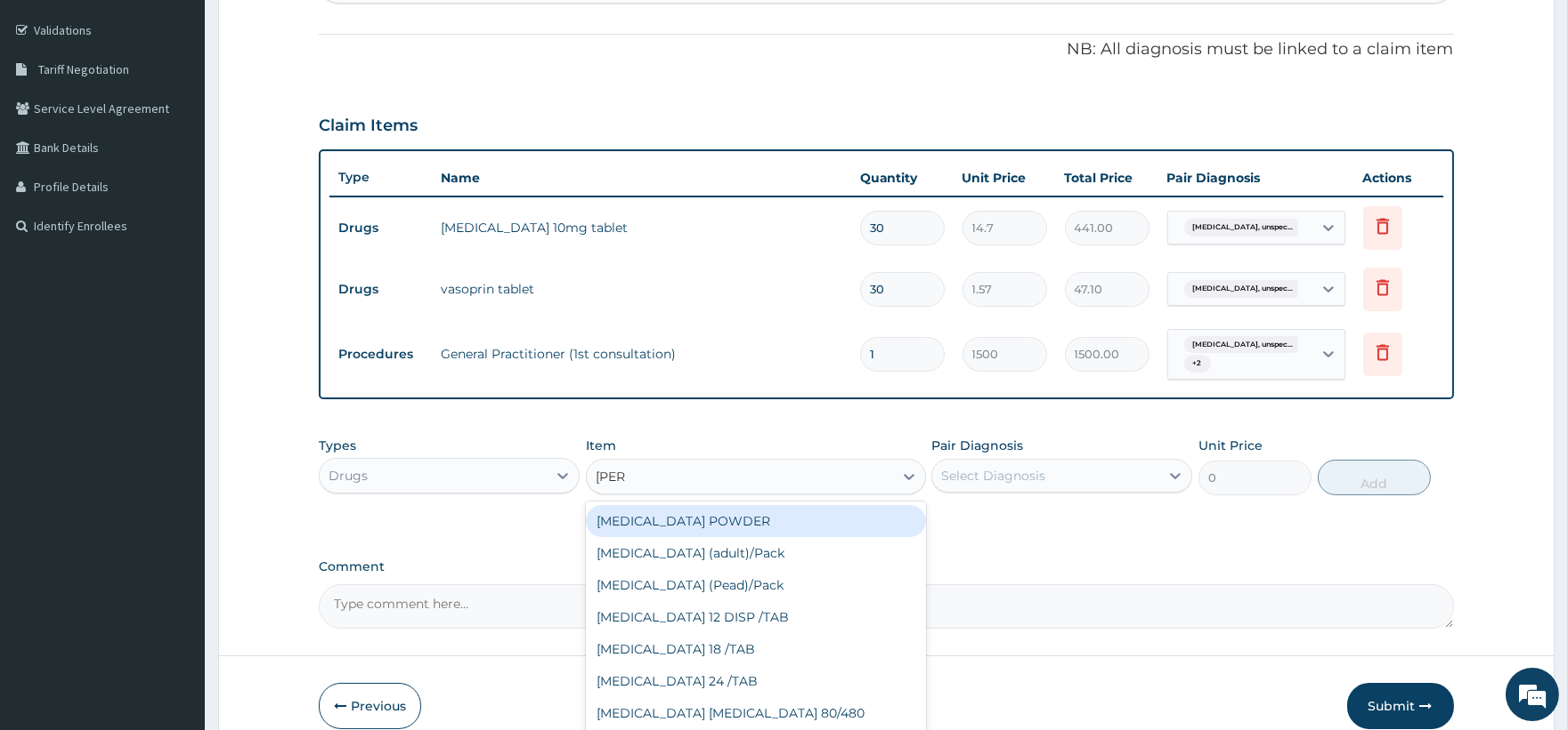
type input "COART"
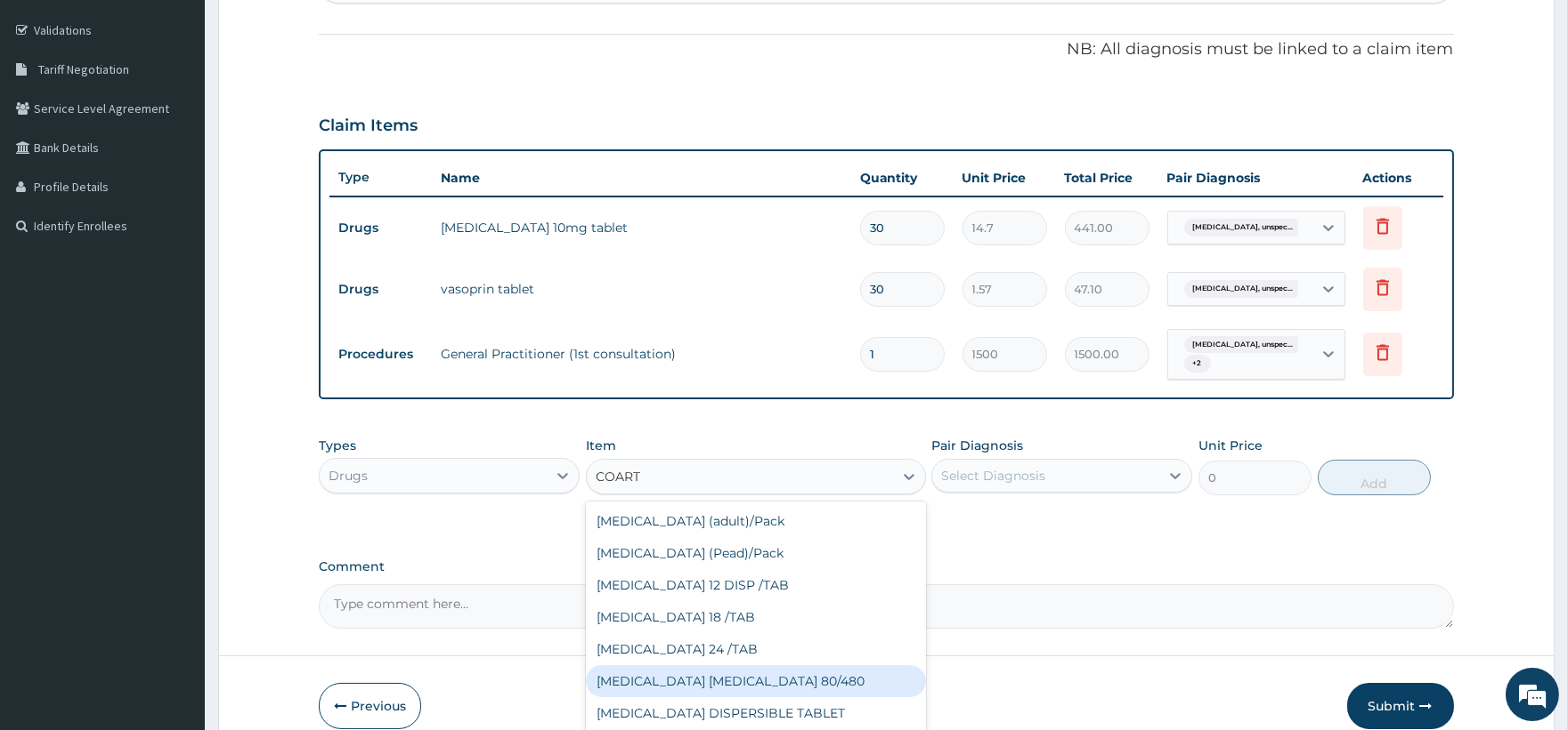
click at [755, 678] on div "COARTEM D TAB 80/480" at bounding box center [755, 681] width 340 height 32
type input "866.25"
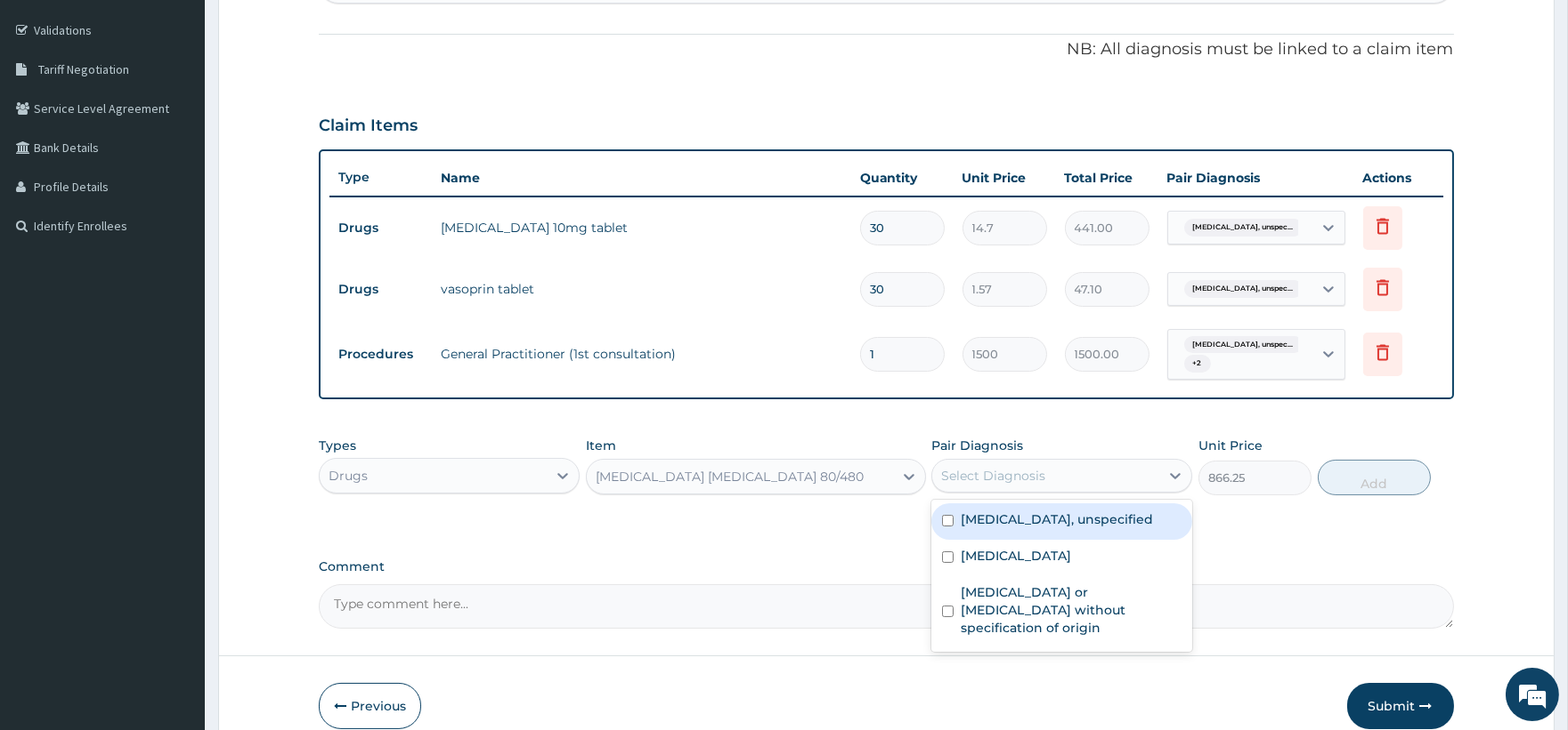
click at [1025, 469] on div "Select Diagnosis" at bounding box center [993, 476] width 104 height 17
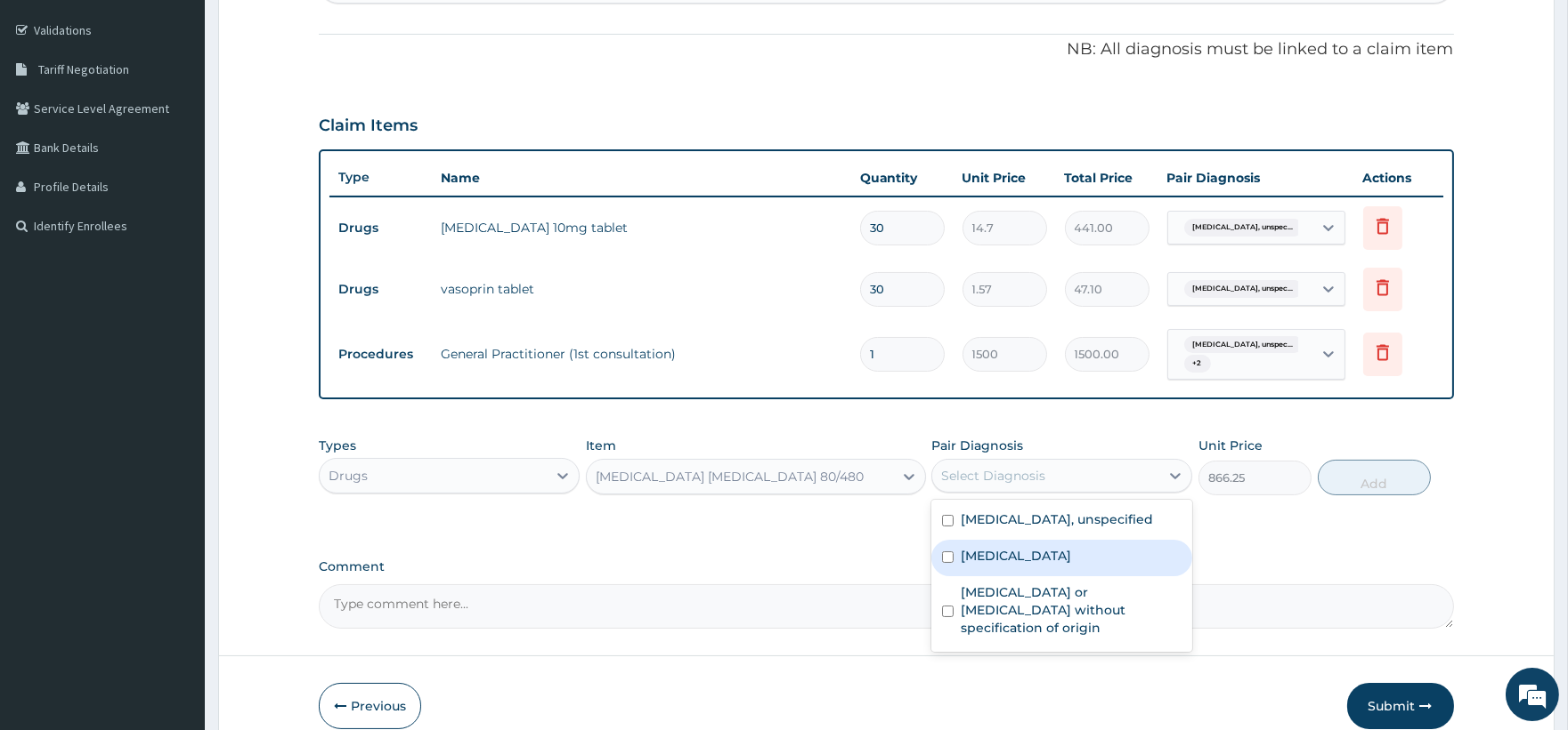
click at [1022, 565] on label "Malaria, unspecified" at bounding box center [1015, 556] width 110 height 17
checkbox input "true"
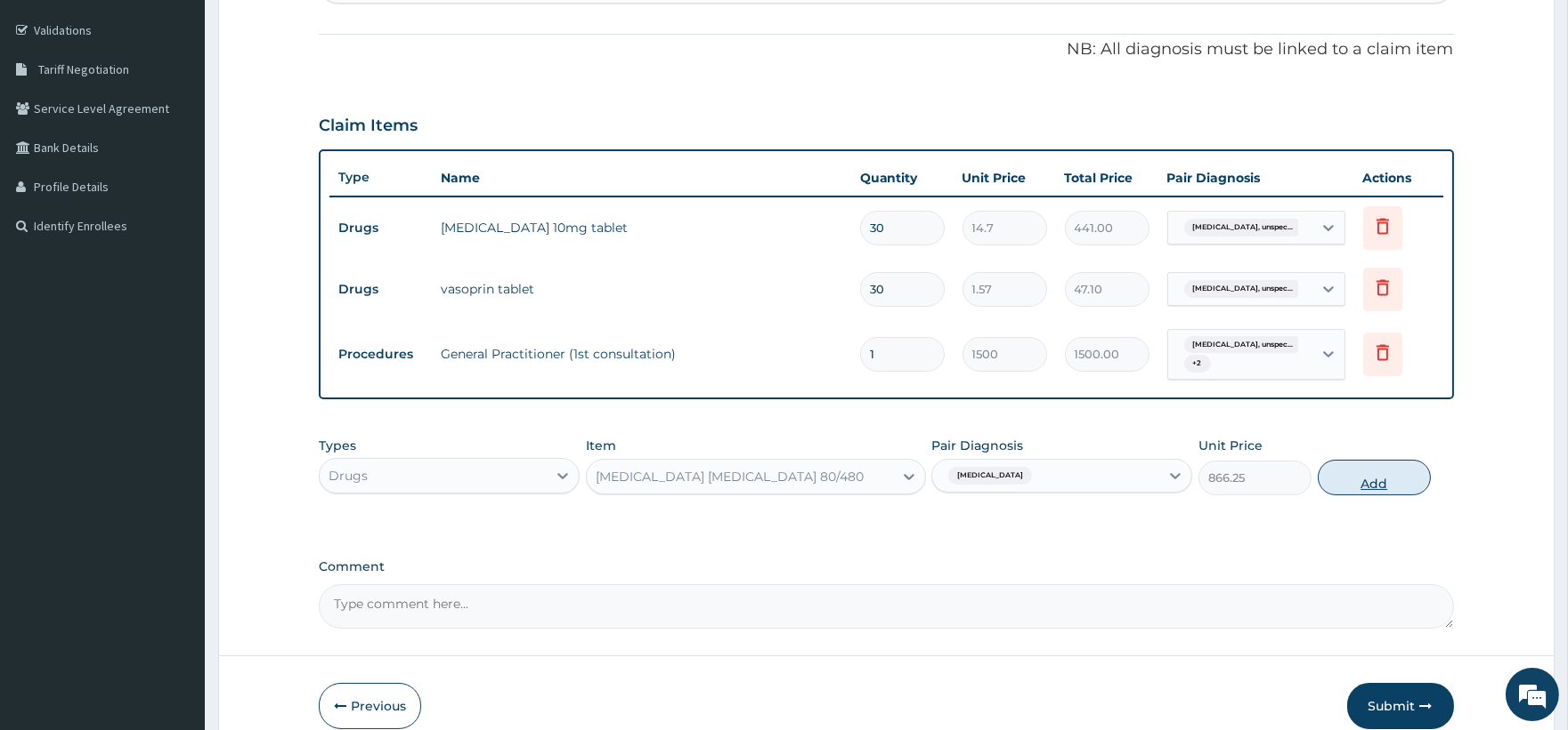
click at [1388, 476] on button "Add" at bounding box center [1374, 477] width 113 height 36
type input "0"
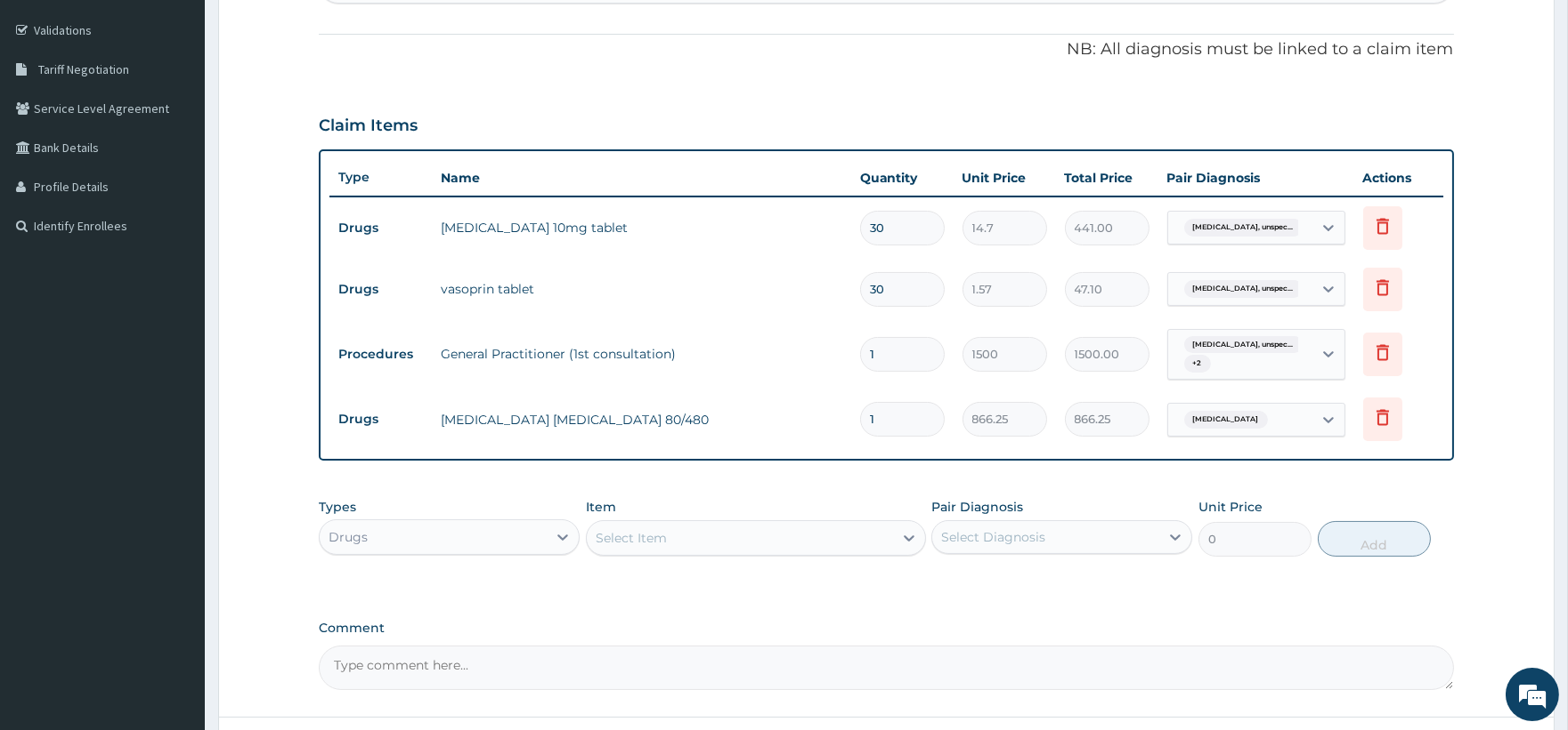
click at [704, 532] on div "Select Item" at bounding box center [739, 538] width 306 height 28
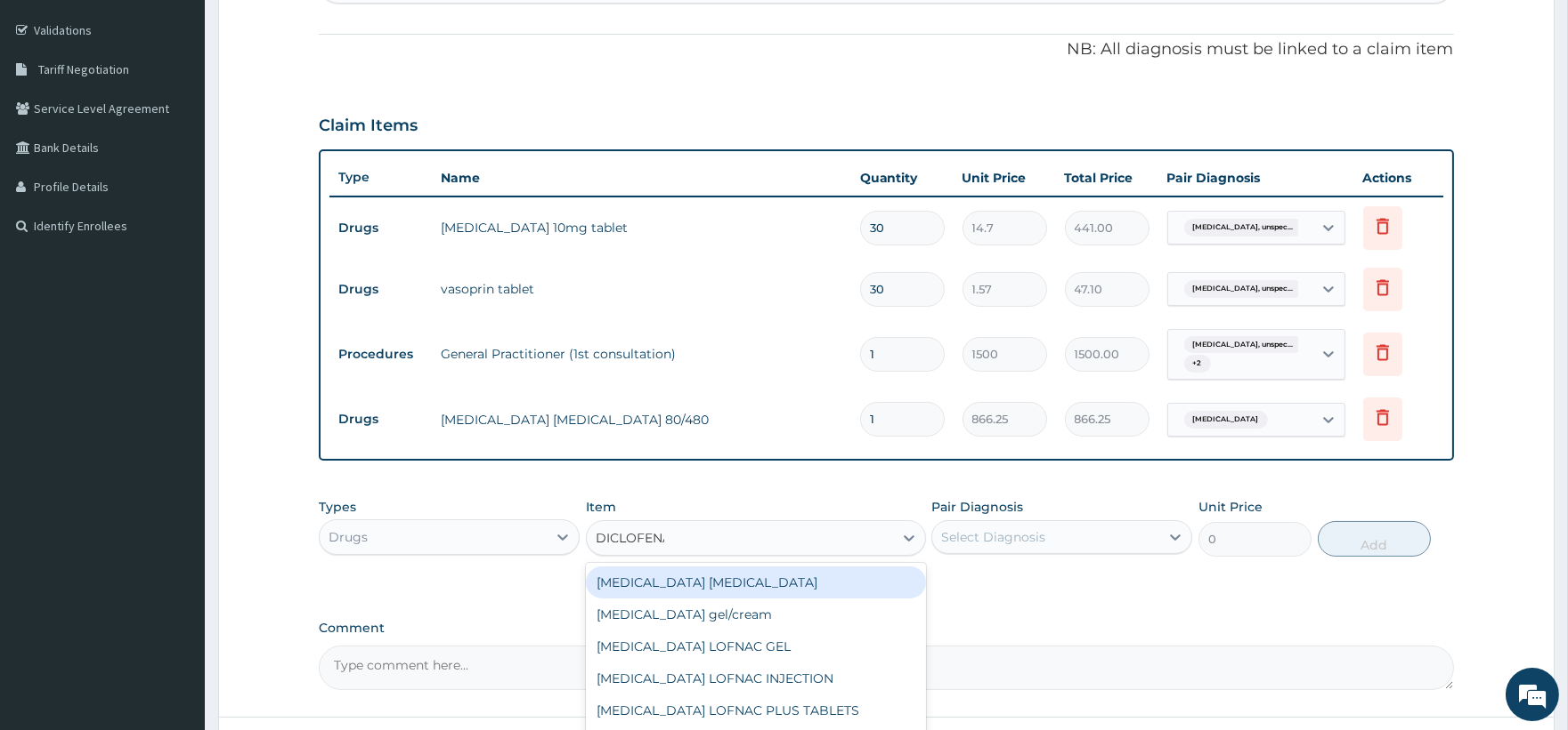
type input "DICLOFENAC"
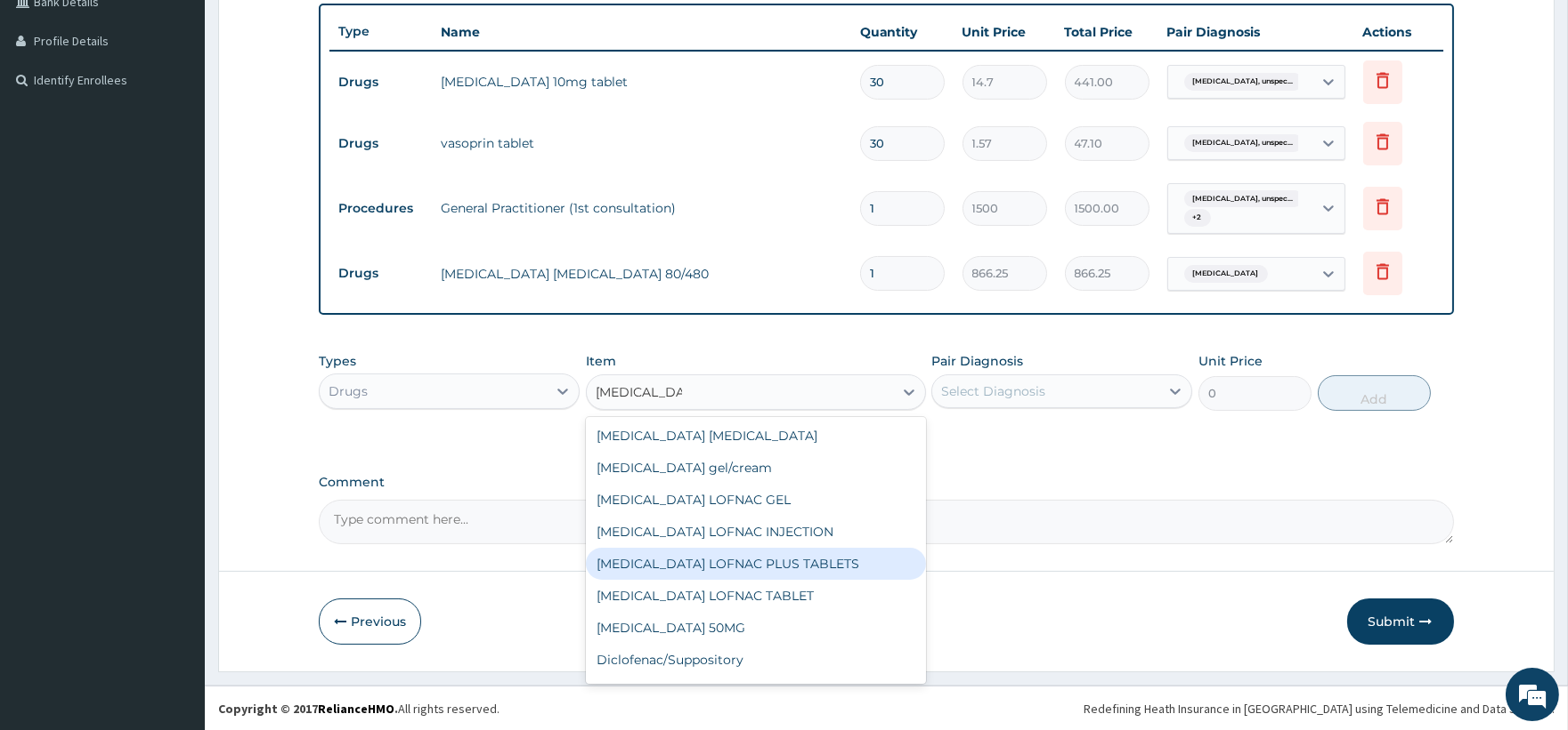
scroll to position [0, 0]
click at [737, 566] on div "Diclofenac LOFNAC PLUS TABLETS" at bounding box center [755, 564] width 340 height 32
type input "78.75"
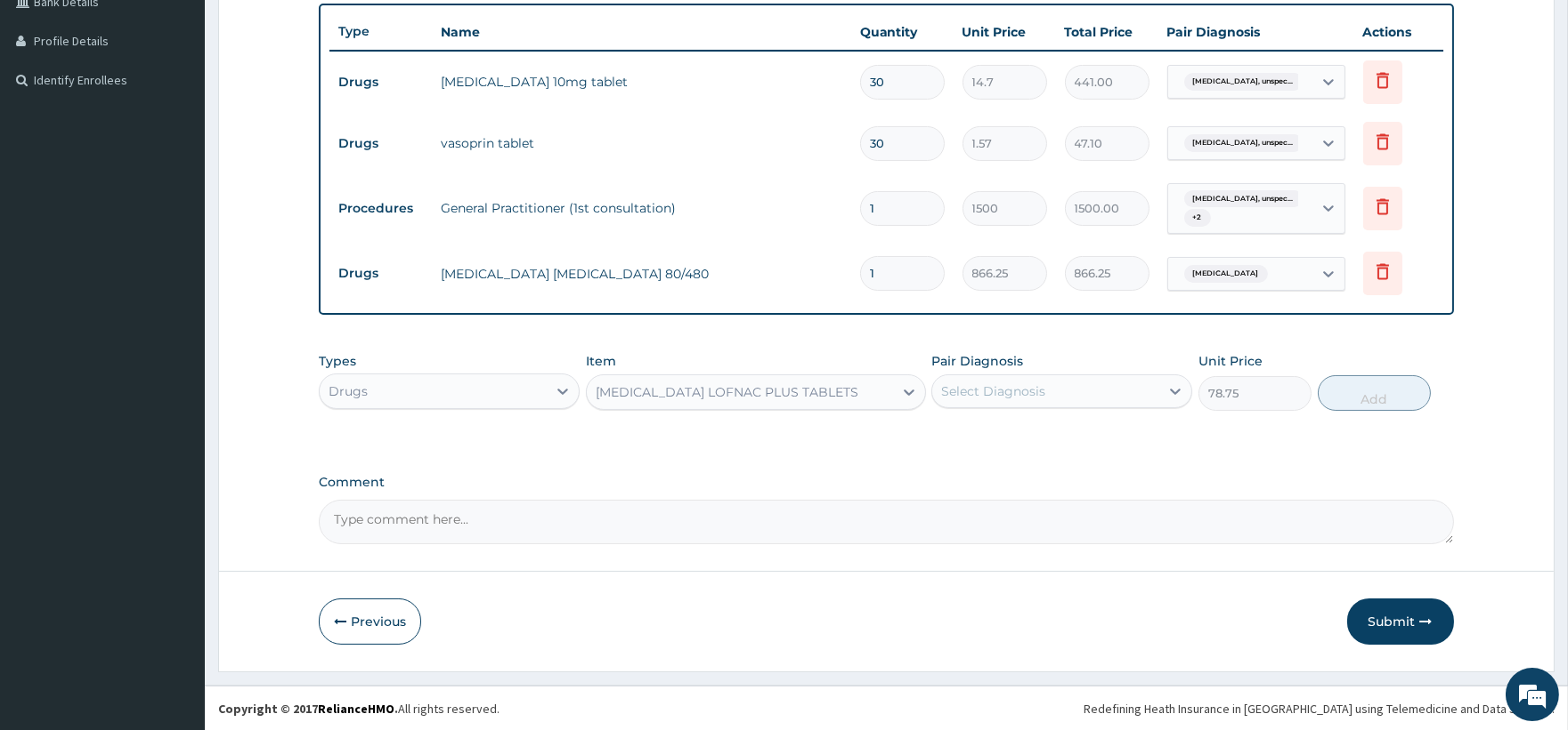
click at [957, 393] on div "Select Diagnosis" at bounding box center [993, 391] width 104 height 17
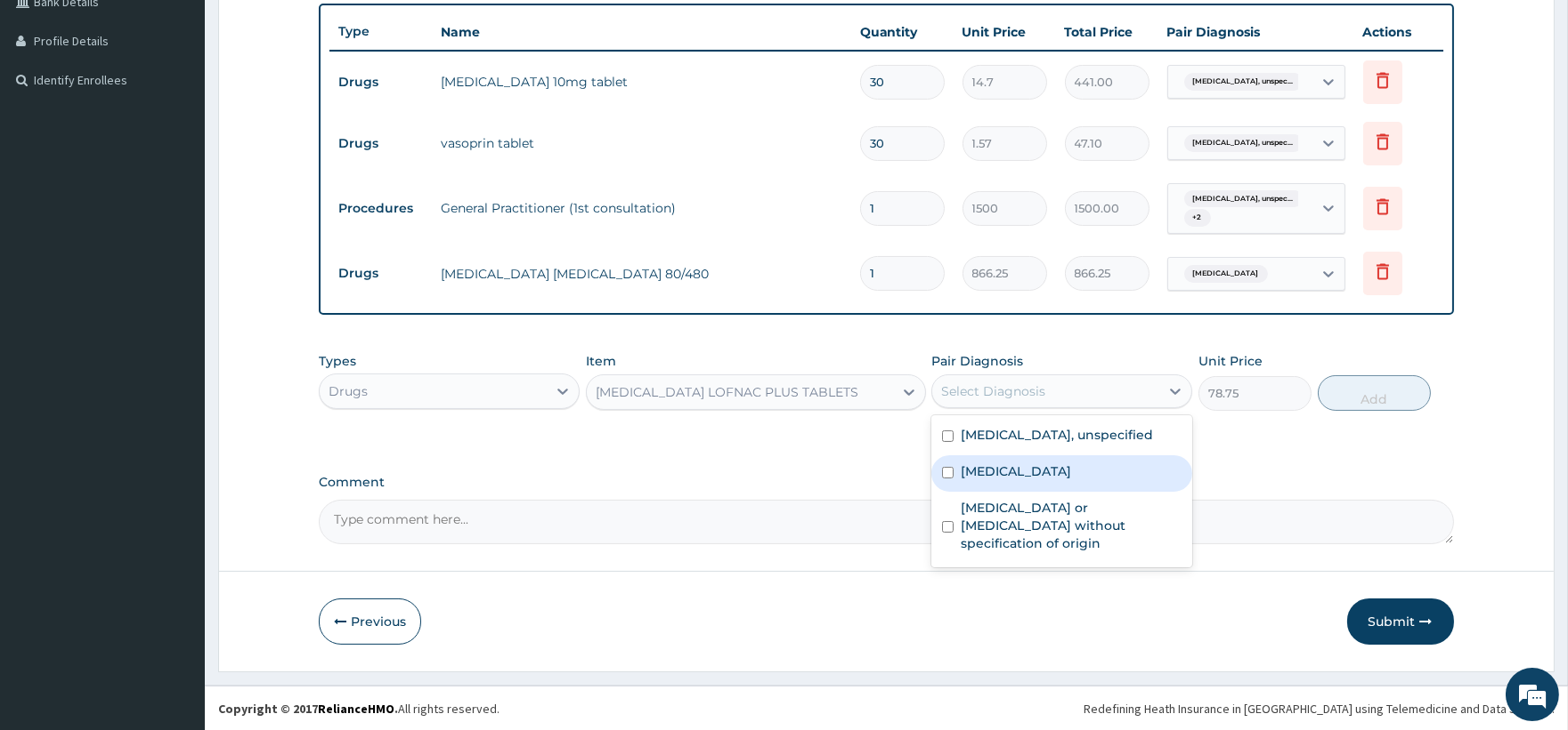
click at [1006, 481] on label "Malaria, unspecified" at bounding box center [1015, 471] width 110 height 17
checkbox input "true"
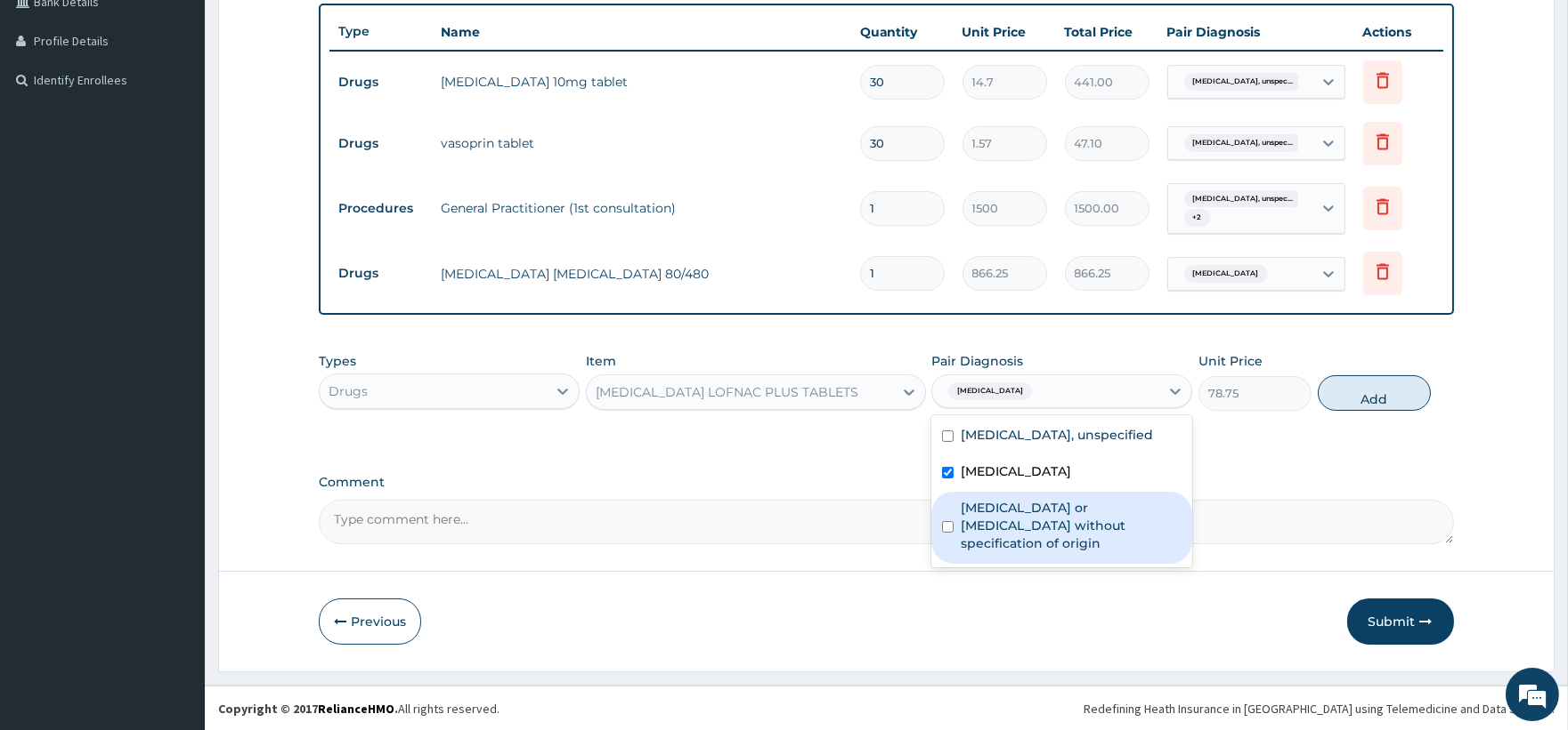
click at [1018, 529] on label "Gastroenteritis or colitis without specification of origin" at bounding box center [1070, 525] width 221 height 53
checkbox input "true"
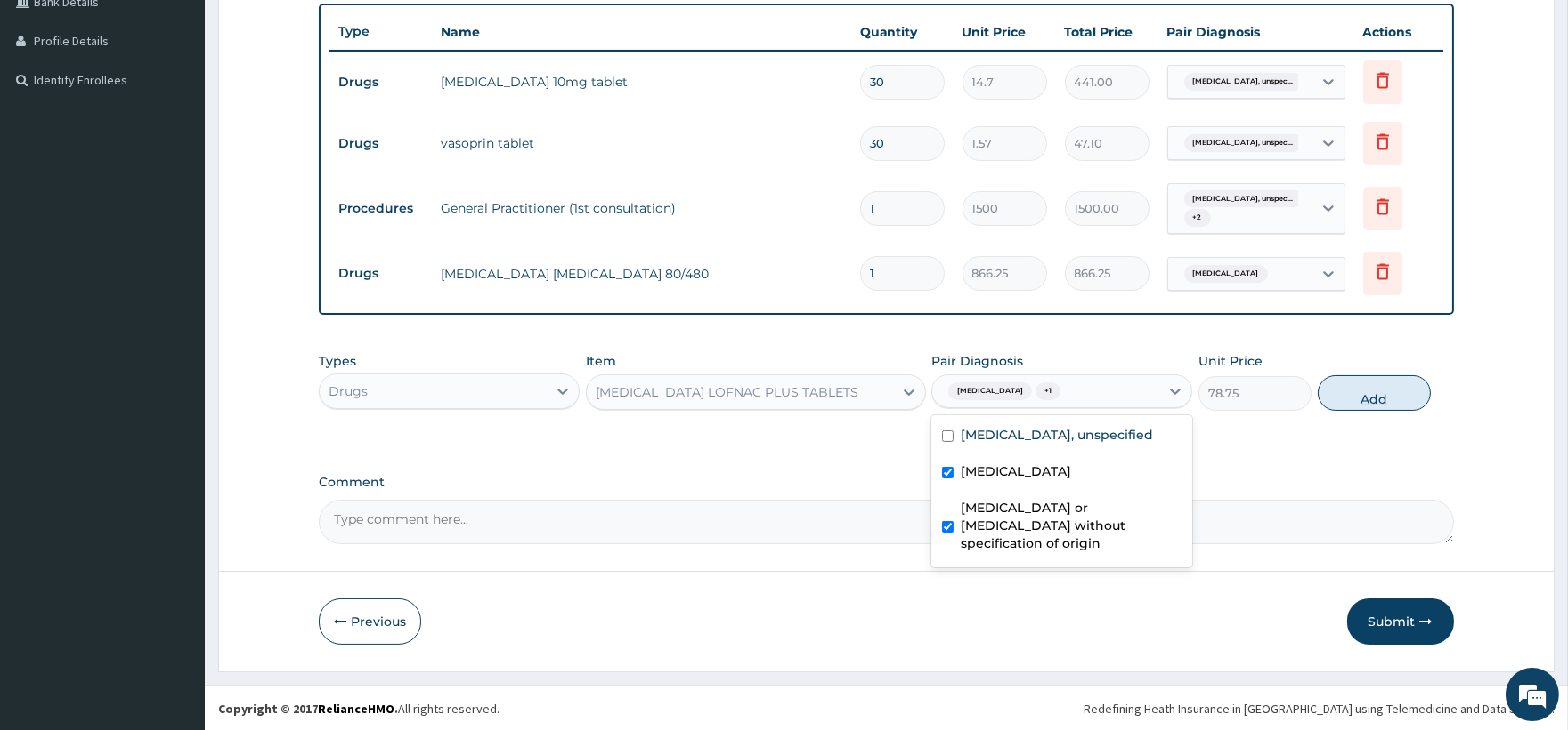
click at [1369, 387] on button "Add" at bounding box center [1374, 393] width 113 height 36
type input "0"
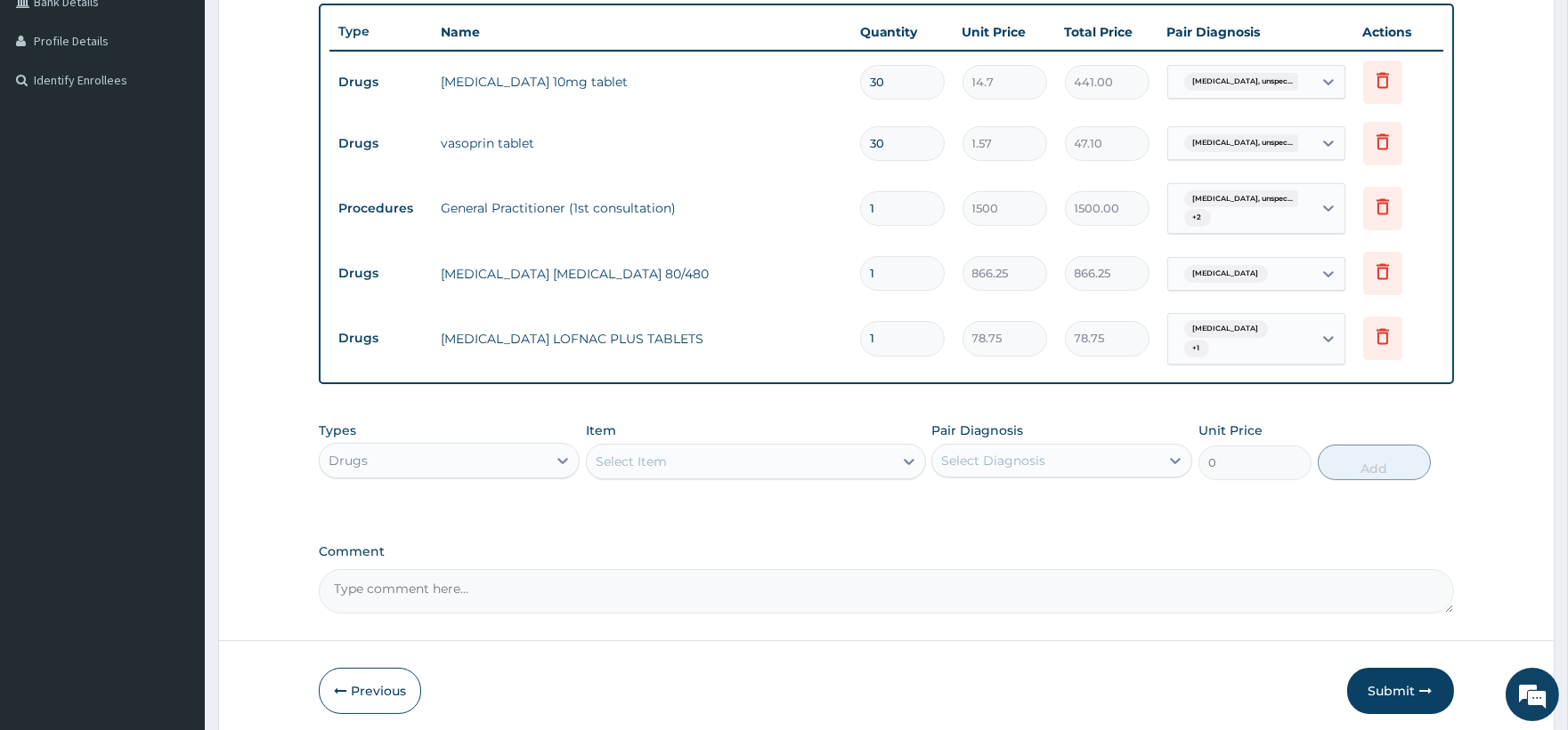
type input "10"
type input "787.50"
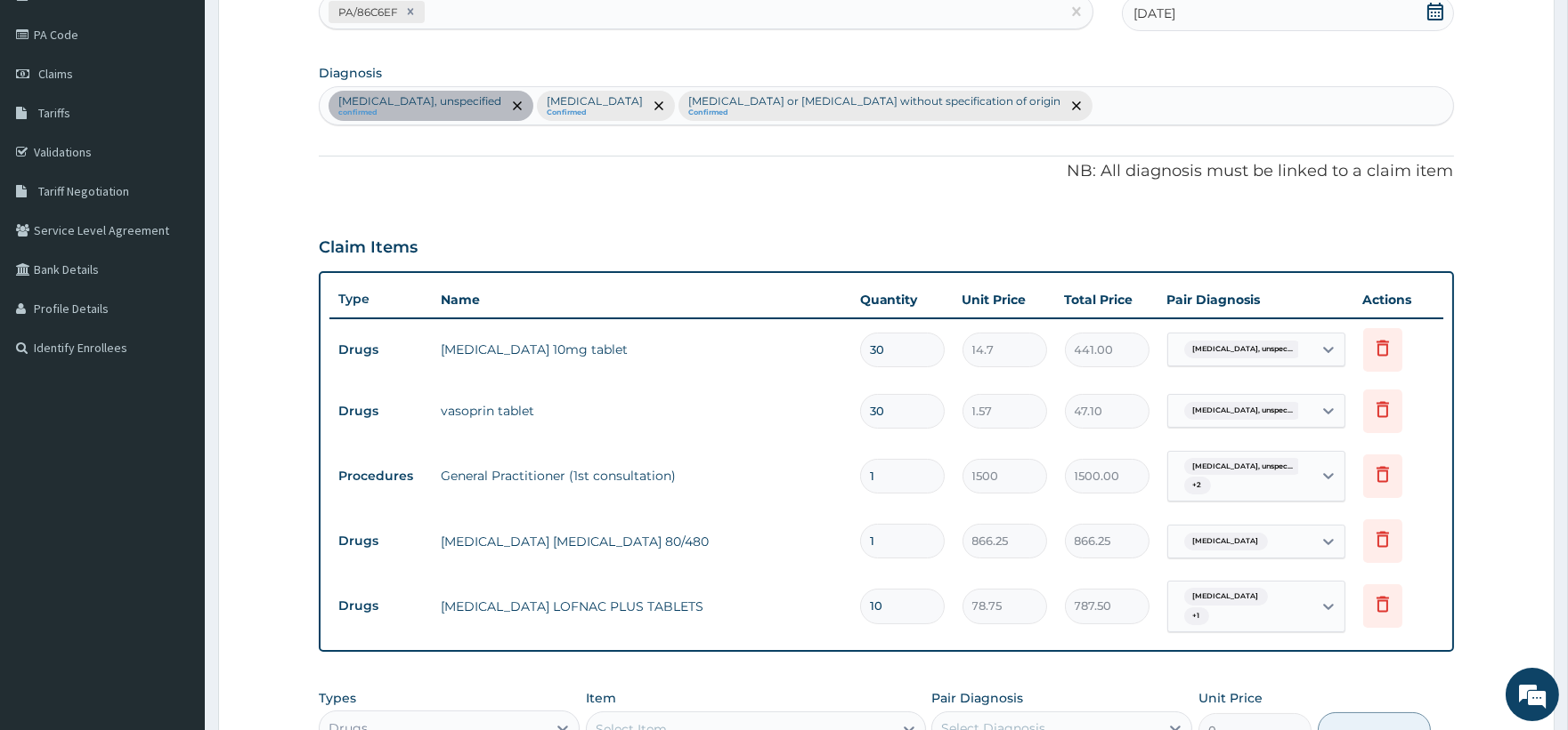
scroll to position [183, 0]
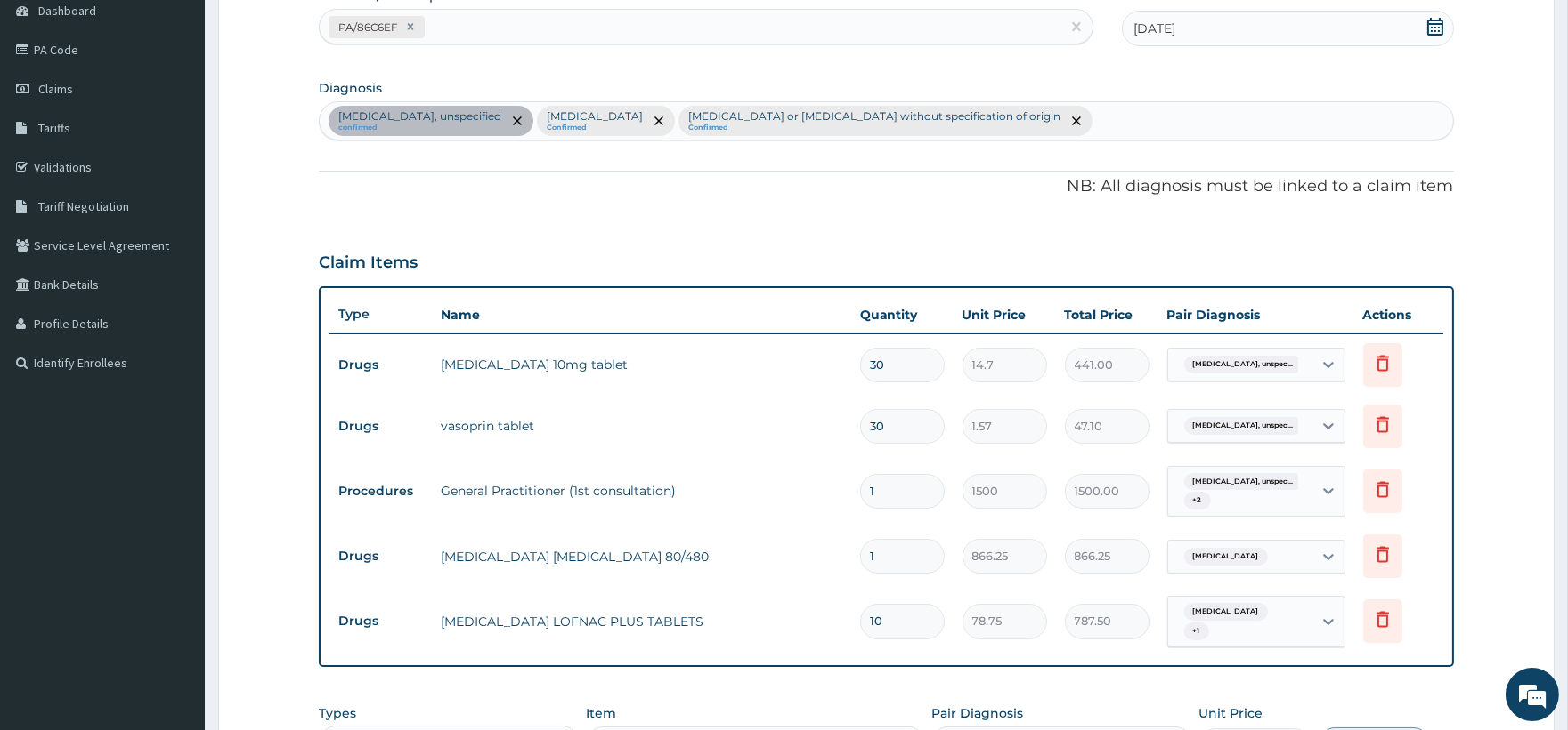
type input "10"
click at [1240, 125] on div "Essential hypertension, unspecified confirmed Malaria, unspecified Confirmed Ga…" at bounding box center [886, 121] width 1132 height 38
type input "MYALGIA"
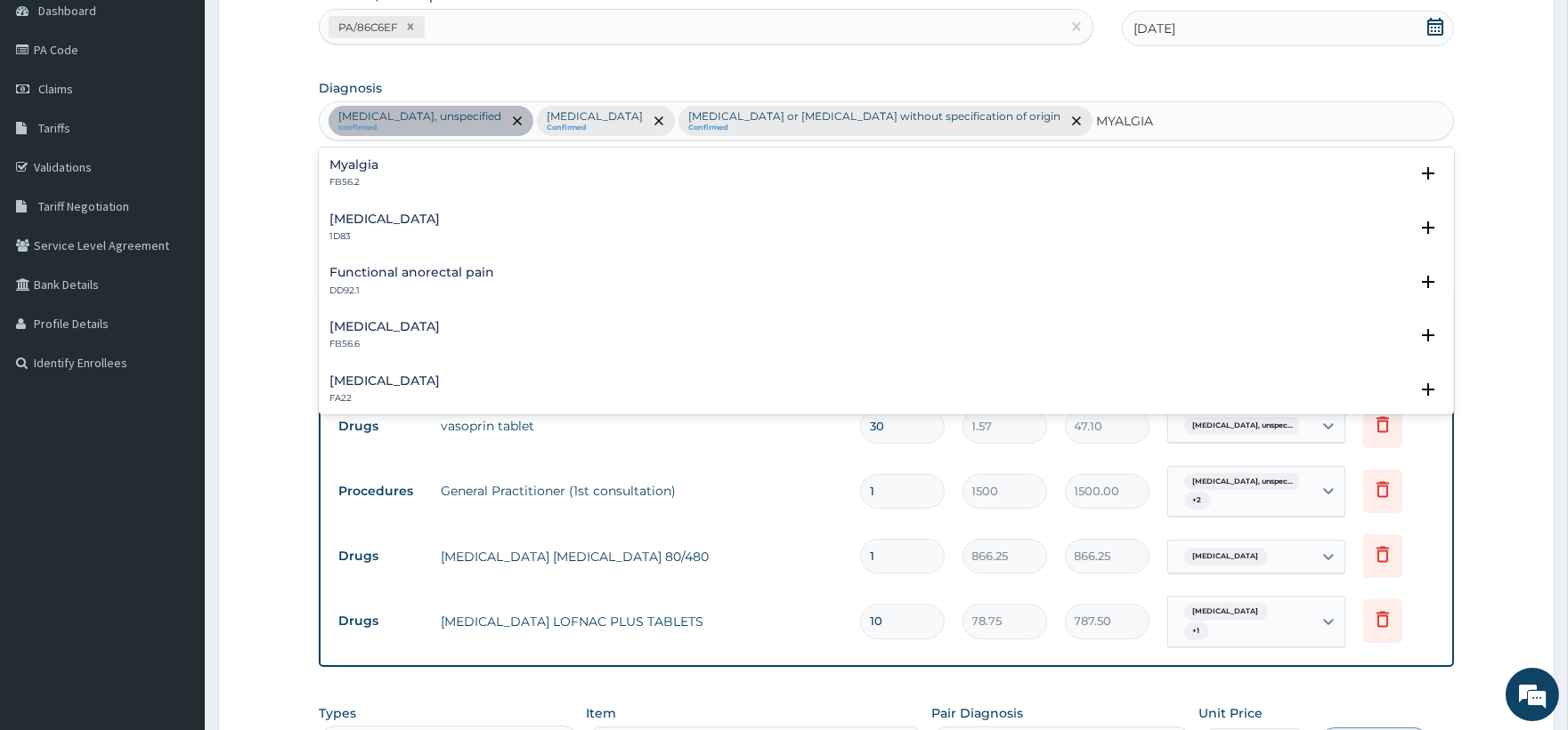
click at [376, 163] on h4 "Myalgia" at bounding box center [354, 165] width 49 height 14
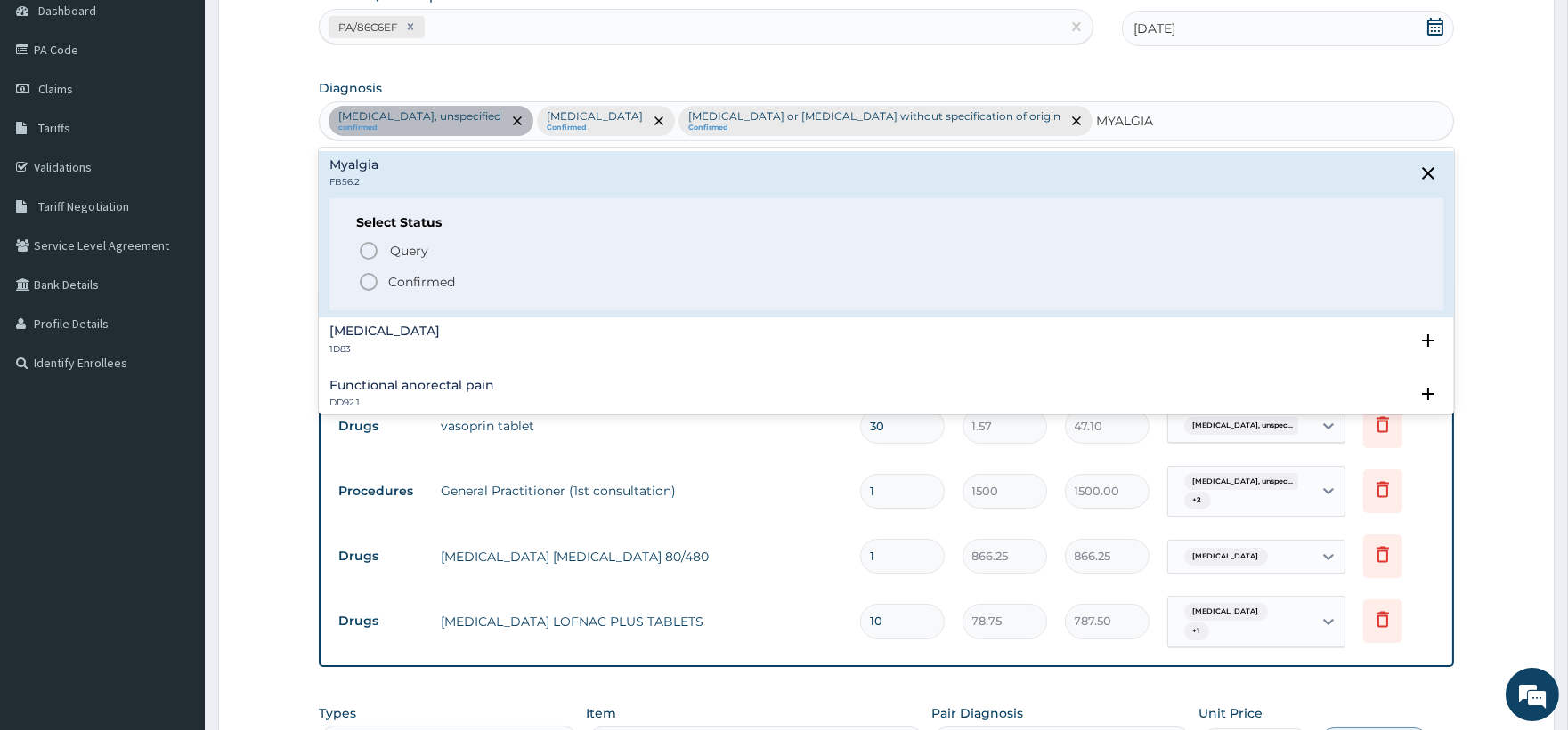
click at [419, 279] on p "Confirmed" at bounding box center [421, 282] width 67 height 17
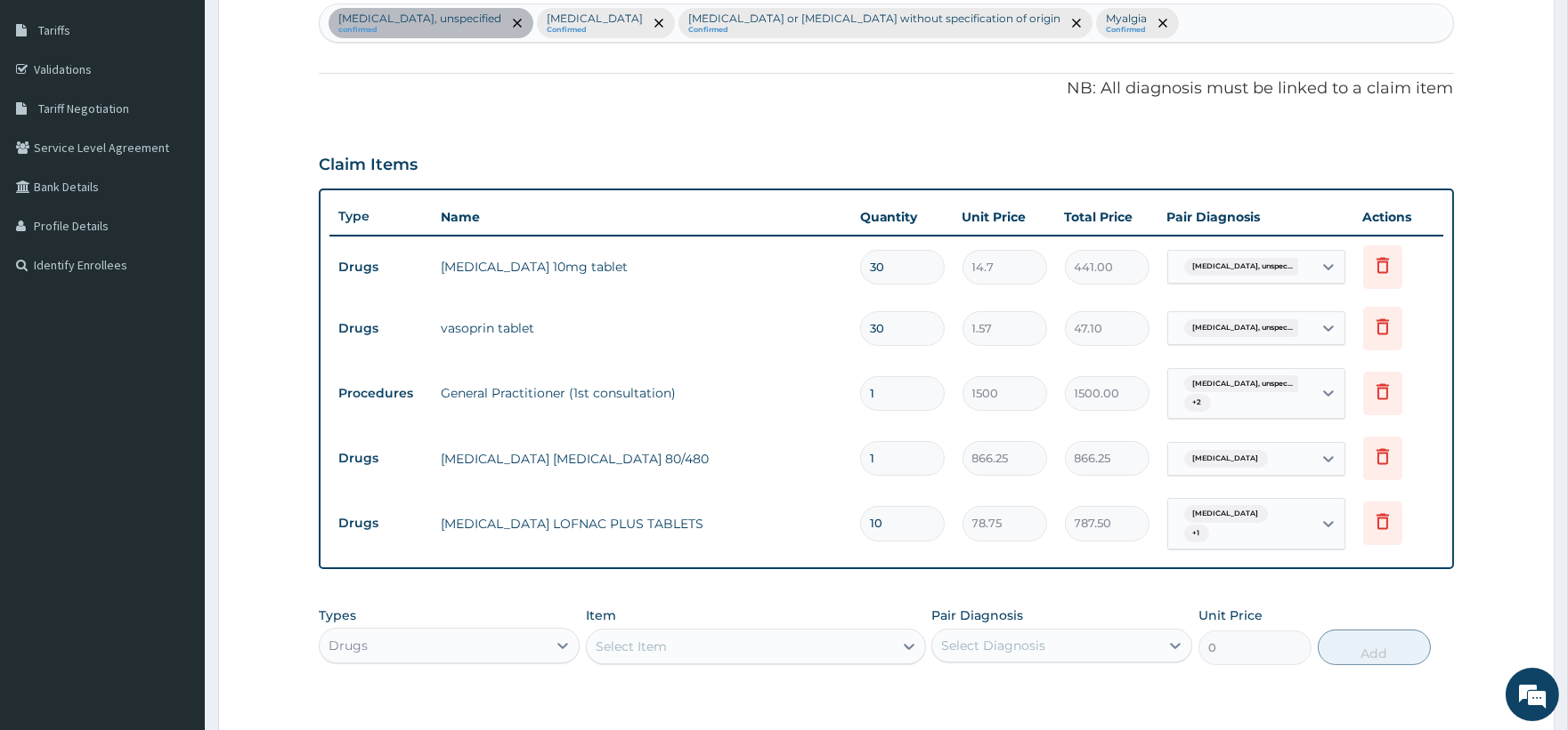
scroll to position [493, 0]
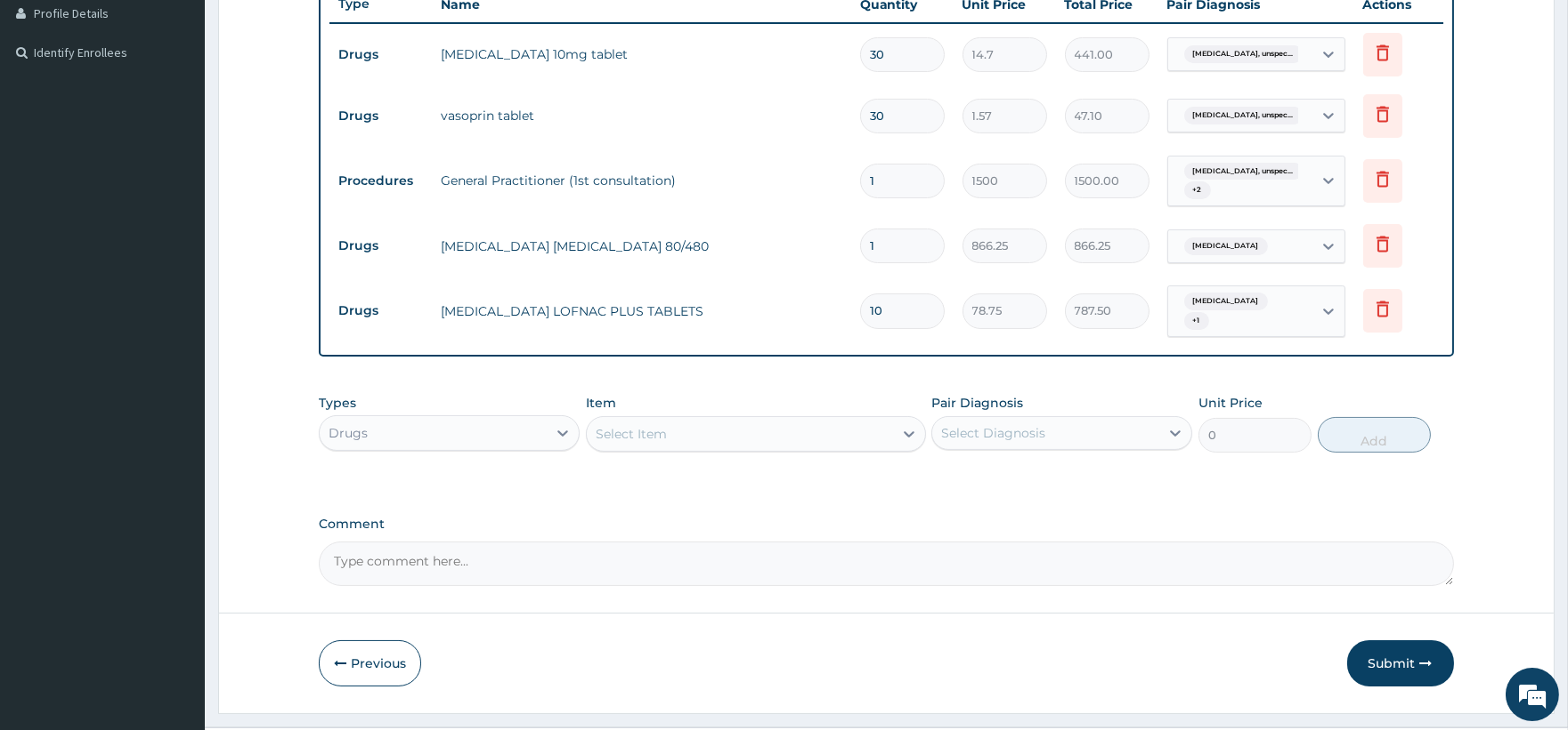
click at [1301, 317] on input "text" at bounding box center [1302, 311] width 2 height 17
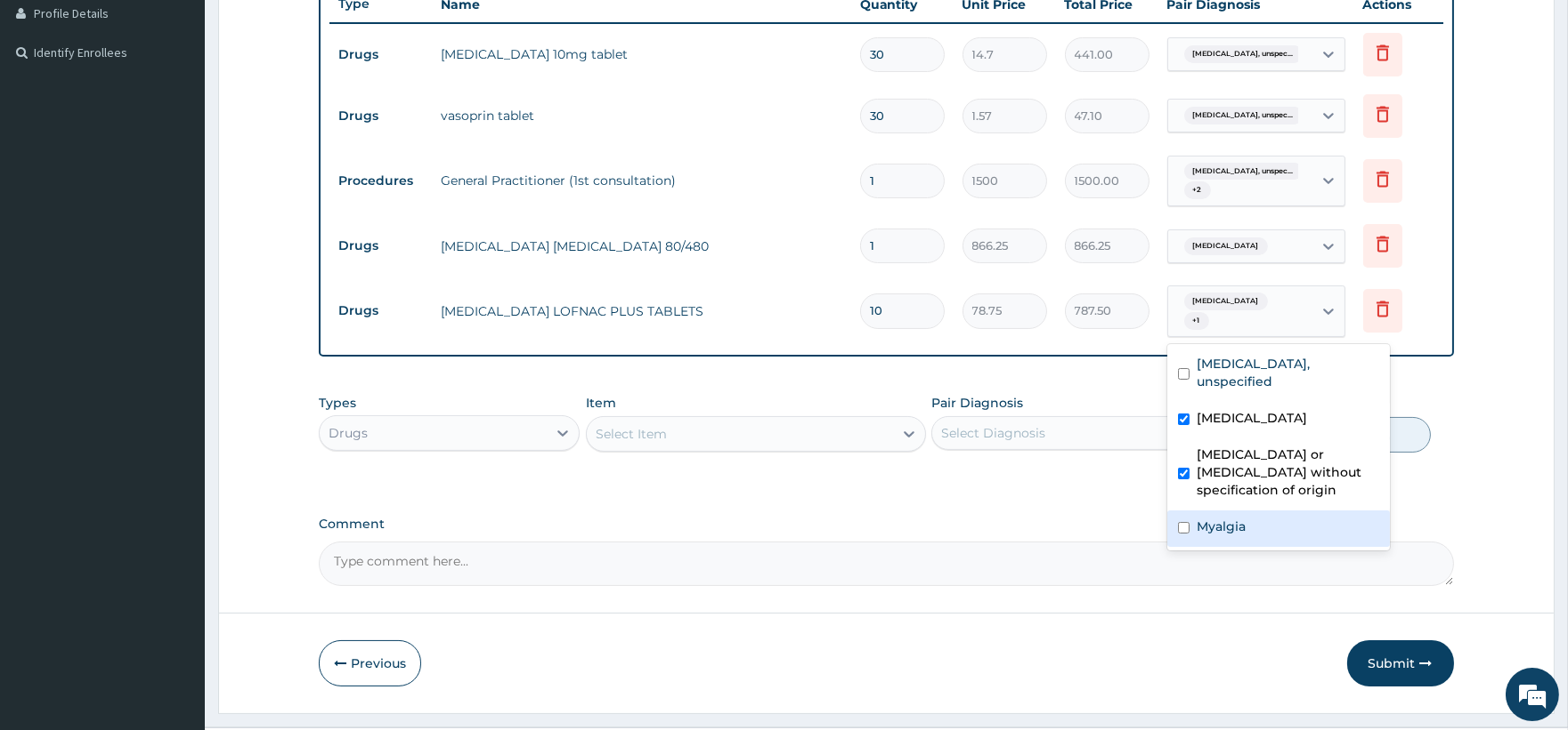
click at [1217, 522] on label "Myalgia" at bounding box center [1220, 526] width 49 height 17
checkbox input "true"
click at [1225, 463] on label "Gastroenteritis or colitis without specification of origin" at bounding box center [1287, 472] width 183 height 53
checkbox input "false"
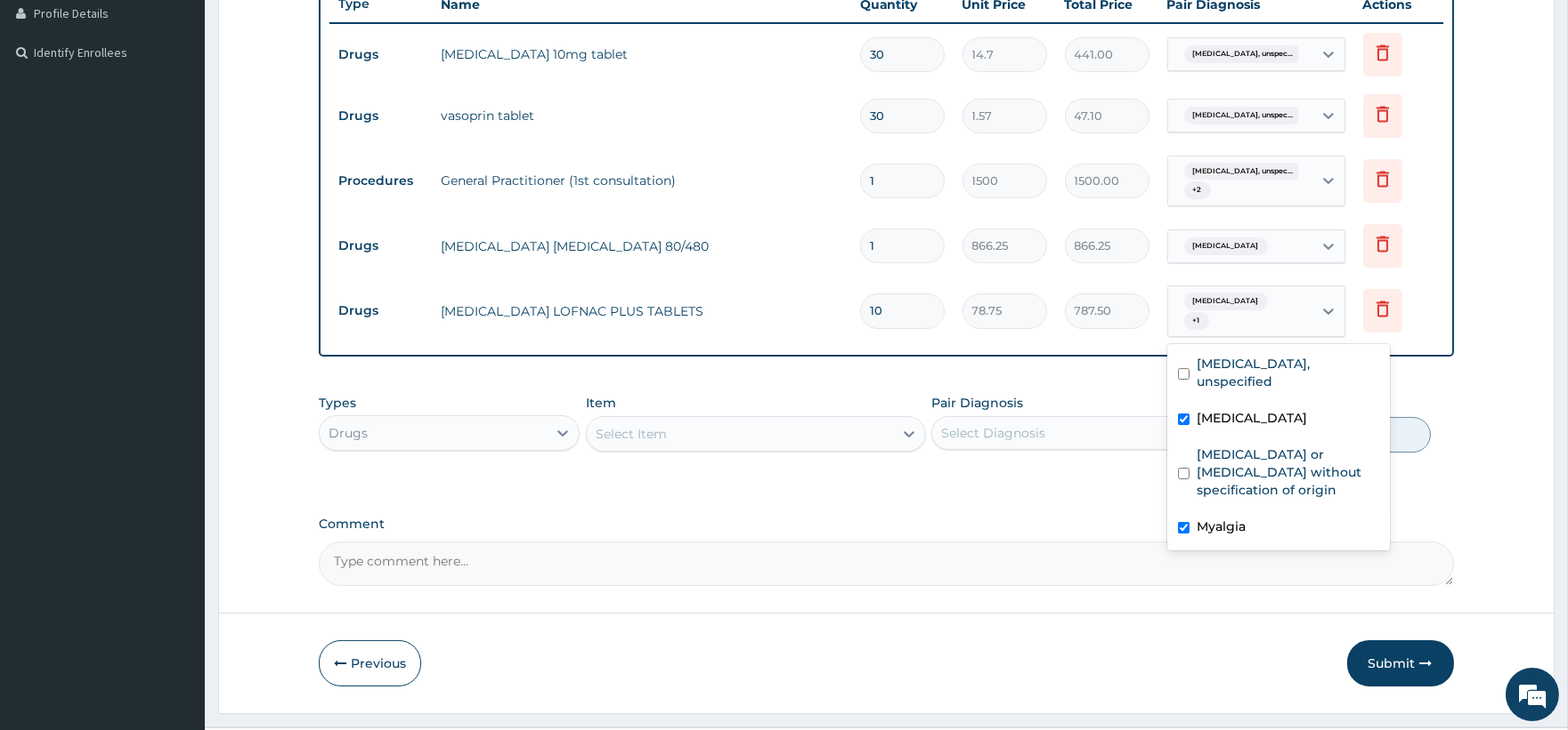
click at [1223, 413] on label "Malaria, unspecified" at bounding box center [1251, 418] width 110 height 17
checkbox input "false"
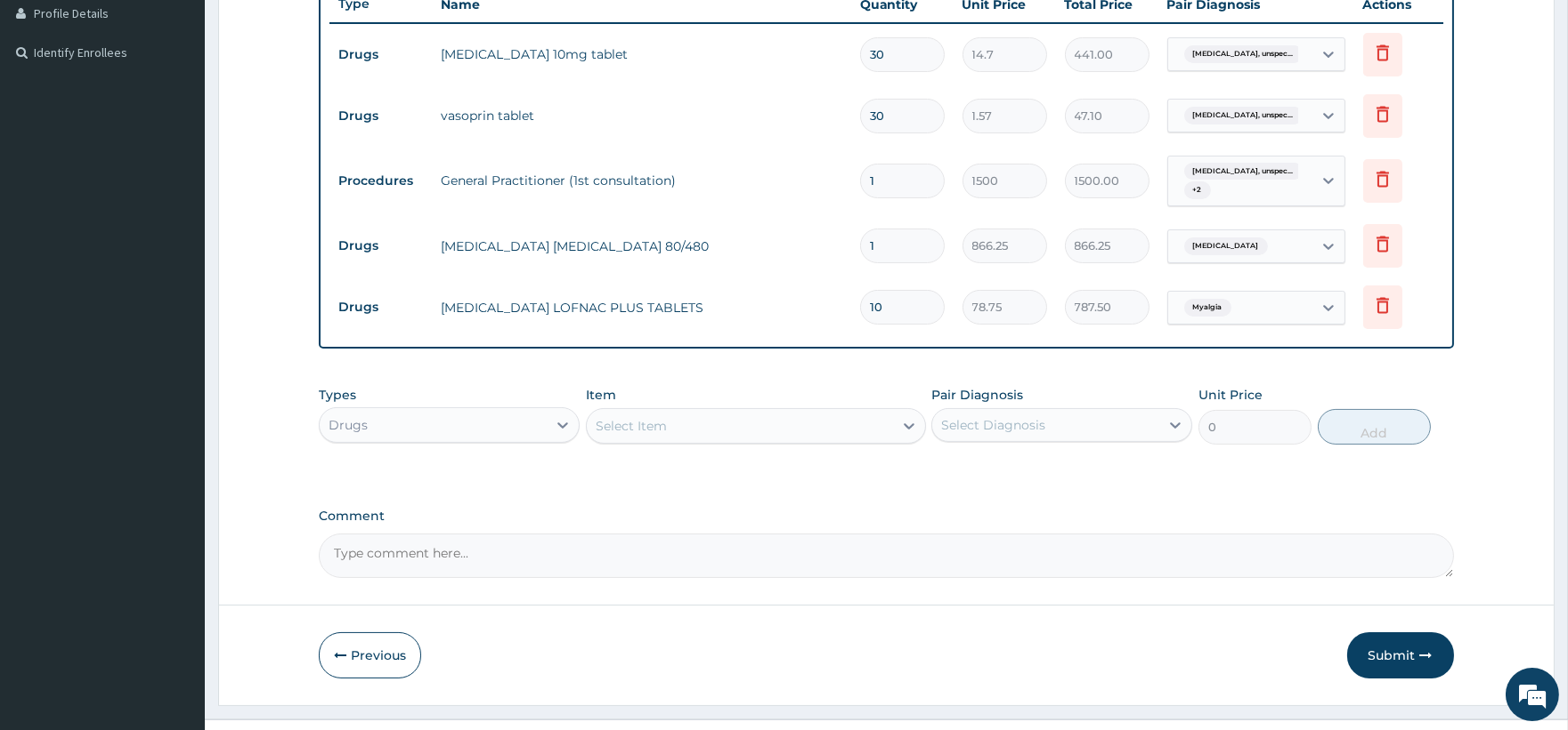
click at [1498, 422] on form "Step 2 of 2 PA Code / Prescription Code PA/86C6EF Encounter Date 13-10-2025 Dia…" at bounding box center [886, 153] width 1336 height 1106
click at [1409, 651] on button "Submit" at bounding box center [1400, 656] width 107 height 46
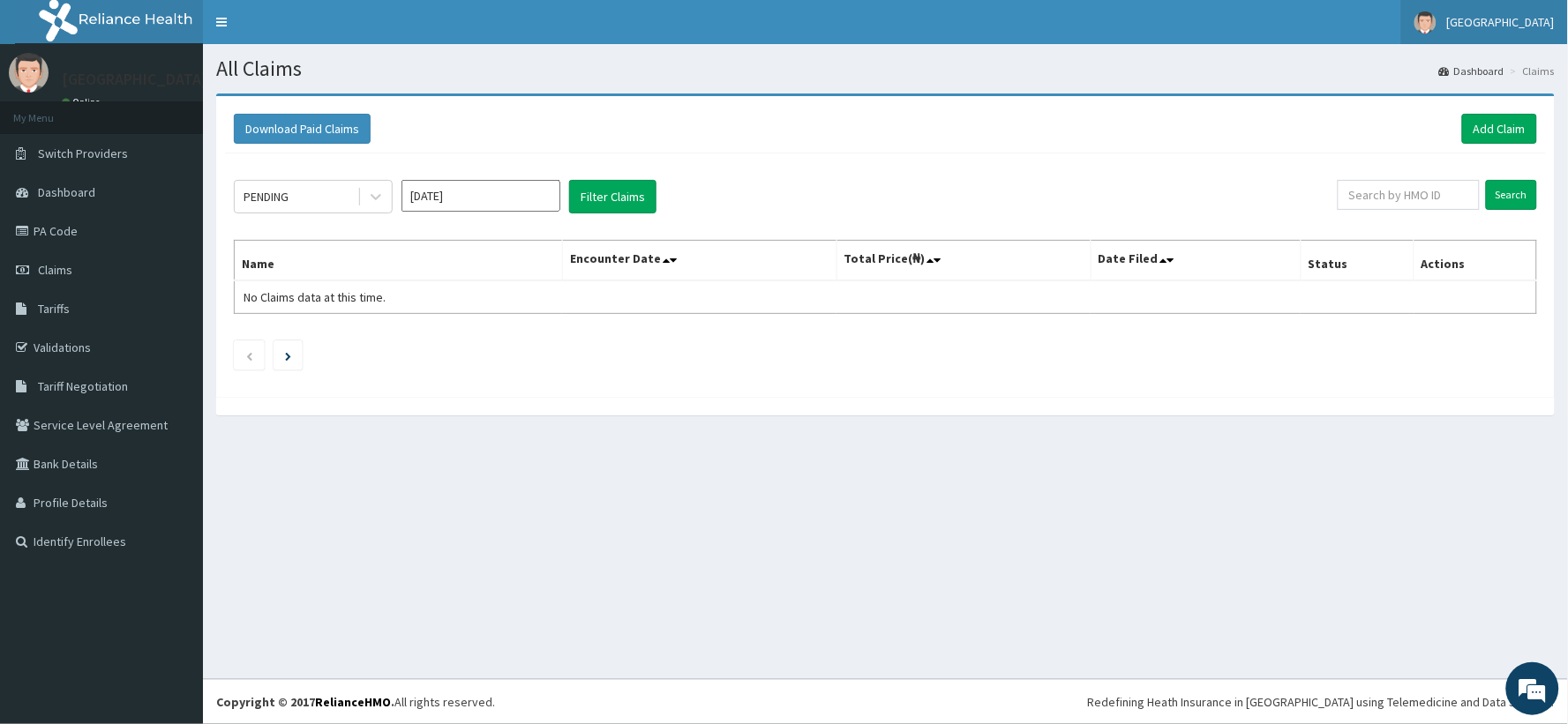
click at [1488, 21] on span "[GEOGRAPHIC_DATA]" at bounding box center [1501, 22] width 107 height 16
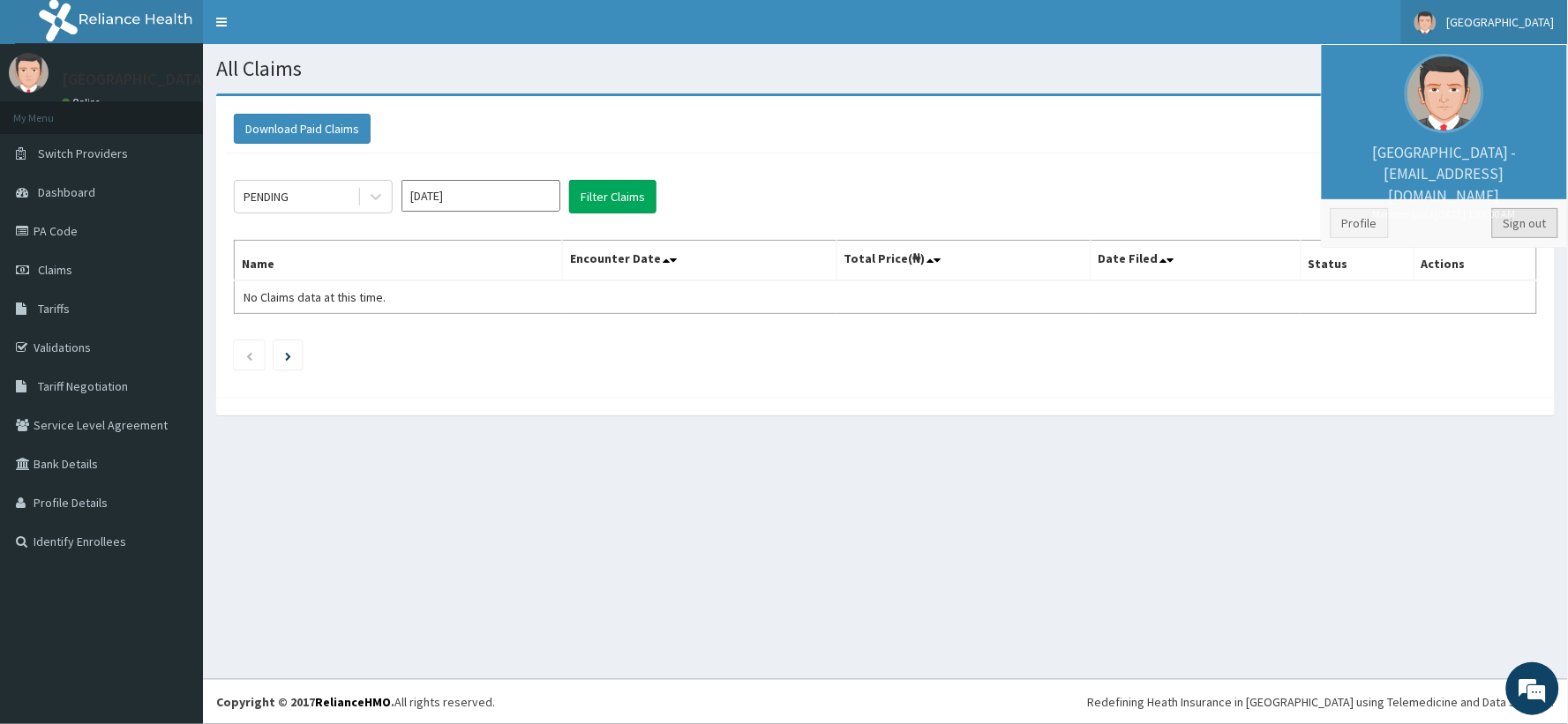
click at [1510, 225] on link "Sign out" at bounding box center [1525, 222] width 66 height 30
